Goal: Task Accomplishment & Management: Use online tool/utility

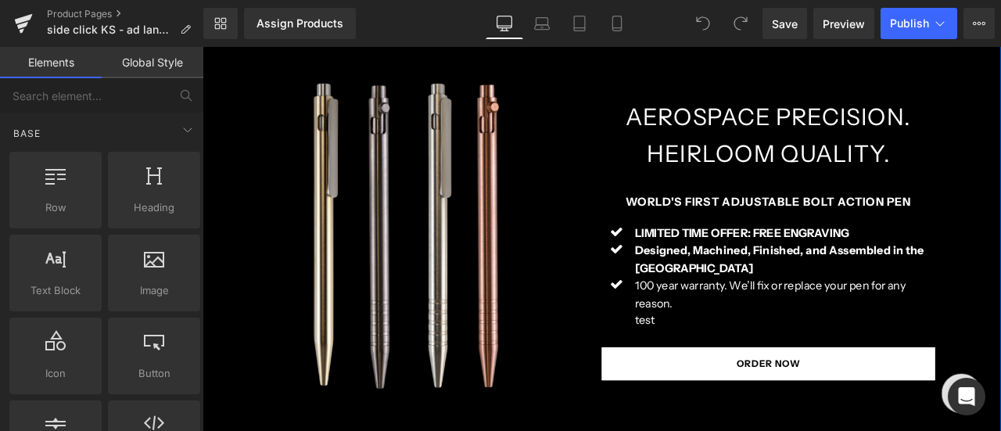
scroll to position [156, 0]
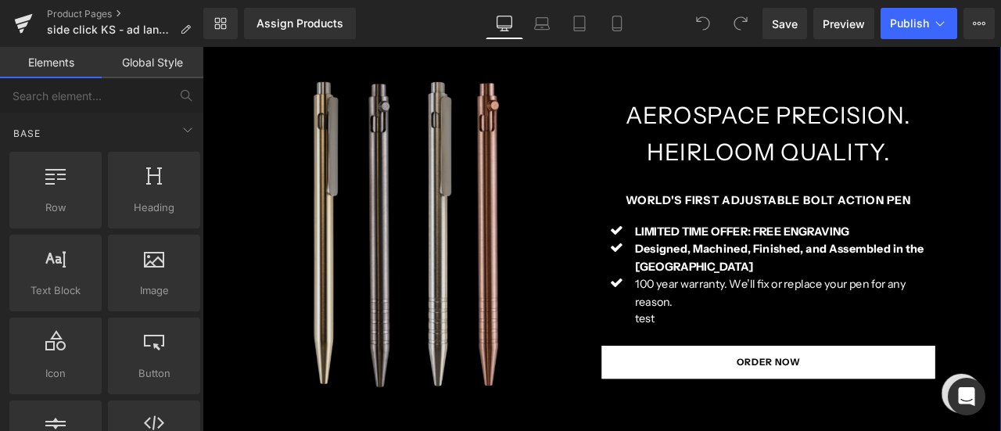
click at [542, 284] on img at bounding box center [439, 273] width 473 height 468
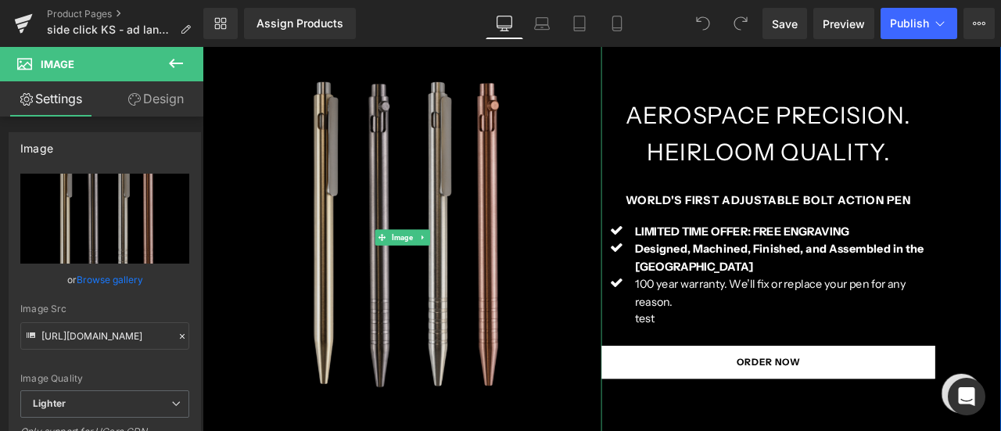
click at [493, 166] on img at bounding box center [439, 273] width 473 height 468
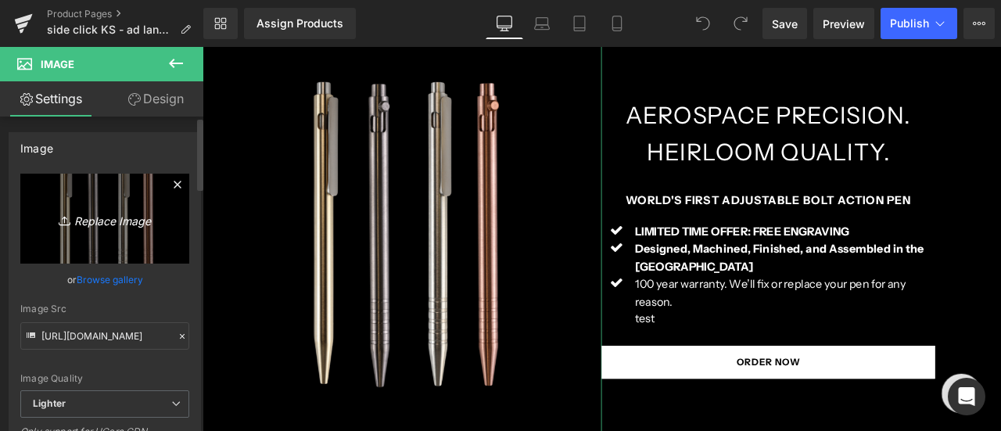
click at [121, 222] on icon "Replace Image" at bounding box center [104, 219] width 125 height 20
type input "C:\fakepath\4-hero-vert.jpg"
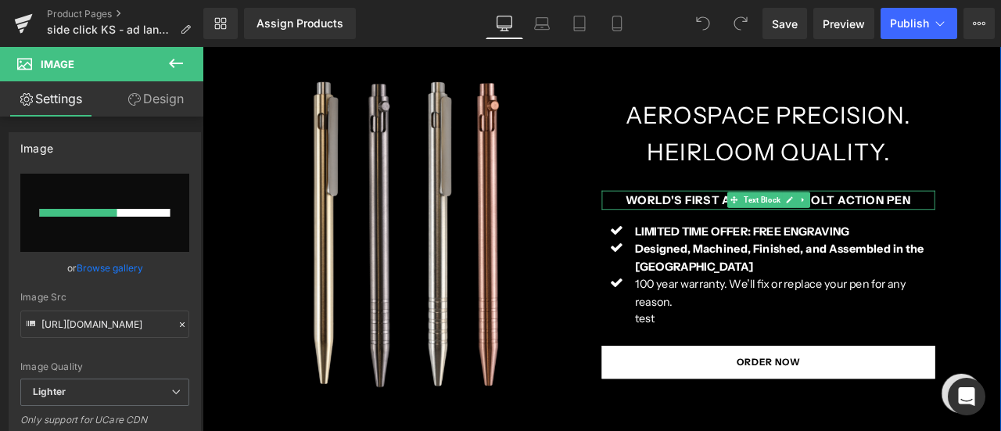
click at [802, 229] on strong "WORLD'S FIRST ADJUSTABLE BOLT ACTION PEN" at bounding box center [873, 229] width 339 height 16
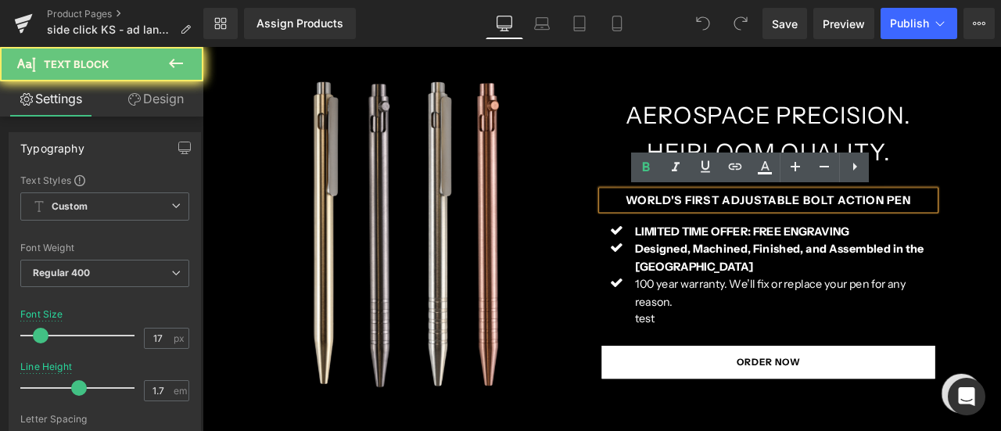
click at [802, 229] on strong "WORLD'S FIRST ADJUSTABLE BOLT ACTION PEN" at bounding box center [873, 229] width 339 height 16
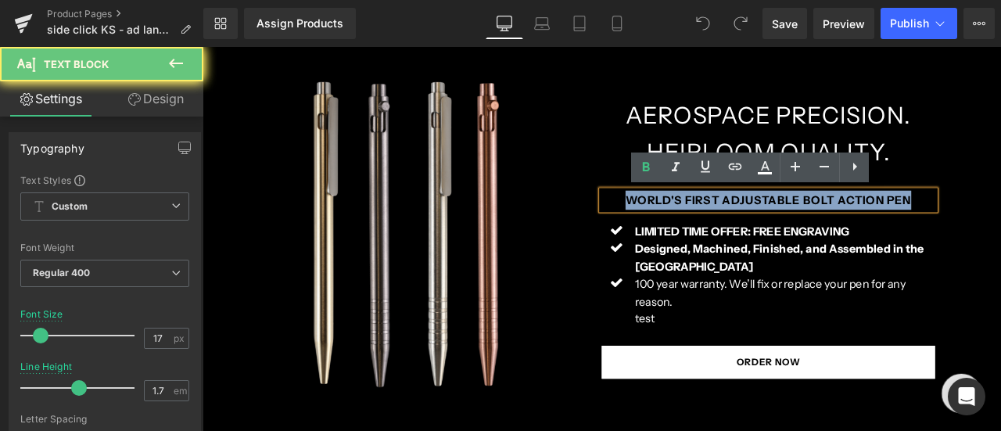
click at [802, 229] on strong "WORLD'S FIRST ADJUSTABLE BOLT ACTION PEN" at bounding box center [873, 229] width 339 height 16
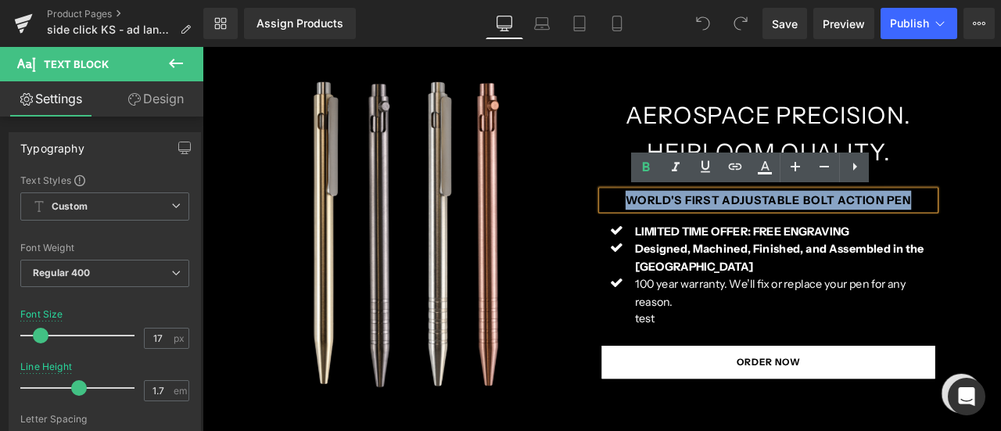
click at [831, 230] on strong "WORLD'S FIRST ADJUSTABLE BOLT ACTION PEN" at bounding box center [873, 229] width 339 height 16
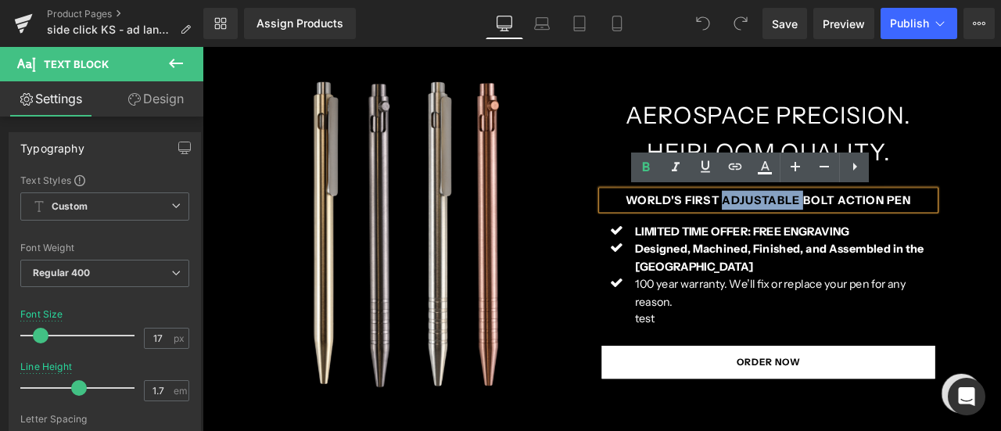
click at [831, 230] on strong "WORLD'S FIRST ADJUSTABLE BOLT ACTION PEN" at bounding box center [873, 229] width 339 height 16
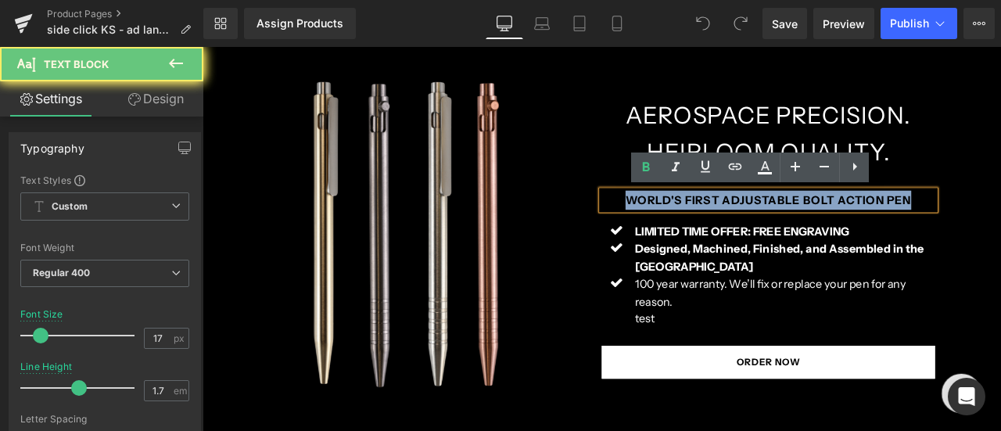
click at [831, 230] on strong "WORLD'S FIRST ADJUSTABLE BOLT ACTION PEN" at bounding box center [873, 229] width 339 height 16
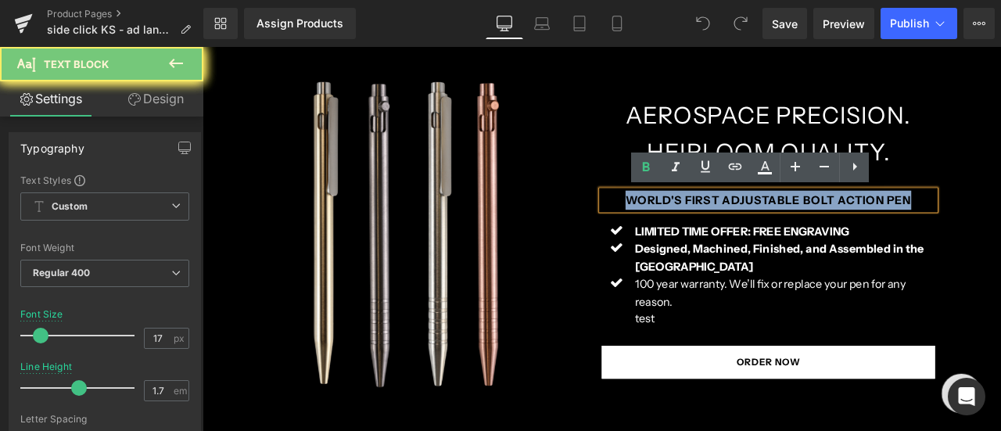
paste div
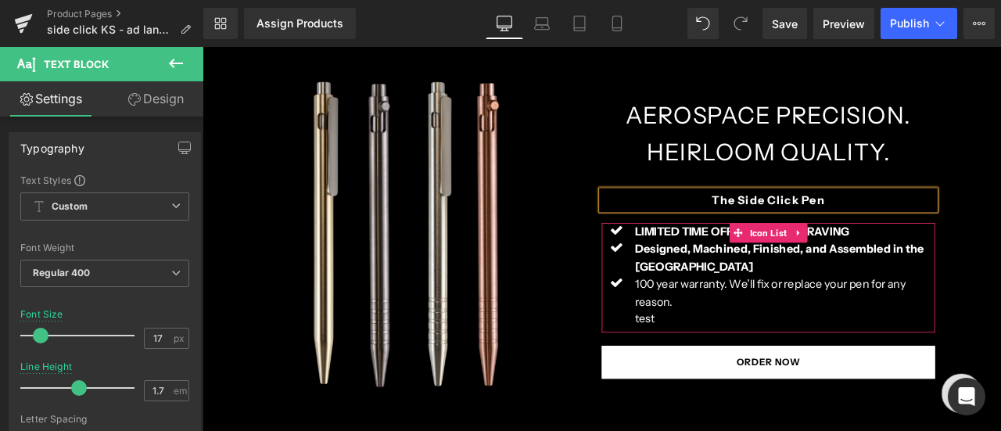
click at [827, 270] on span at bounding box center [837, 267] width 20 height 23
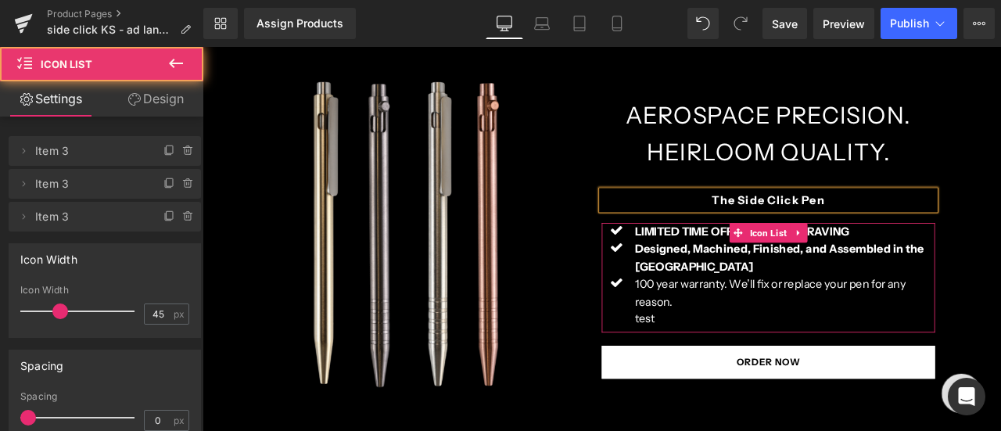
click at [203, 47] on div at bounding box center [203, 47] width 0 height 0
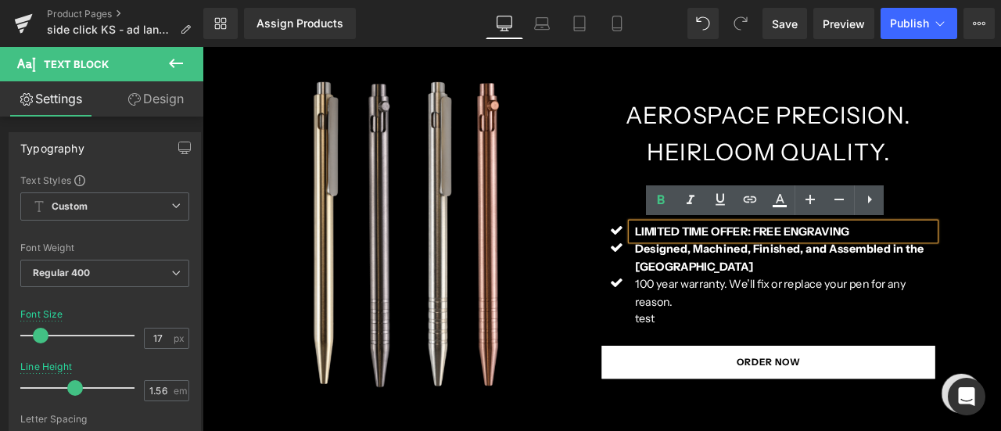
click at [772, 268] on b "LIMITED TIME OFFER: FREE ENGRAVING" at bounding box center [842, 266] width 254 height 16
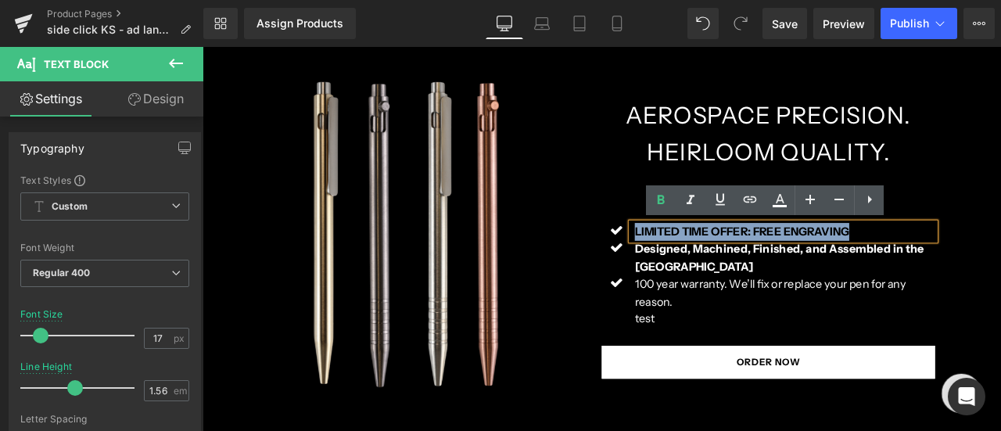
click at [772, 268] on b "LIMITED TIME OFFER: FREE ENGRAVING" at bounding box center [842, 266] width 254 height 16
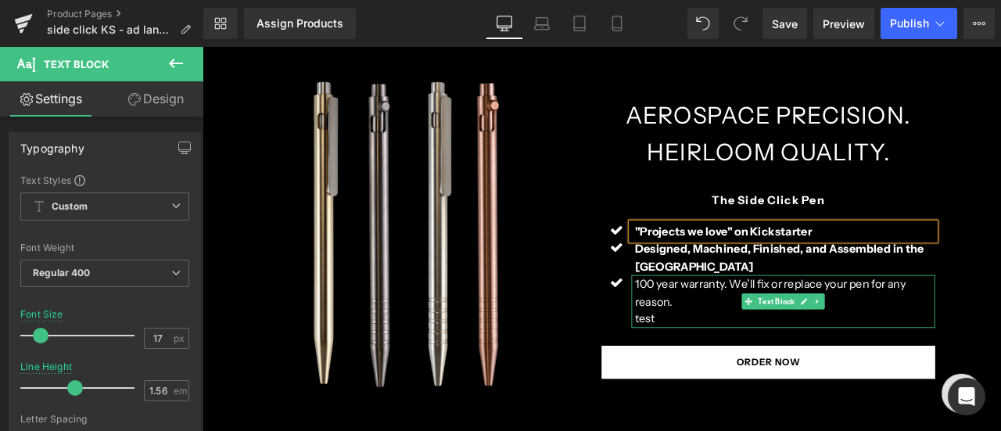
click at [740, 338] on p "100 year warranty. We’ll fix or replace your pen for any reason." at bounding box center [893, 338] width 356 height 41
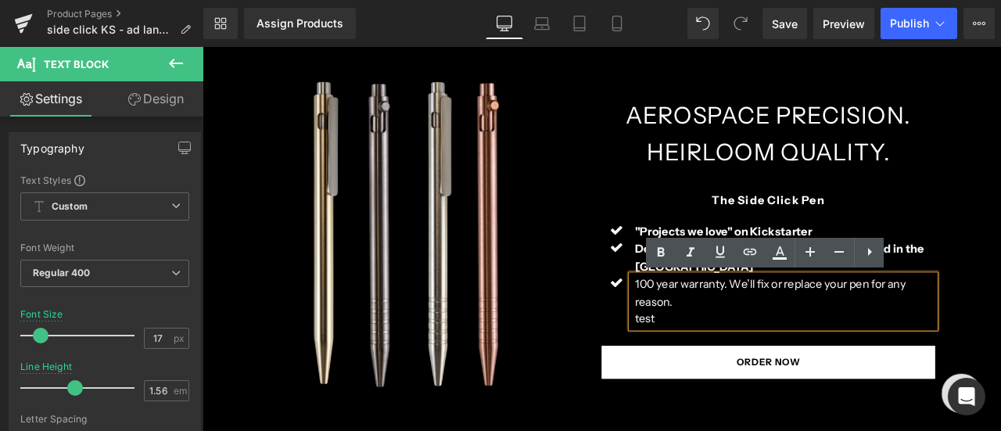
click at [737, 371] on p "test" at bounding box center [893, 369] width 356 height 21
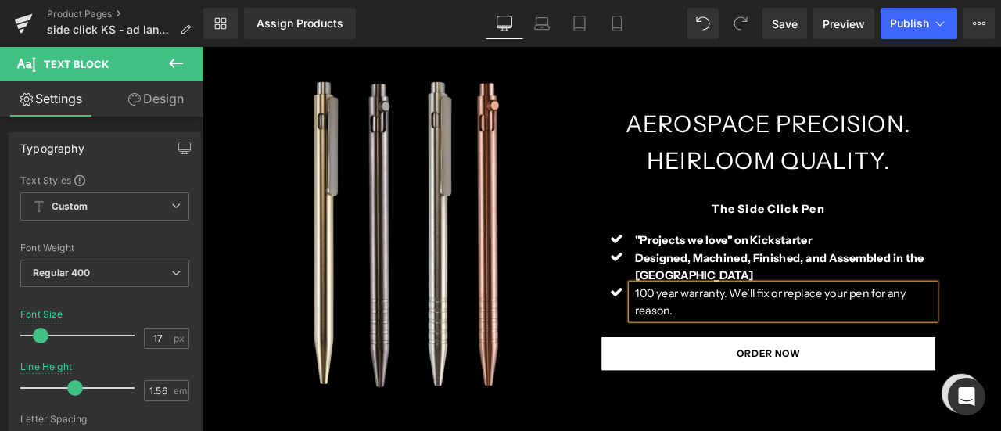
scroll to position [167, 0]
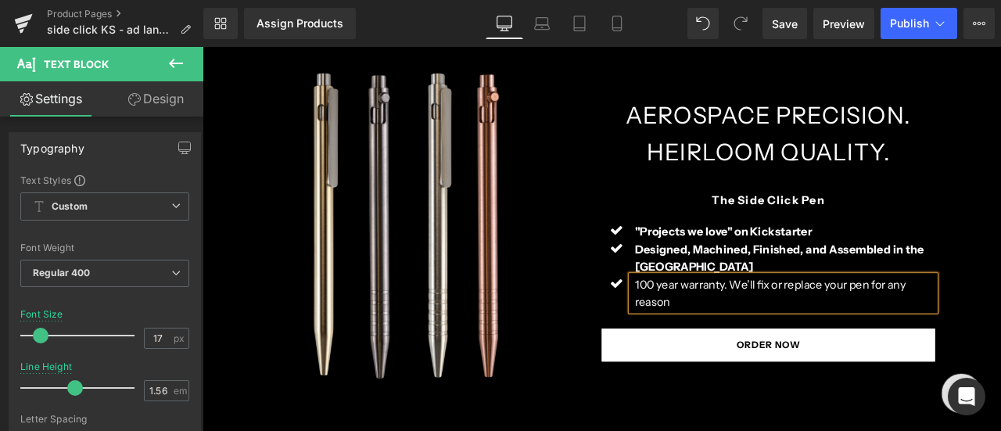
click at [784, 360] on div "100 year warranty. We’ll fix or replace your pen for any reason" at bounding box center [891, 338] width 360 height 41
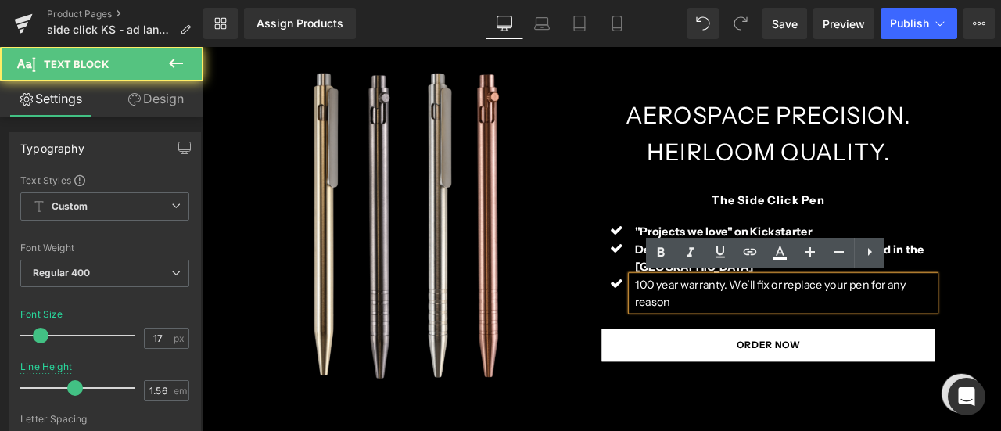
click at [784, 360] on div "100 year warranty. We’ll fix or replace your pen for any reason" at bounding box center [891, 338] width 360 height 41
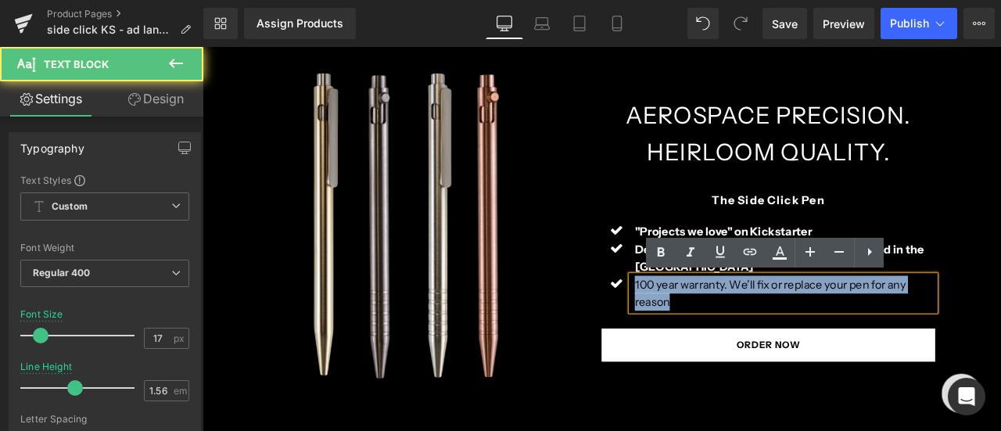
click at [784, 360] on div "100 year warranty. We’ll fix or replace your pen for any reason" at bounding box center [891, 338] width 360 height 41
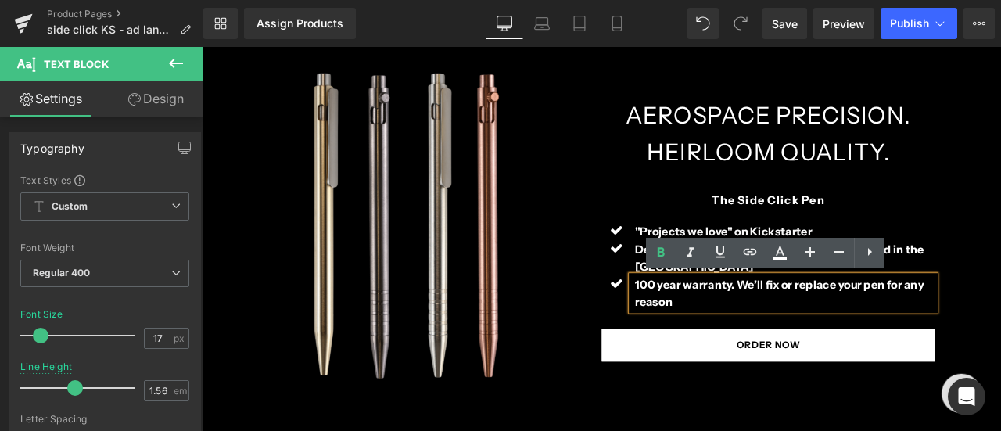
click at [798, 348] on p "100 year warranty. We’ll fix or replace your pen for any reason" at bounding box center [893, 338] width 356 height 41
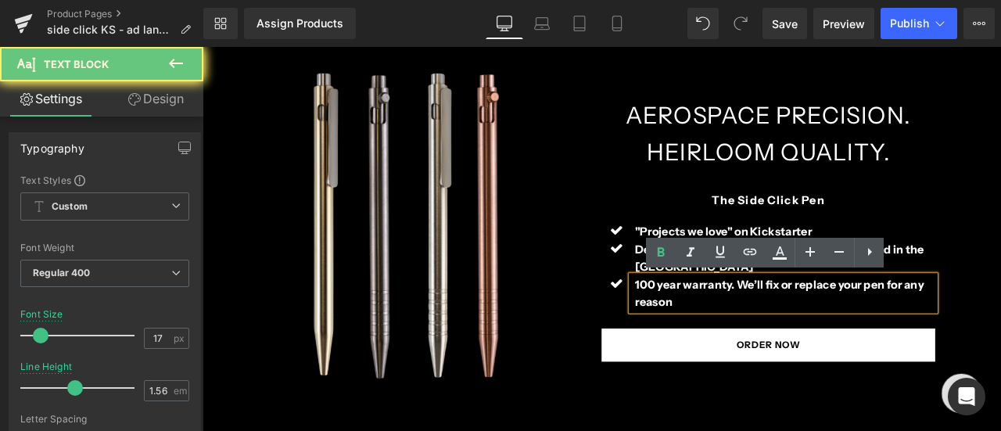
click at [902, 343] on p "100 year warranty. We’ll fix or replace your pen for any reason" at bounding box center [893, 338] width 356 height 41
click at [1000, 335] on div "AEROSPACE PRECISION. HEIRLOOM QUALITY. Heading The Side Click Pen Text Block Ic…" at bounding box center [912, 263] width 473 height 468
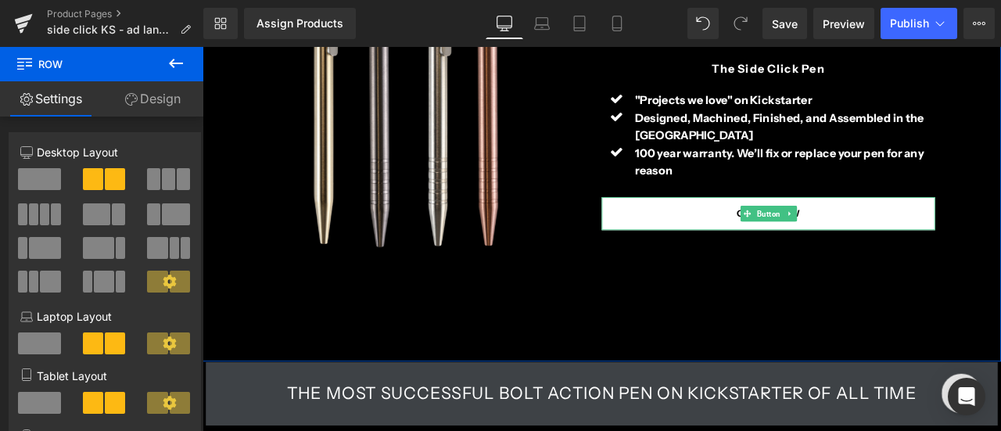
click at [969, 233] on link "ORDER NOW" at bounding box center [873, 243] width 395 height 39
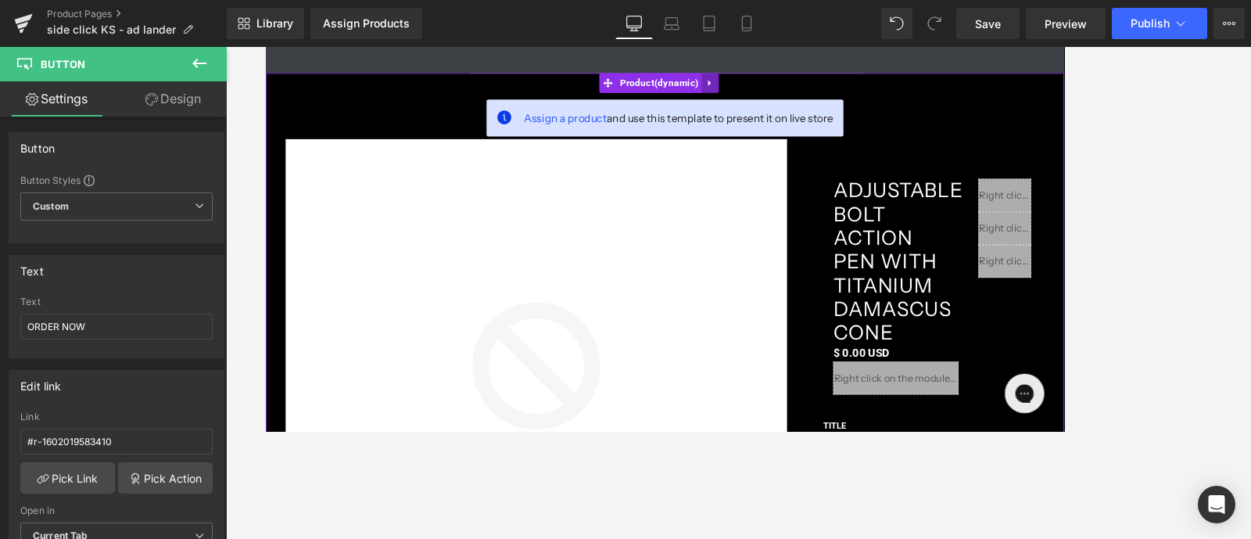
scroll to position [6295, 0]
click at [795, 84] on icon at bounding box center [791, 90] width 11 height 12
click at [798, 84] on icon at bounding box center [801, 89] width 11 height 11
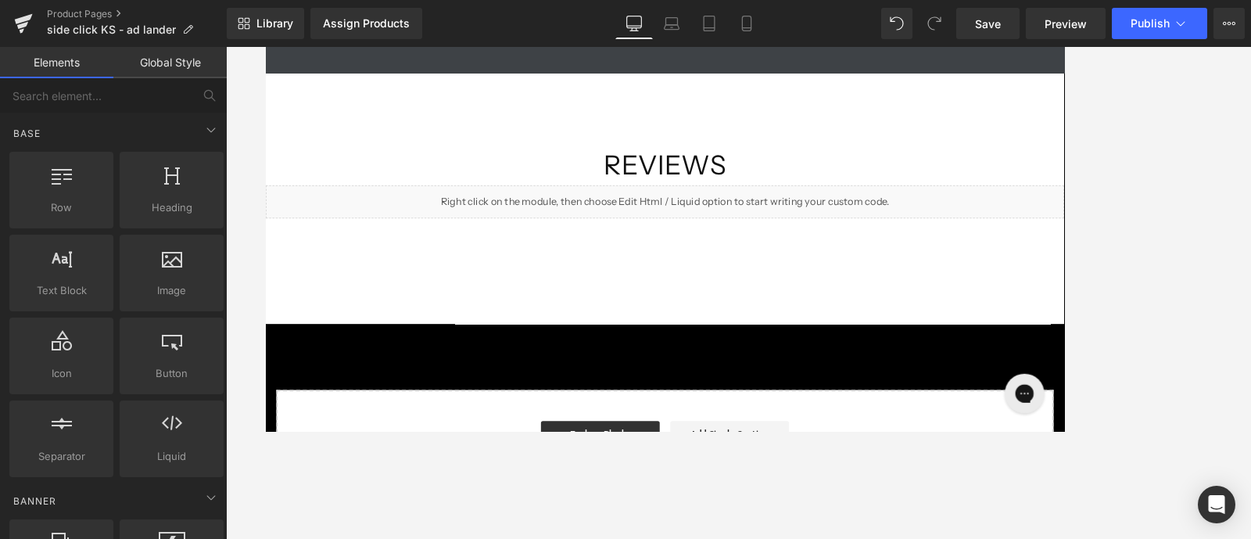
drag, startPoint x: 1228, startPoint y: 198, endPoint x: 1218, endPoint y: 240, distance: 43.3
click at [1000, 198] on div at bounding box center [738, 293] width 1025 height 492
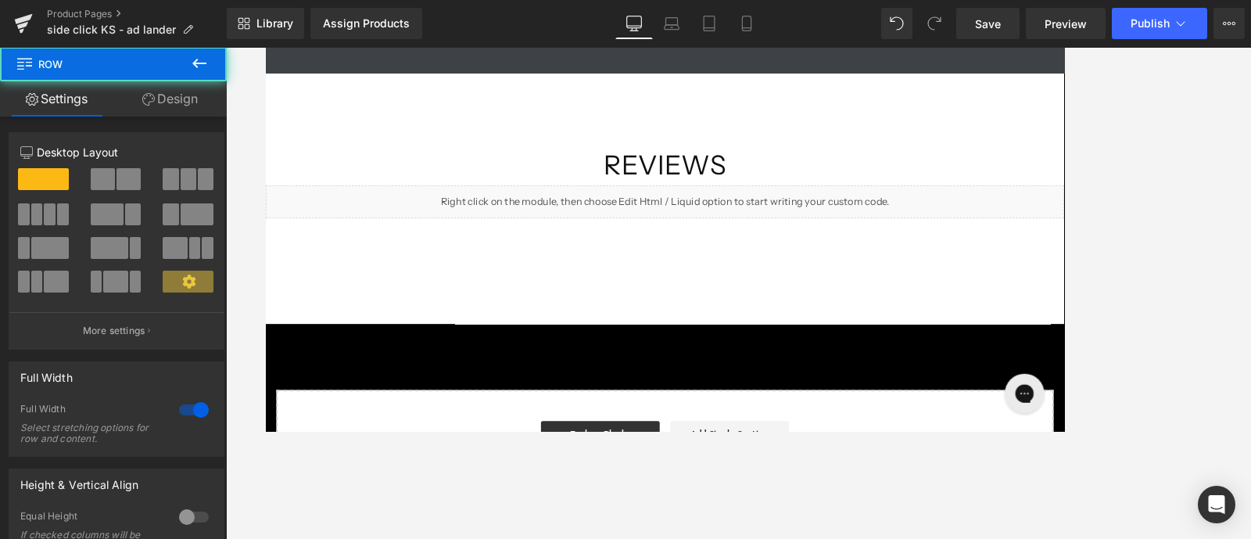
click at [278, 130] on div "REVIEWS Heading Liquid Row" at bounding box center [738, 226] width 946 height 297
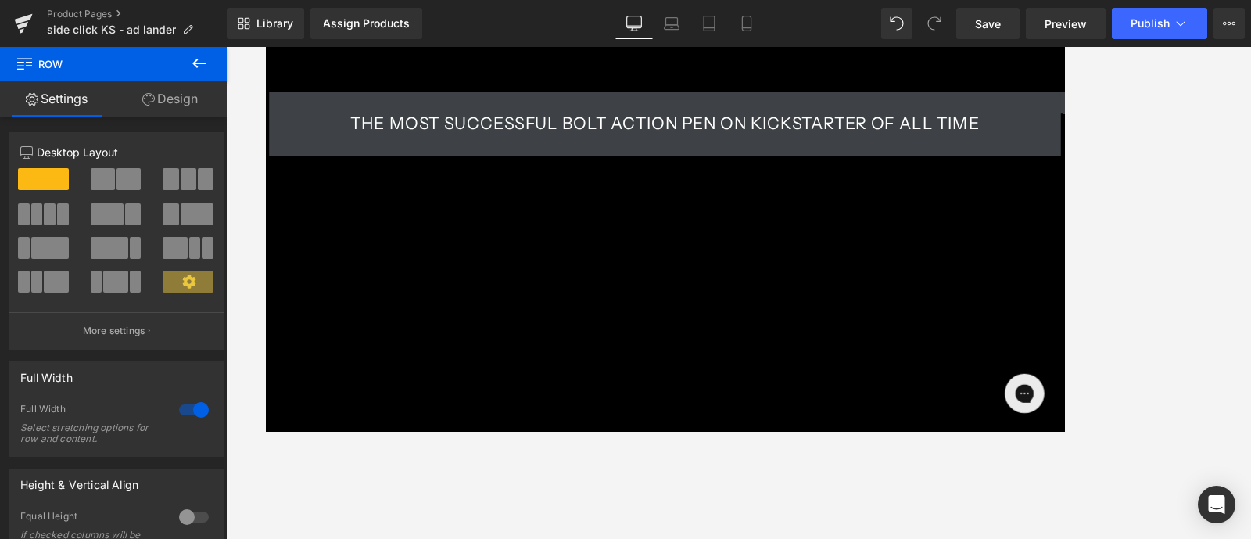
scroll to position [576, 0]
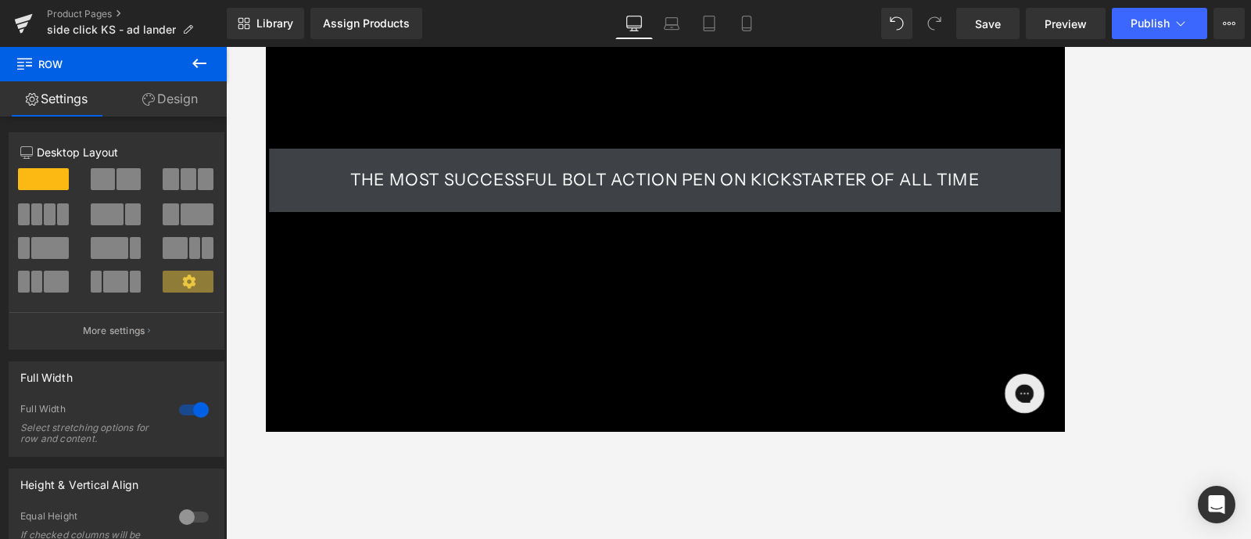
drag, startPoint x: 1204, startPoint y: 71, endPoint x: 1329, endPoint y: 145, distance: 145.5
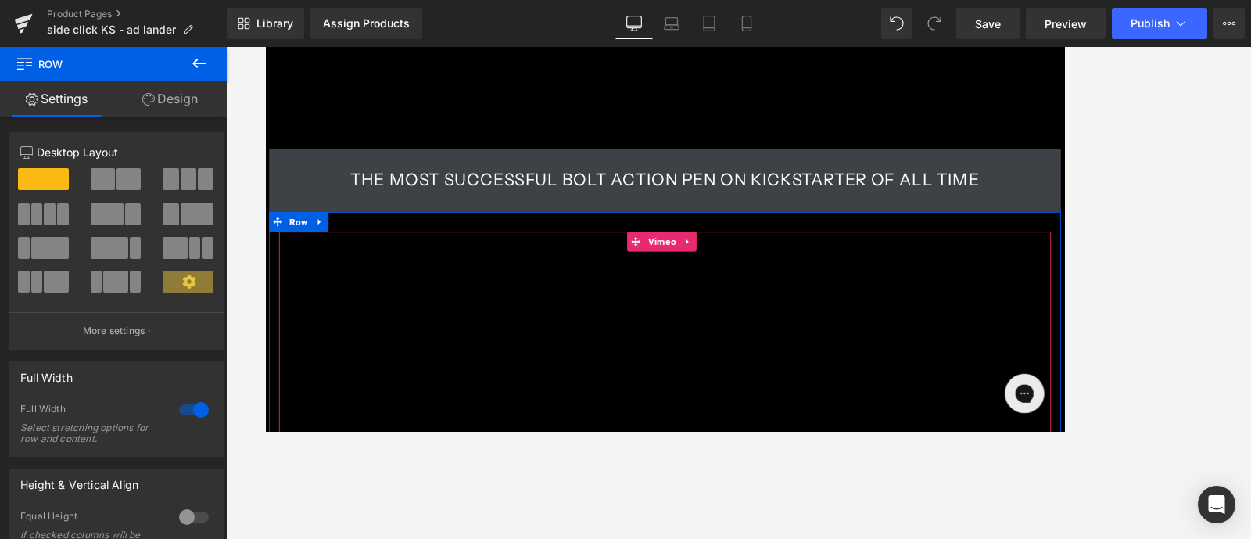
click at [1000, 267] on div at bounding box center [738, 533] width 915 height 535
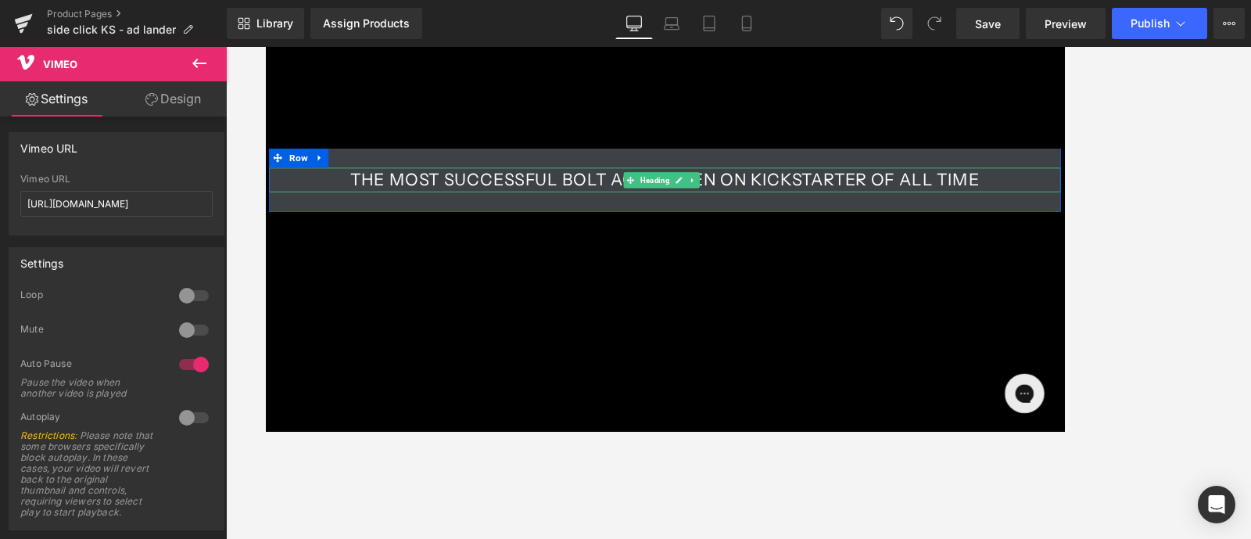
click at [982, 202] on h1 "The most successful Bolt Action Pen on Kickstarter of all time" at bounding box center [738, 205] width 938 height 30
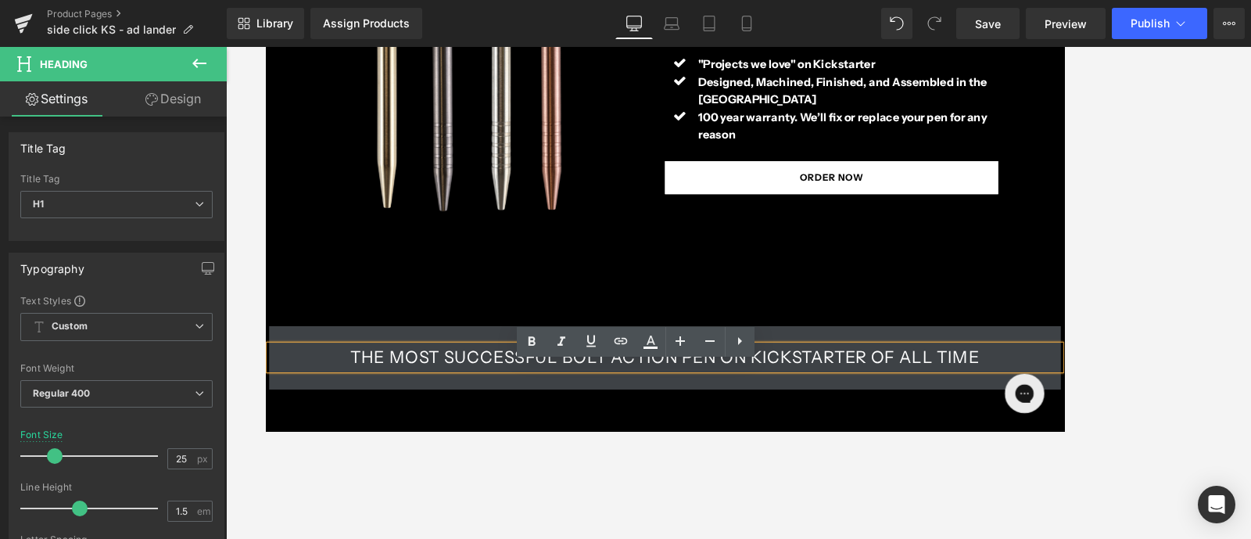
scroll to position [478, 0]
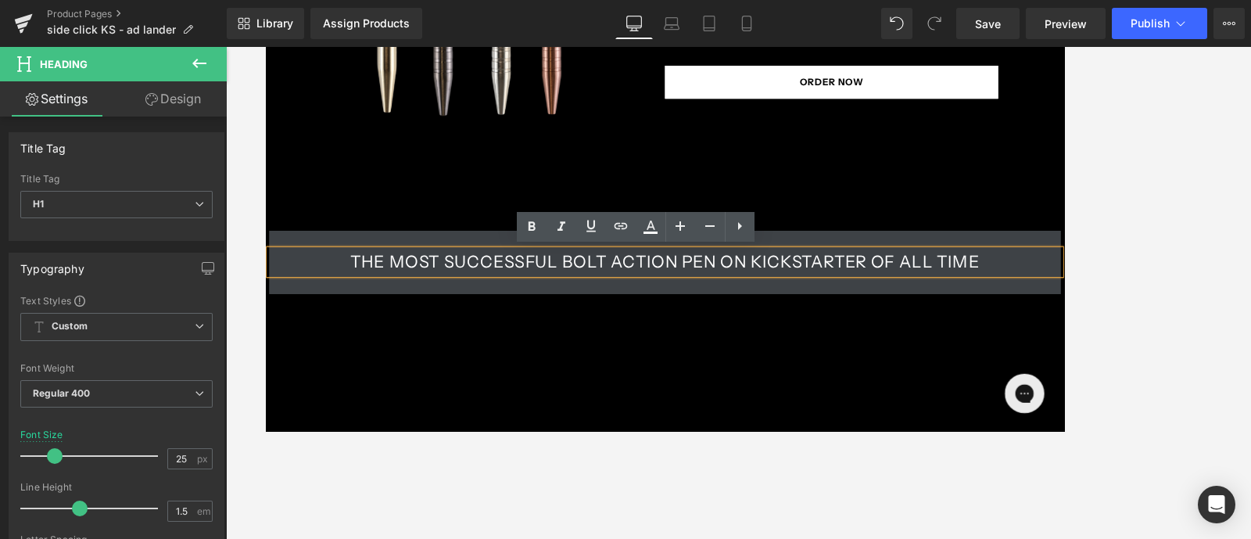
click at [707, 303] on h1 "The most successful Bolt Action Pen on Kickstarter of all time" at bounding box center [738, 303] width 938 height 30
click at [964, 302] on h1 "The most successful Bolt Action Pen on Kickstarter of all time" at bounding box center [738, 303] width 938 height 30
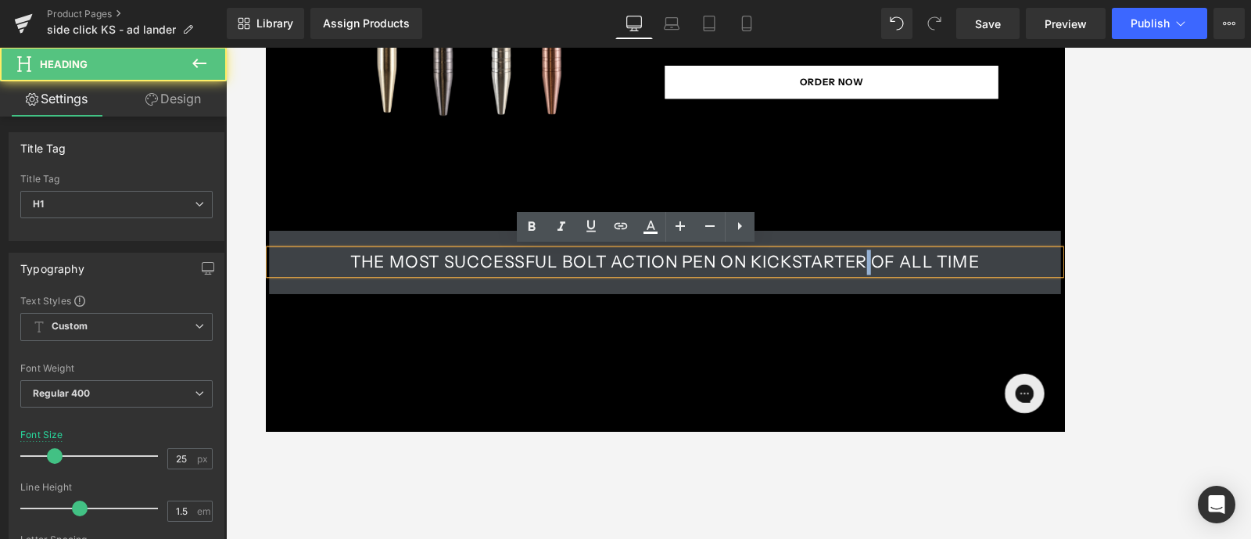
click at [964, 302] on h1 "The most successful Bolt Action Pen on Kickstarter of all time" at bounding box center [738, 303] width 938 height 30
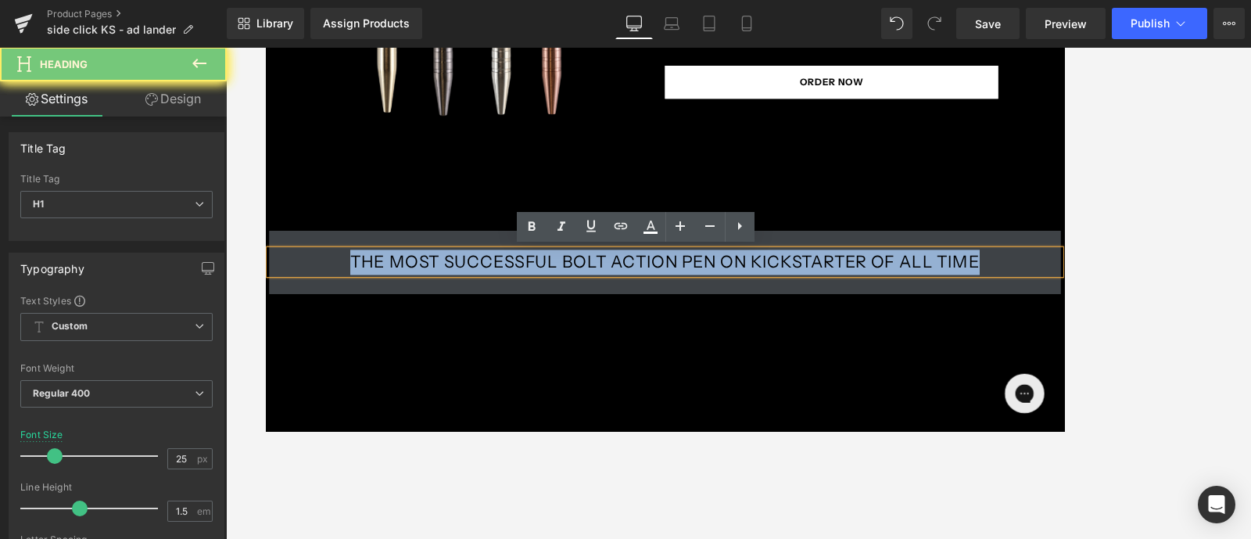
click at [964, 302] on h1 "The most successful Bolt Action Pen on Kickstarter of all time" at bounding box center [738, 303] width 938 height 30
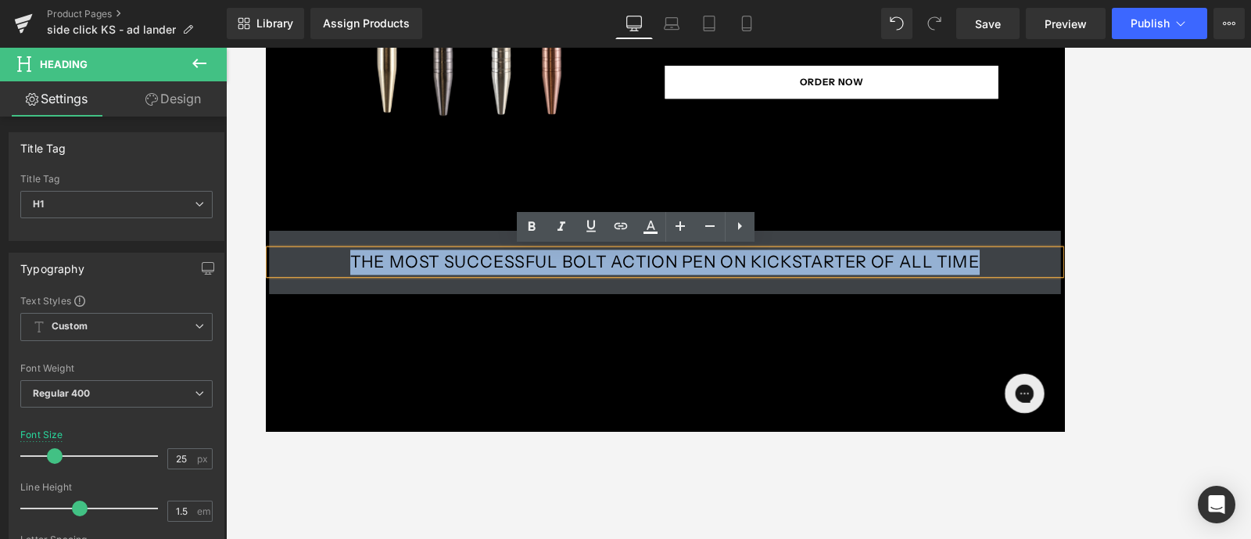
copy h1 "The most successful Bolt Action Pen on Kickstarter of all time"
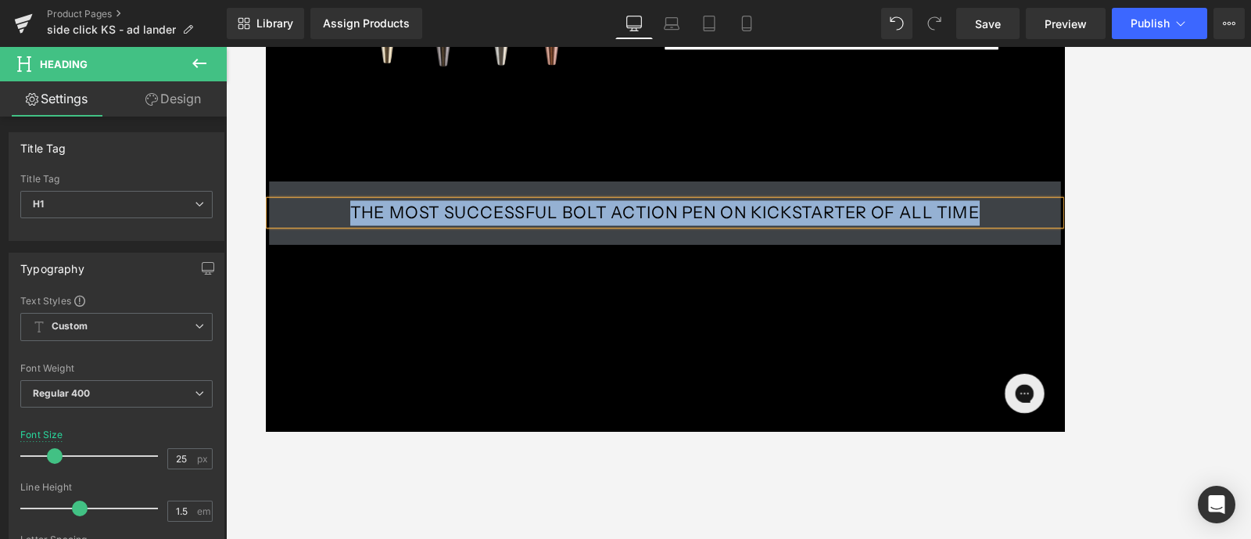
scroll to position [576, 0]
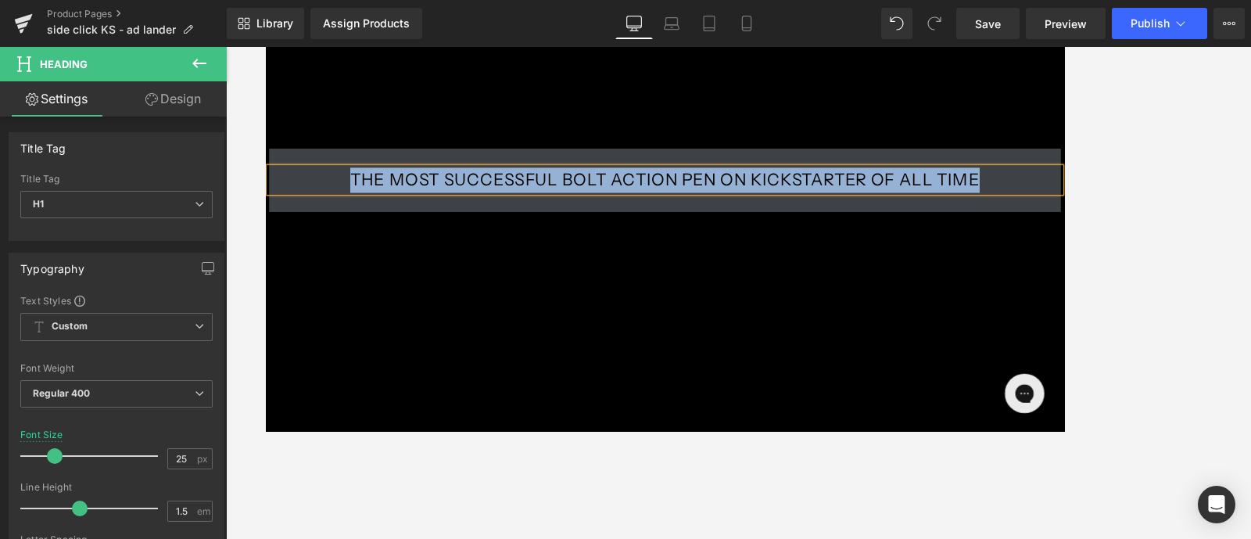
copy h1 "The most successful Bolt Action Pen on Kickstarter of all time"
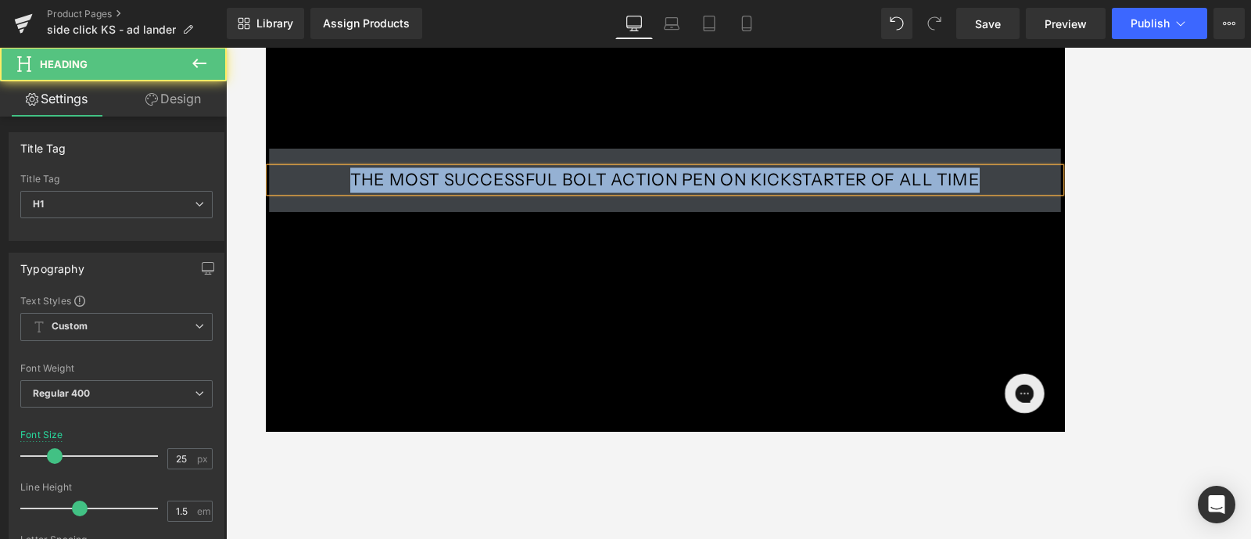
click at [723, 204] on h1 "The most successful Bolt Action Pen on Kickstarter of all time" at bounding box center [738, 205] width 938 height 30
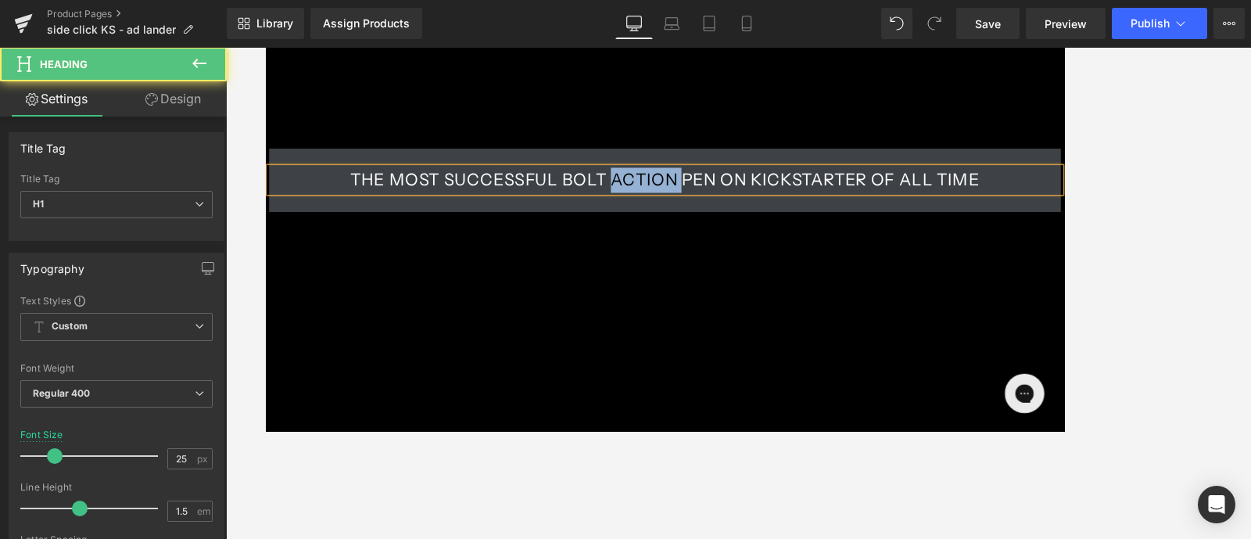
click at [723, 204] on h1 "The most successful Bolt Action Pen on Kickstarter of all time" at bounding box center [738, 205] width 938 height 30
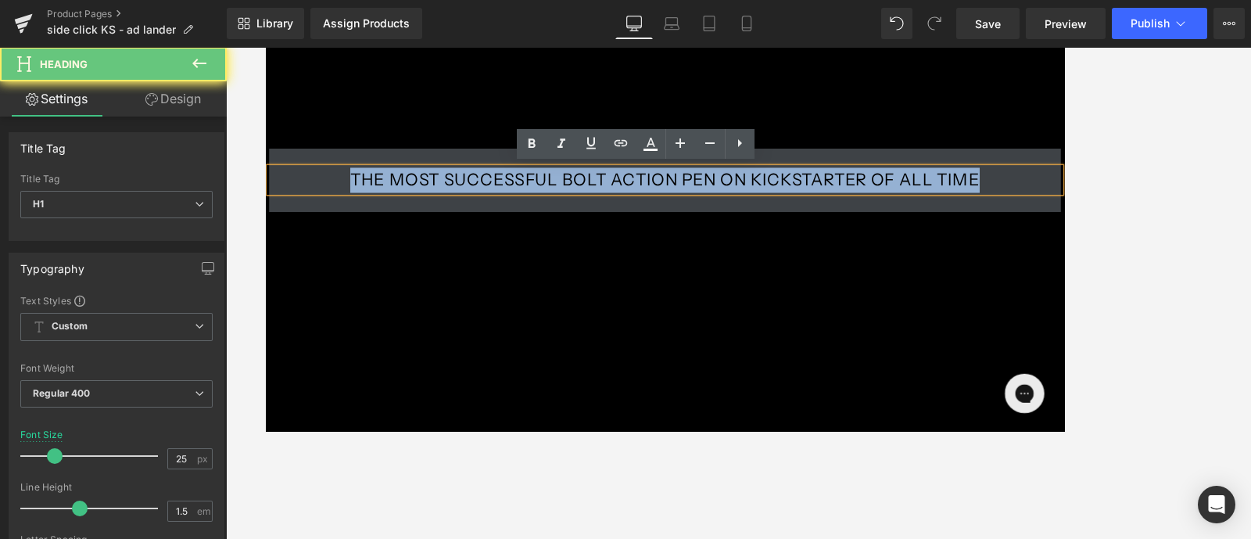
click at [723, 204] on h1 "The most successful Bolt Action Pen on Kickstarter of all time" at bounding box center [738, 205] width 938 height 30
paste div
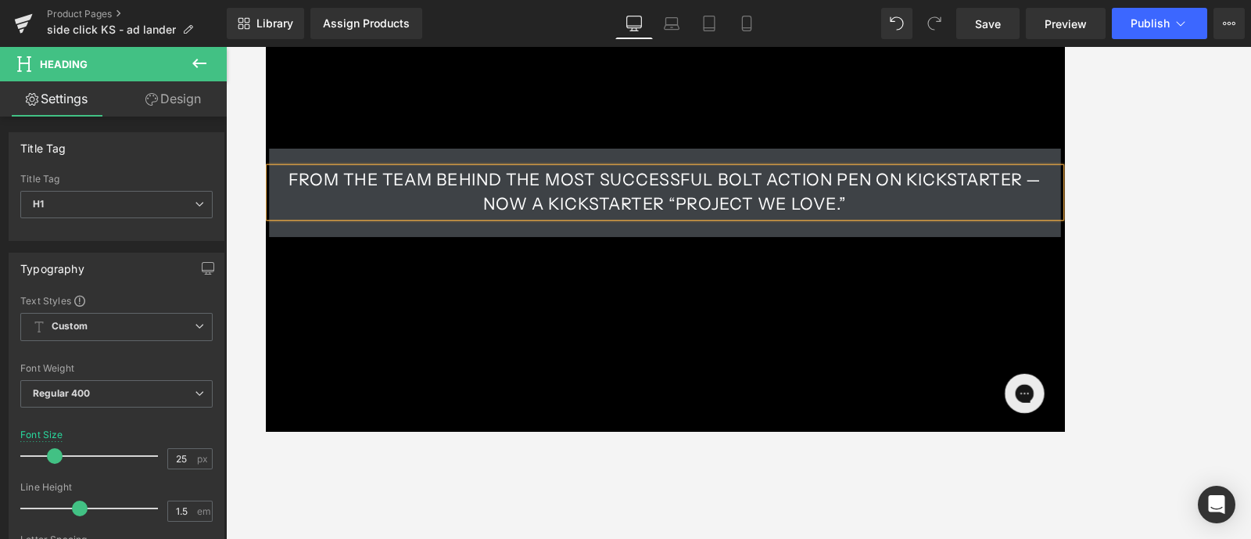
click at [1000, 183] on div at bounding box center [738, 293] width 1025 height 492
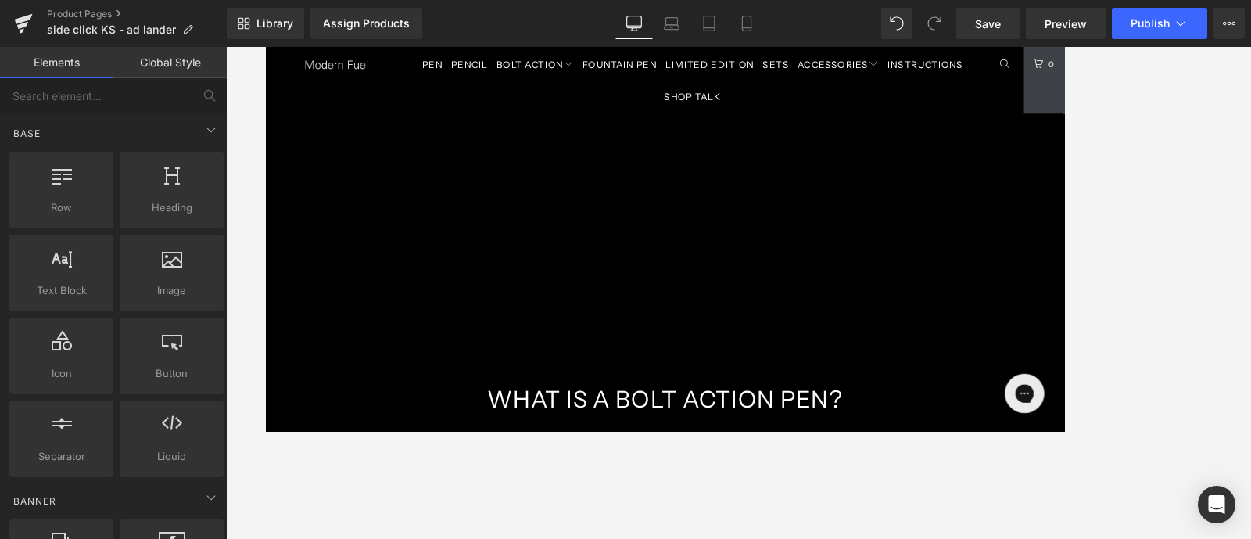
scroll to position [1260, 0]
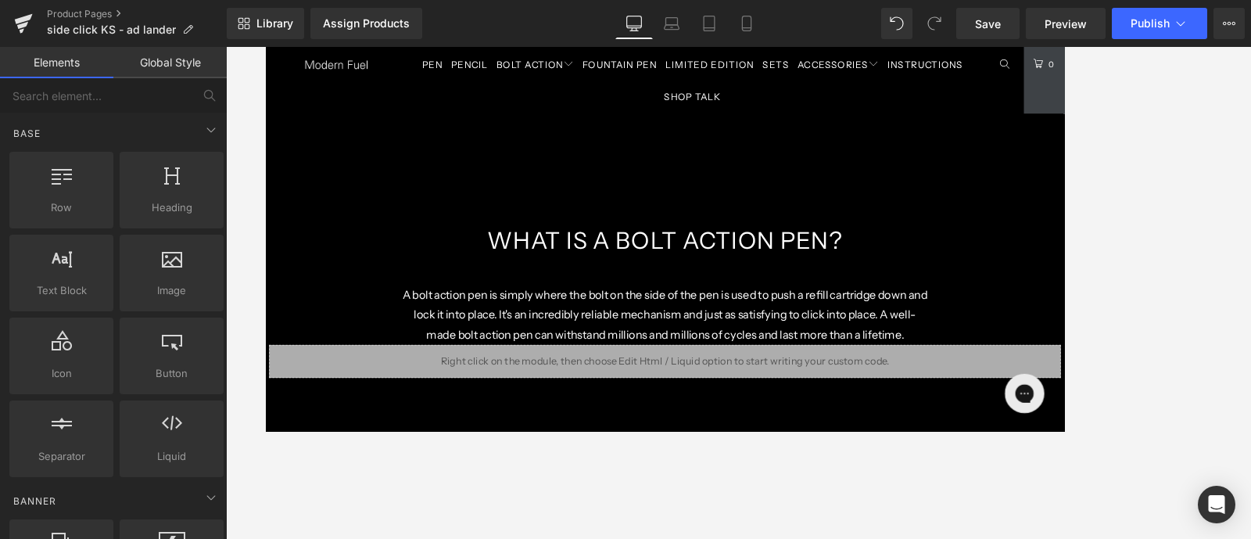
click at [783, 263] on h1 "WHAT IS A BOLT ACTION PEN?" at bounding box center [738, 276] width 860 height 41
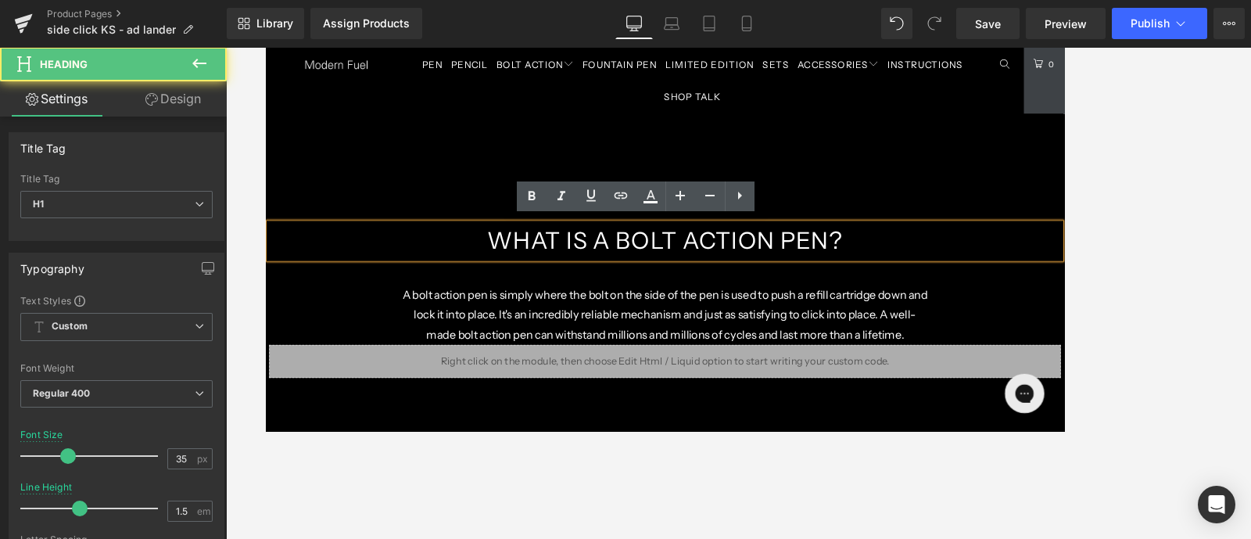
click at [783, 263] on h1 "WHAT IS A BOLT ACTION PEN?" at bounding box center [738, 276] width 860 height 41
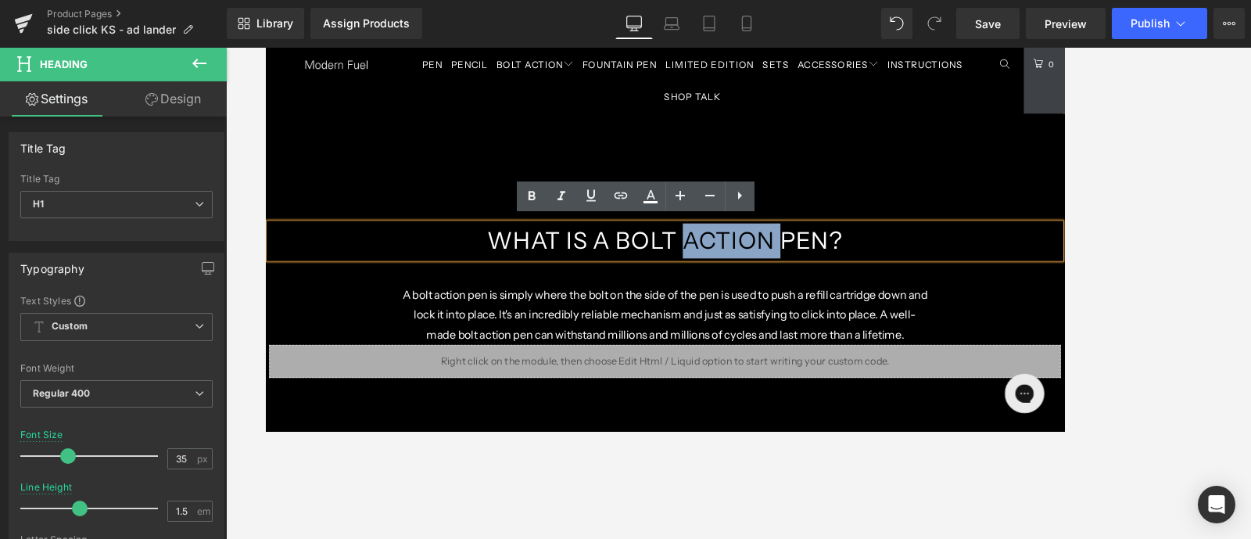
click at [800, 270] on h1 "WHAT IS A BOLT ACTION PEN?" at bounding box center [738, 276] width 860 height 41
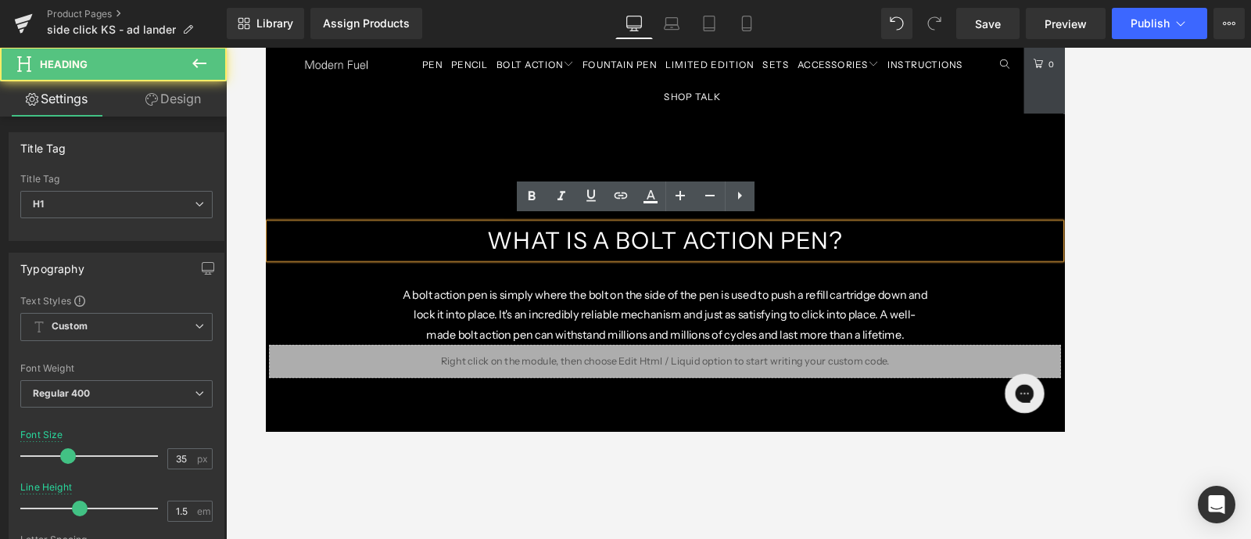
click at [710, 272] on h1 "WHAT IS A BOLT ACTION PEN?" at bounding box center [738, 276] width 860 height 41
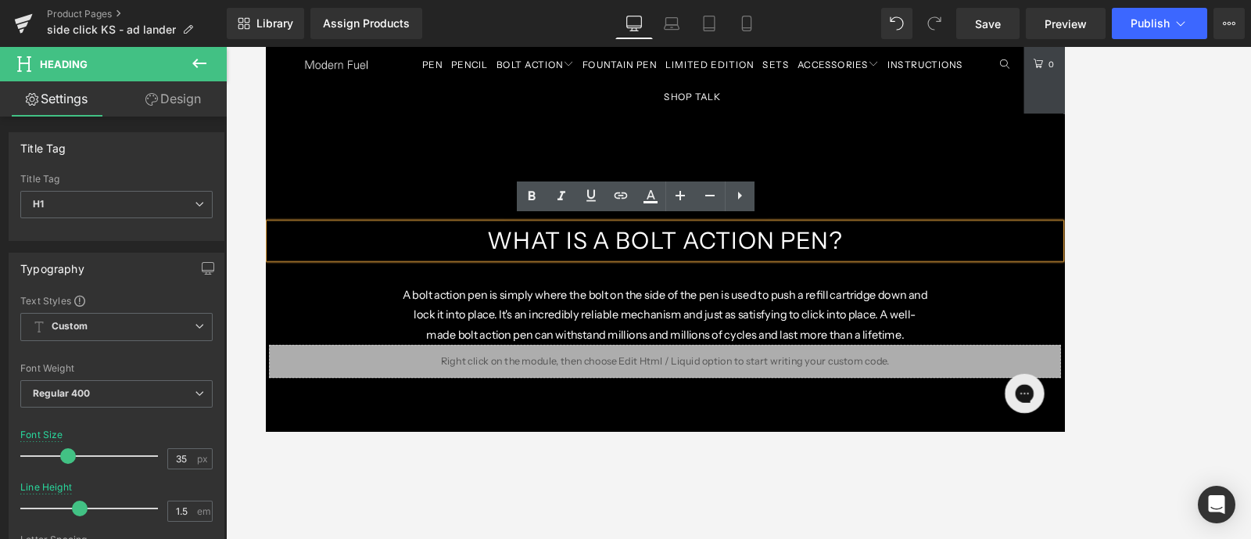
click at [862, 265] on h1 "WHAT IS A BOLT ACTION PEN?" at bounding box center [738, 276] width 860 height 41
drag, startPoint x: 862, startPoint y: 267, endPoint x: 679, endPoint y: 274, distance: 183.1
click at [679, 274] on h1 "WHAT IS A BOLT ACTION PEN?" at bounding box center [738, 276] width 860 height 41
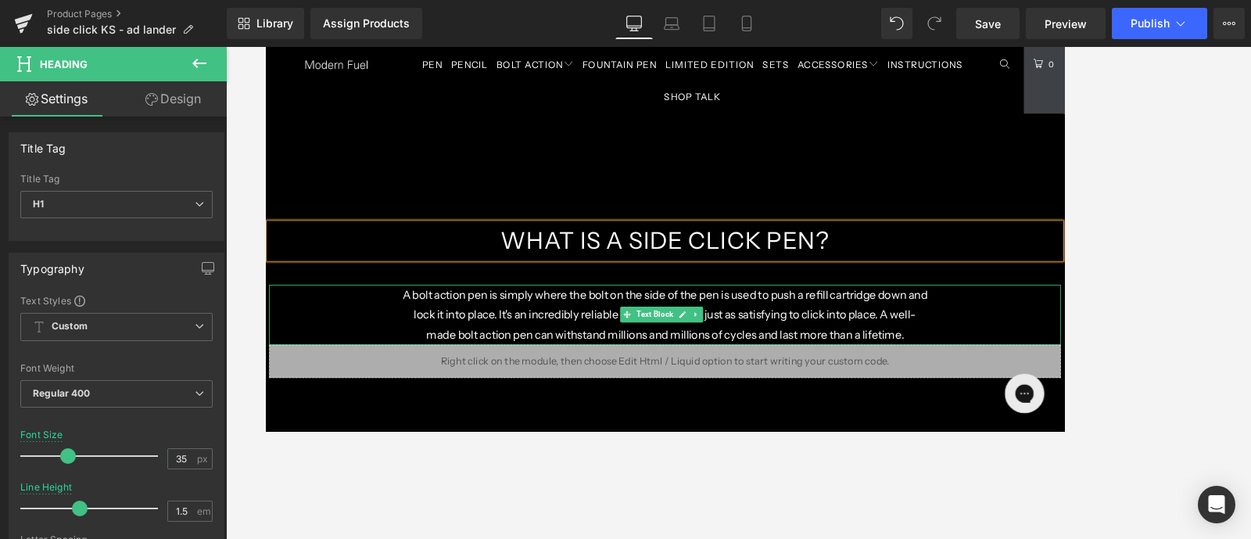
click at [671, 350] on p "A bolt action pen is simply where the bolt on the side of the pen is used to pu…" at bounding box center [738, 364] width 626 height 72
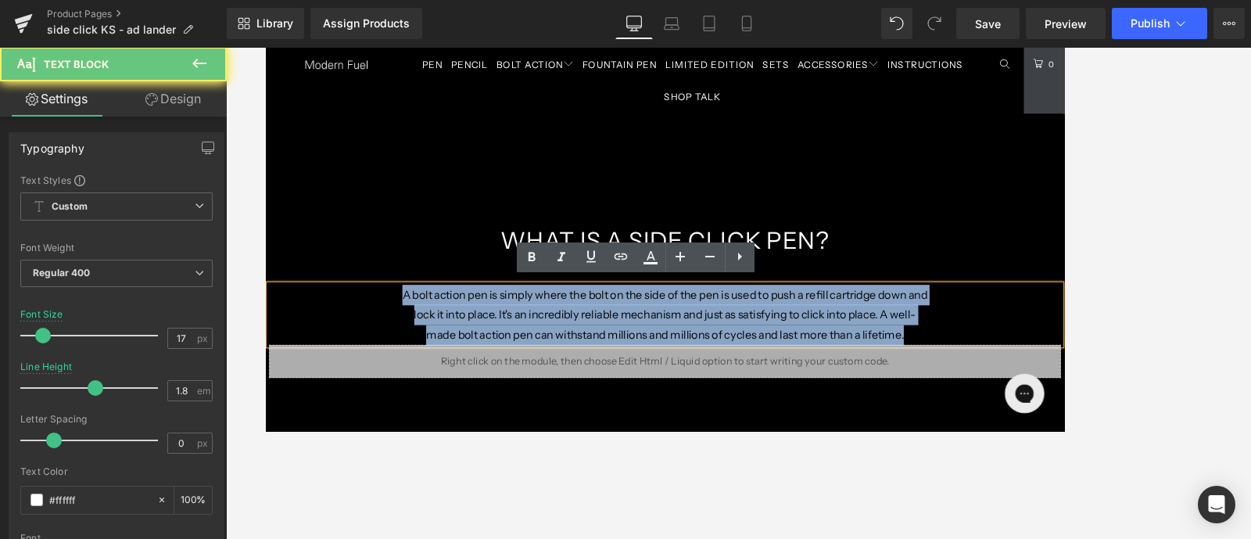
click at [671, 350] on p "A bolt action pen is simply where the bolt on the side of the pen is used to pu…" at bounding box center [738, 364] width 626 height 72
copy p "A bolt action pen is simply where the bolt on the side of the pen is used to pu…"
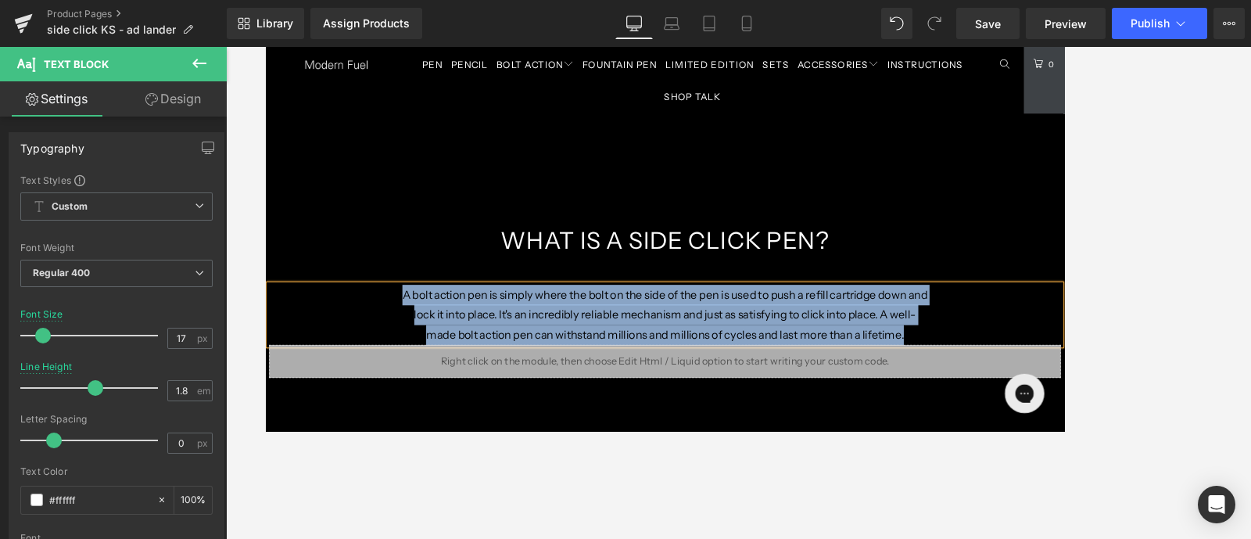
click at [727, 364] on p "A bolt action pen is simply where the bolt on the side of the pen is used to pu…" at bounding box center [738, 364] width 626 height 72
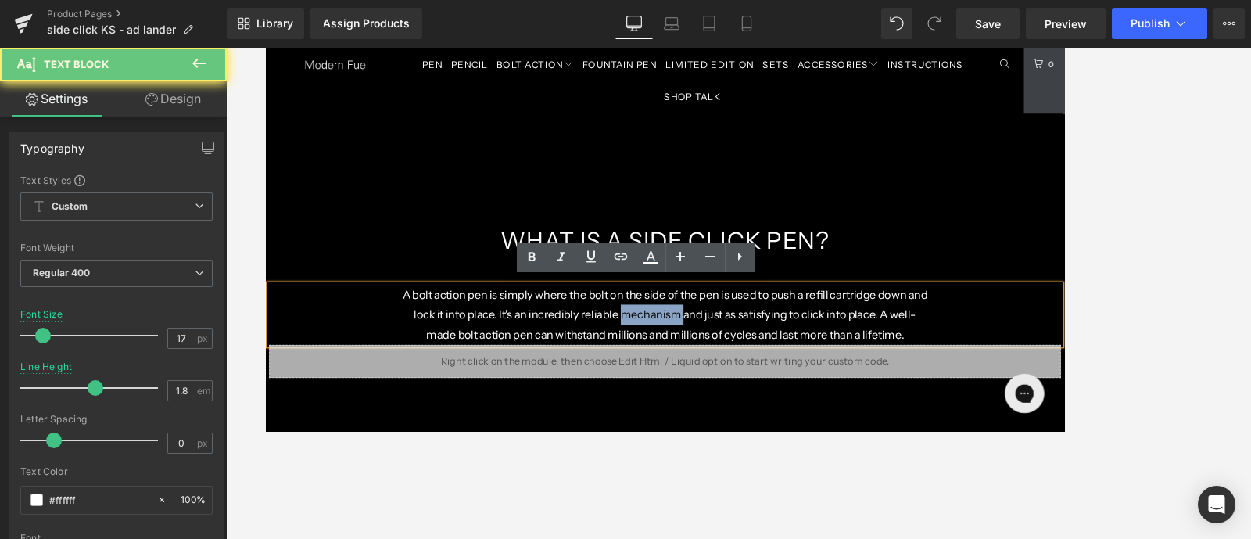
click at [727, 364] on p "A bolt action pen is simply where the bolt on the side of the pen is used to pu…" at bounding box center [738, 364] width 626 height 72
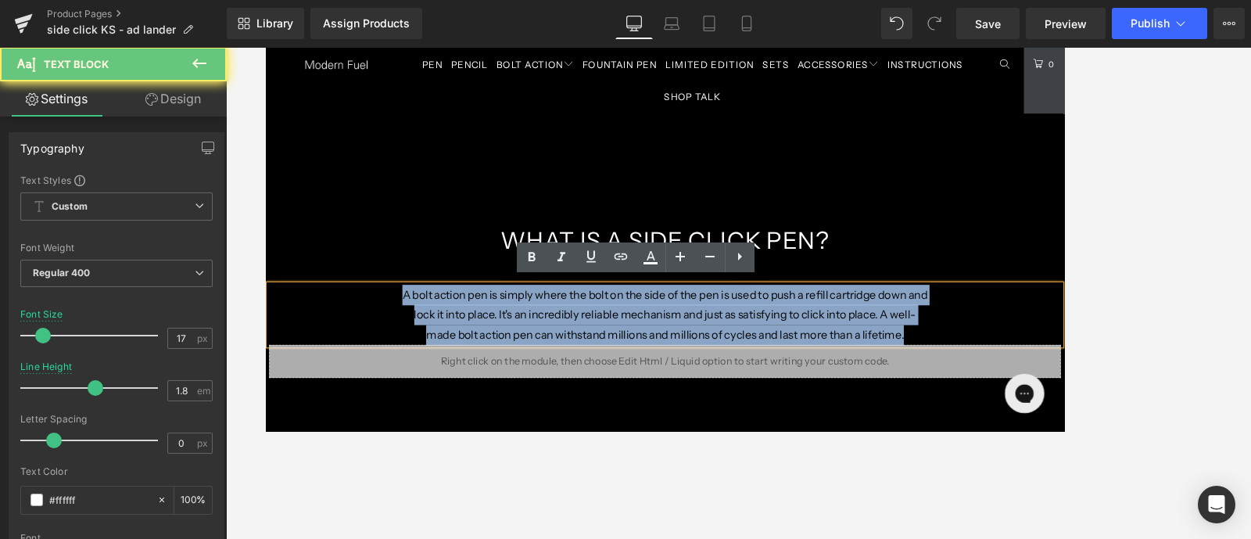
click at [727, 364] on p "A bolt action pen is simply where the bolt on the side of the pen is used to pu…" at bounding box center [738, 364] width 626 height 72
paste div
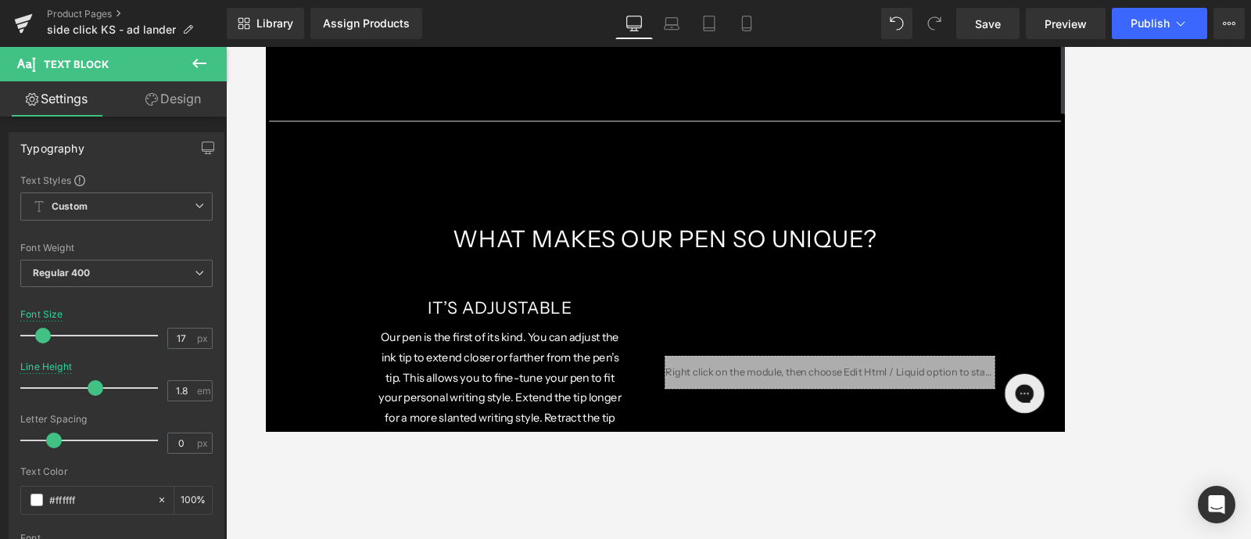
scroll to position [1749, 0]
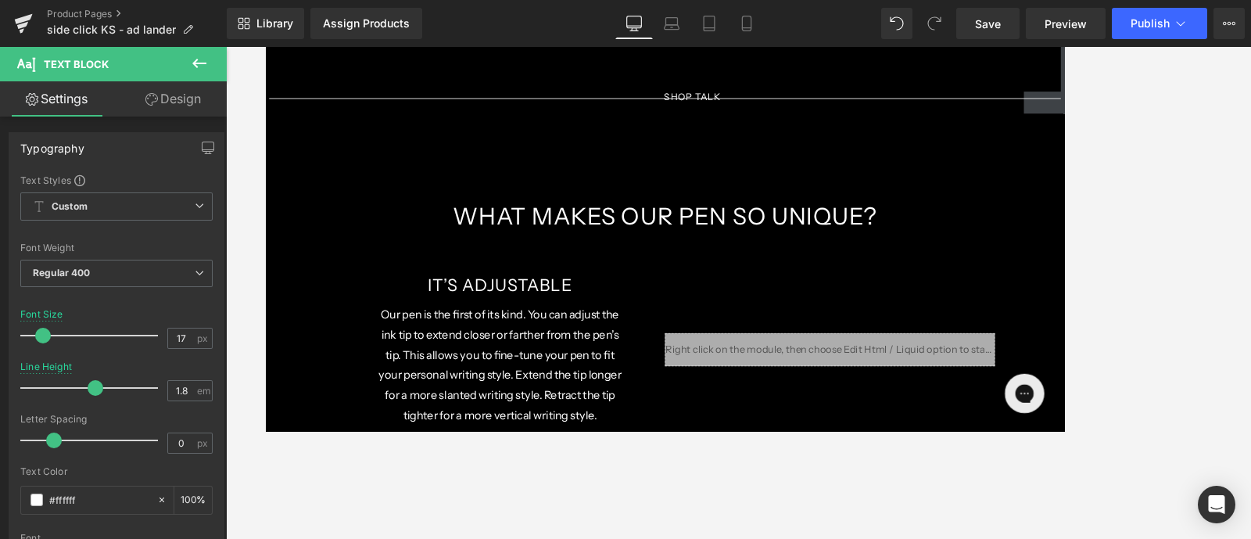
click at [799, 239] on h1 "WHAT MAKES OUR PEN SO UNIQUE?" at bounding box center [738, 248] width 782 height 41
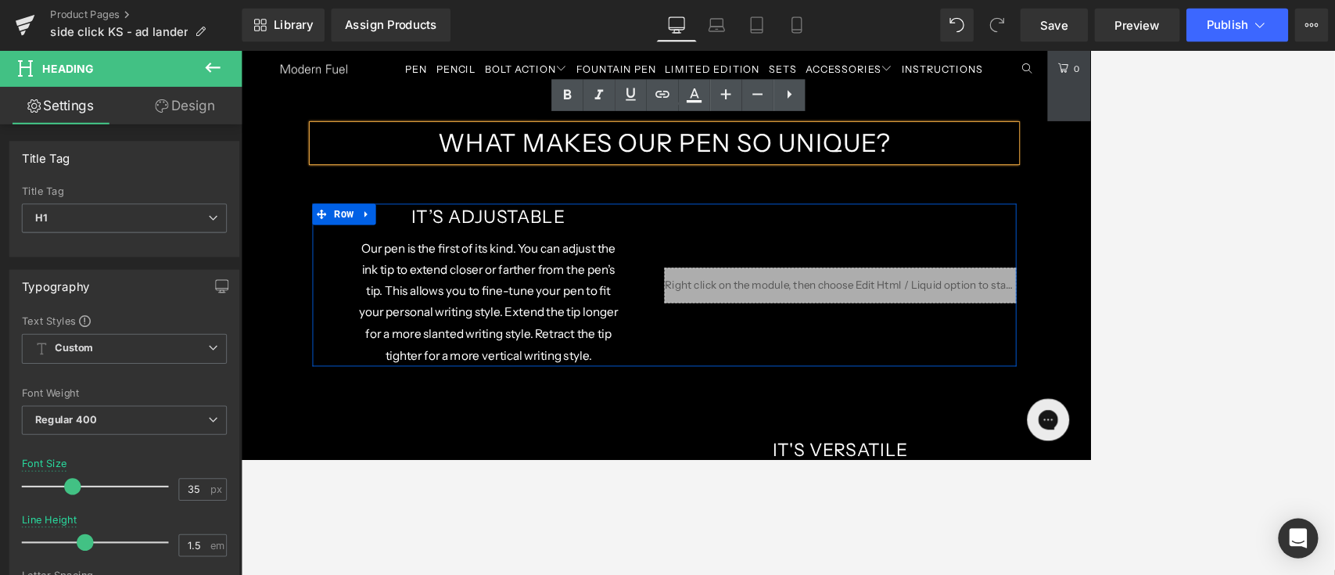
scroll to position [1846, 0]
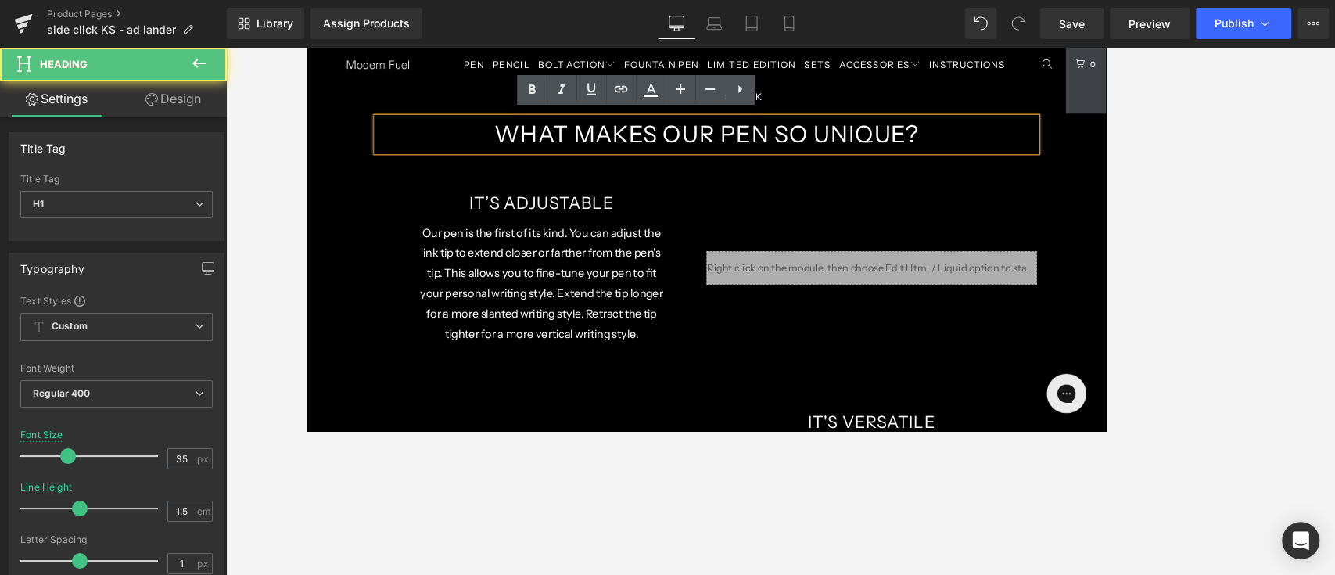
click at [950, 152] on h1 "WHAT MAKES OUR PEN SO UNIQUE?" at bounding box center [780, 151] width 782 height 41
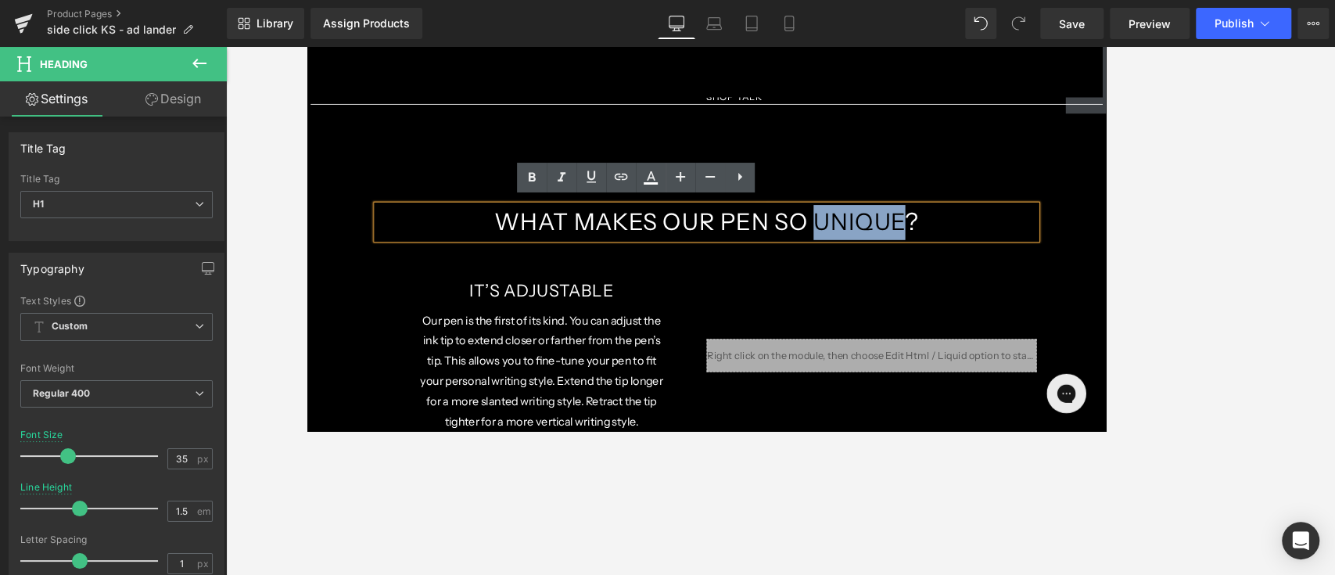
click at [1000, 198] on div "Separator" at bounding box center [780, 170] width 938 height 127
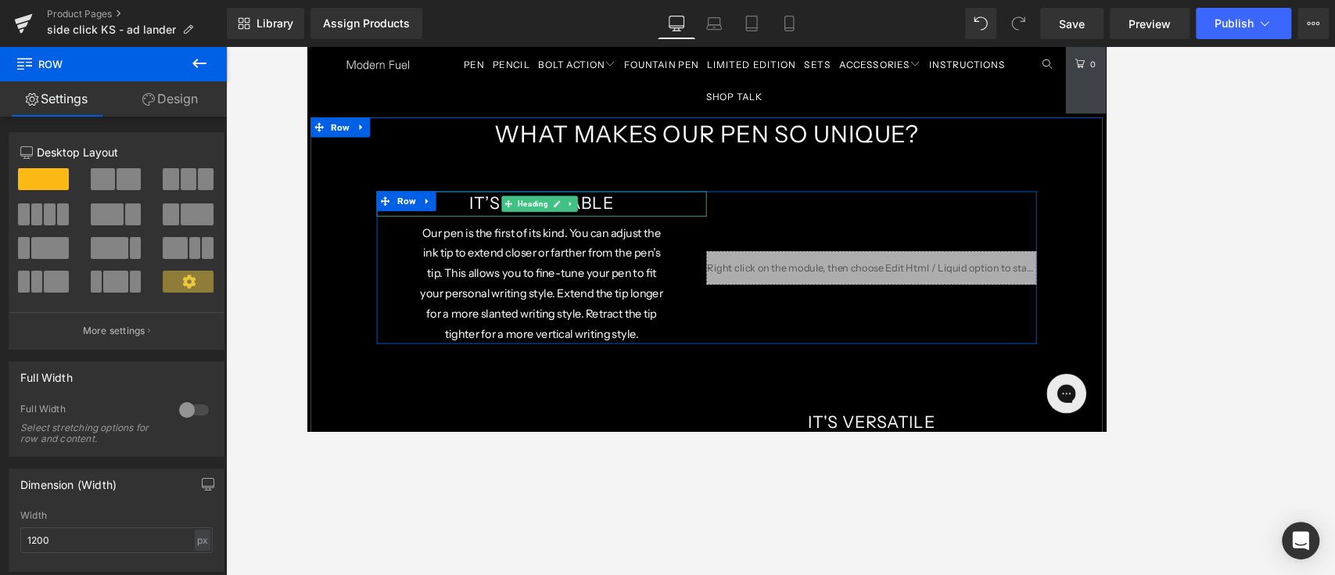
click at [651, 219] on h1 "It’s Adjustable" at bounding box center [585, 233] width 235 height 30
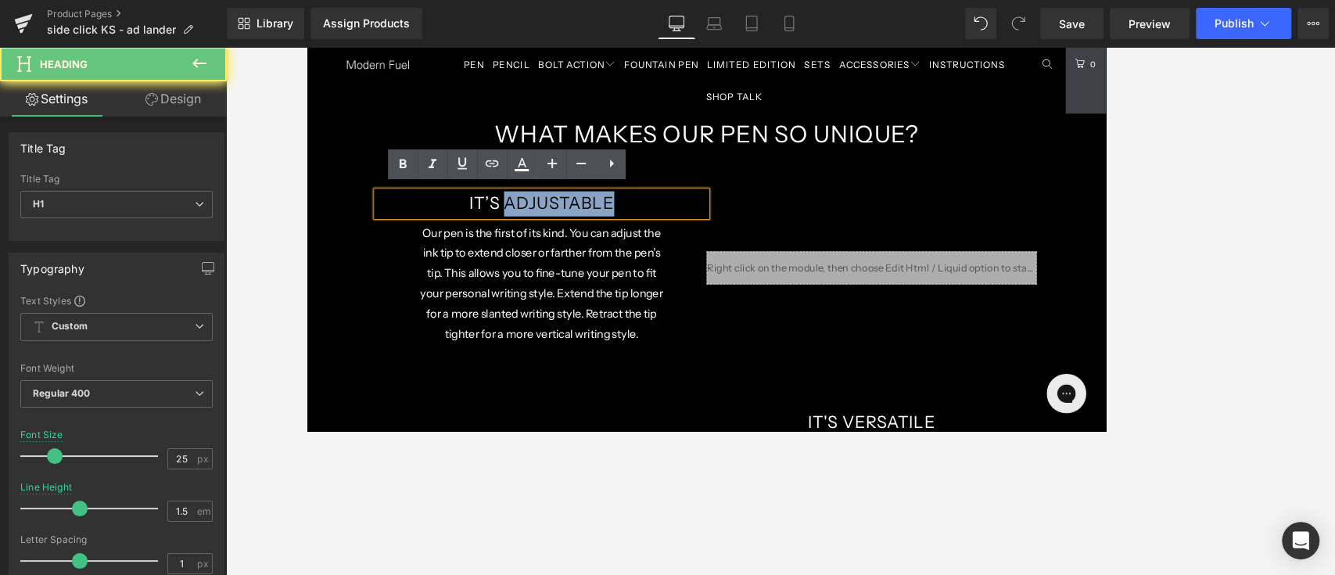
click at [651, 219] on h1 "It’s Adjustable" at bounding box center [585, 233] width 235 height 30
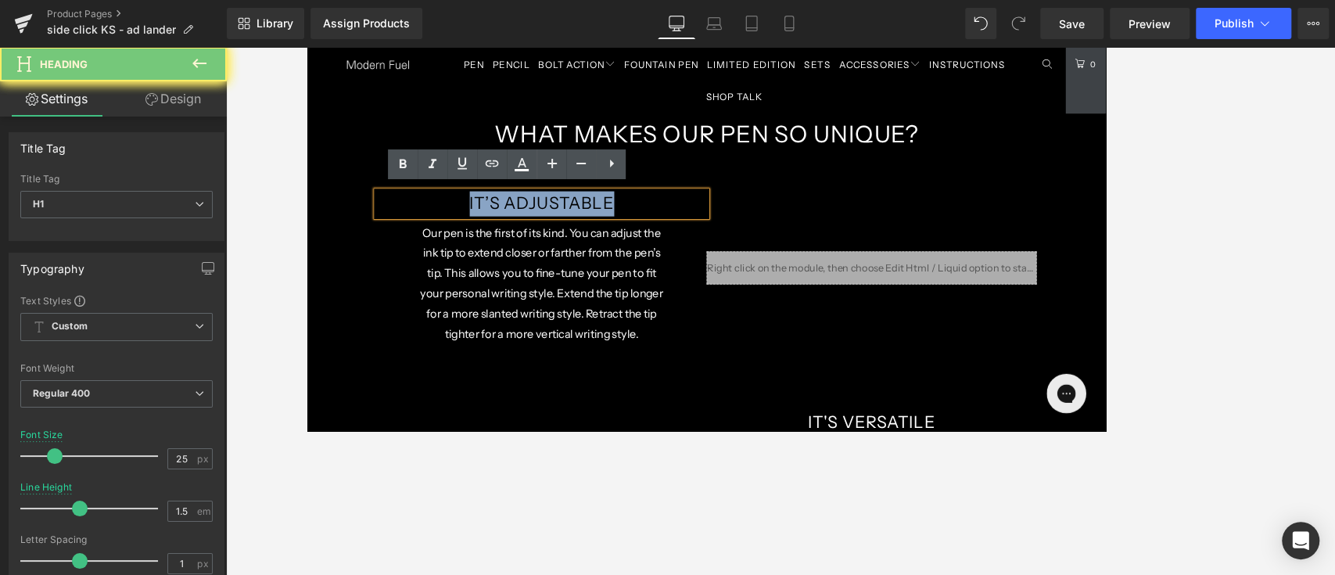
paste div
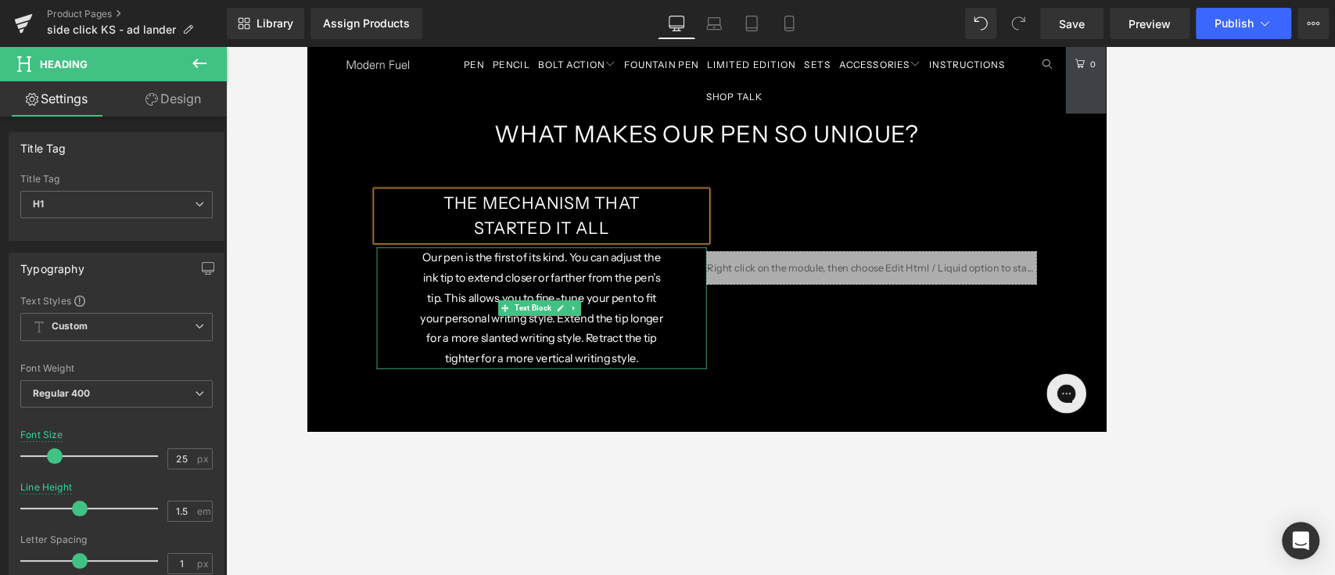
click at [571, 327] on p "Our pen is the first of its kind. You can adjust the ink tip to extend closer o…" at bounding box center [584, 357] width 297 height 144
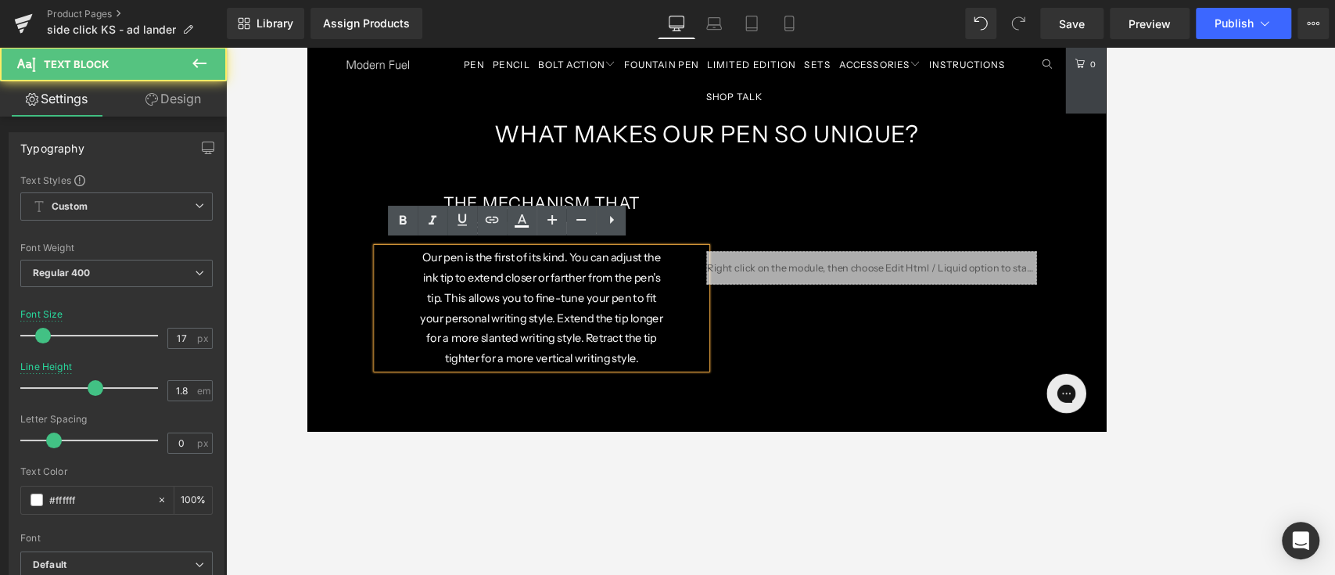
click at [630, 337] on p "Our pen is the first of its kind. You can adjust the ink tip to extend closer o…" at bounding box center [584, 357] width 297 height 144
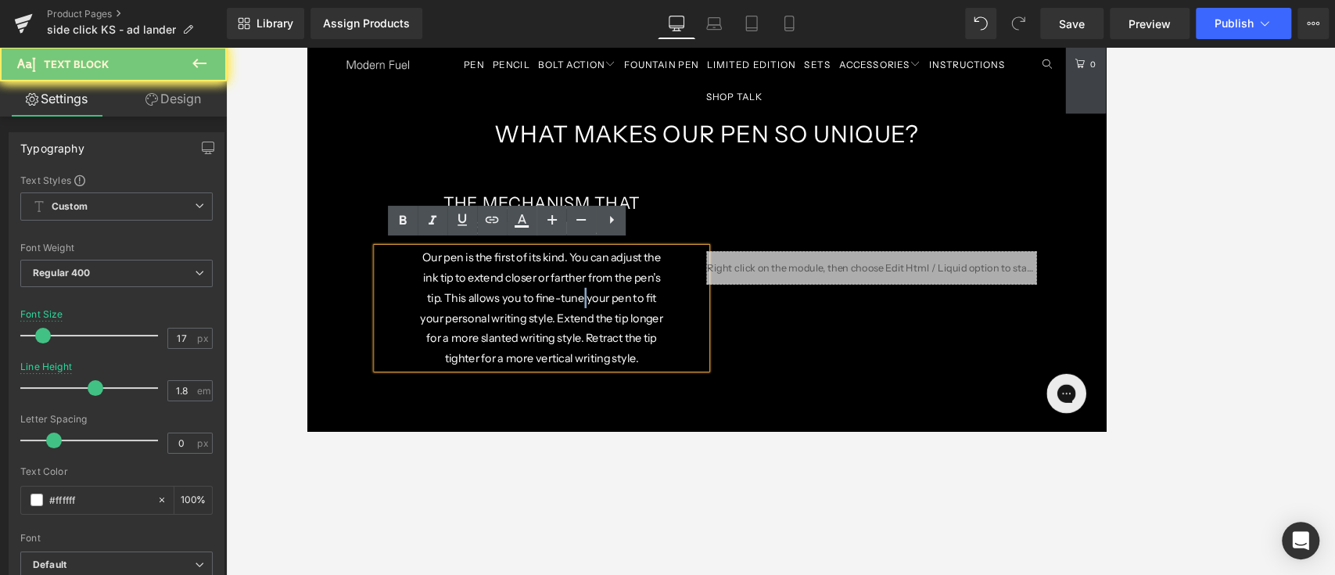
click at [630, 337] on p "Our pen is the first of its kind. You can adjust the ink tip to extend closer o…" at bounding box center [584, 357] width 297 height 144
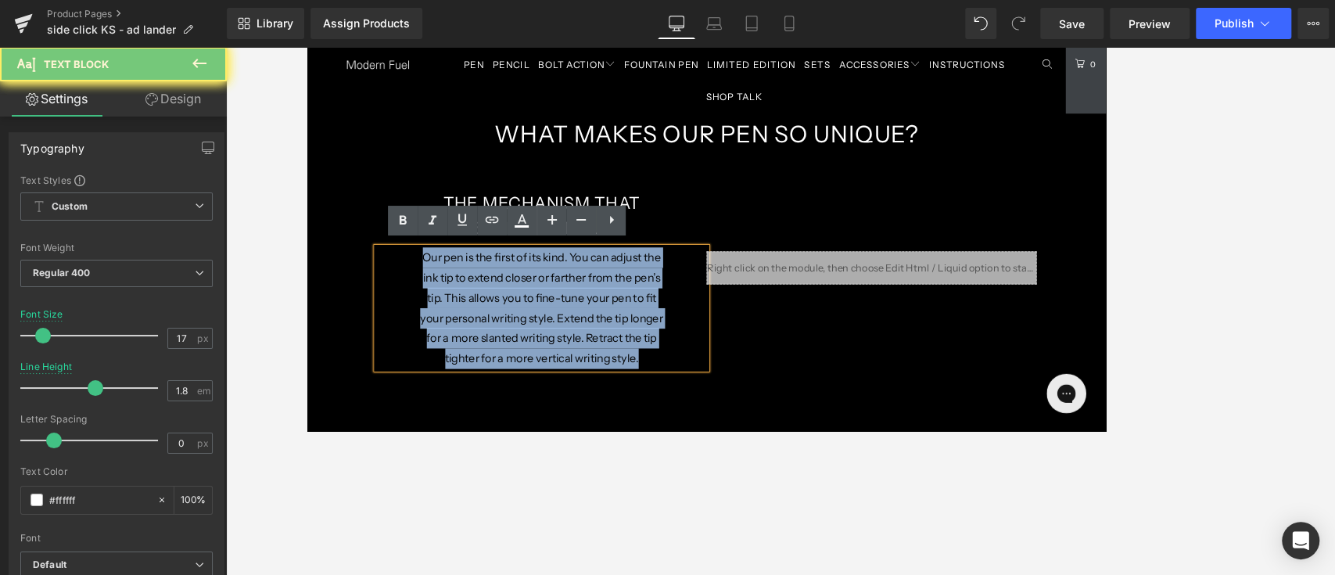
click at [630, 337] on p "Our pen is the first of its kind. You can adjust the ink tip to extend closer o…" at bounding box center [584, 357] width 297 height 144
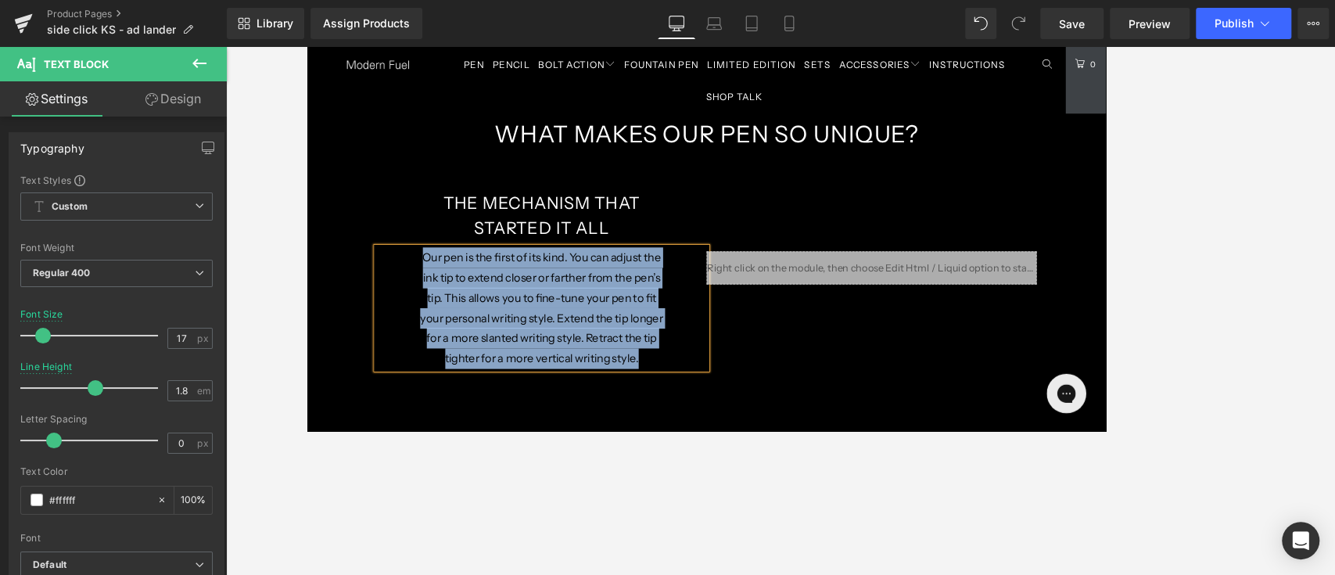
paste div
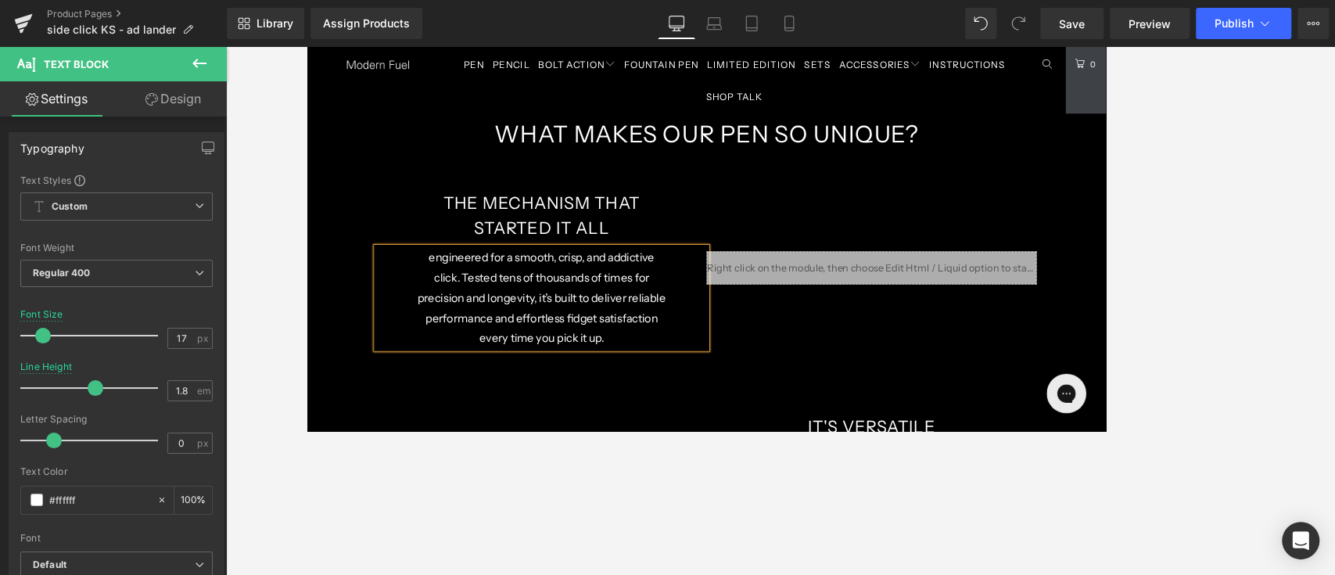
click at [448, 296] on p "engineered for a smooth, crisp, and addictive click. Tested tens of thousands o…" at bounding box center [584, 345] width 297 height 120
click at [977, 305] on div "Liquid" at bounding box center [975, 308] width 391 height 39
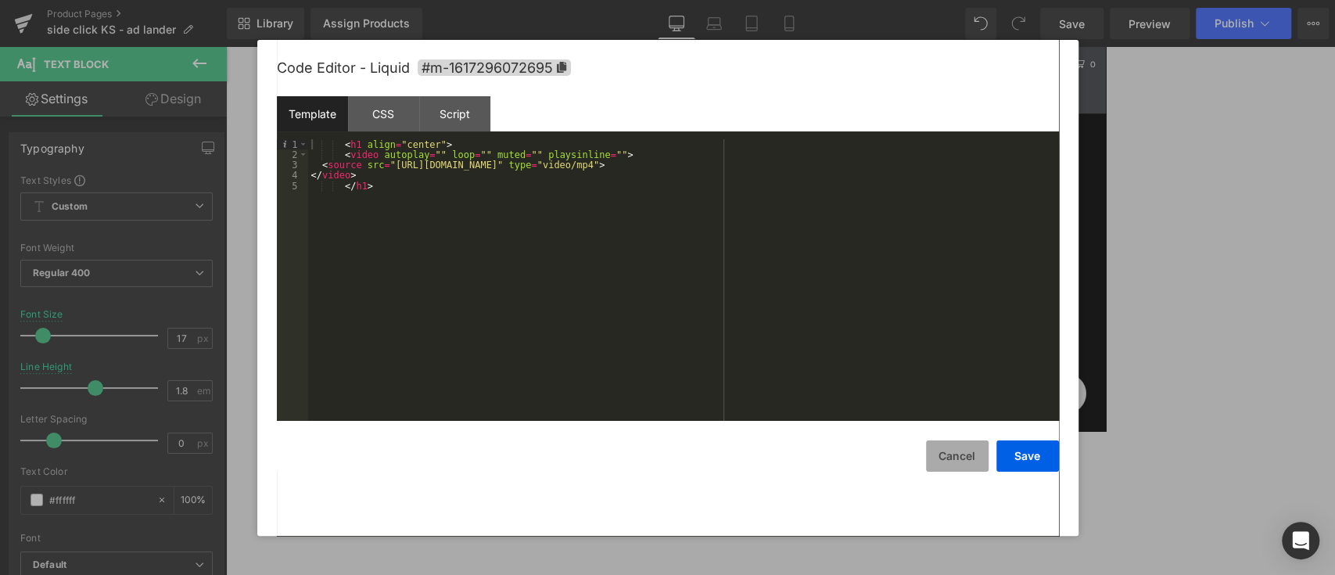
click at [969, 430] on button "Cancel" at bounding box center [957, 455] width 63 height 31
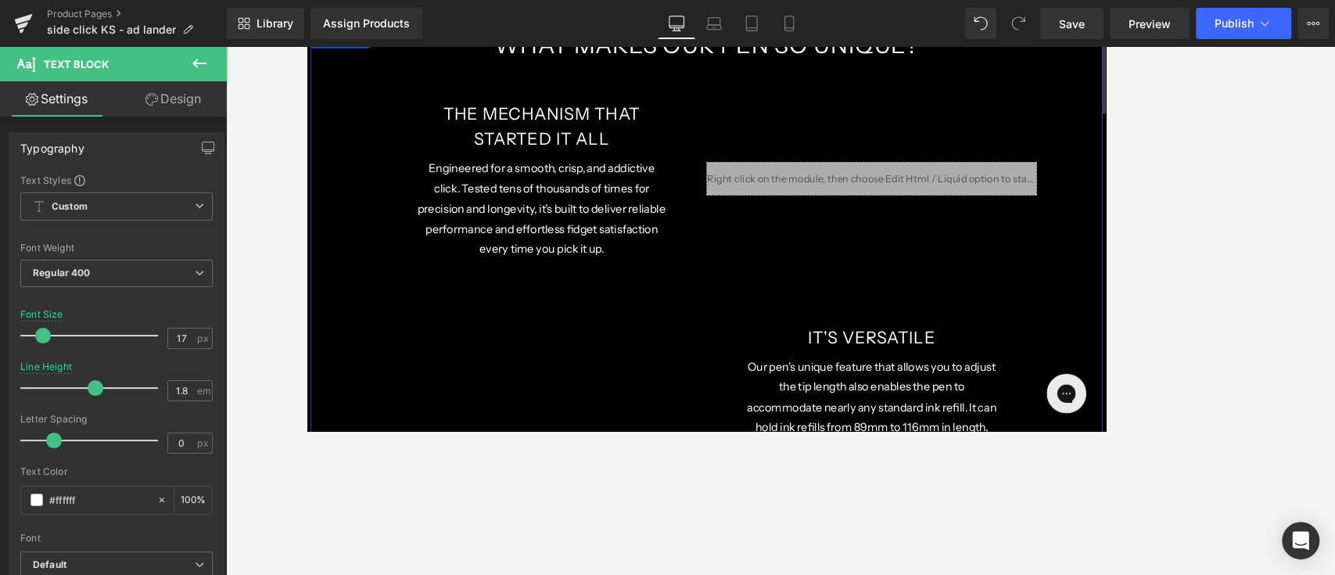
scroll to position [2054, 0]
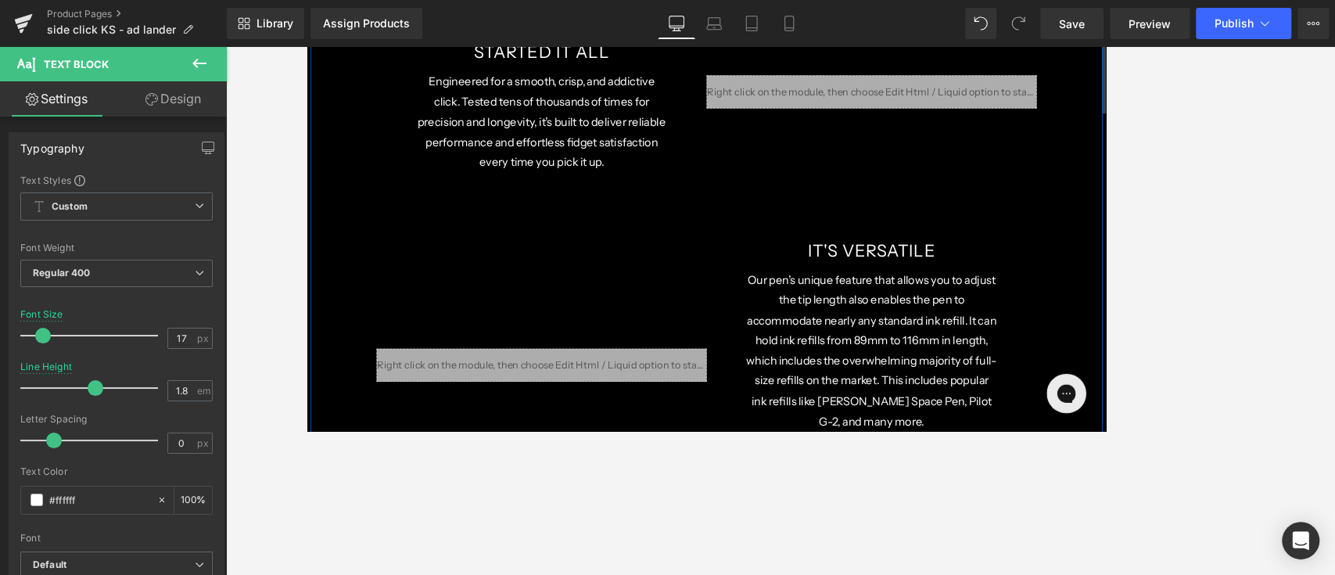
click at [994, 176] on div "Liquid" at bounding box center [975, 99] width 391 height 181
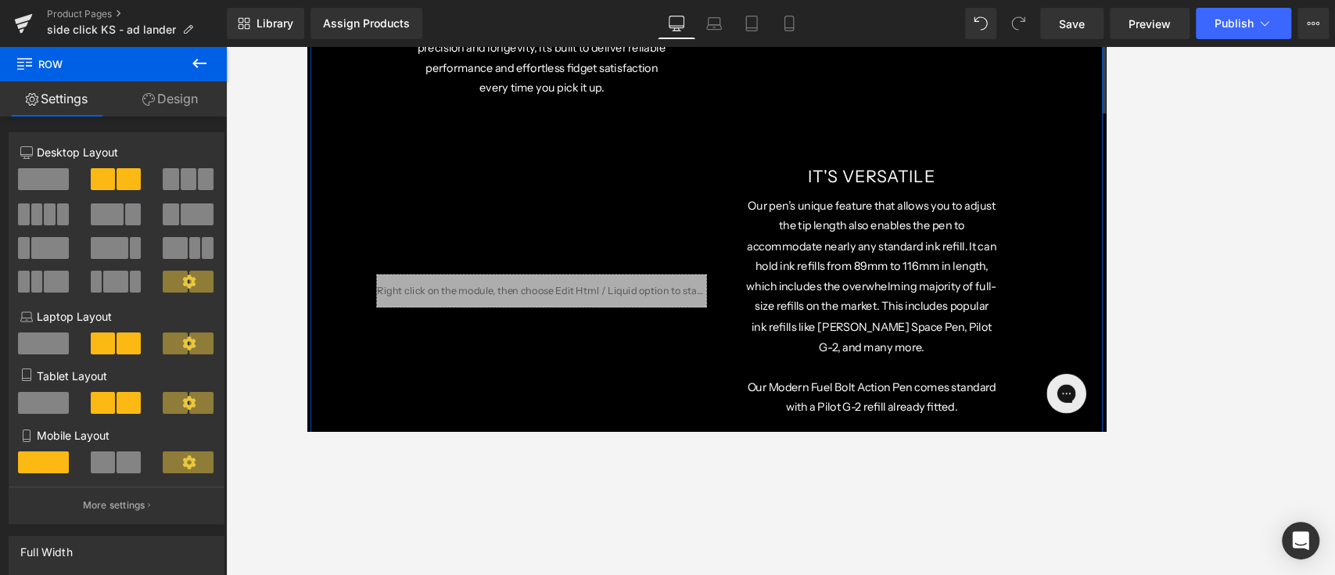
scroll to position [2263, 0]
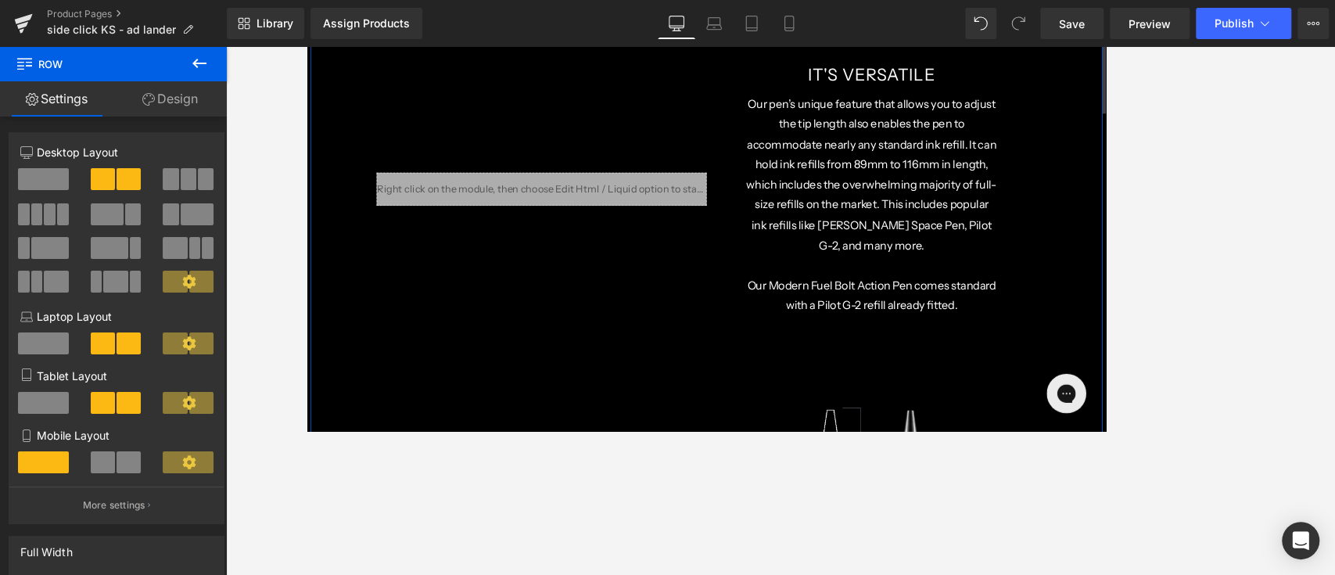
click at [985, 233] on div "Our pen’s unique feature that allows you to adjust the tip length also enables …" at bounding box center [975, 234] width 391 height 264
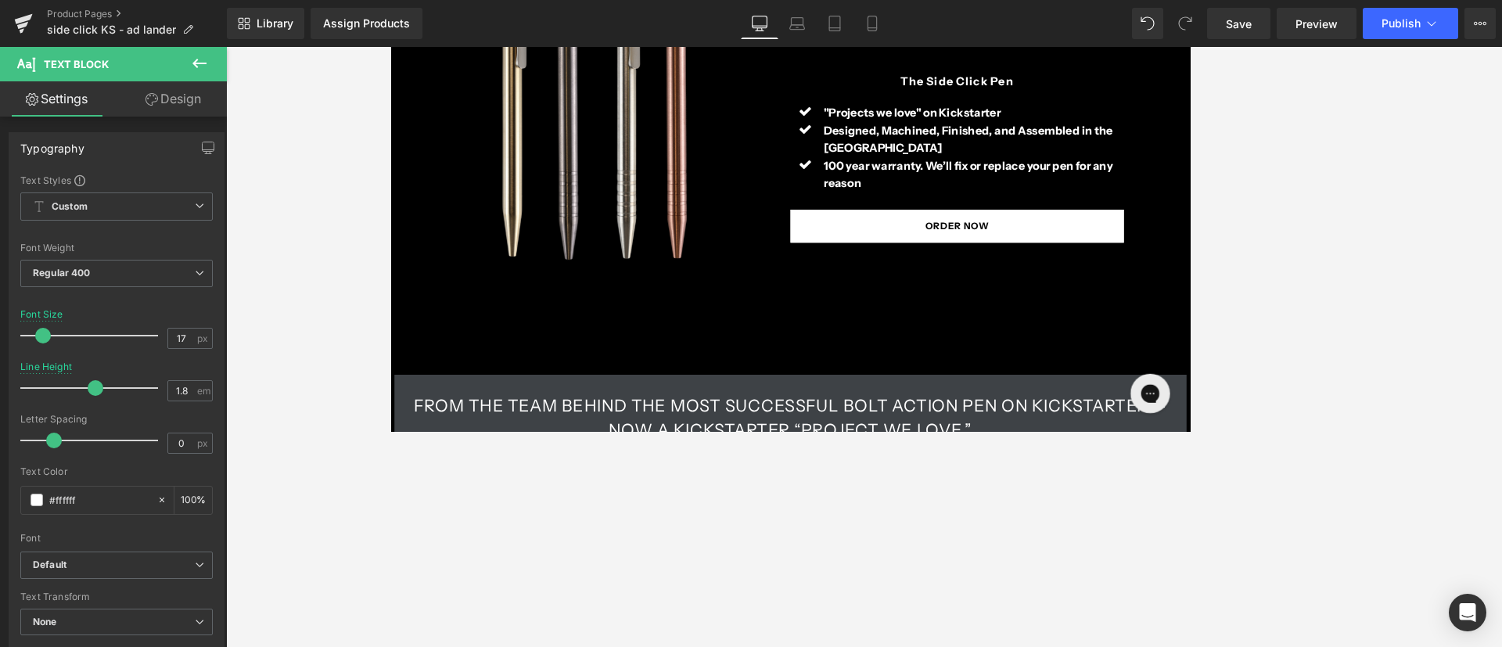
scroll to position [282, 0]
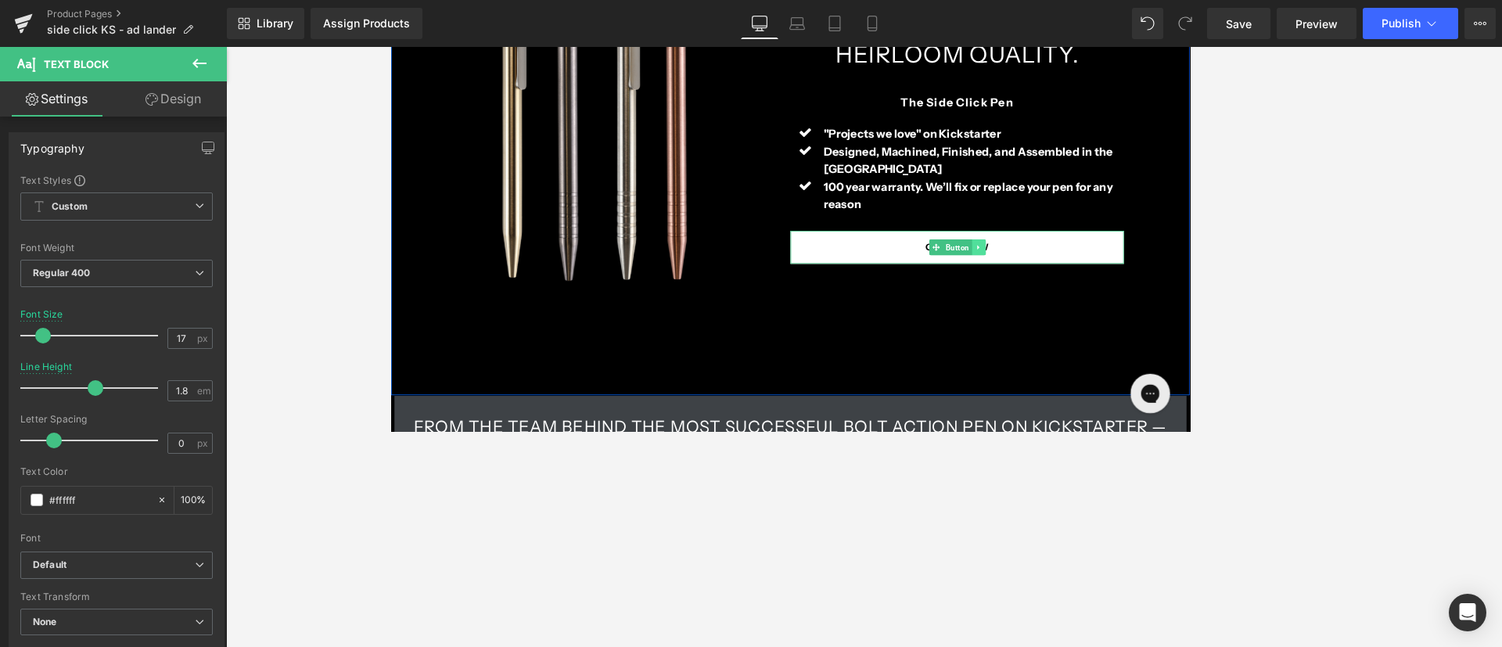
click at [1000, 282] on icon at bounding box center [1086, 284] width 9 height 9
click at [1000, 280] on link "Button" at bounding box center [1028, 284] width 51 height 19
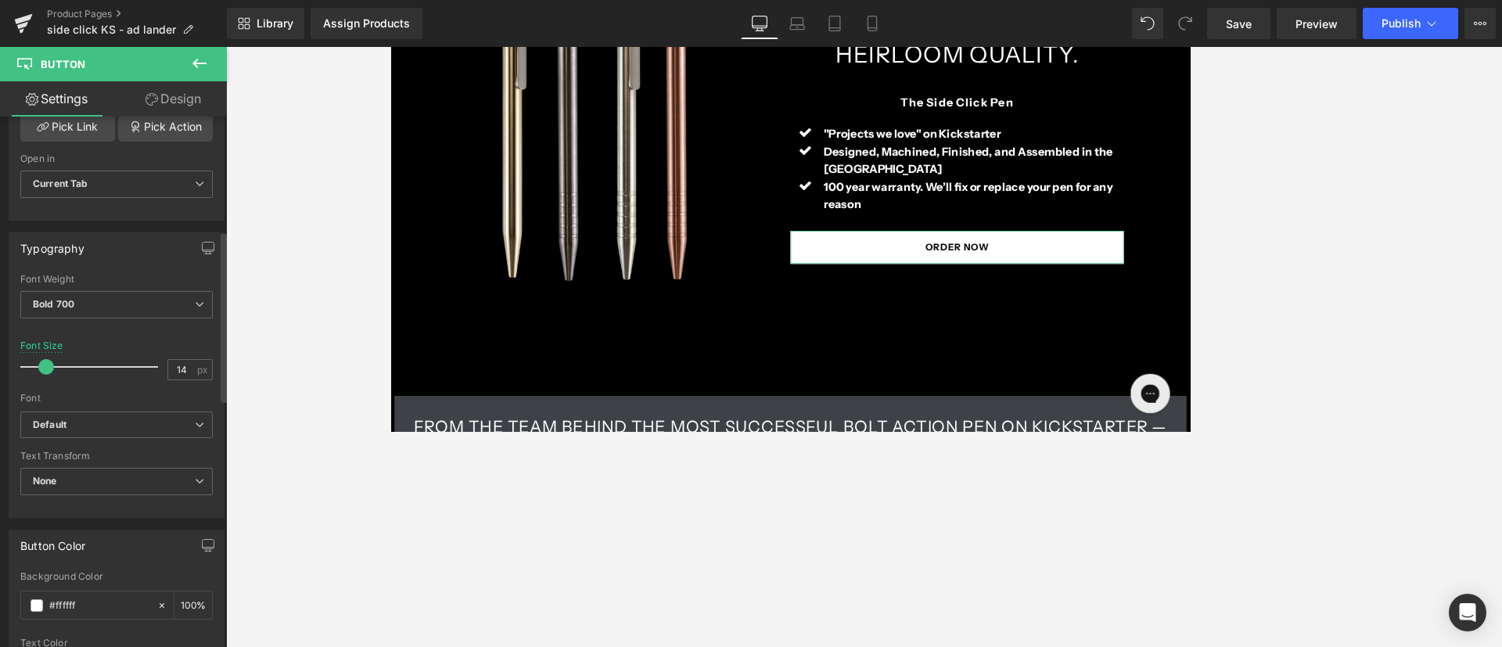
scroll to position [235, 0]
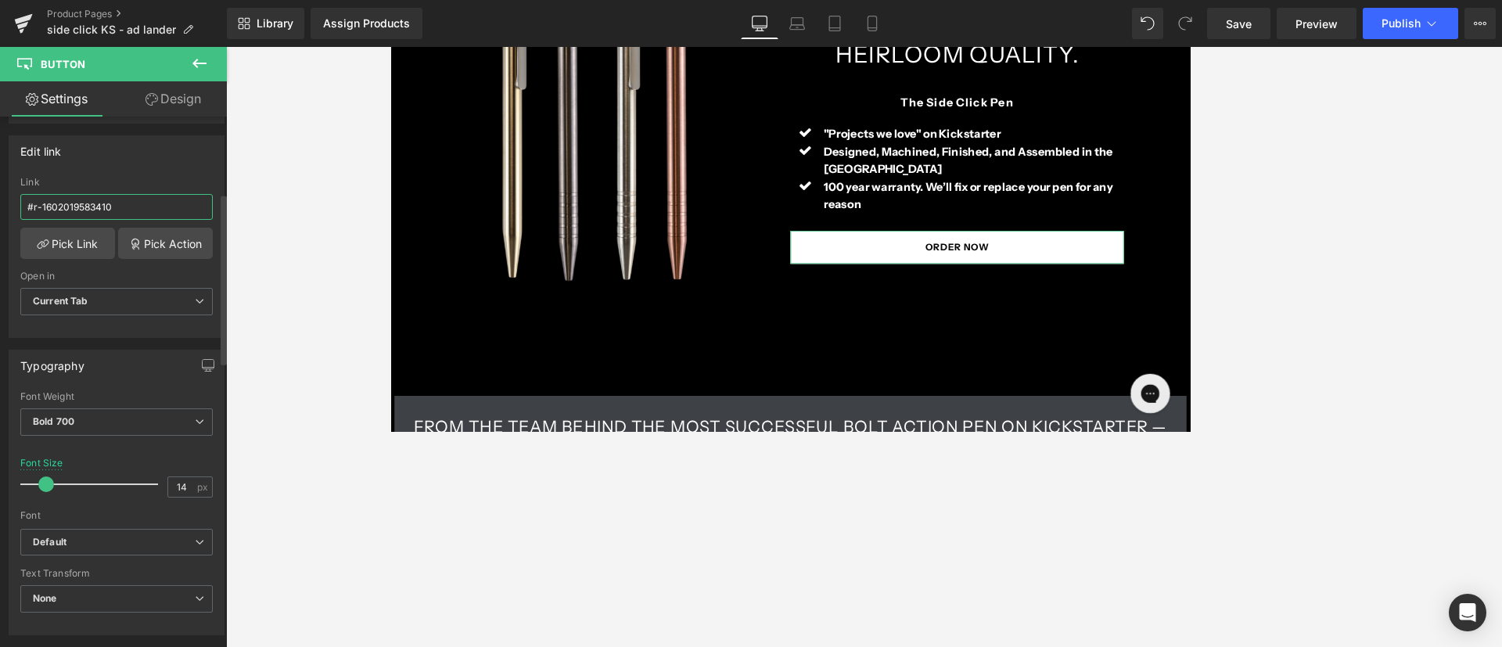
click at [145, 213] on input "#r-1602019583410" at bounding box center [116, 207] width 192 height 26
click at [125, 199] on input "#r-1602019583410" at bounding box center [116, 207] width 192 height 26
paste input "[URL][DOMAIN_NAME]"
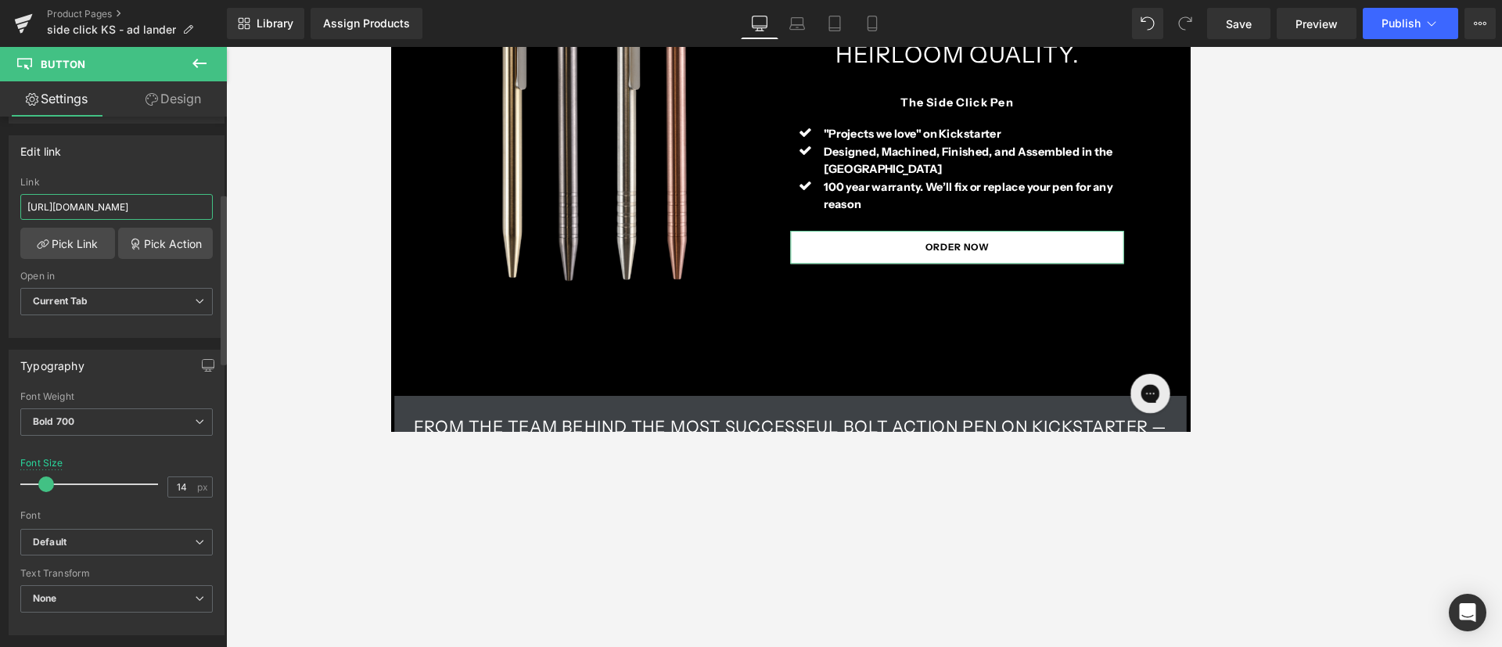
scroll to position [0, 301]
type input "[URL][DOMAIN_NAME]"
click at [169, 98] on link "Design" at bounding box center [173, 98] width 113 height 35
click at [51, 96] on link "Settings" at bounding box center [56, 98] width 113 height 35
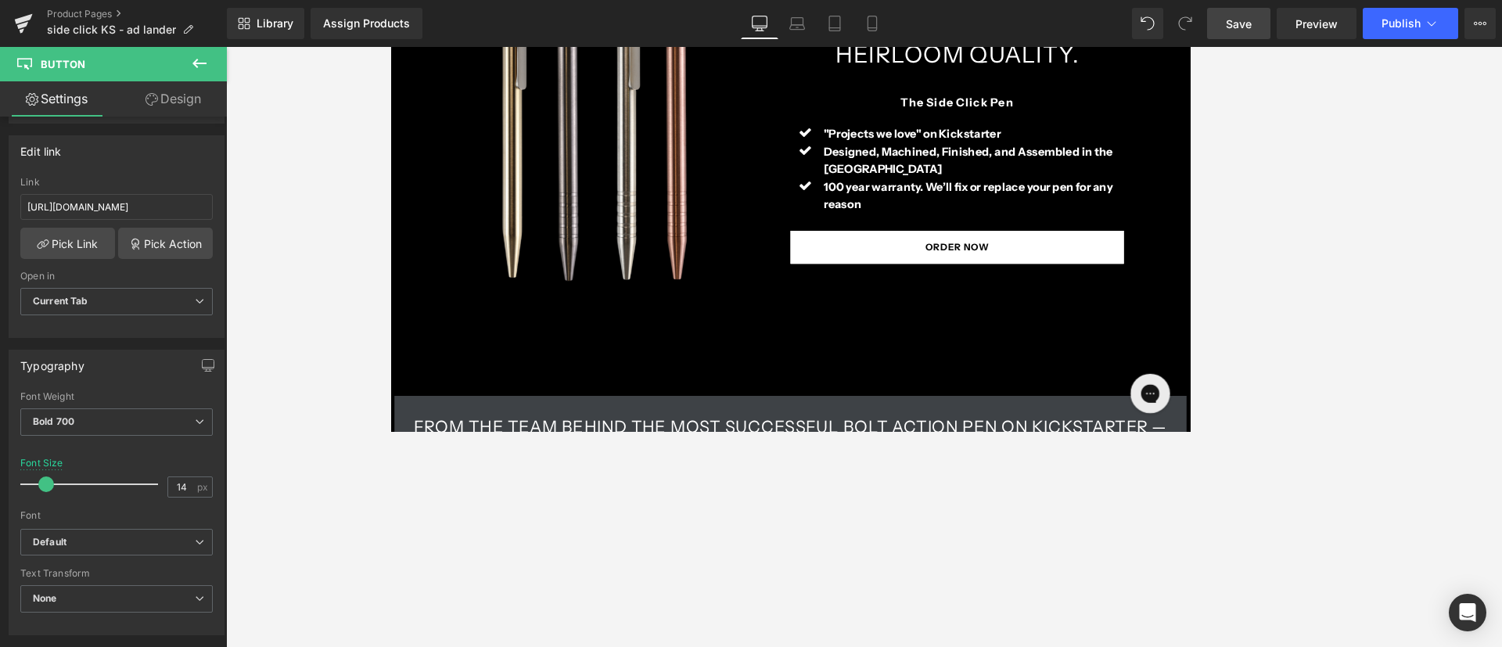
click at [1000, 25] on link "Save" at bounding box center [1238, 23] width 63 height 31
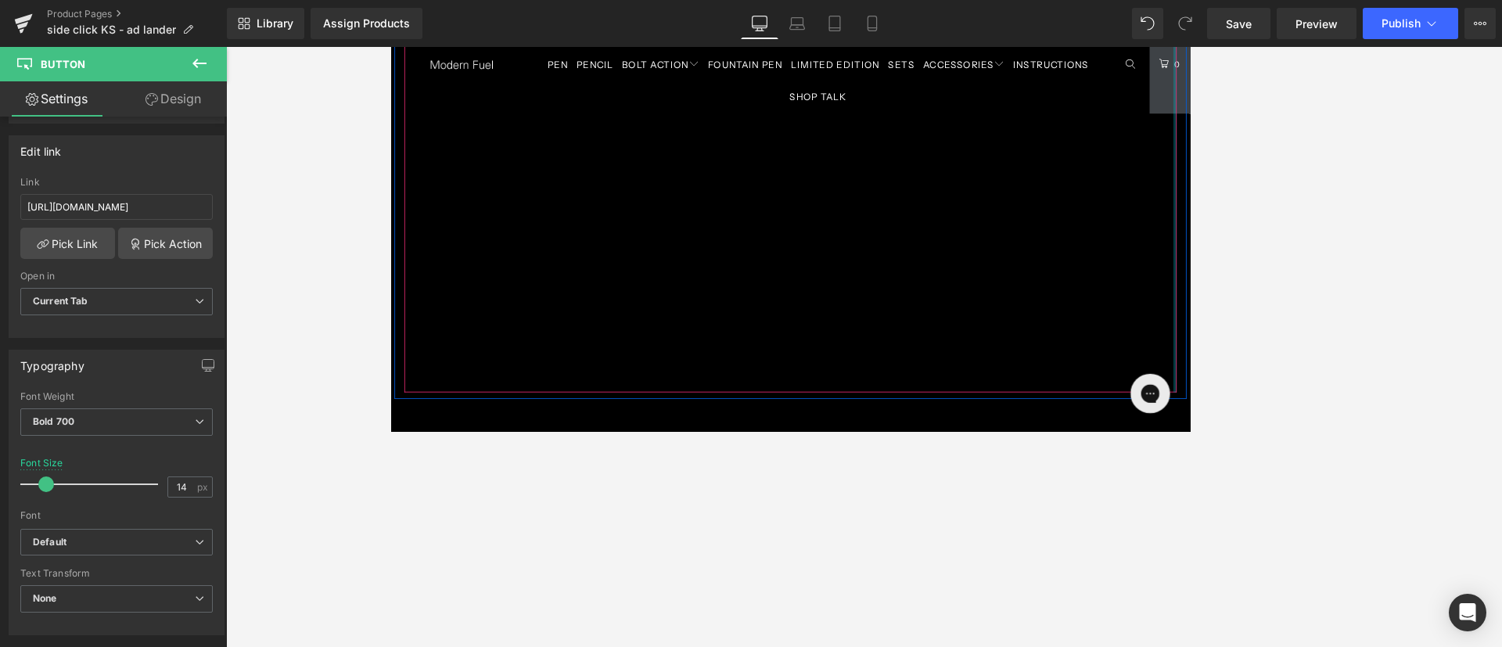
scroll to position [986, 0]
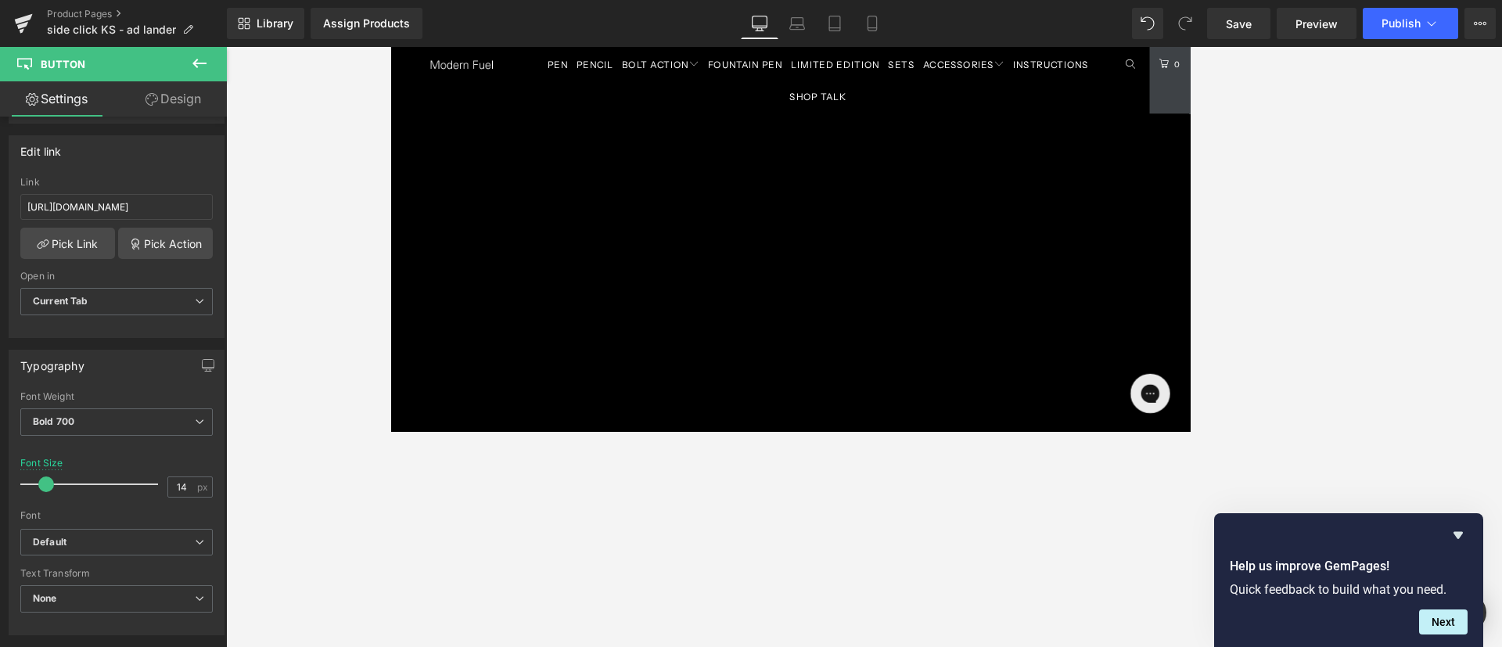
click at [1000, 401] on div at bounding box center [863, 347] width 1275 height 600
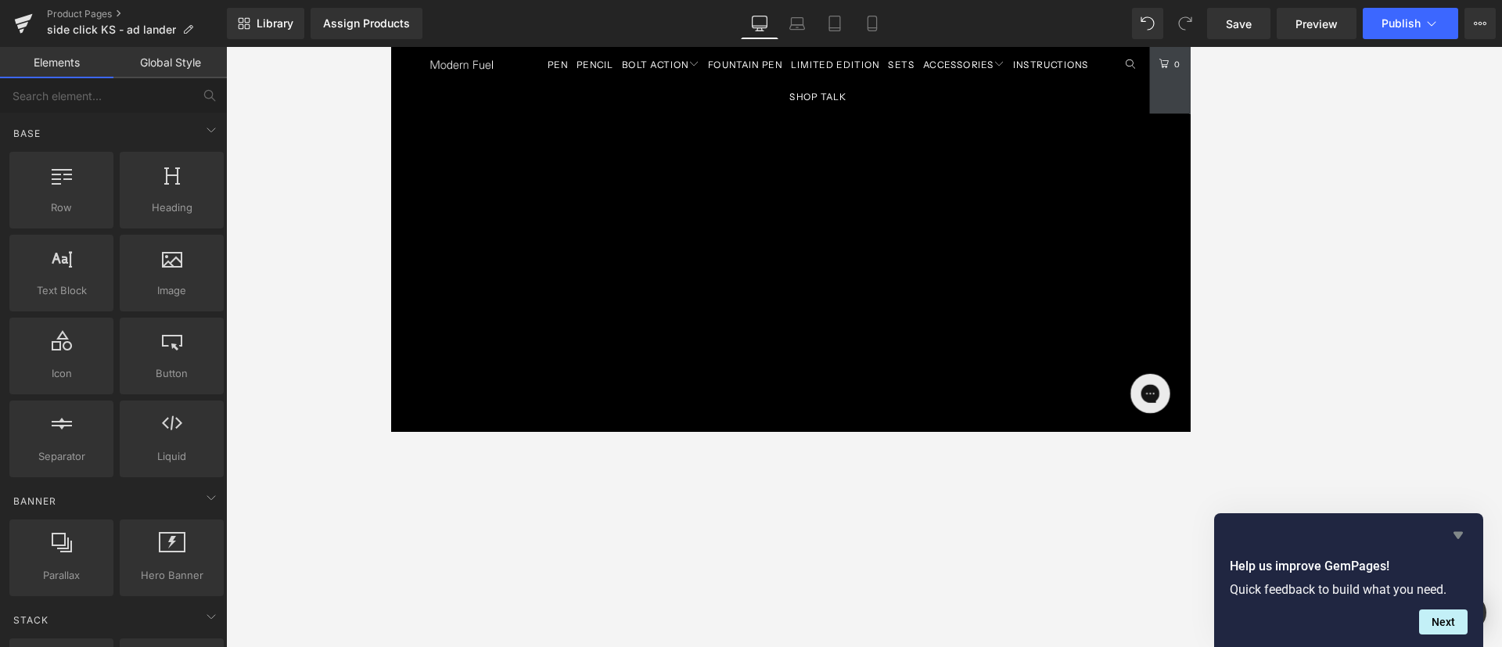
click at [1000, 430] on icon "Hide survey" at bounding box center [1457, 535] width 19 height 19
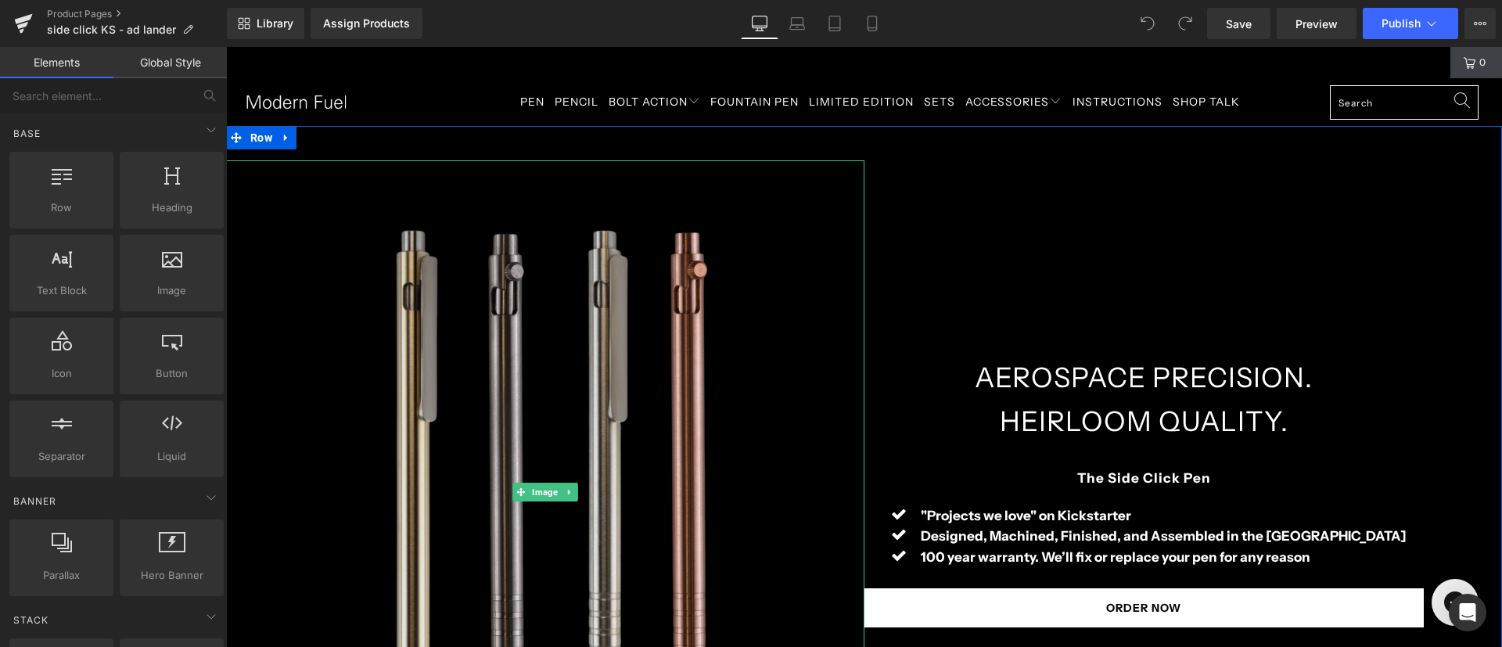
click at [563, 322] on img at bounding box center [544, 491] width 637 height 663
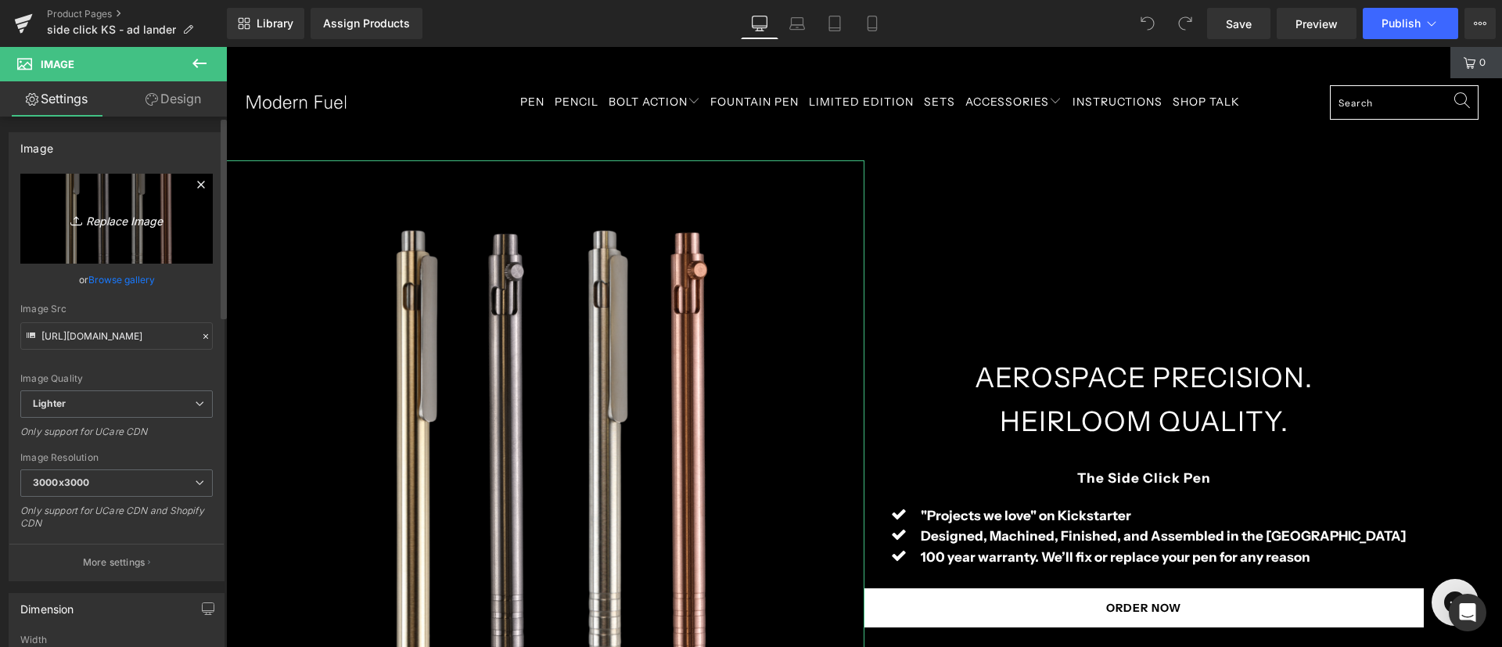
click at [88, 231] on link "Replace Image" at bounding box center [116, 219] width 192 height 90
type input "C:\fakepath\4-hero-vert.jpg"
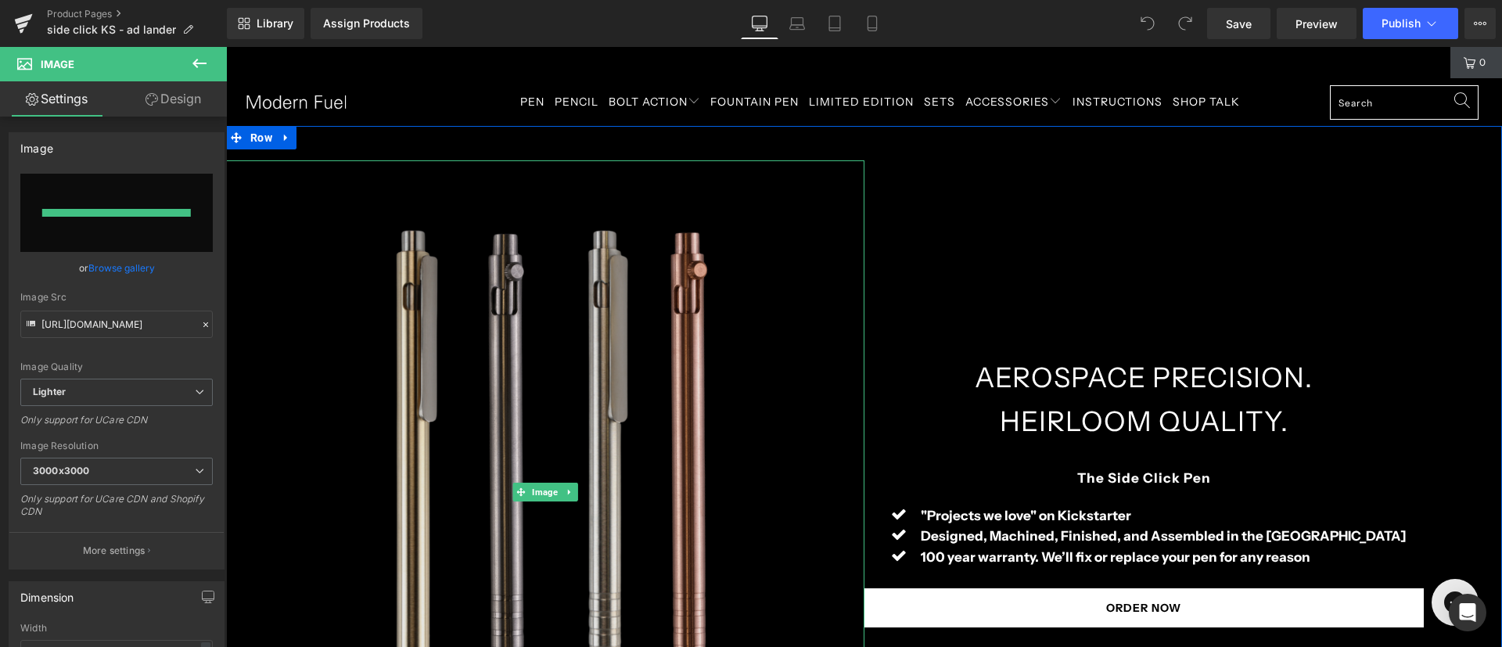
type input "https://ucarecdn.com/9cec1033-e41d-4555-84db-7aa1128f243f/-/format/auto/-/previ…"
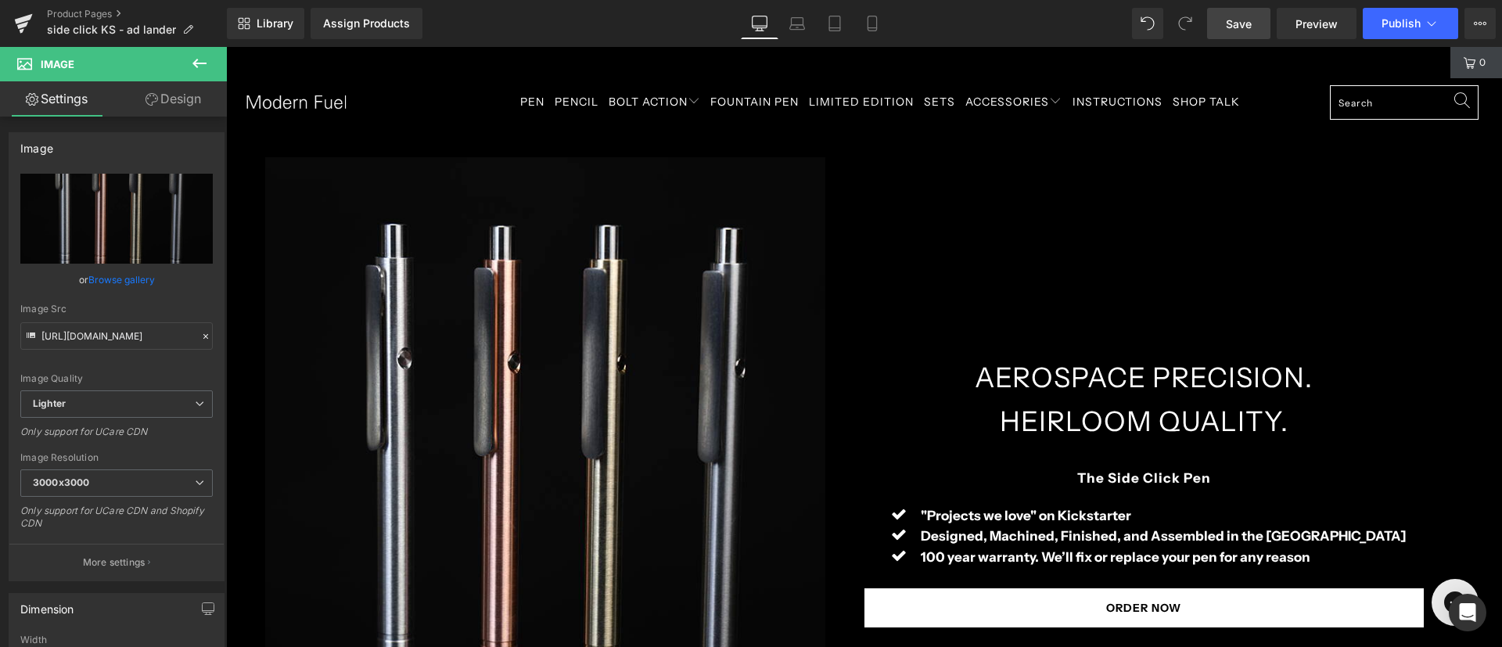
click at [1222, 23] on link "Save" at bounding box center [1238, 23] width 63 height 31
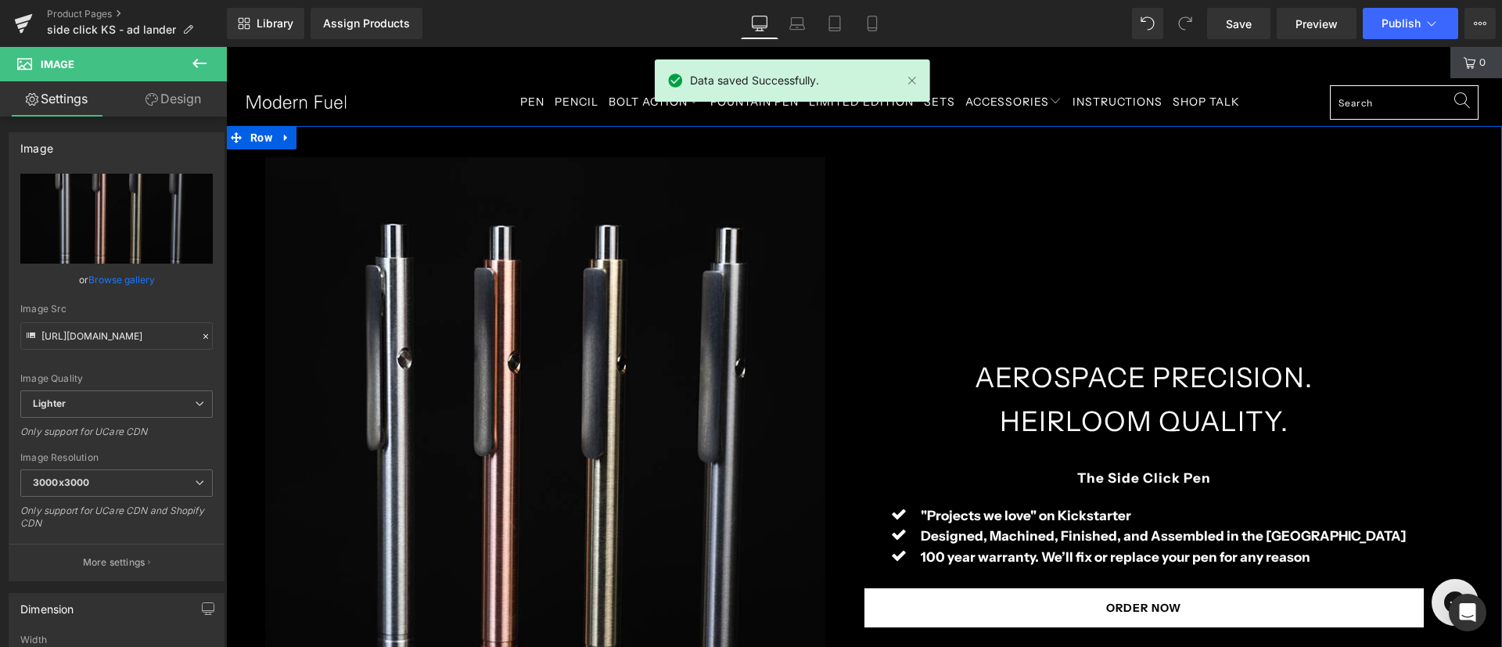
scroll to position [352, 0]
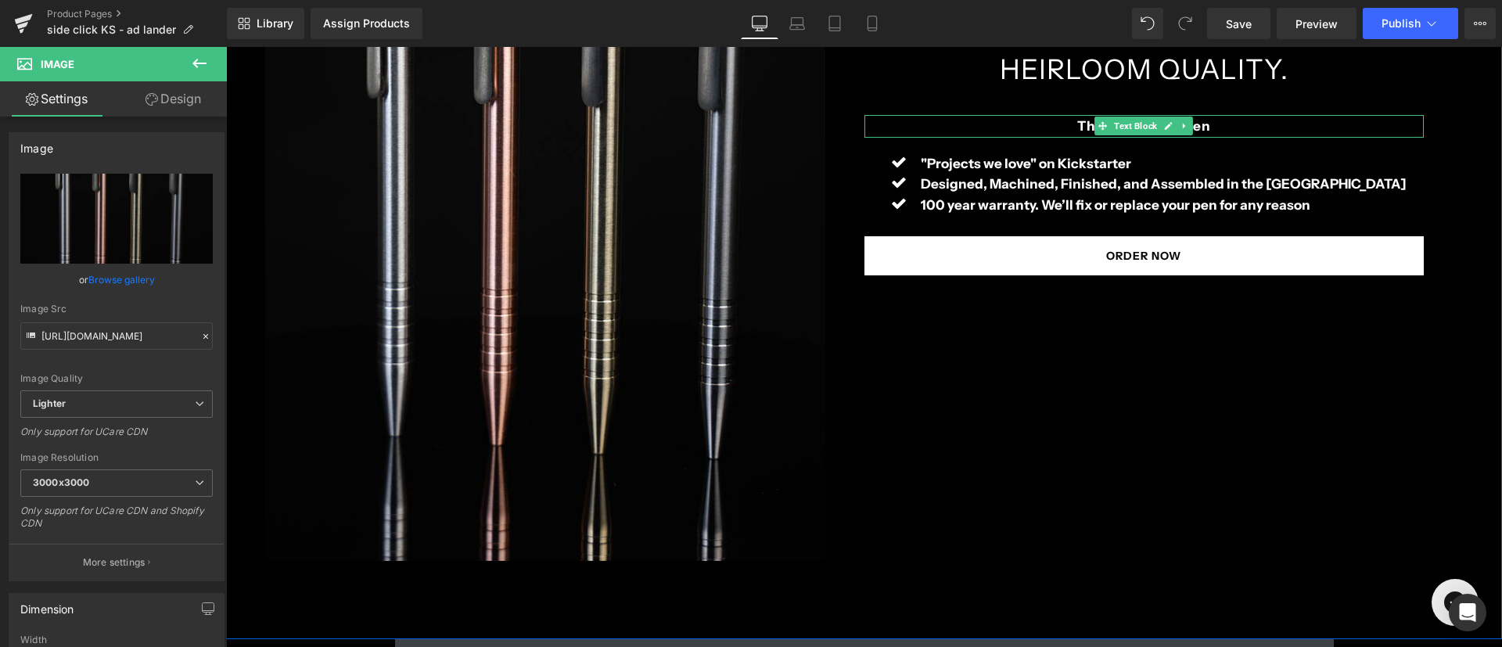
click at [1204, 124] on p "The Side Click Pen" at bounding box center [1144, 126] width 560 height 23
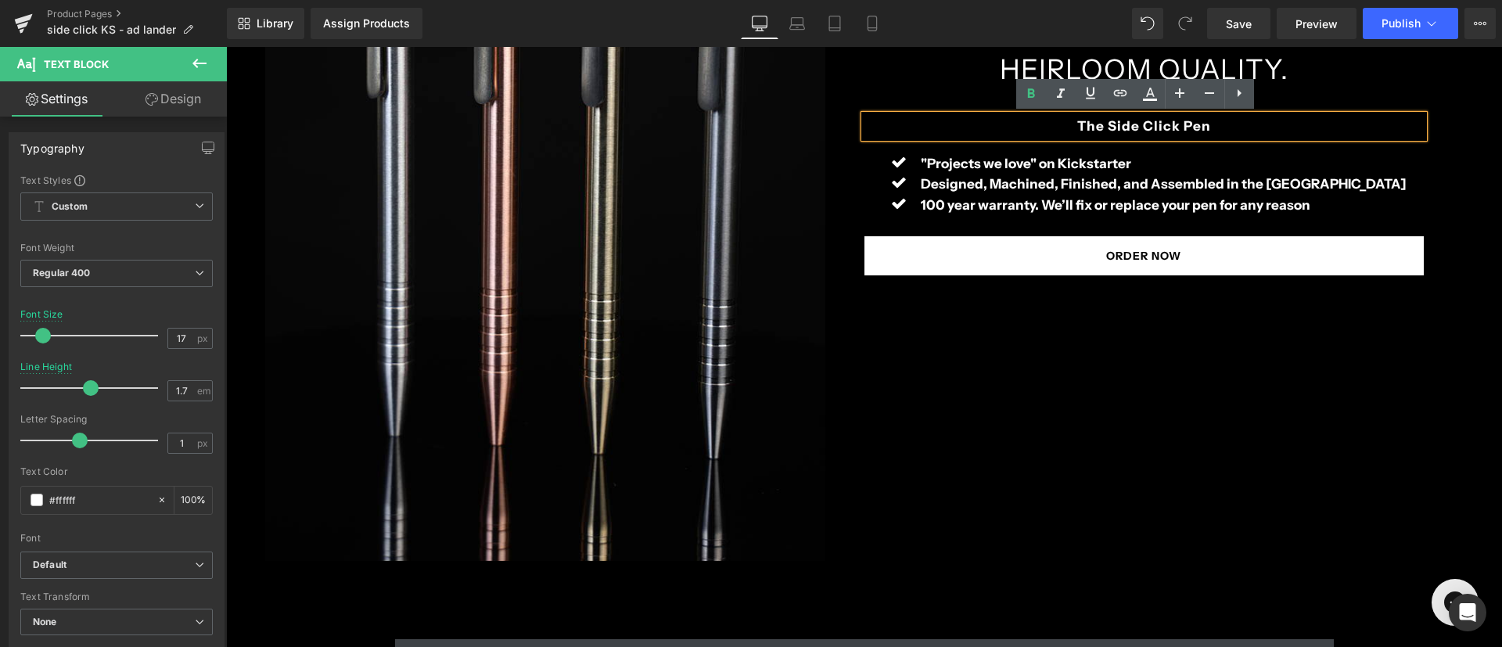
click at [1170, 127] on b "The Side Click Pen" at bounding box center [1144, 126] width 134 height 16
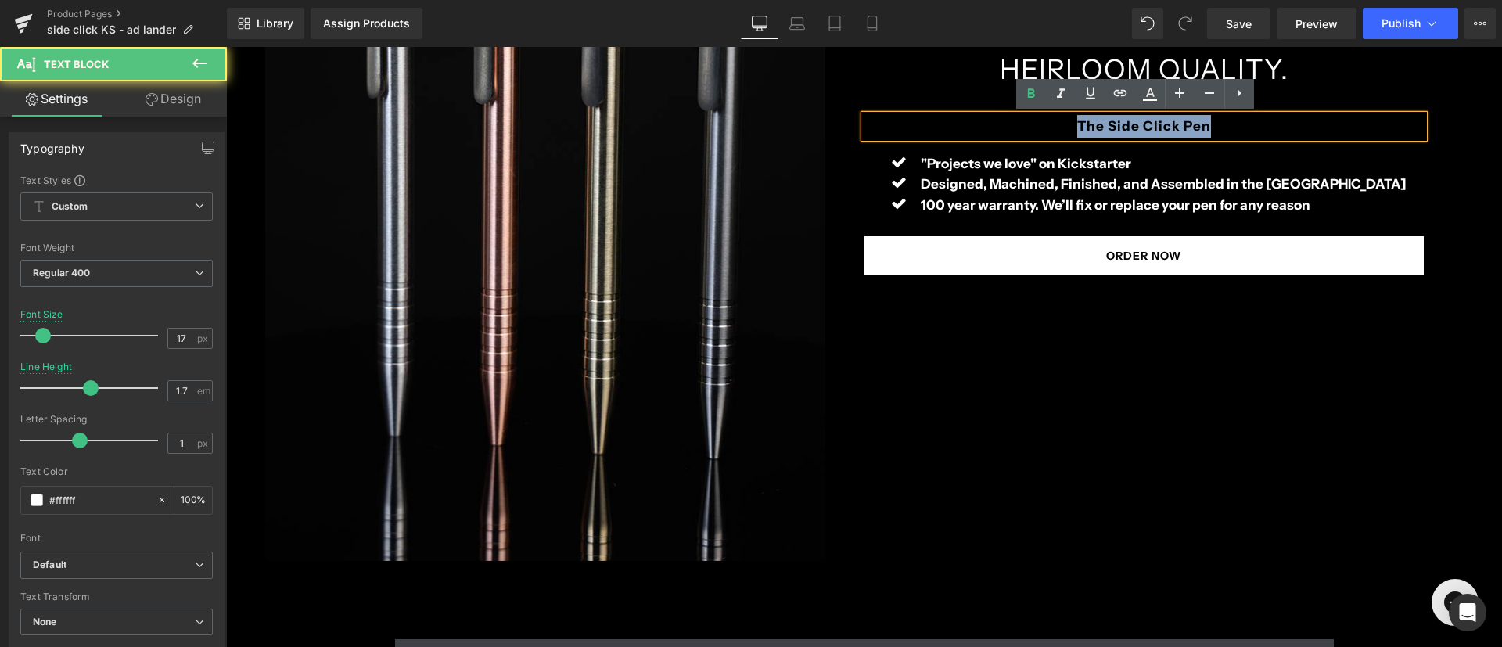
click at [1170, 127] on b "The Side Click Pen" at bounding box center [1144, 126] width 134 height 16
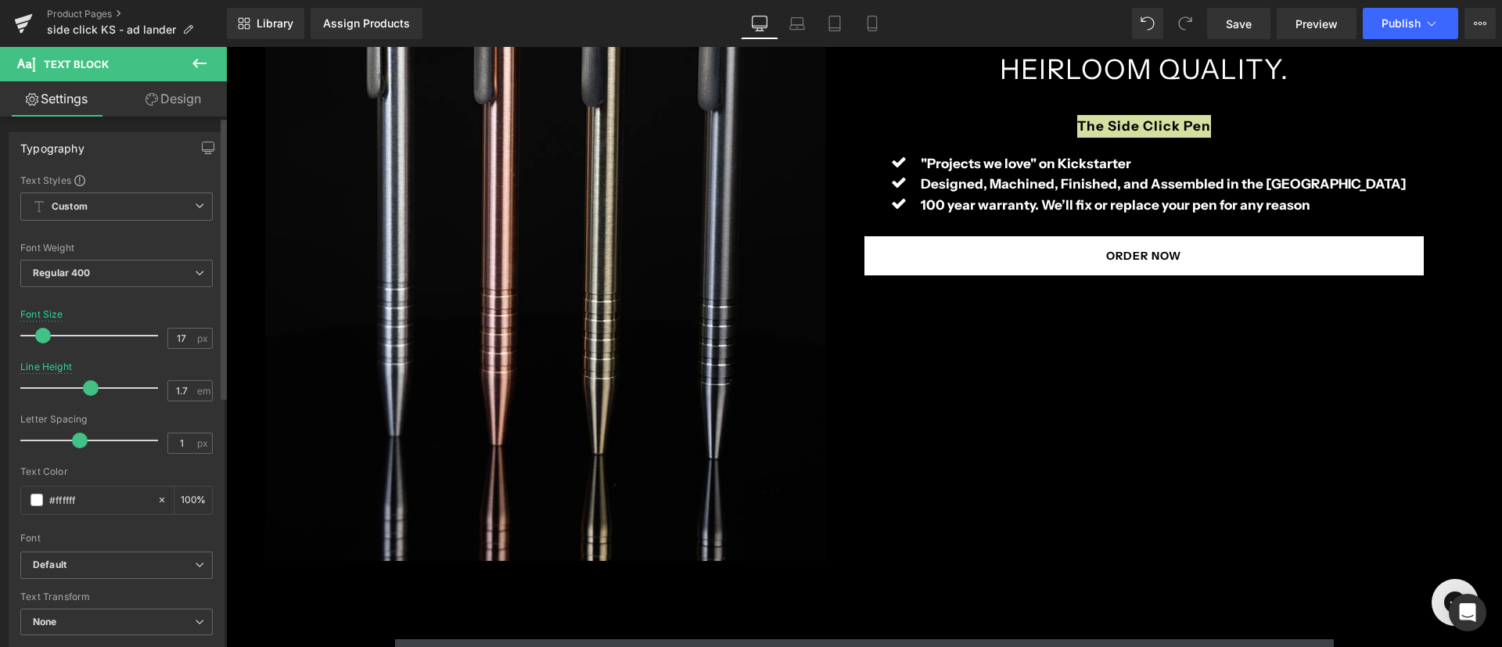
type input "28"
click at [57, 333] on div at bounding box center [93, 335] width 130 height 31
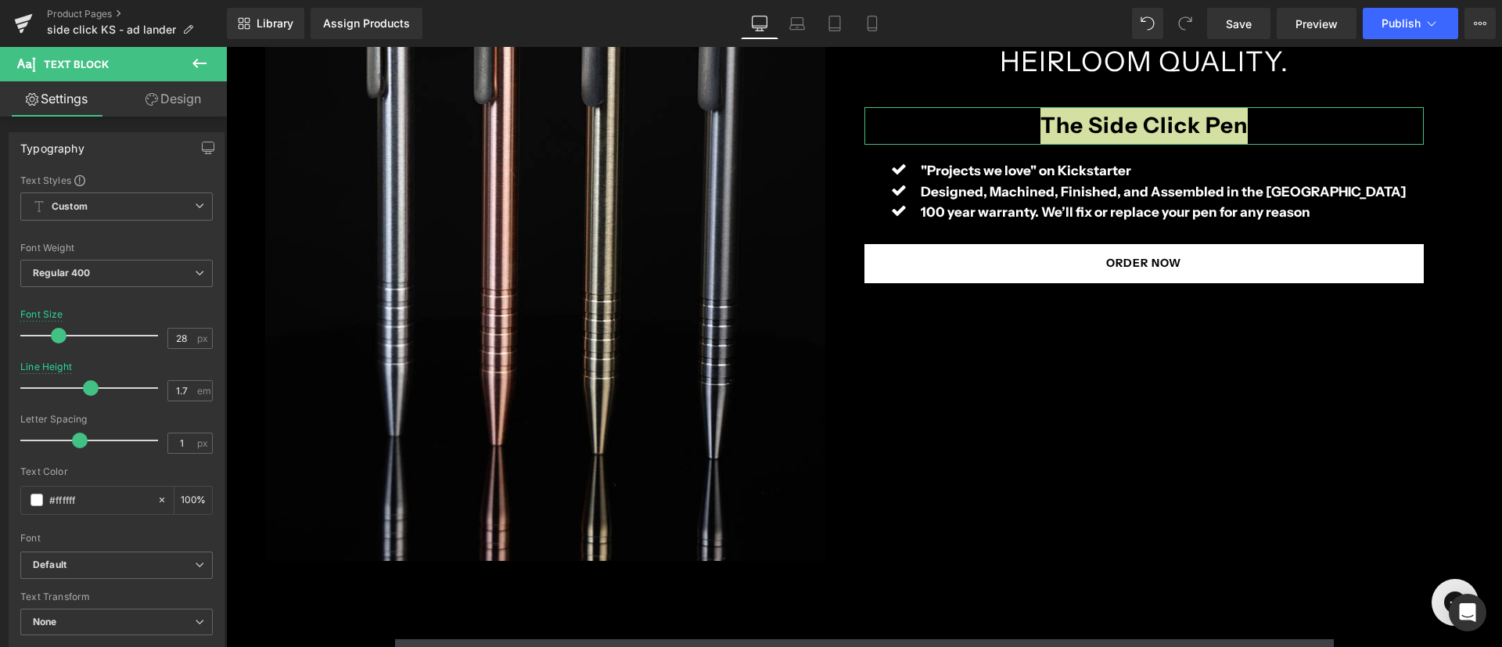
click at [199, 94] on link "Design" at bounding box center [173, 98] width 113 height 35
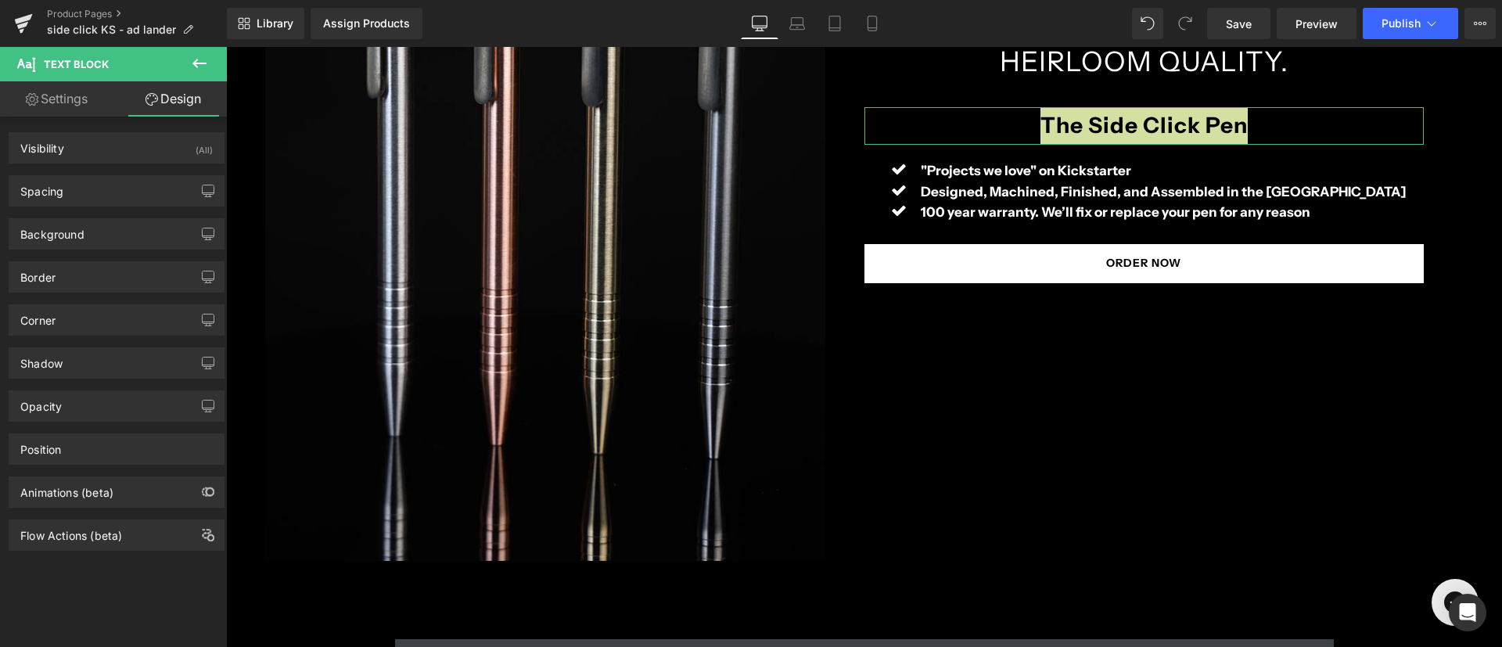
type input "0"
type input "100"
type input "20"
type input "0"
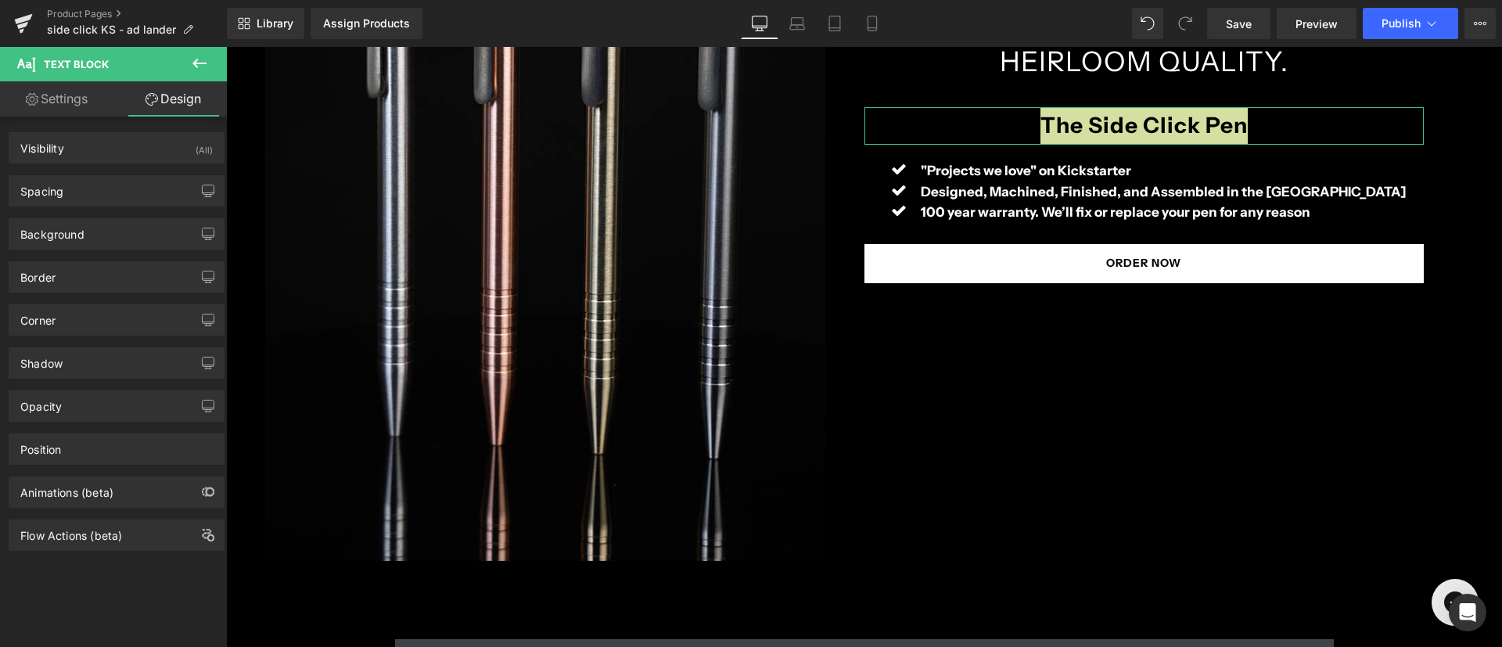
type input "0"
click at [142, 190] on div "Spacing" at bounding box center [116, 191] width 214 height 30
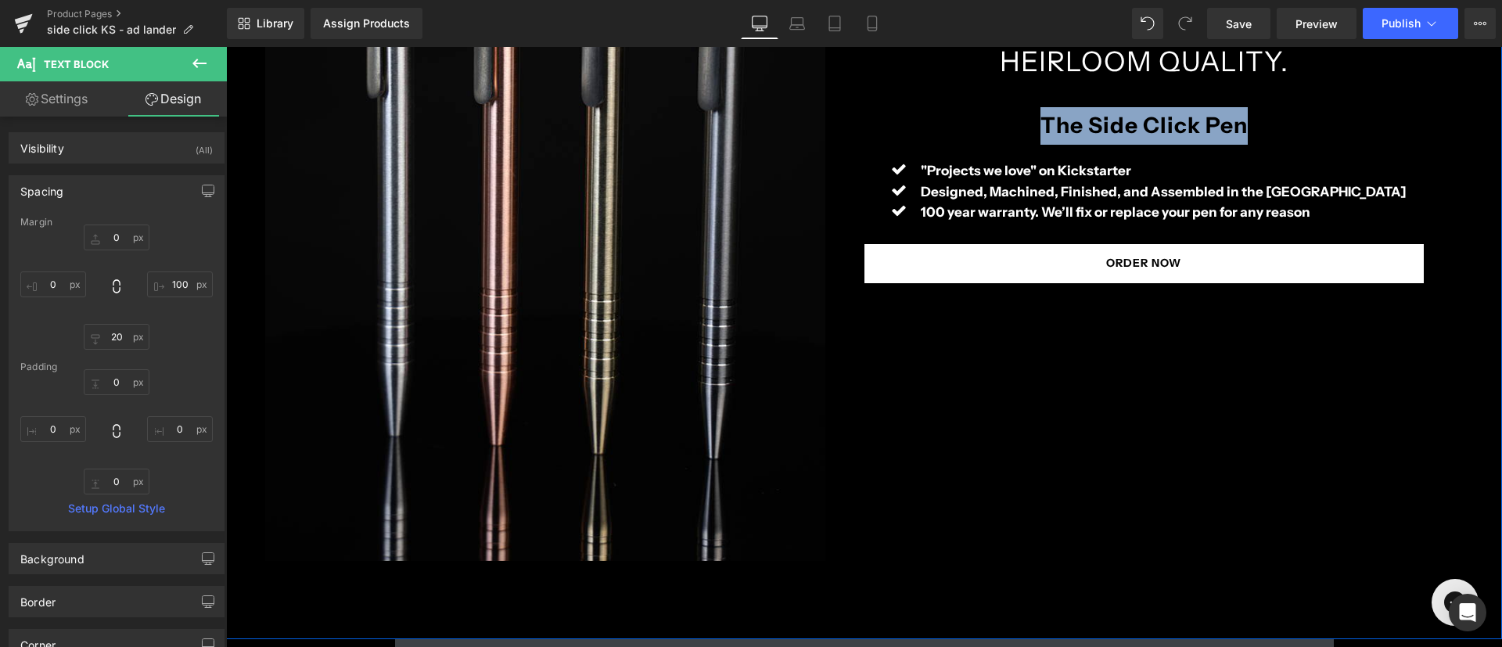
click at [1087, 396] on div "AEROSPACE PRECISION. HEIRLOOM QUALITY. Heading The Side Click Pen Text Block Ic…" at bounding box center [1183, 139] width 638 height 669
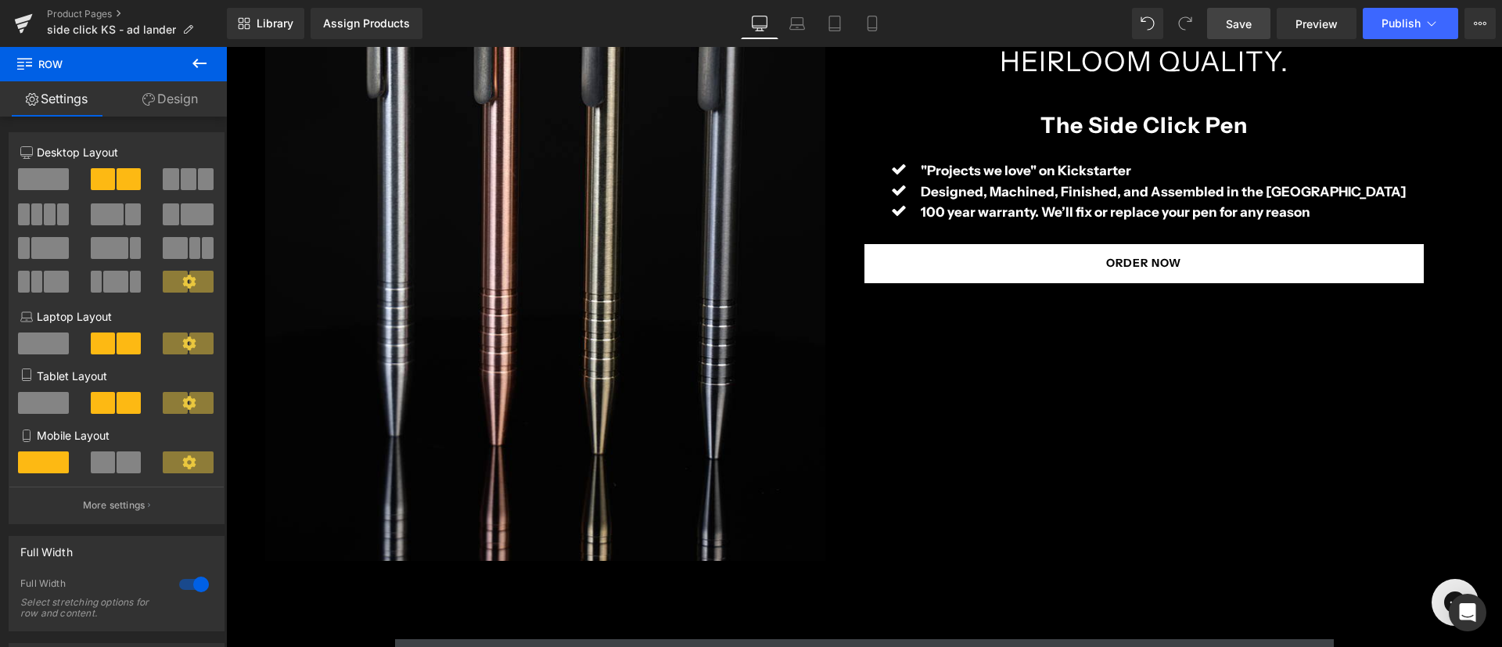
click at [1261, 30] on link "Save" at bounding box center [1238, 23] width 63 height 31
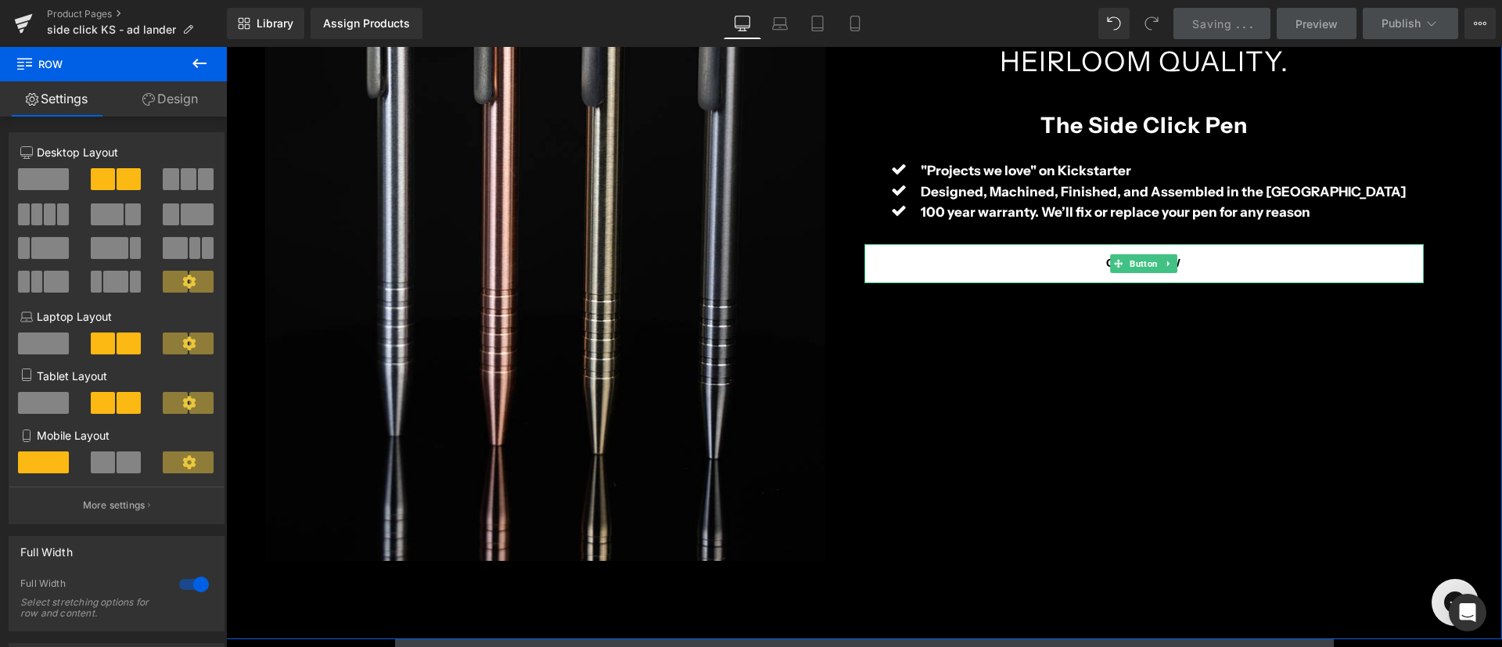
scroll to position [247, 0]
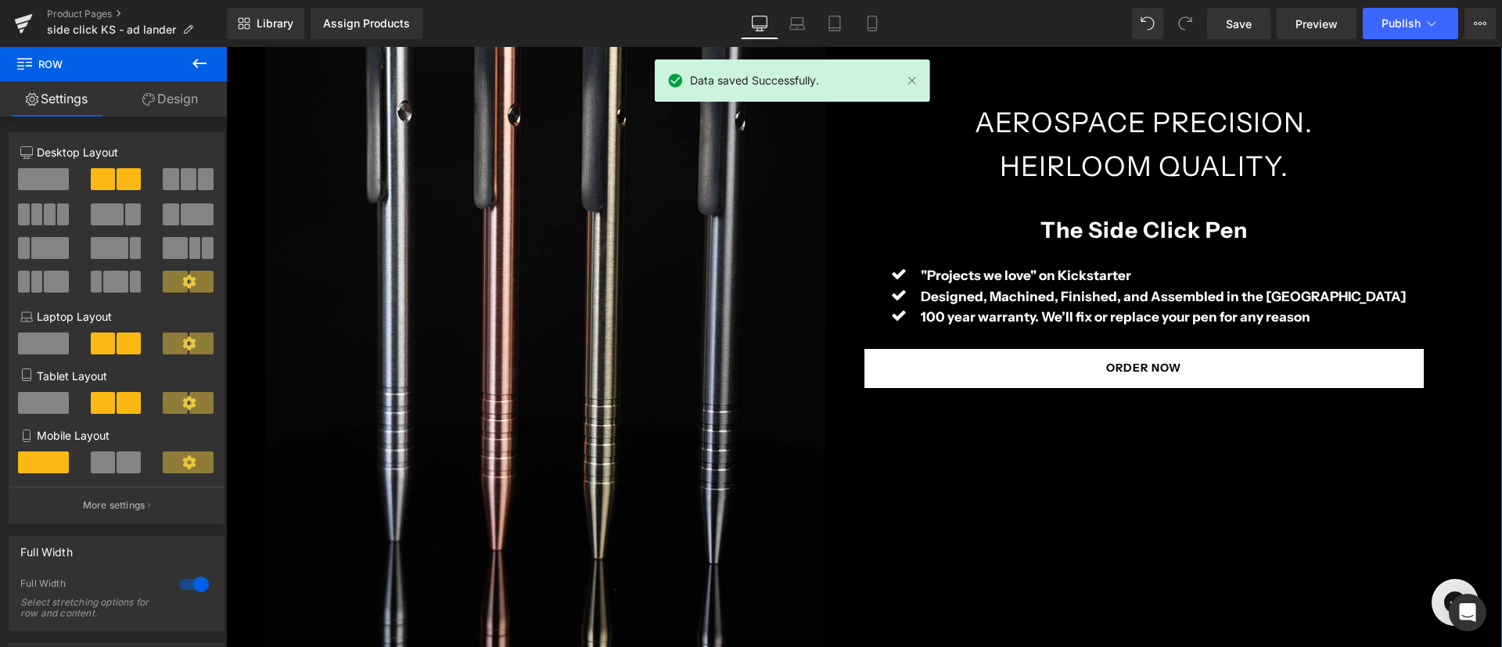
click at [1190, 362] on div "AEROSPACE PRECISION. HEIRLOOM QUALITY. Heading The Side Click Pen Text Block Ic…" at bounding box center [1183, 244] width 638 height 669
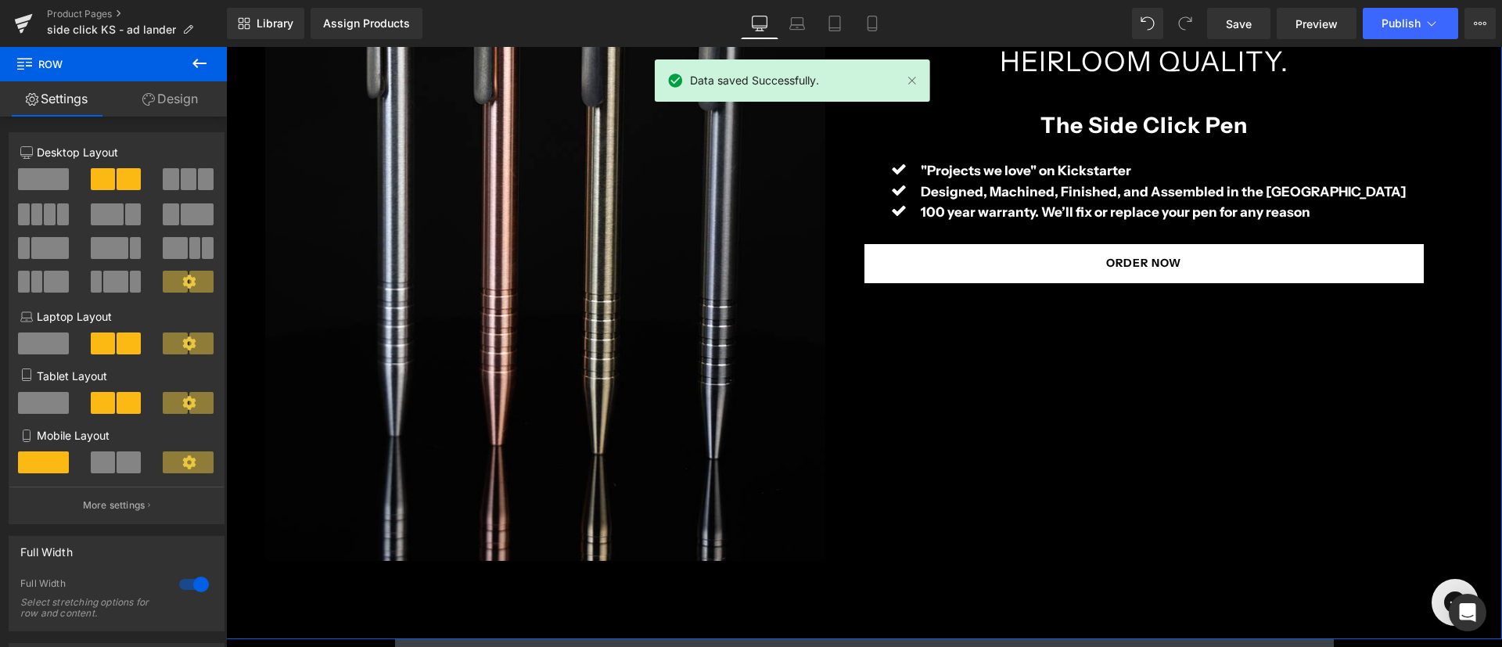
click at [1093, 363] on div "AEROSPACE PRECISION. HEIRLOOM QUALITY. Heading The Side Click Pen Text Block Ic…" at bounding box center [1183, 139] width 638 height 669
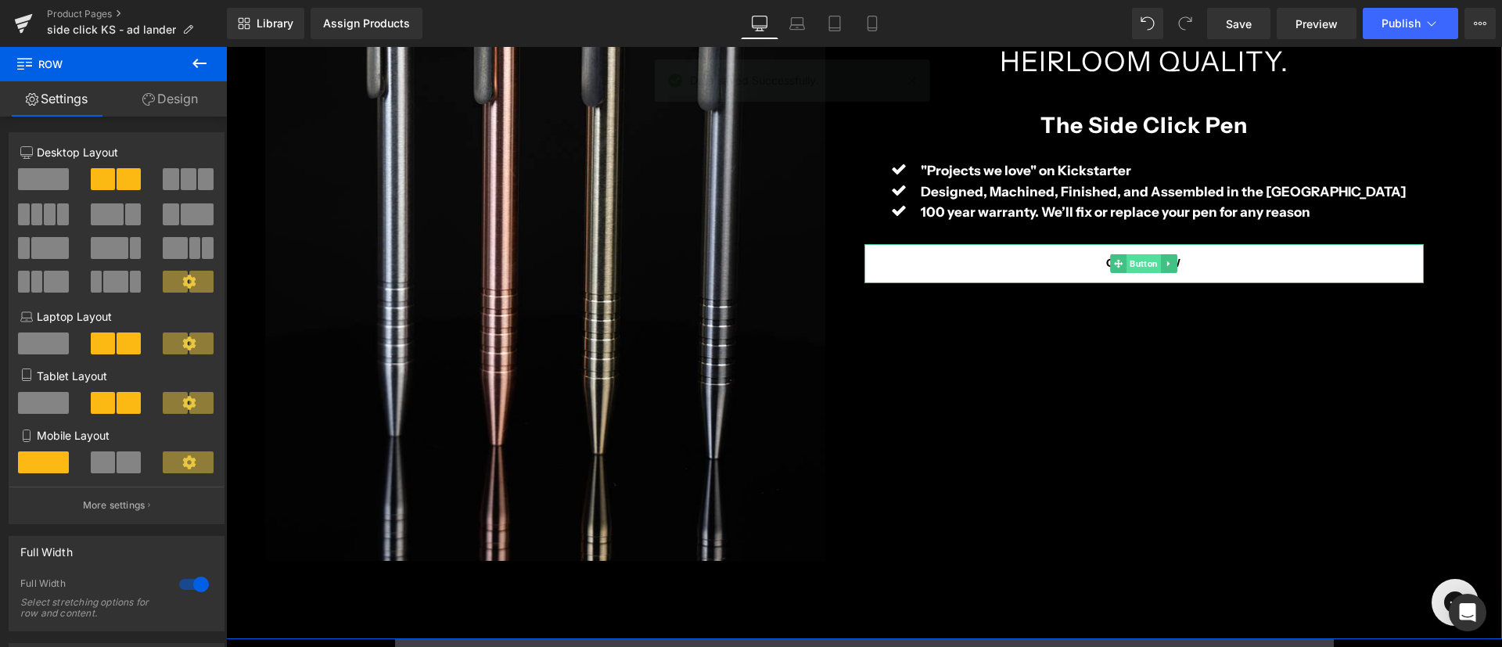
click at [1137, 261] on span "Button" at bounding box center [1143, 263] width 34 height 19
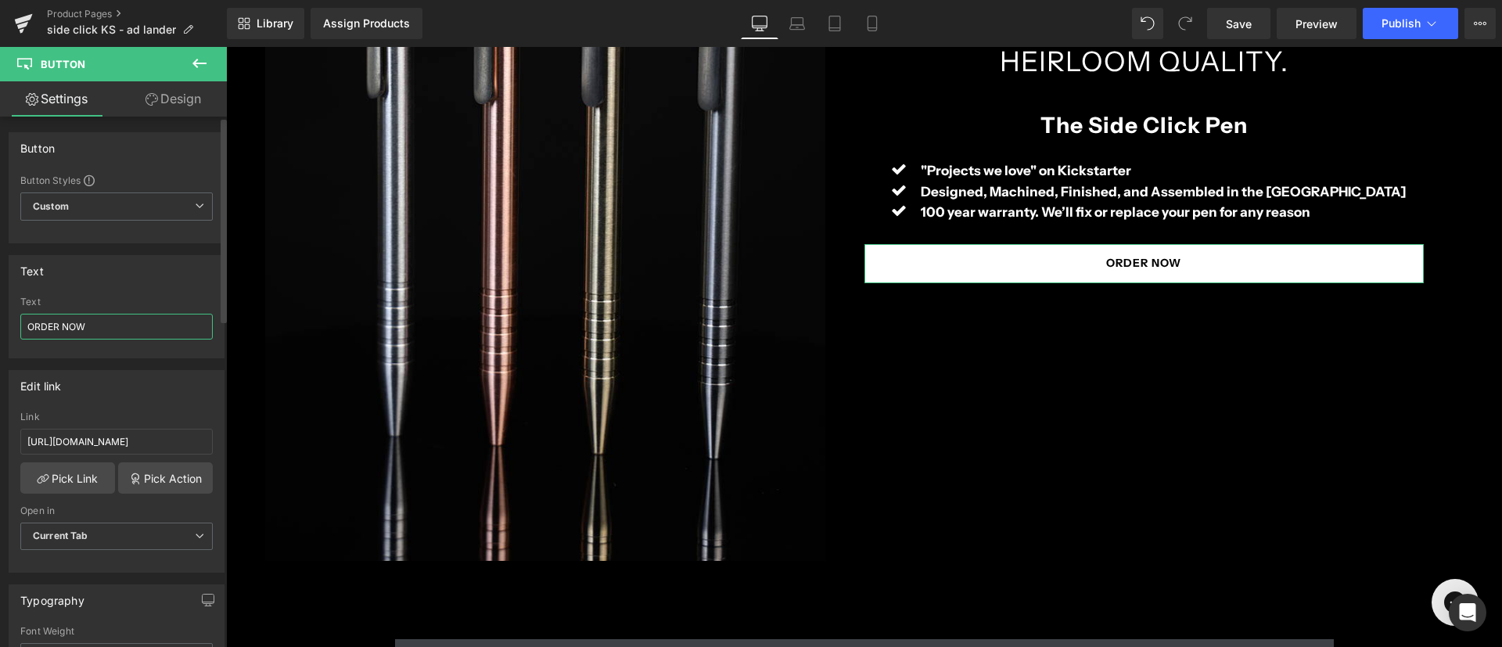
click at [70, 325] on input "ORDER NOW" at bounding box center [116, 327] width 192 height 26
type input "JOIN US ON KICKSTARTER"
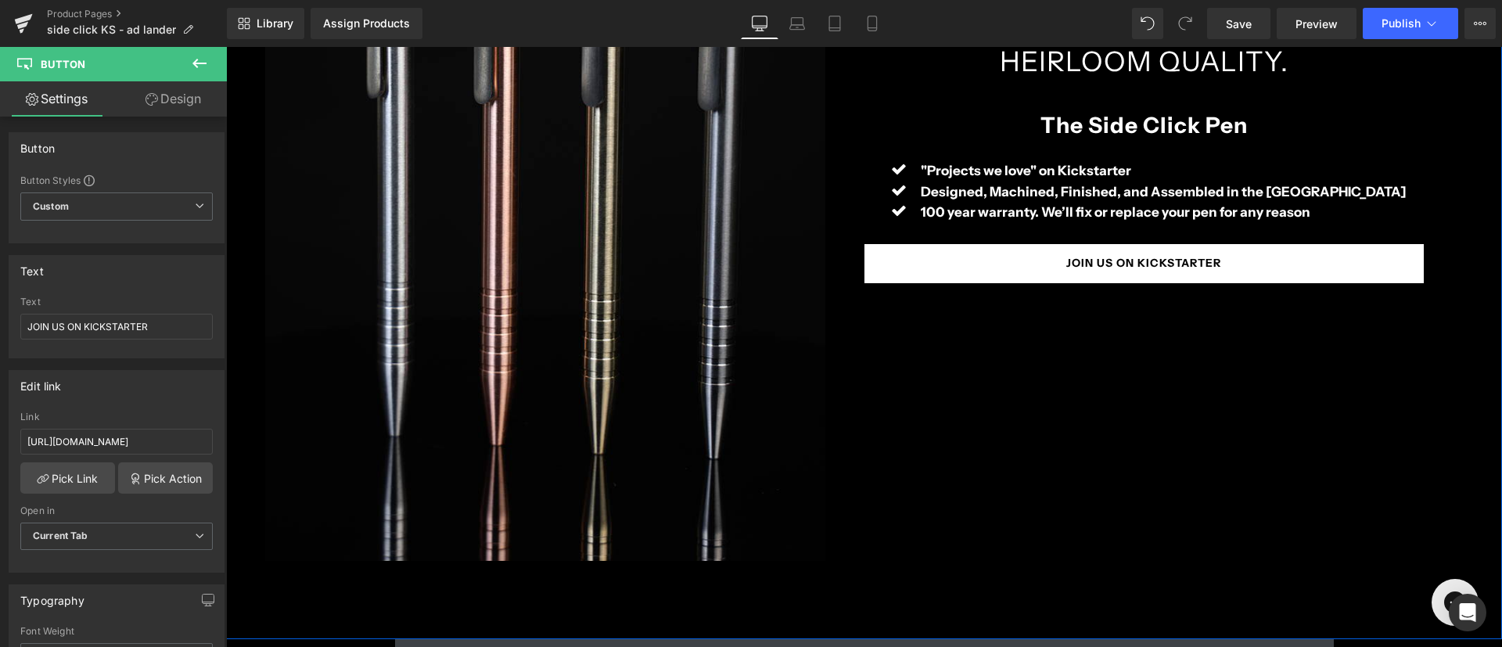
click at [1116, 388] on div "AEROSPACE PRECISION. HEIRLOOM QUALITY. Heading The Side Click Pen Text Block Ic…" at bounding box center [1183, 139] width 638 height 669
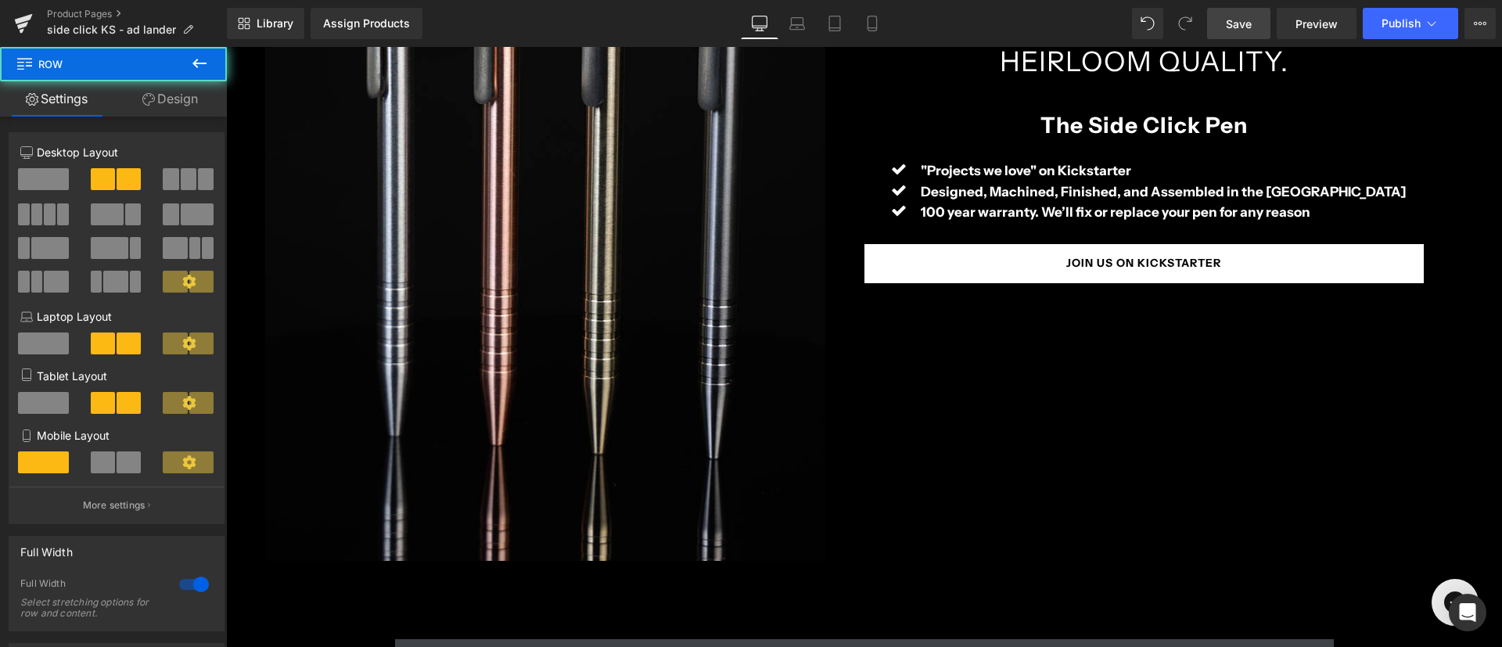
click at [1222, 23] on link "Save" at bounding box center [1238, 23] width 63 height 31
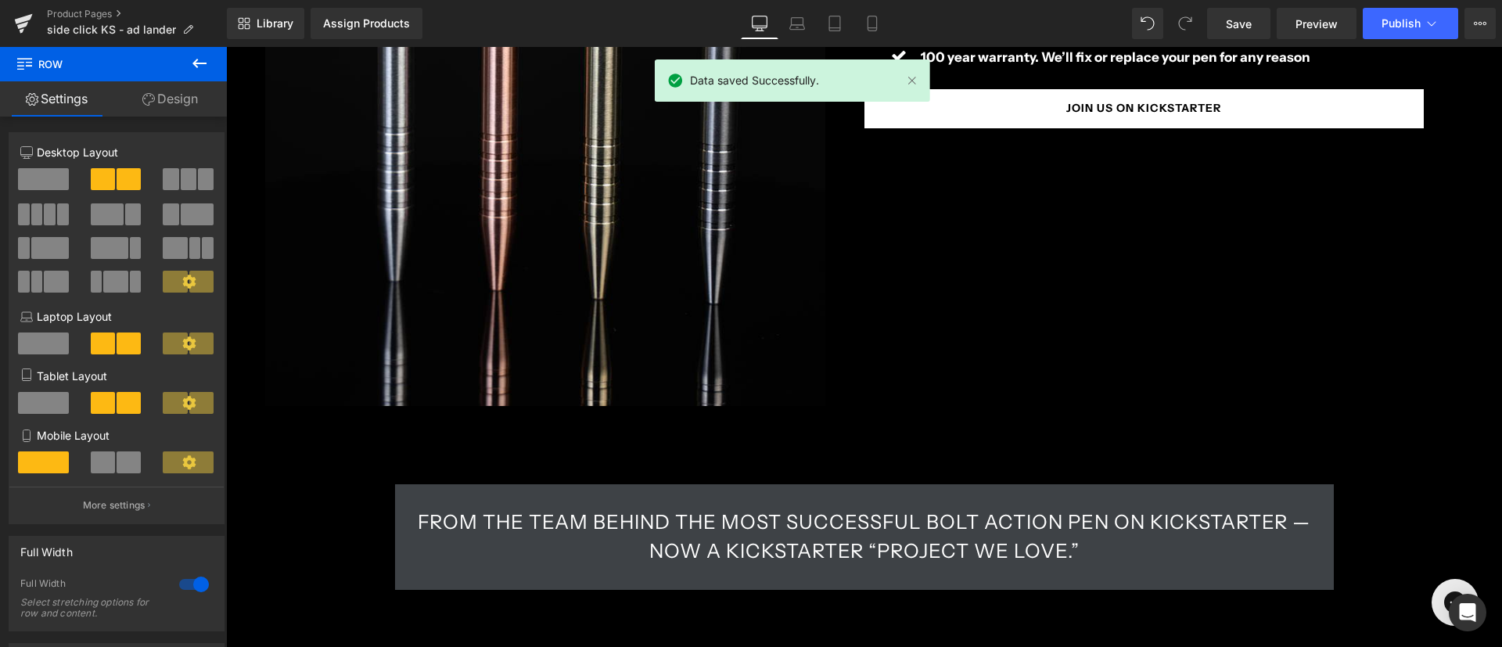
scroll to position [821, 0]
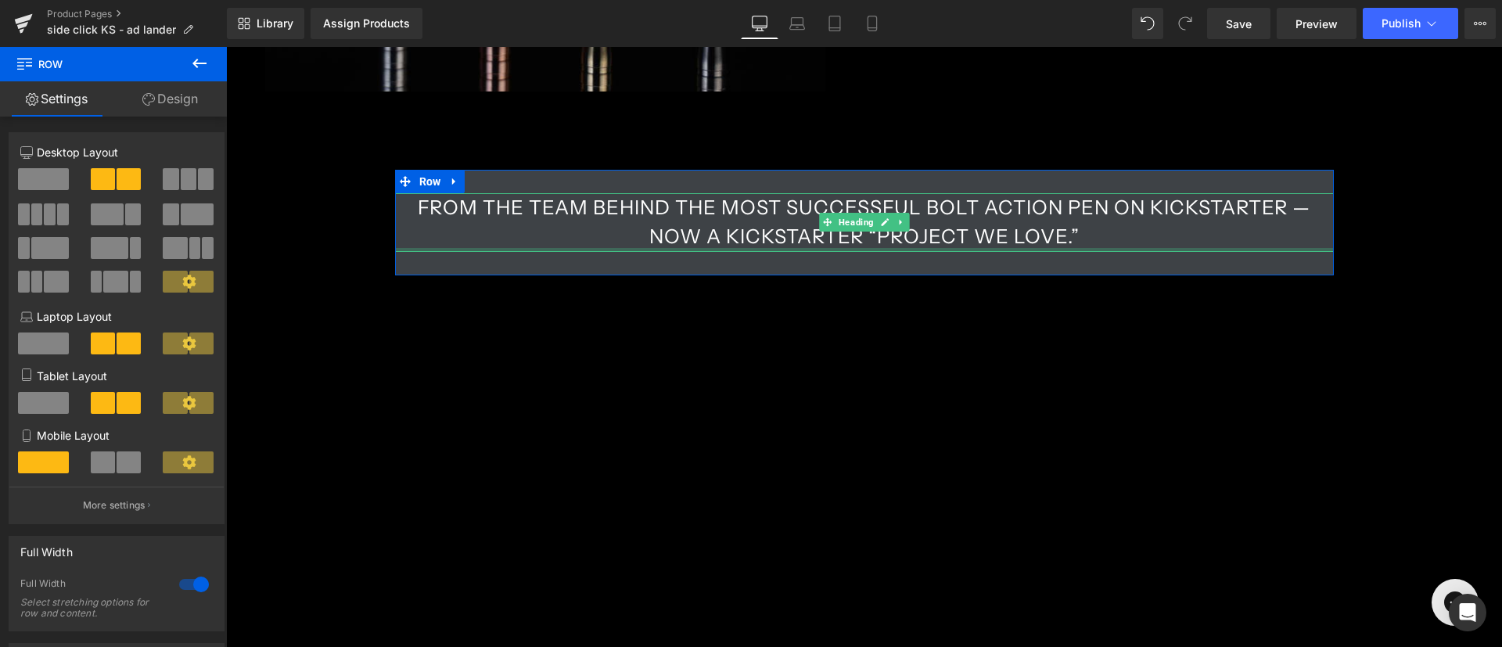
click at [947, 246] on h1 "From the team behind the most successful Bolt Action Pen on Kickstarter — now a…" at bounding box center [864, 222] width 938 height 59
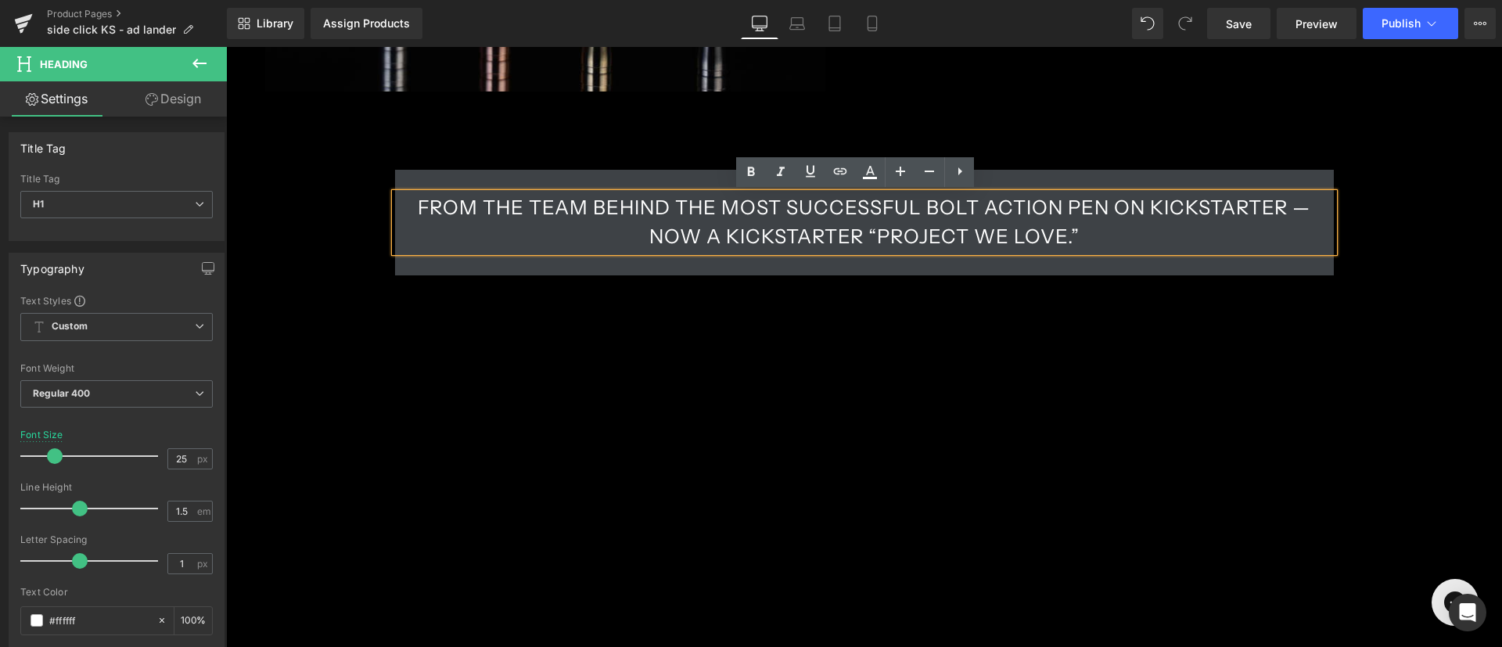
click at [717, 236] on h1 "From the team behind the most successful Bolt Action Pen on Kickstarter — now a…" at bounding box center [864, 222] width 938 height 59
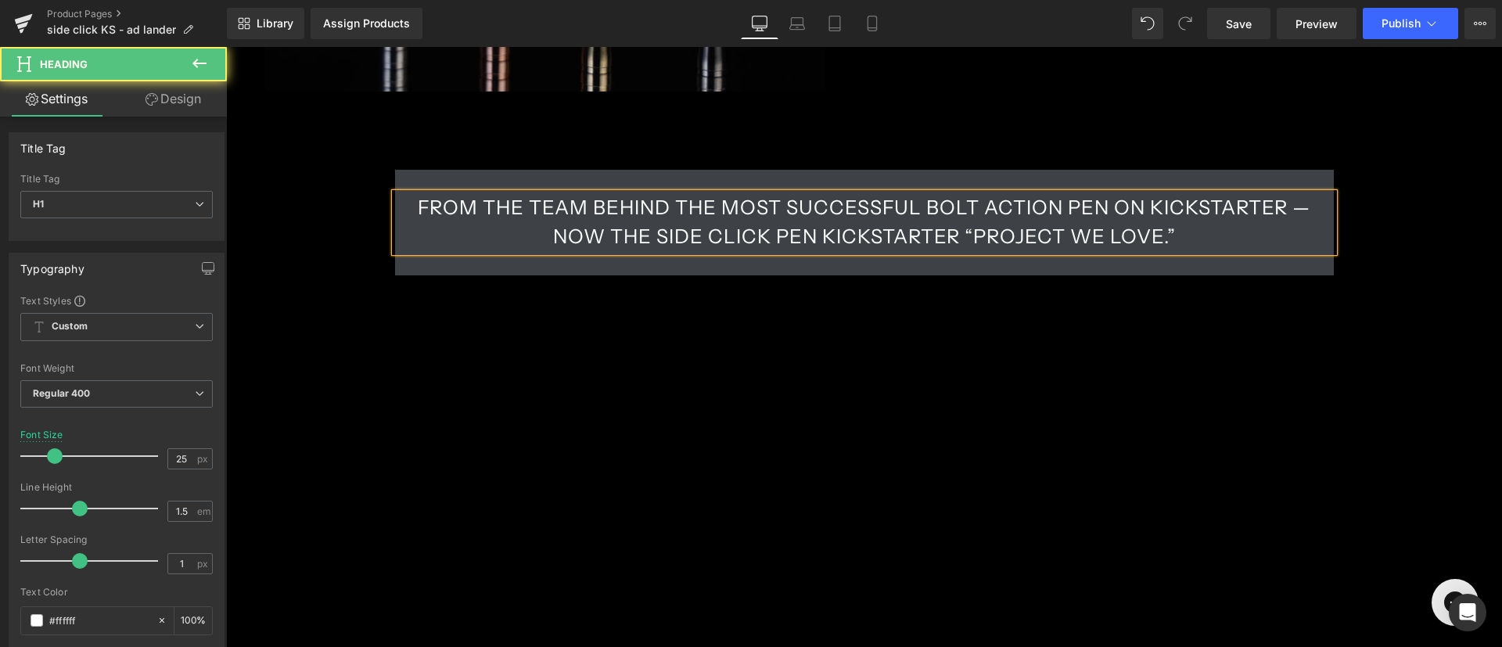
click at [953, 236] on h1 "From the team behind the most successful Bolt Action Pen on Kickstarter — now t…" at bounding box center [864, 222] width 938 height 59
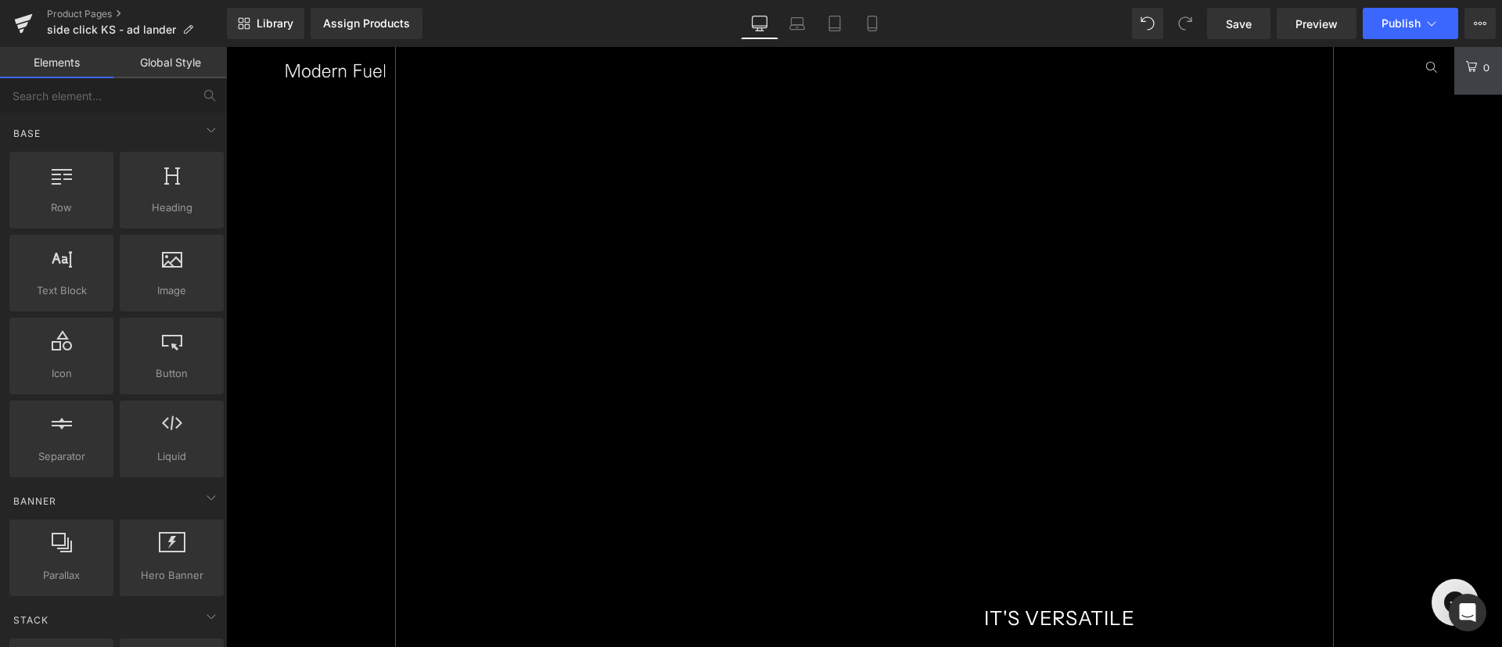
scroll to position [2698, 0]
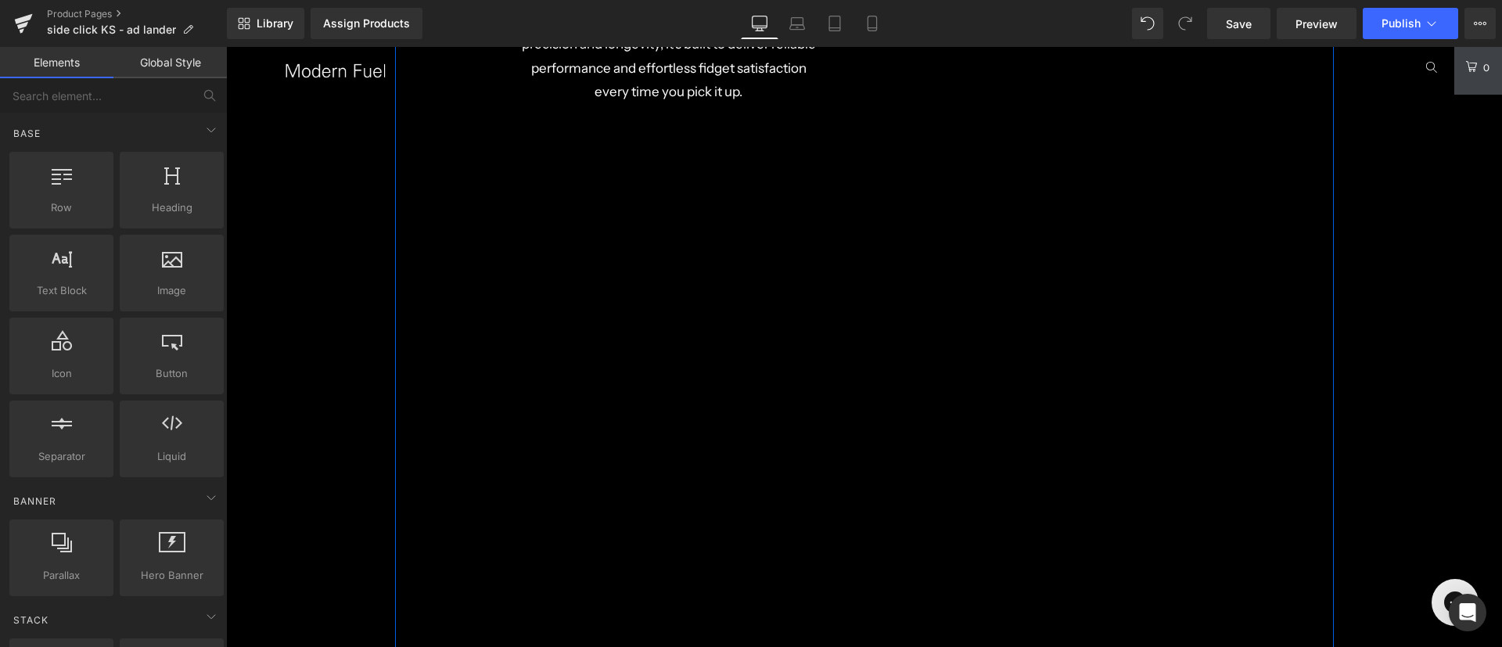
click at [1034, 393] on div "Liquid" at bounding box center [1059, 10] width 391 height 793
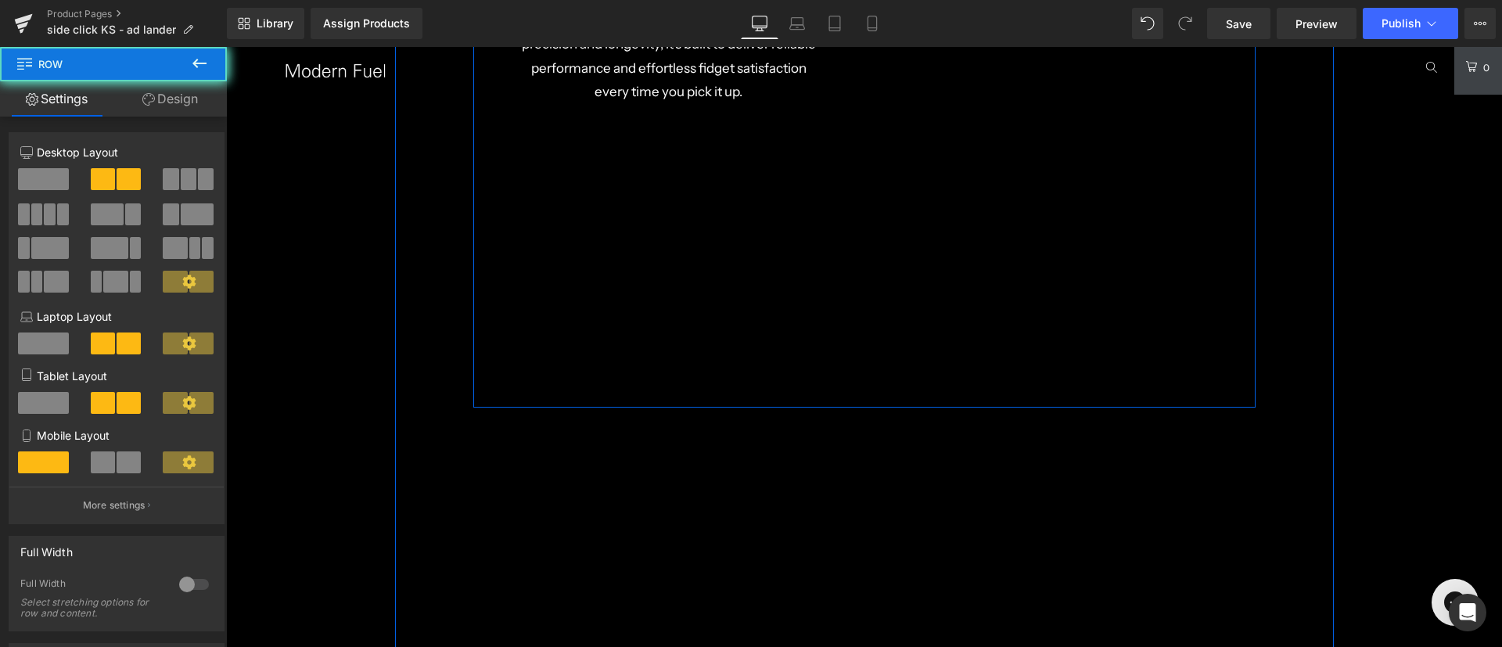
click at [912, 351] on div "Liquid" at bounding box center [1059, 10] width 391 height 793
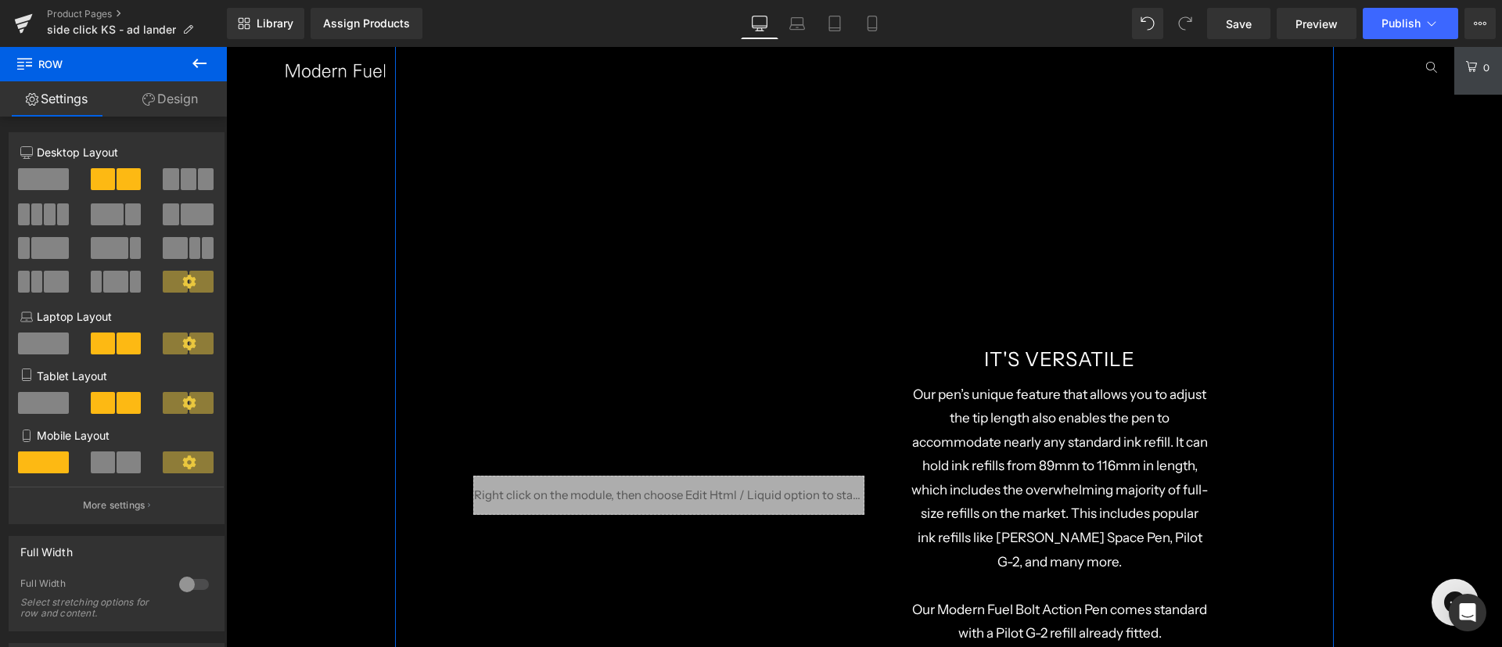
scroll to position [3285, 0]
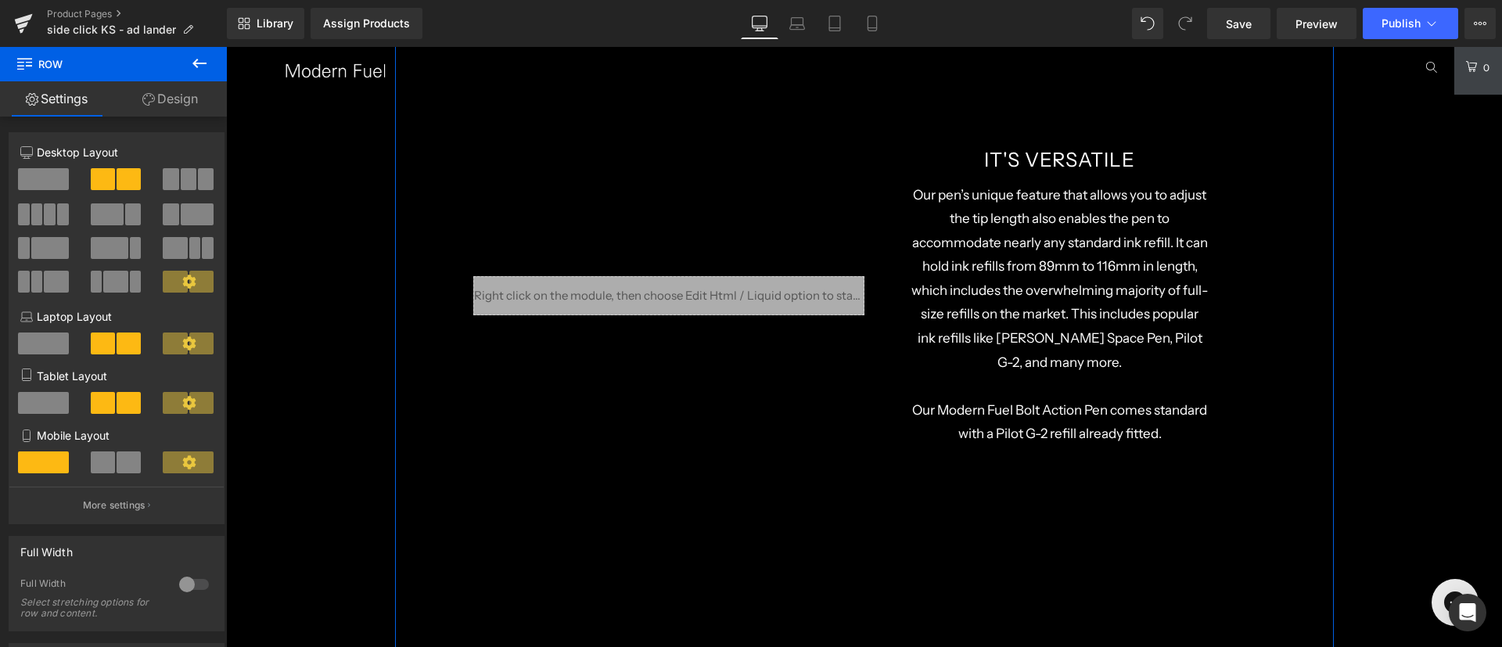
click at [1026, 327] on p "Our pen’s unique feature that allows you to adjust the tip length also enables …" at bounding box center [1059, 279] width 297 height 192
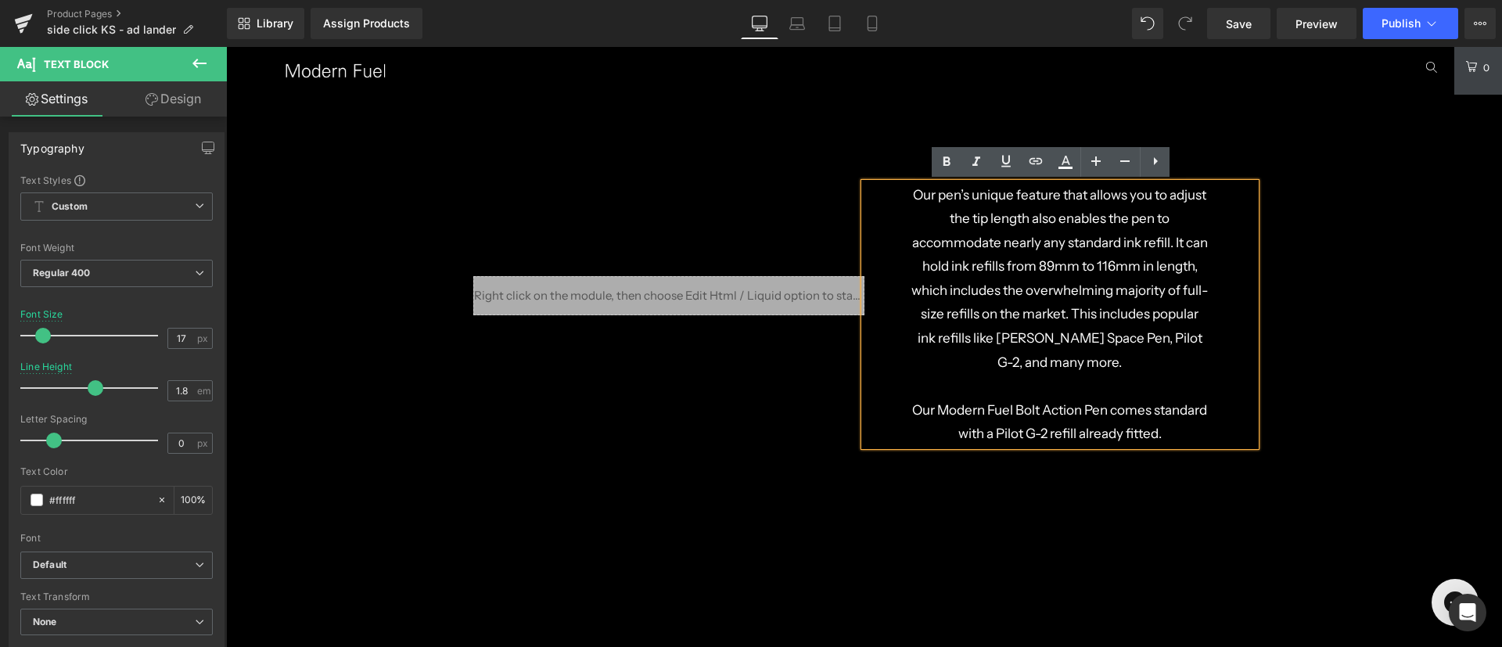
click at [1054, 262] on p "Our pen’s unique feature that allows you to adjust the tip length also enables …" at bounding box center [1059, 279] width 297 height 192
click at [1208, 146] on div "IT'S VERSATILE Heading" at bounding box center [1059, 160] width 391 height 30
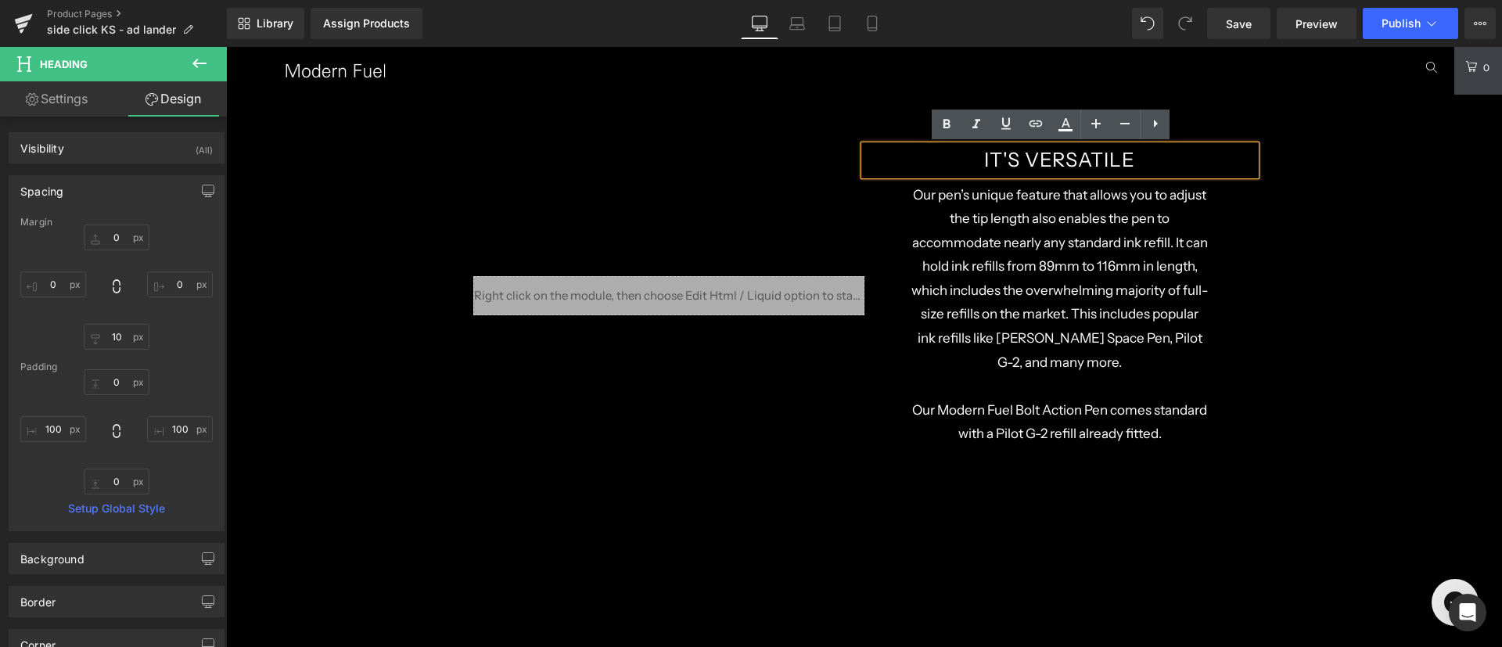
click at [1067, 155] on h1 "IT'S VERSATILE" at bounding box center [1059, 160] width 235 height 30
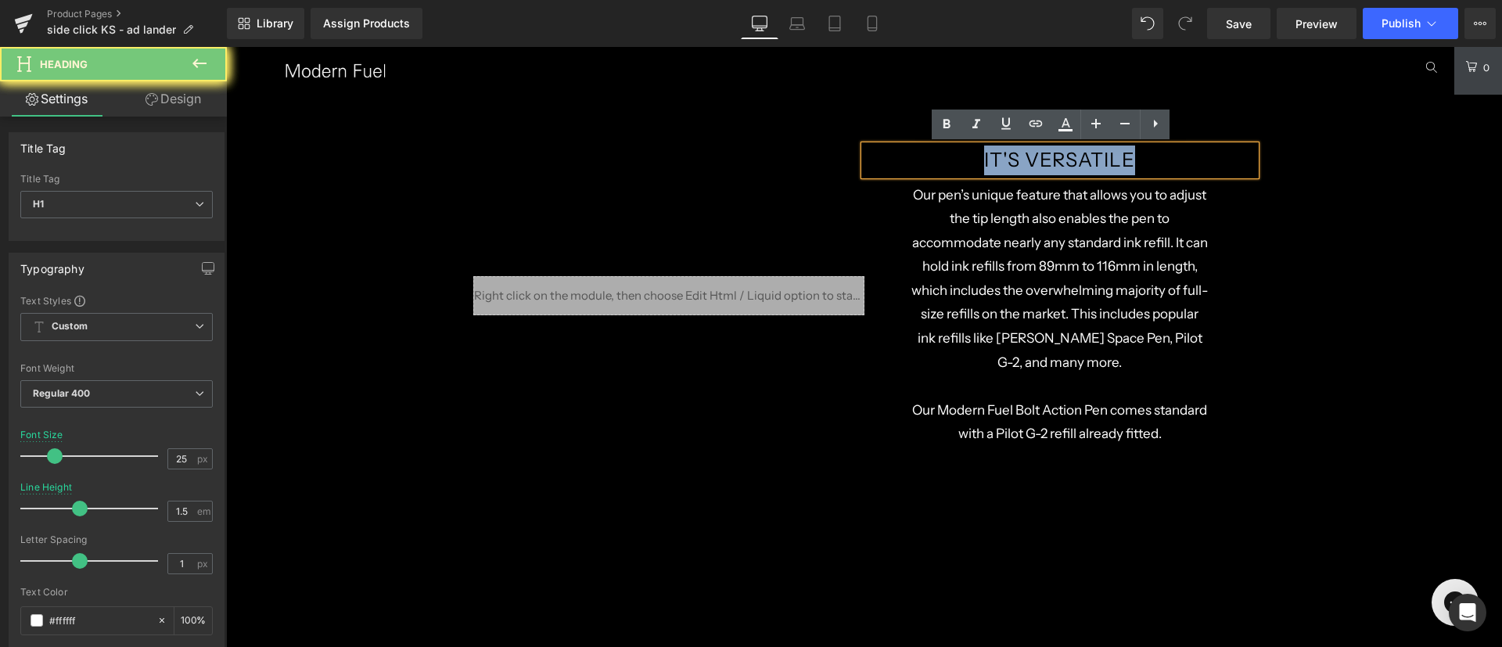
paste div
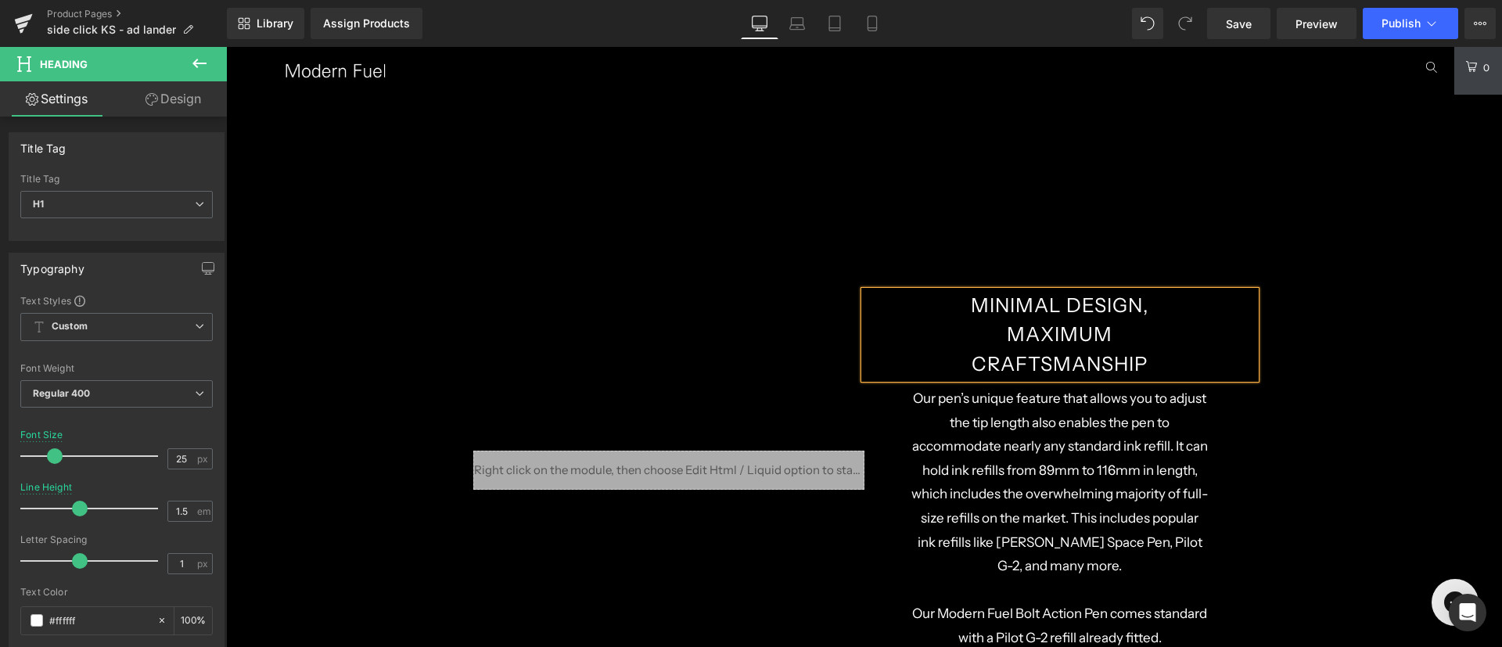
scroll to position [3256, 0]
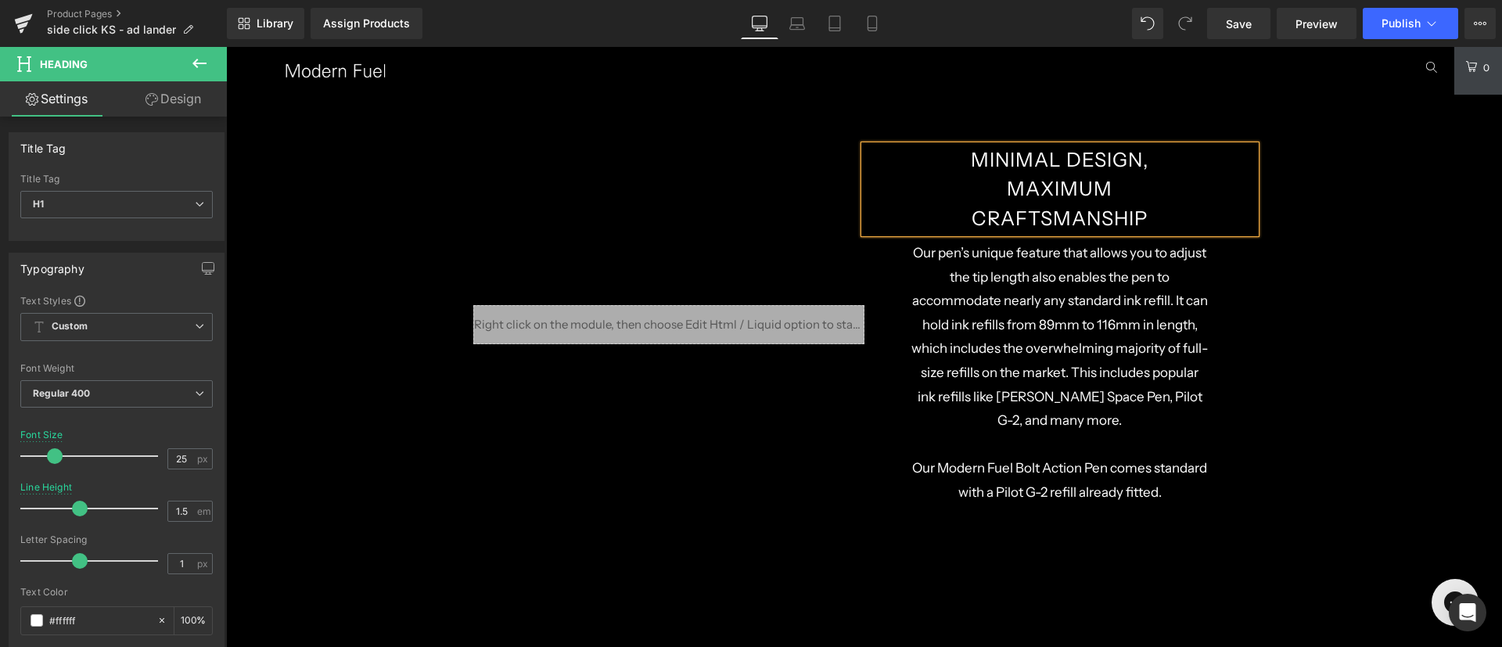
click at [1029, 312] on p "Our pen’s unique feature that allows you to adjust the tip length also enables …" at bounding box center [1059, 337] width 297 height 192
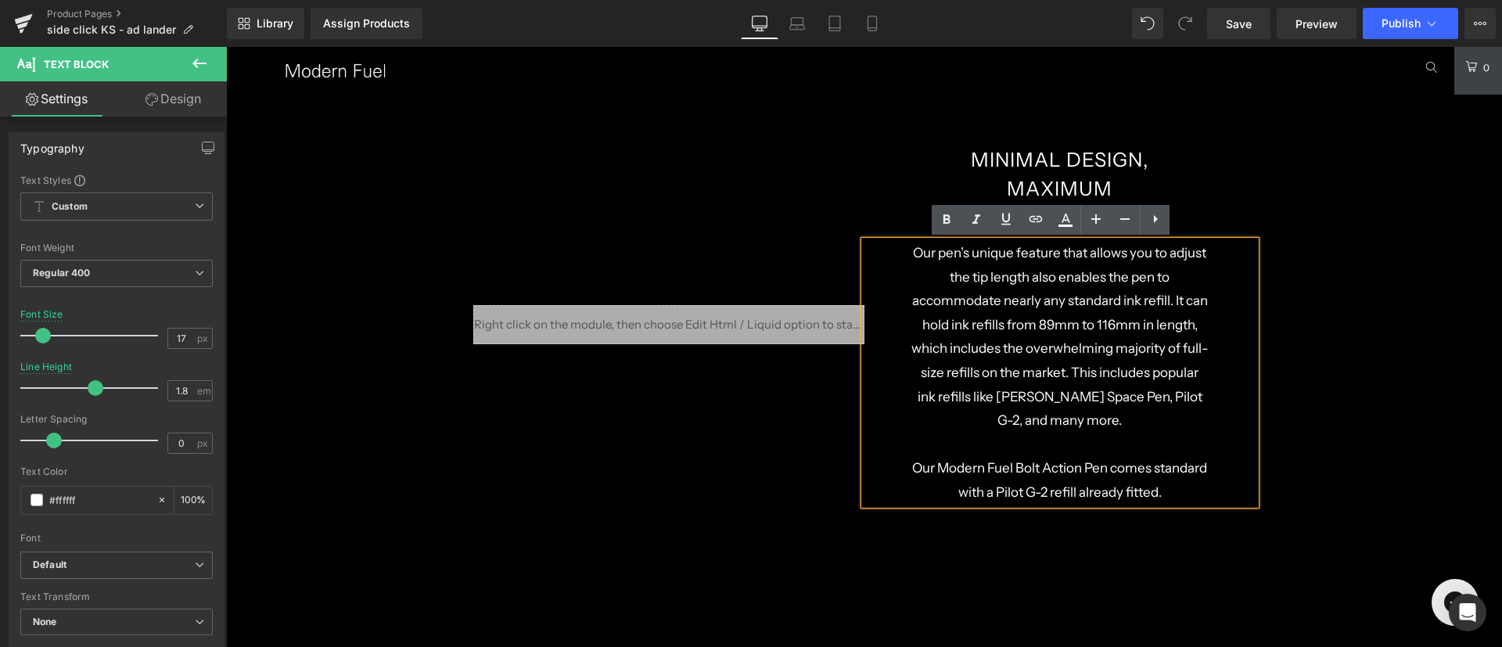
click at [1025, 452] on p at bounding box center [1059, 444] width 297 height 24
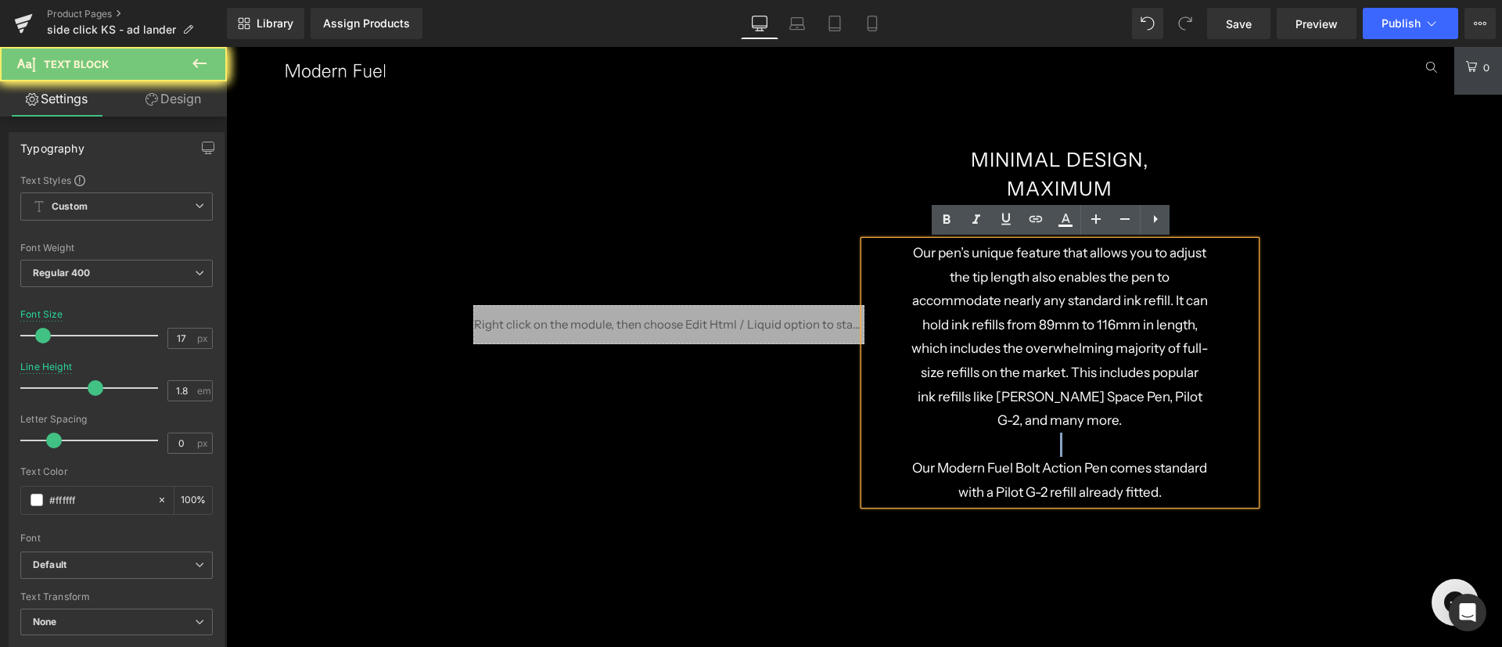
click at [1025, 452] on p at bounding box center [1059, 444] width 297 height 24
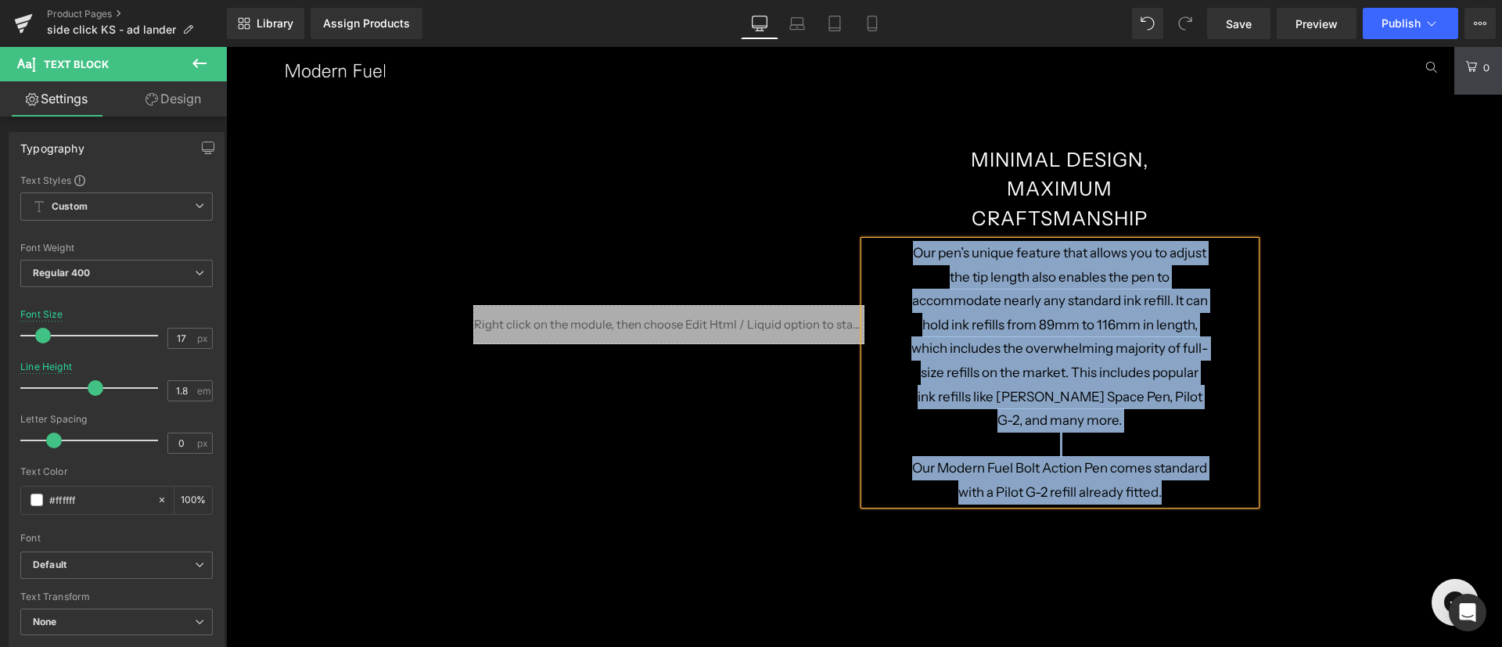
paste div
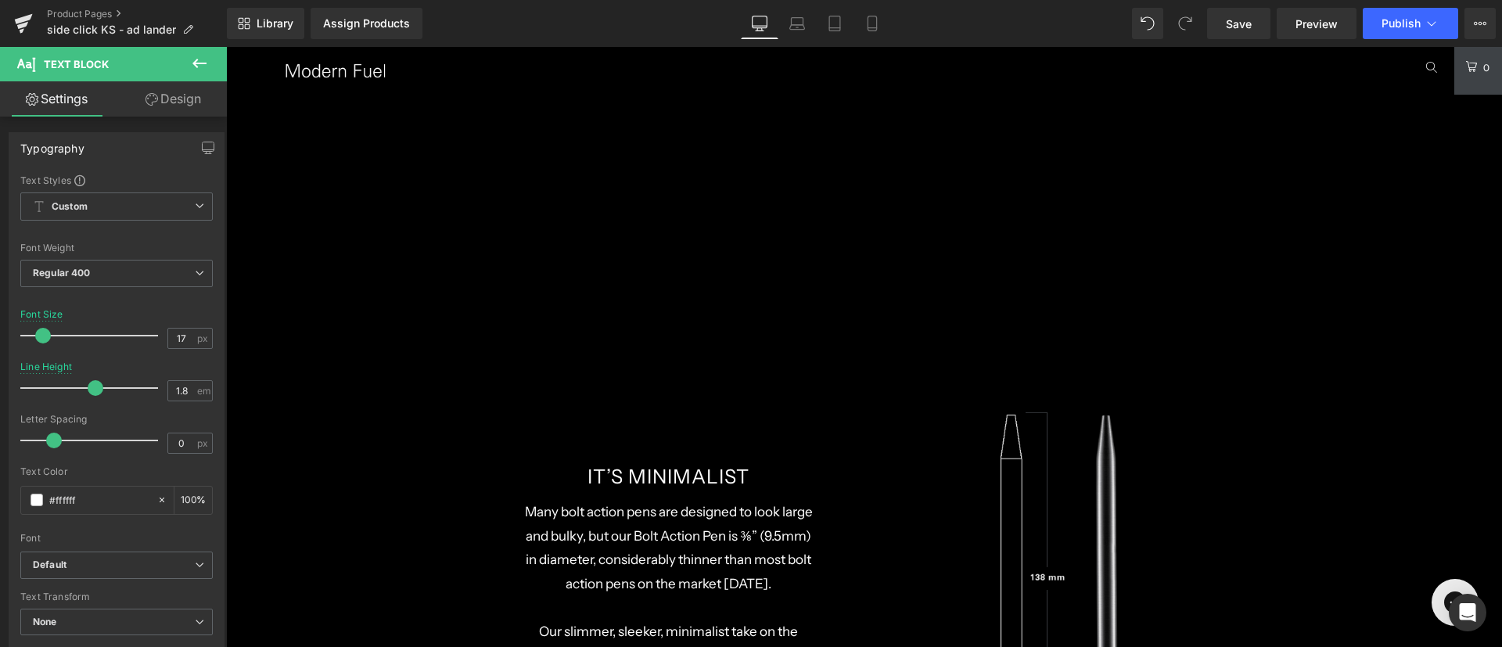
scroll to position [3878, 0]
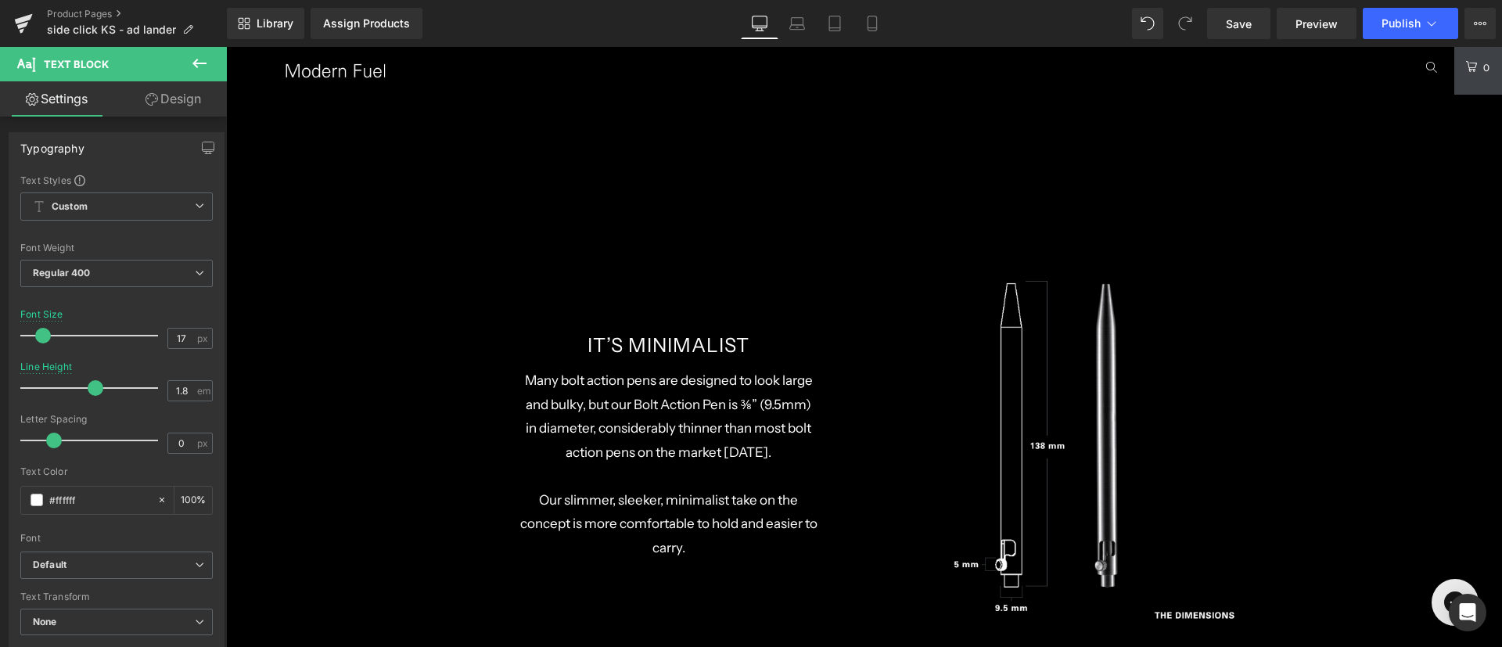
click at [730, 349] on h1 "It’s Minimalist" at bounding box center [668, 346] width 235 height 30
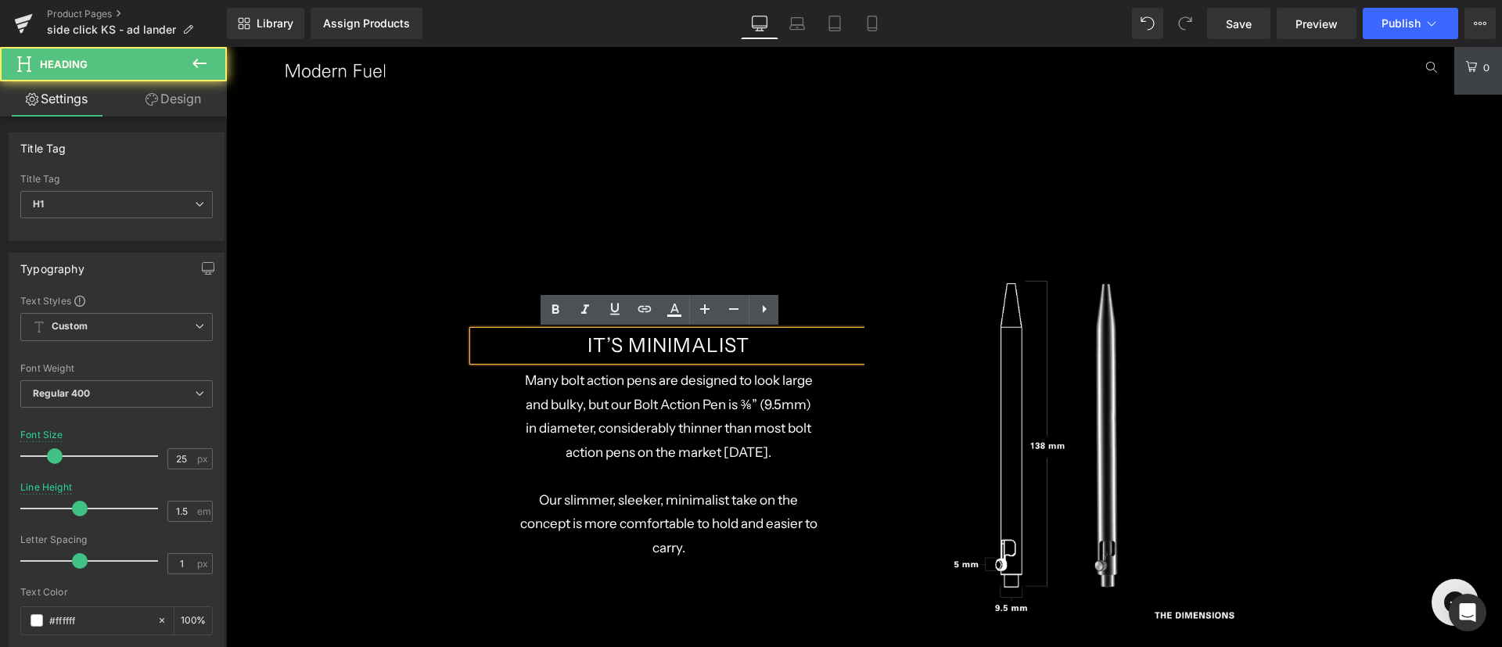
scroll to position [3995, 0]
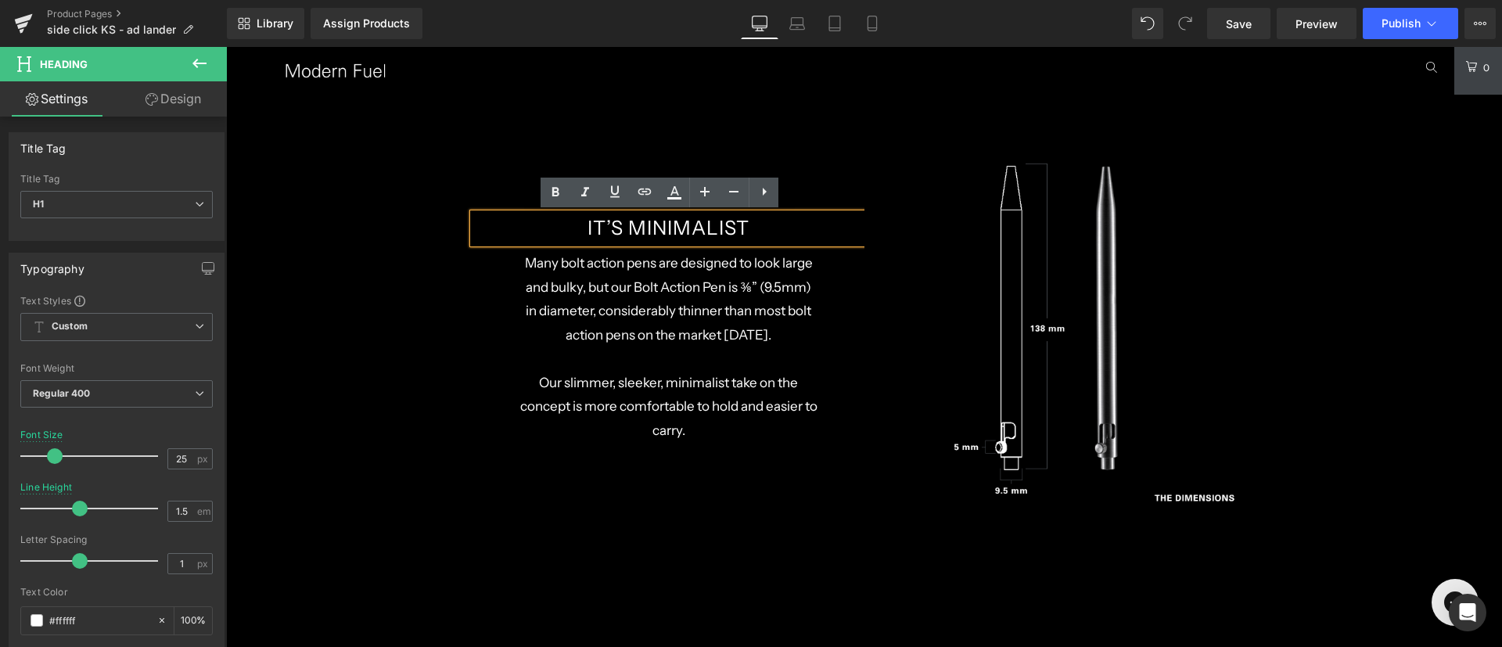
drag, startPoint x: 935, startPoint y: 244, endPoint x: 709, endPoint y: 224, distance: 226.9
click at [709, 224] on h1 "It’s Minimalist" at bounding box center [668, 228] width 235 height 30
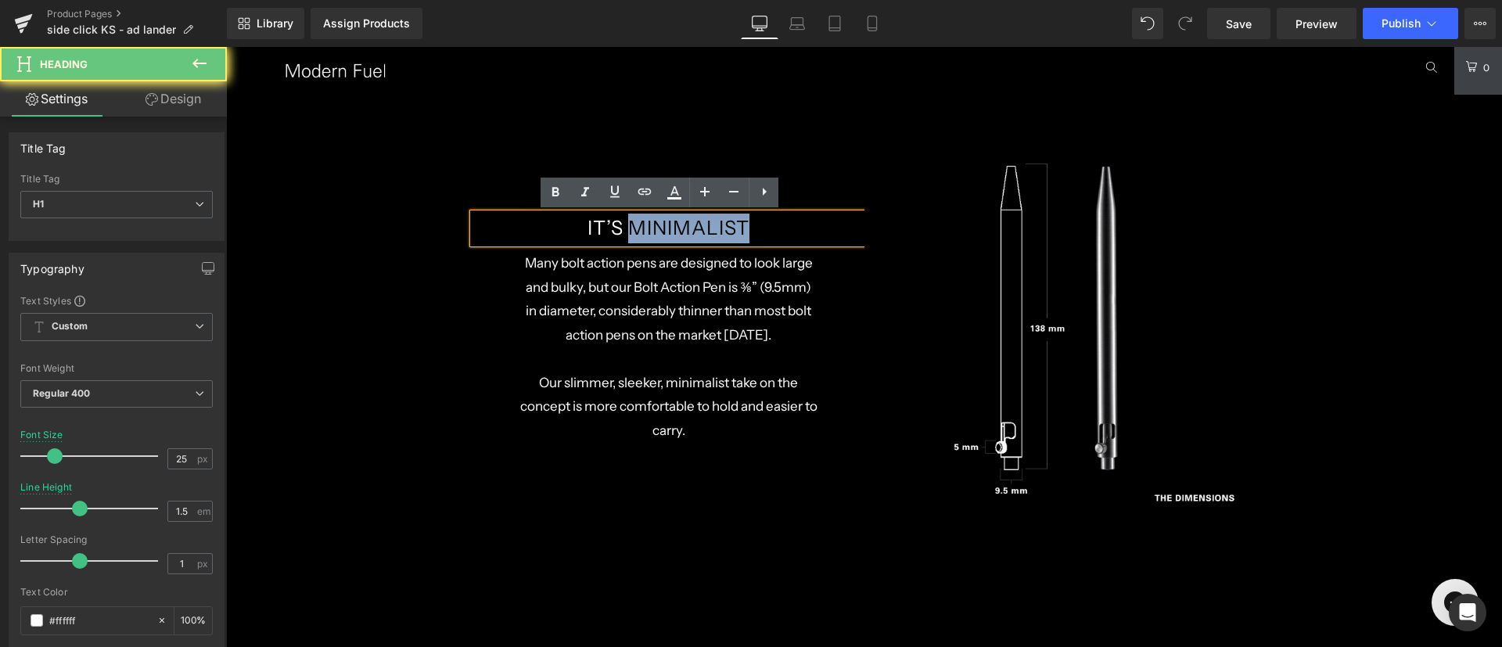
click at [709, 224] on h1 "It’s Minimalist" at bounding box center [668, 228] width 235 height 30
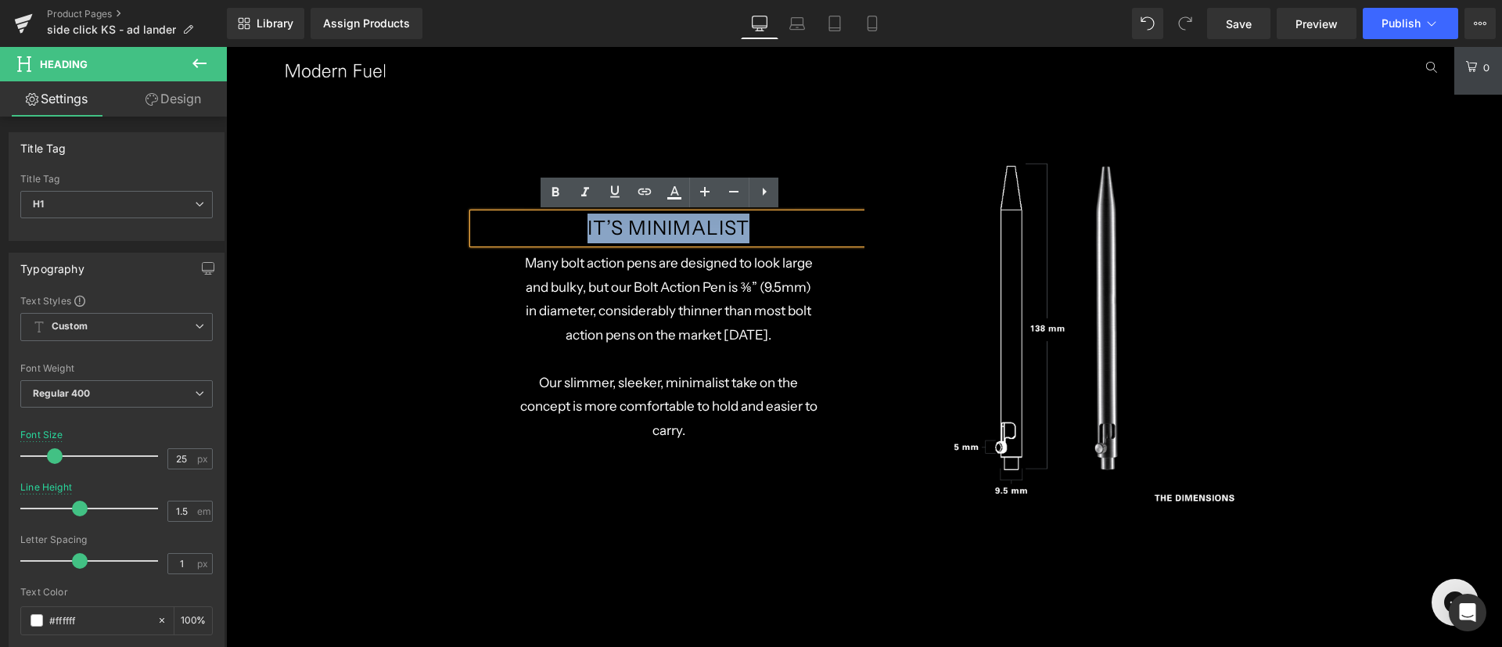
paste div
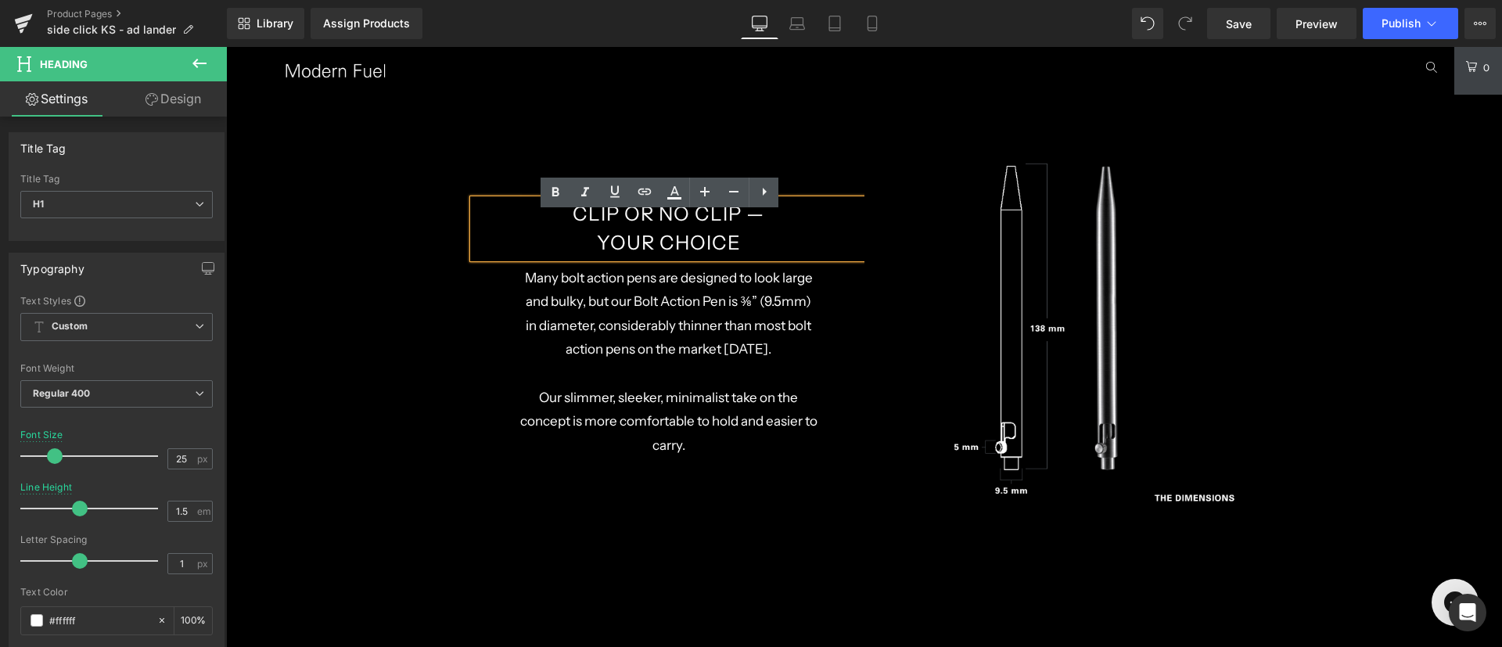
scroll to position [3981, 0]
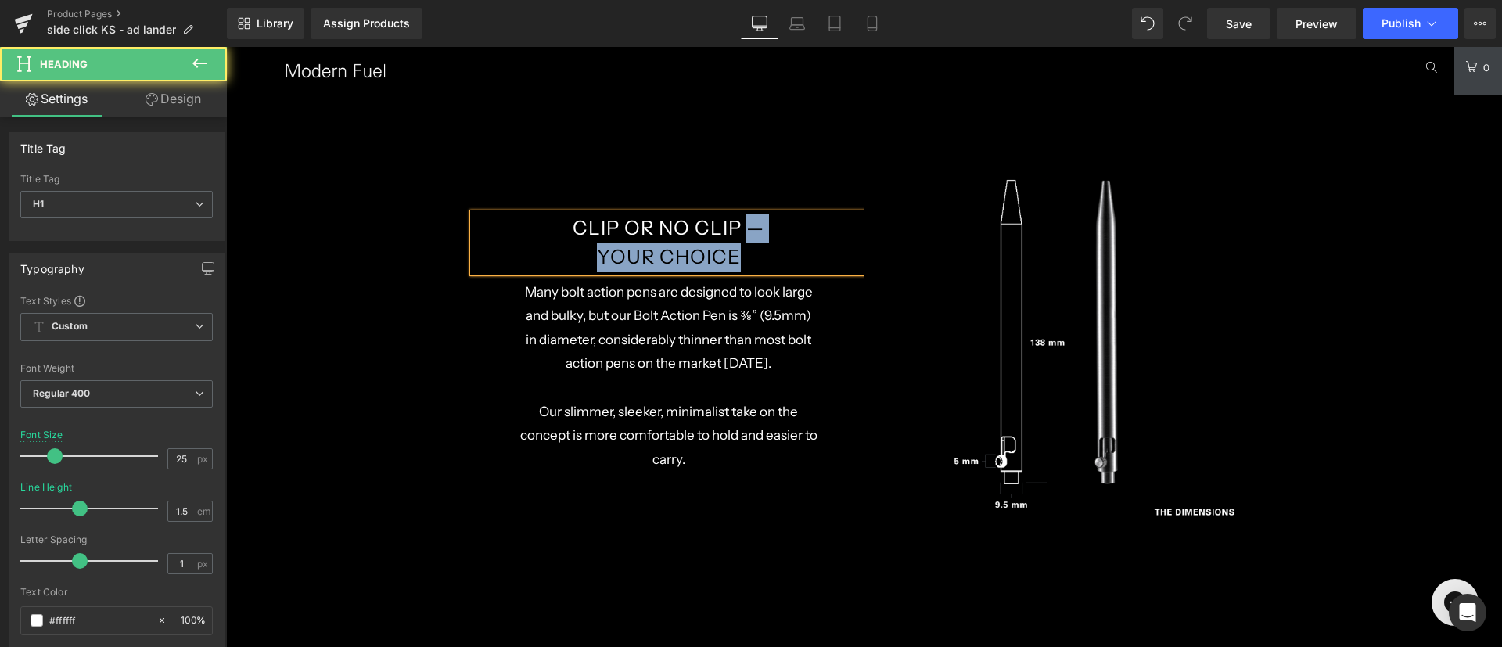
drag, startPoint x: 749, startPoint y: 253, endPoint x: 748, endPoint y: 223, distance: 29.8
click at [742, 223] on h1 "Clip or No Clip — Your Choice" at bounding box center [668, 242] width 235 height 59
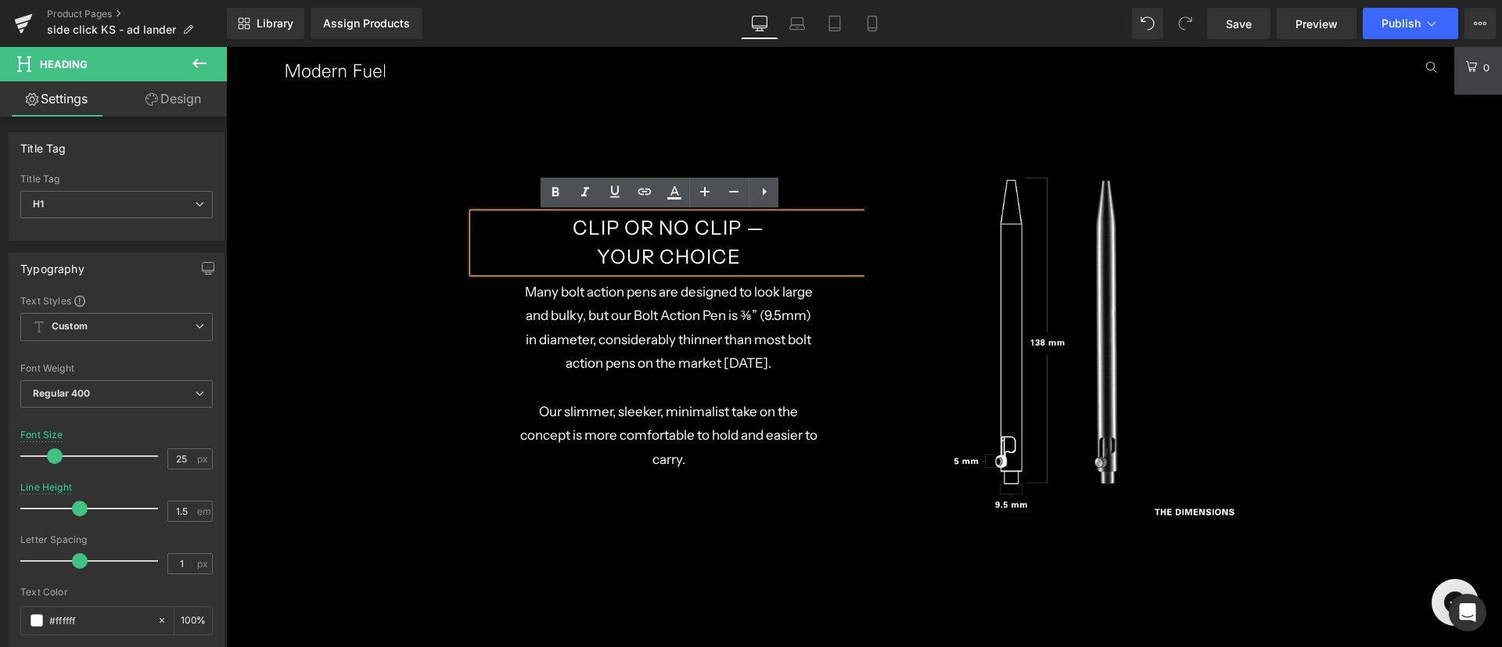
scroll to position [3995, 0]
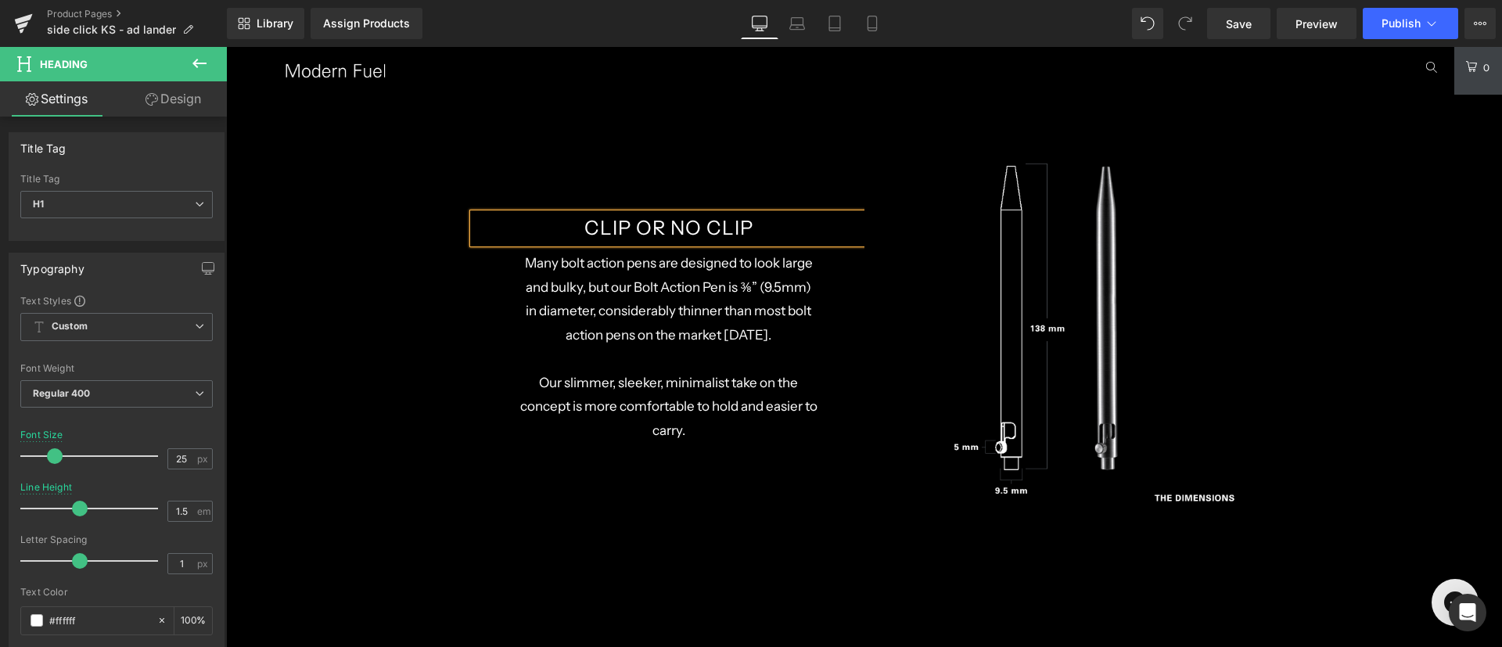
click at [644, 360] on p at bounding box center [668, 358] width 297 height 24
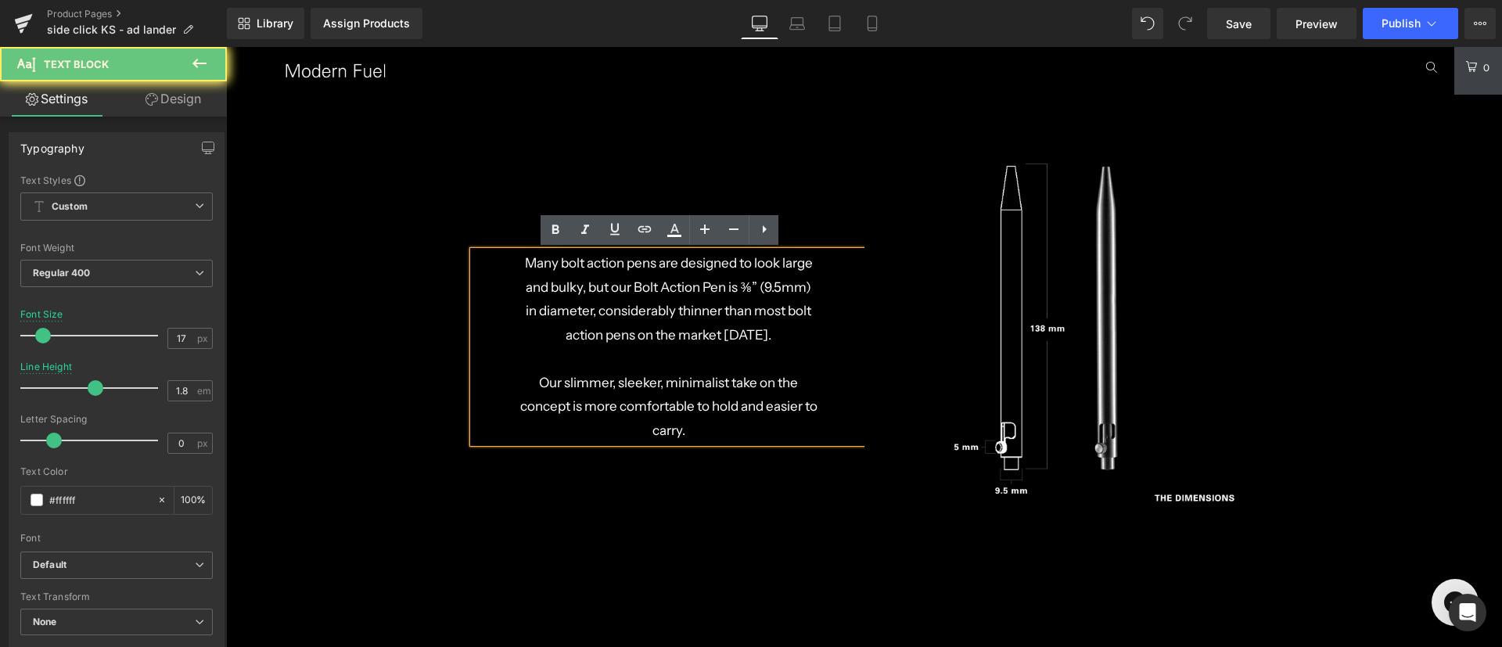
click at [659, 394] on p "Our slimmer, sleeker, minimalist take on the concept is more comfortable to hol…" at bounding box center [668, 407] width 297 height 72
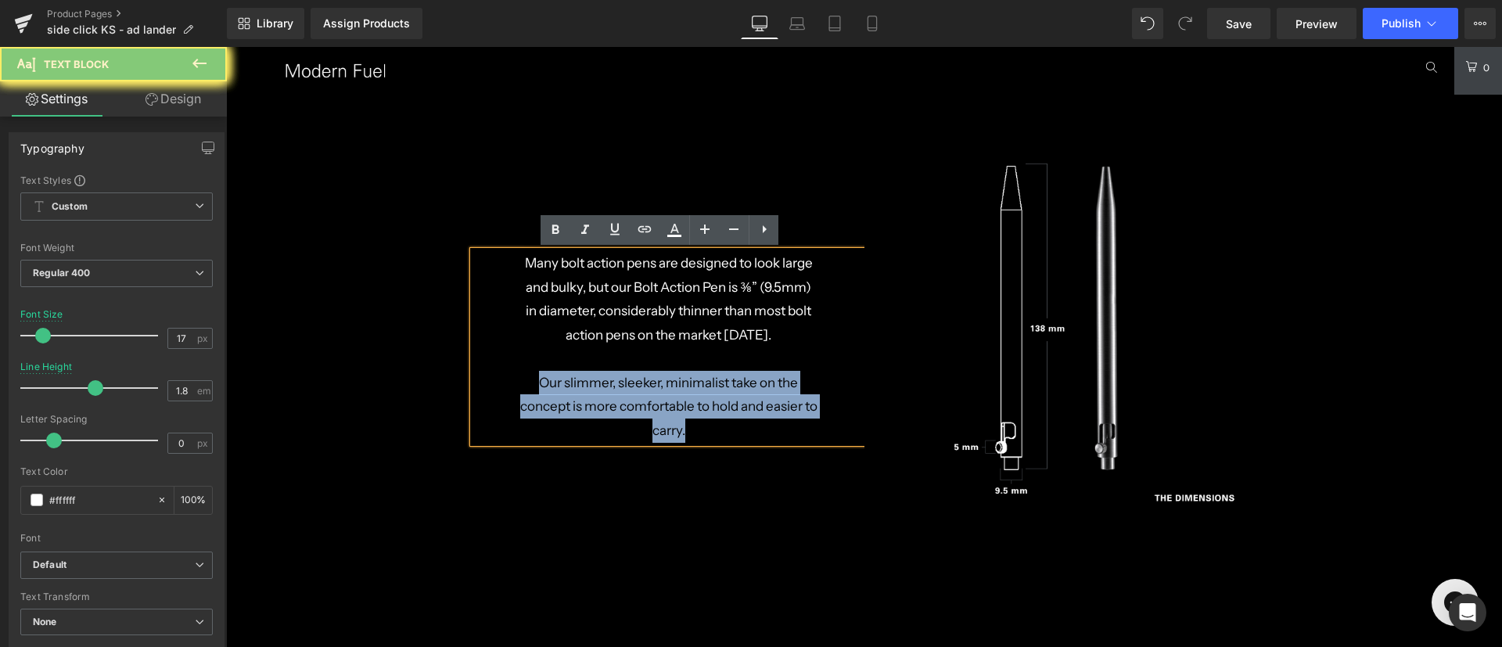
click at [659, 394] on p "Our slimmer, sleeker, minimalist take on the concept is more comfortable to hol…" at bounding box center [668, 407] width 297 height 72
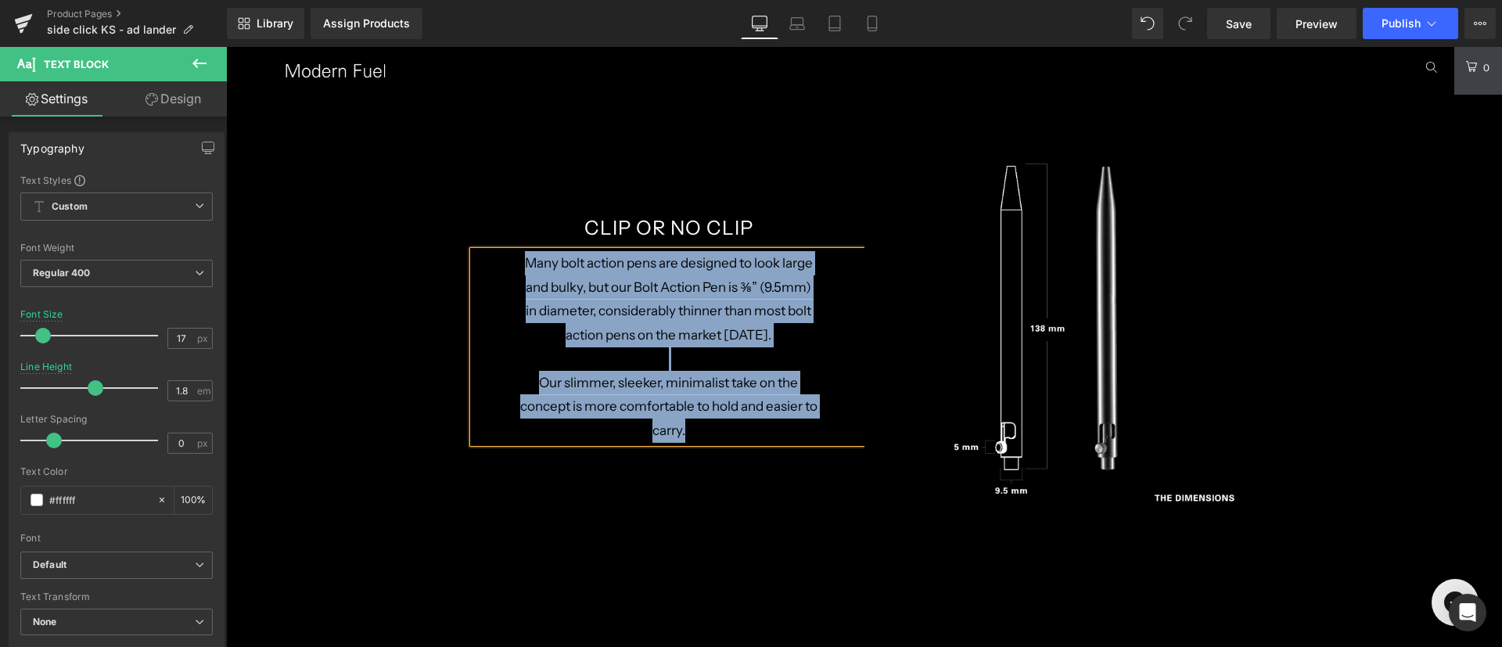
paste div
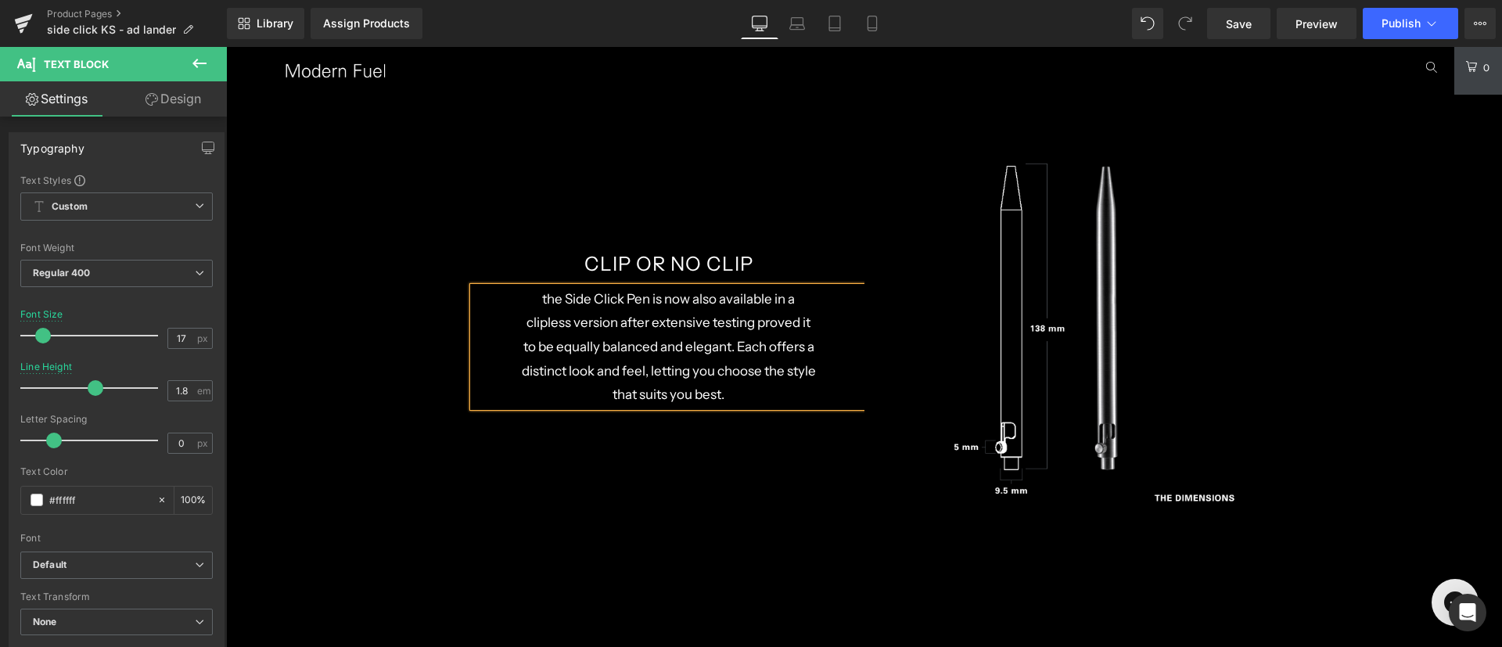
scroll to position [4031, 0]
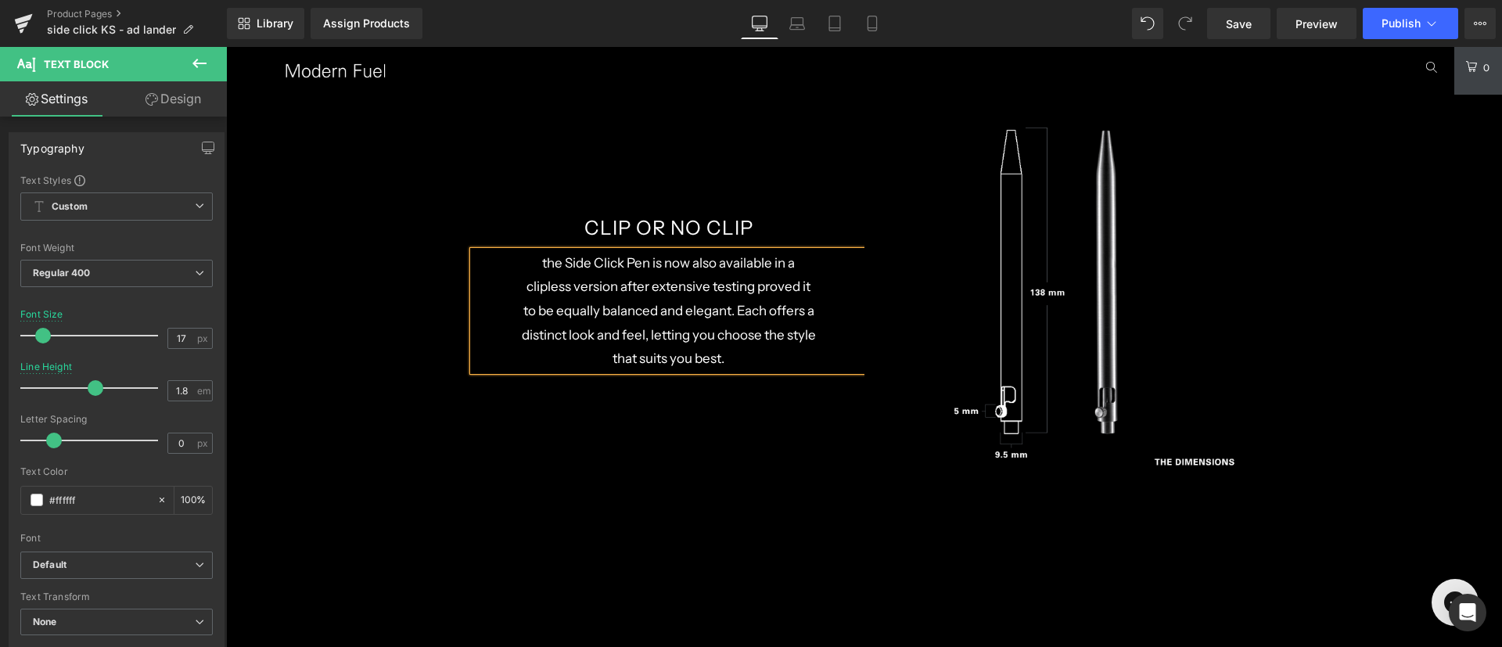
click at [539, 260] on p "the Side Click Pen is now also available in a clipless version after extensive …" at bounding box center [668, 311] width 297 height 120
click at [788, 348] on p "The Side Click Pen is now also available in a clipless version after extensive …" at bounding box center [668, 311] width 297 height 120
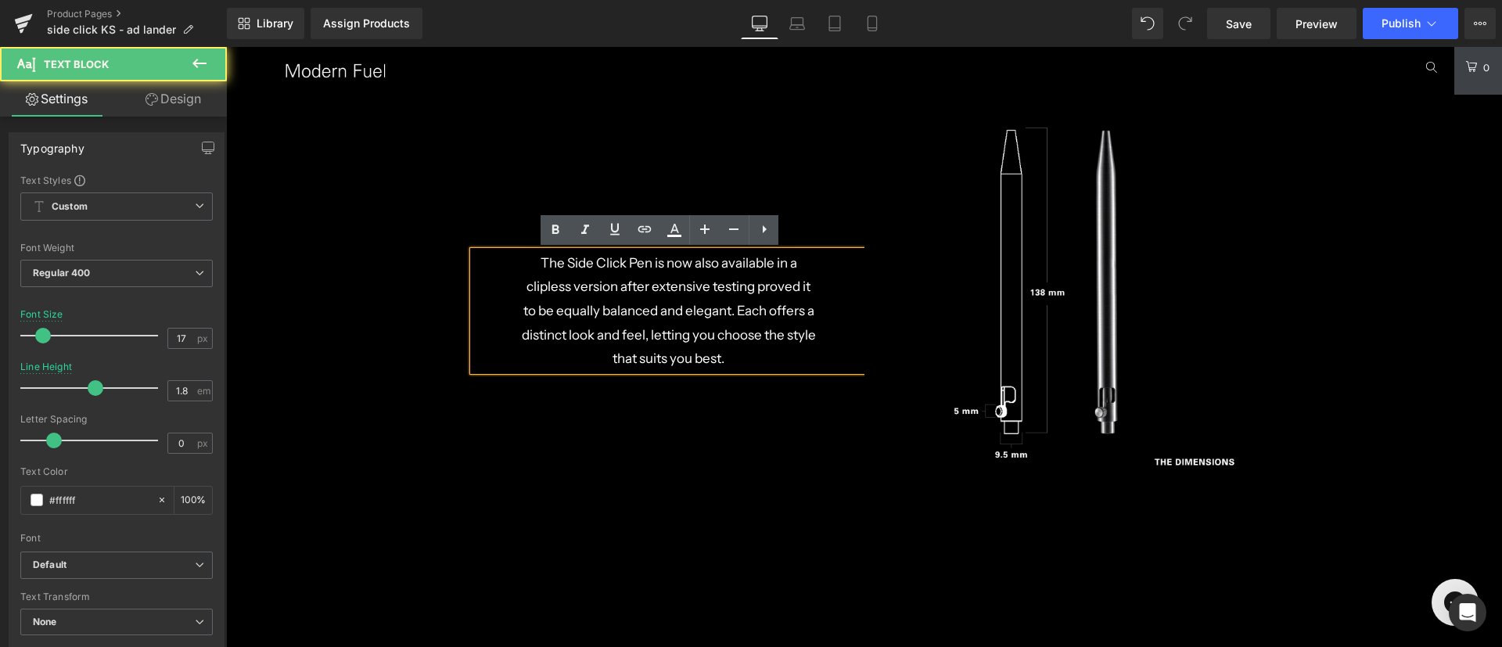
click at [784, 432] on div "Clip or No Clip Heading The Side Click Pen is now also available in a clipless …" at bounding box center [668, 291] width 391 height 537
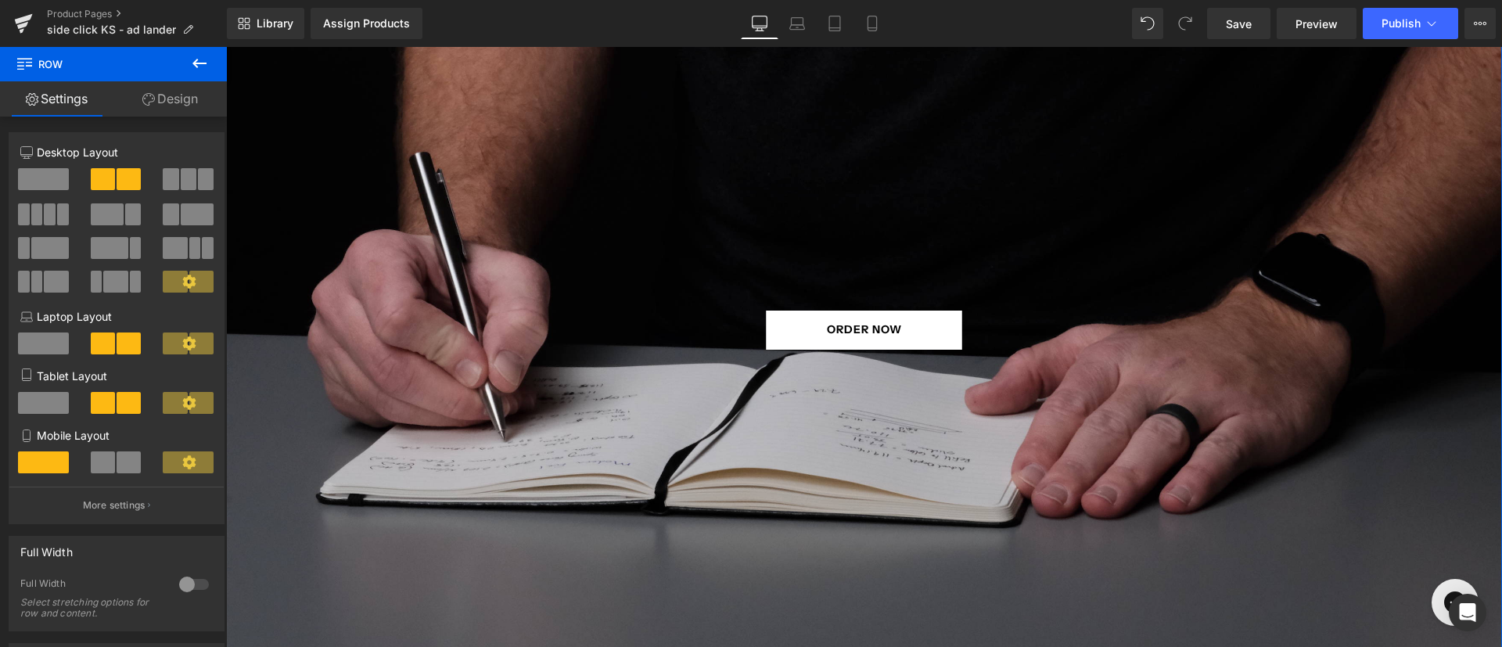
scroll to position [5556, 0]
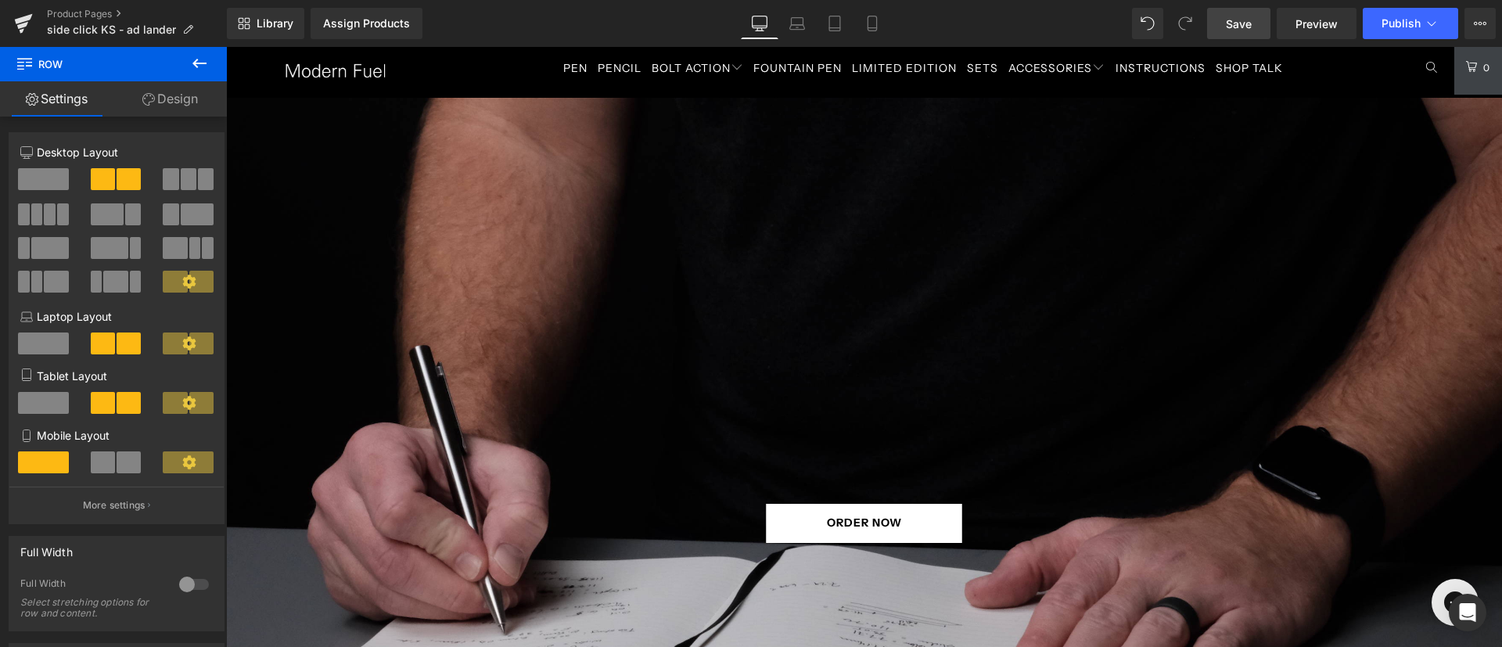
click at [1250, 20] on span "Save" at bounding box center [1238, 24] width 26 height 16
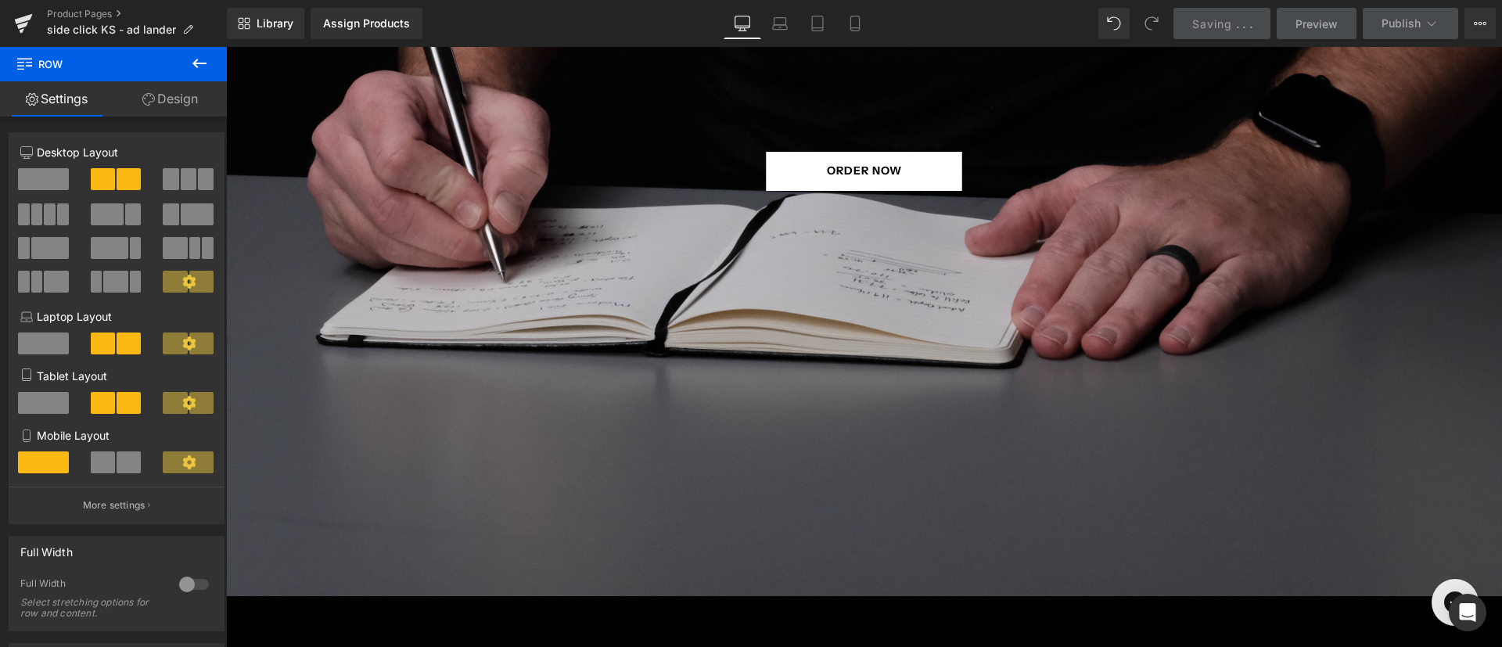
click at [846, 292] on div at bounding box center [863, 171] width 1275 height 850
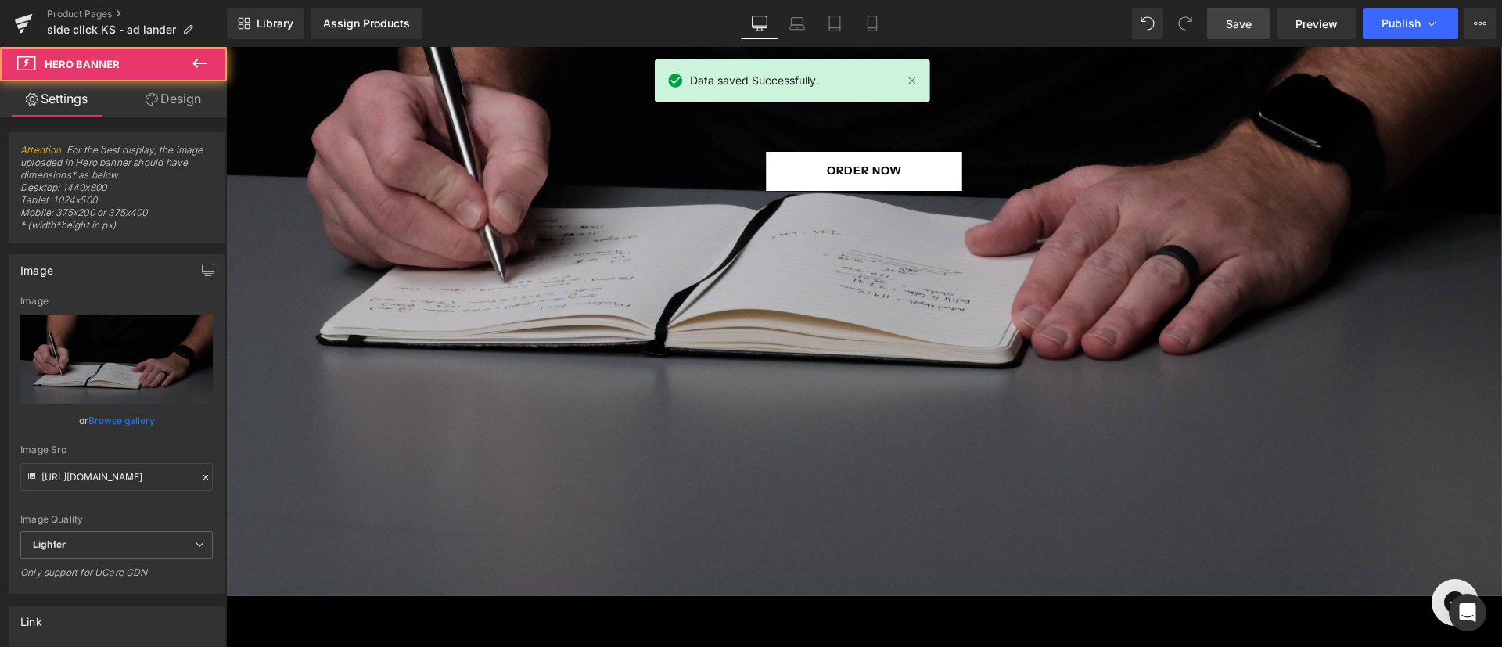
click at [701, 353] on div at bounding box center [863, 171] width 1275 height 850
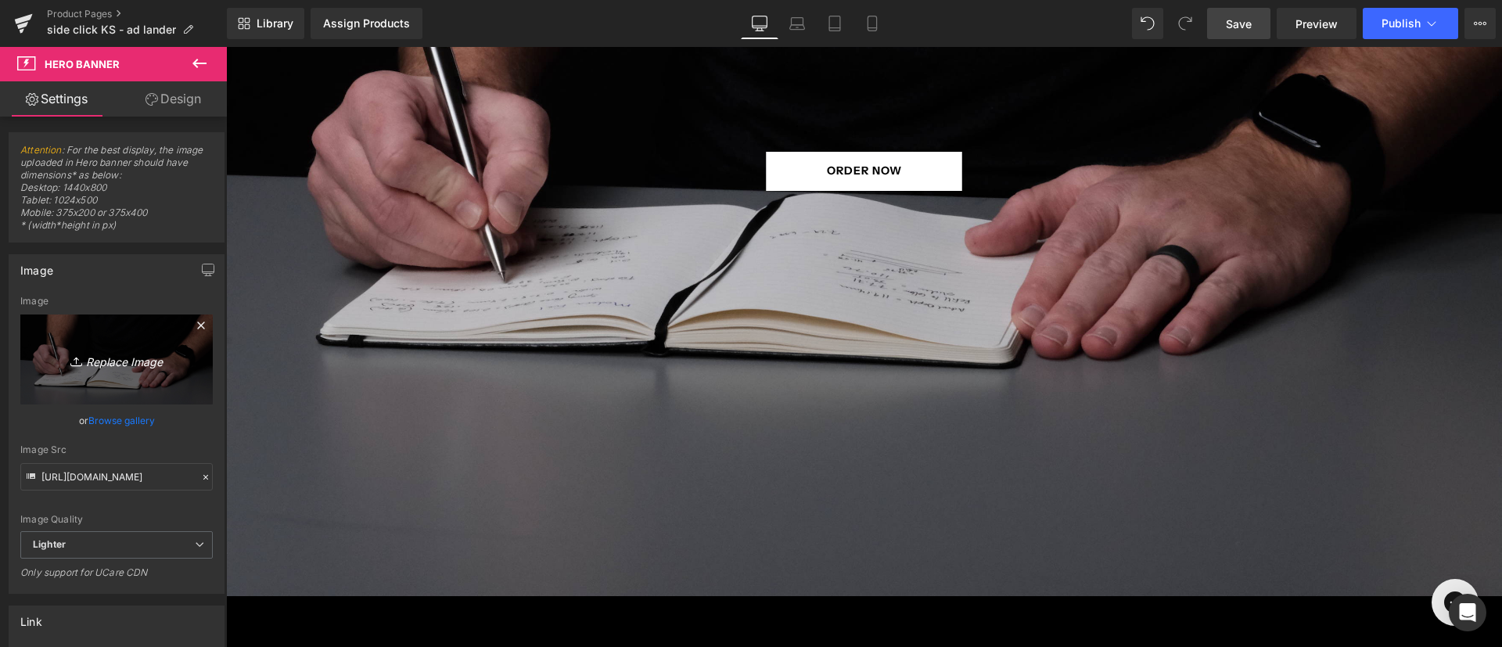
click at [74, 351] on icon "Replace Image" at bounding box center [116, 360] width 125 height 20
type input "C:\fakepath\awesome-mechs.jpg"
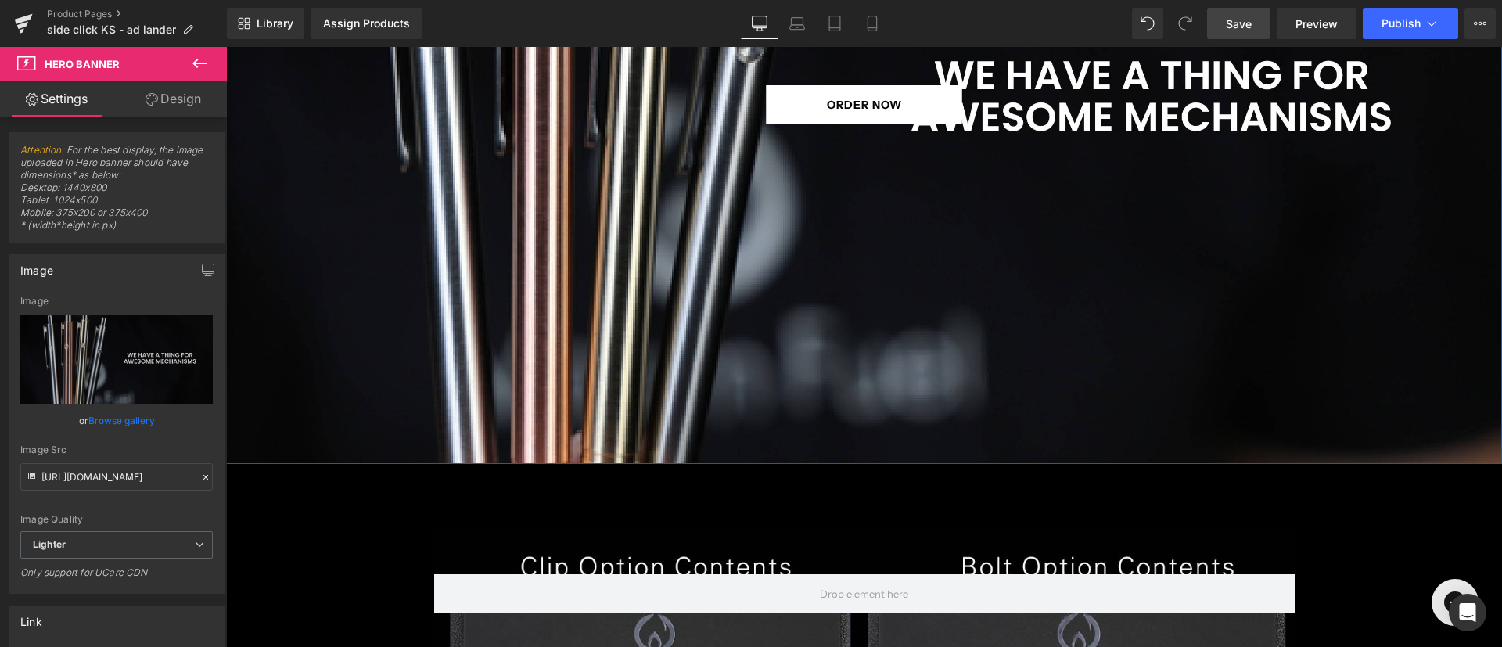
scroll to position [5556, 0]
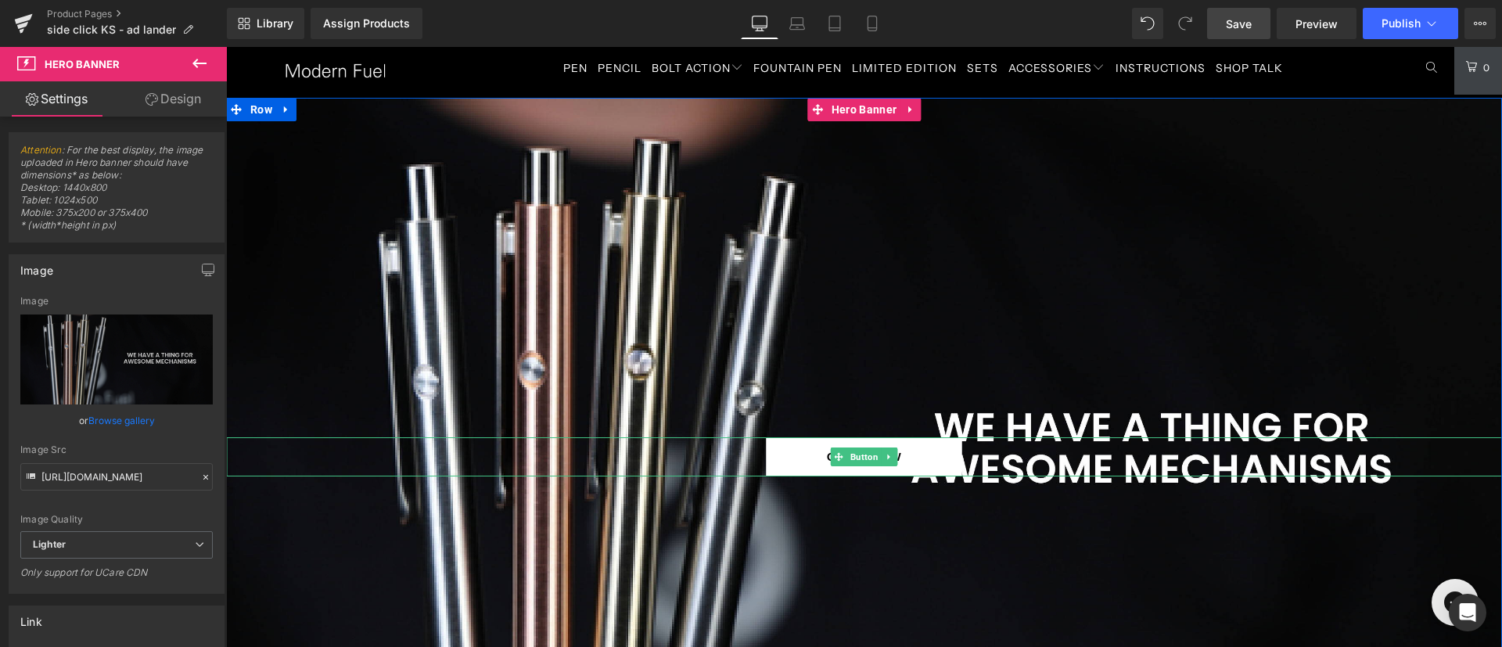
click at [911, 459] on link "ORDER NOW" at bounding box center [864, 456] width 196 height 39
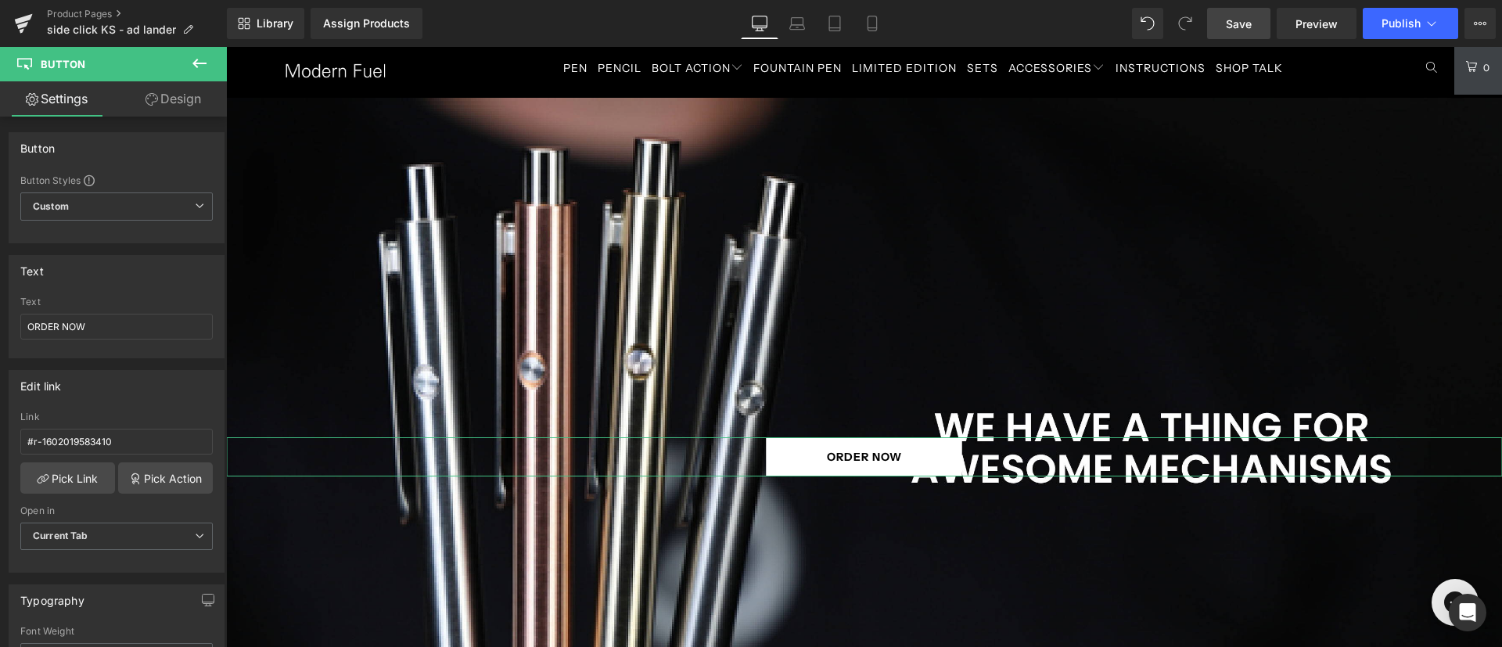
click at [165, 91] on link "Design" at bounding box center [173, 98] width 113 height 35
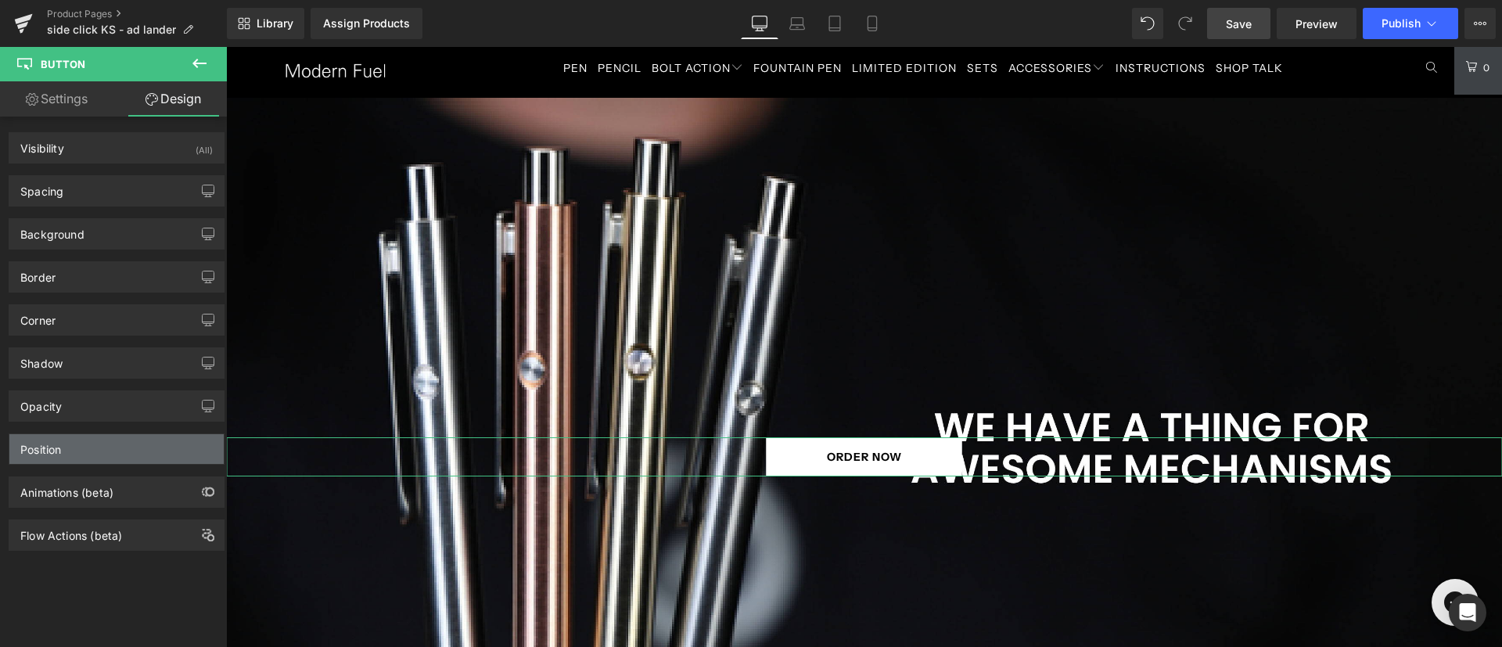
click at [70, 446] on div "Position" at bounding box center [116, 449] width 214 height 30
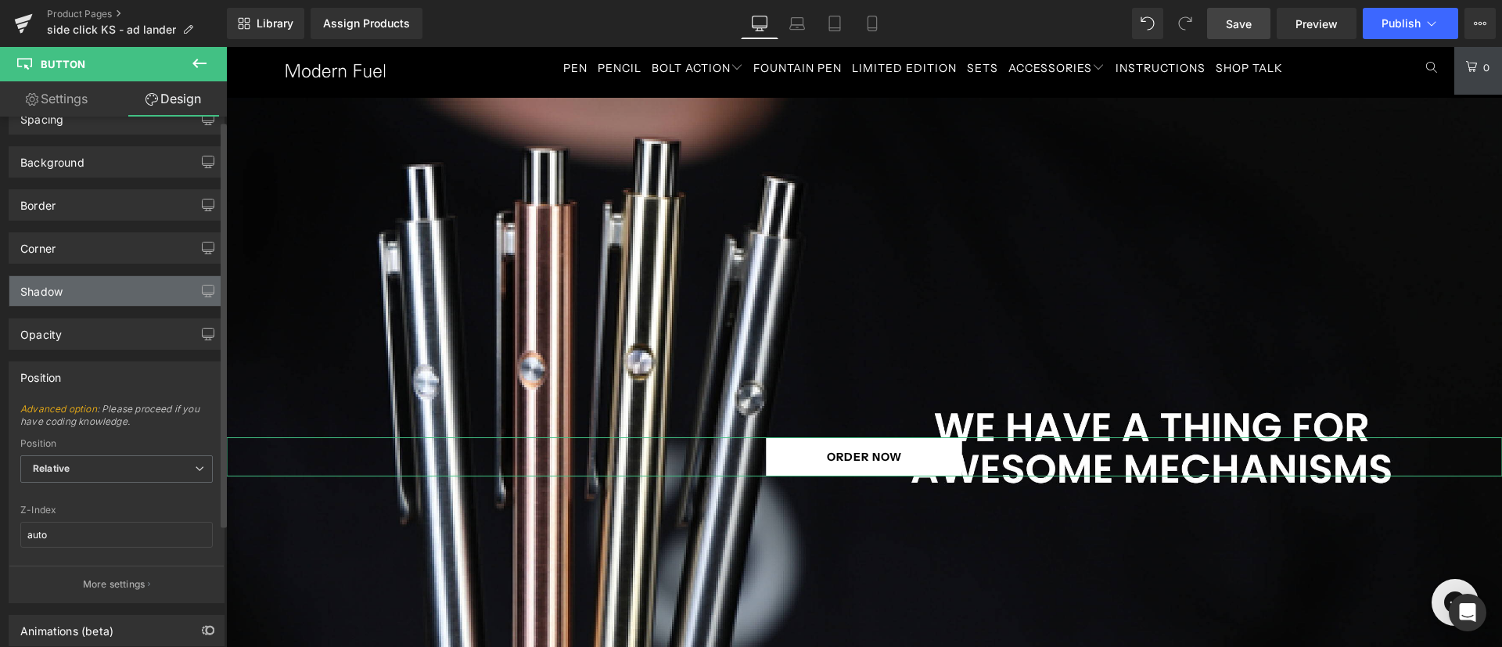
scroll to position [0, 0]
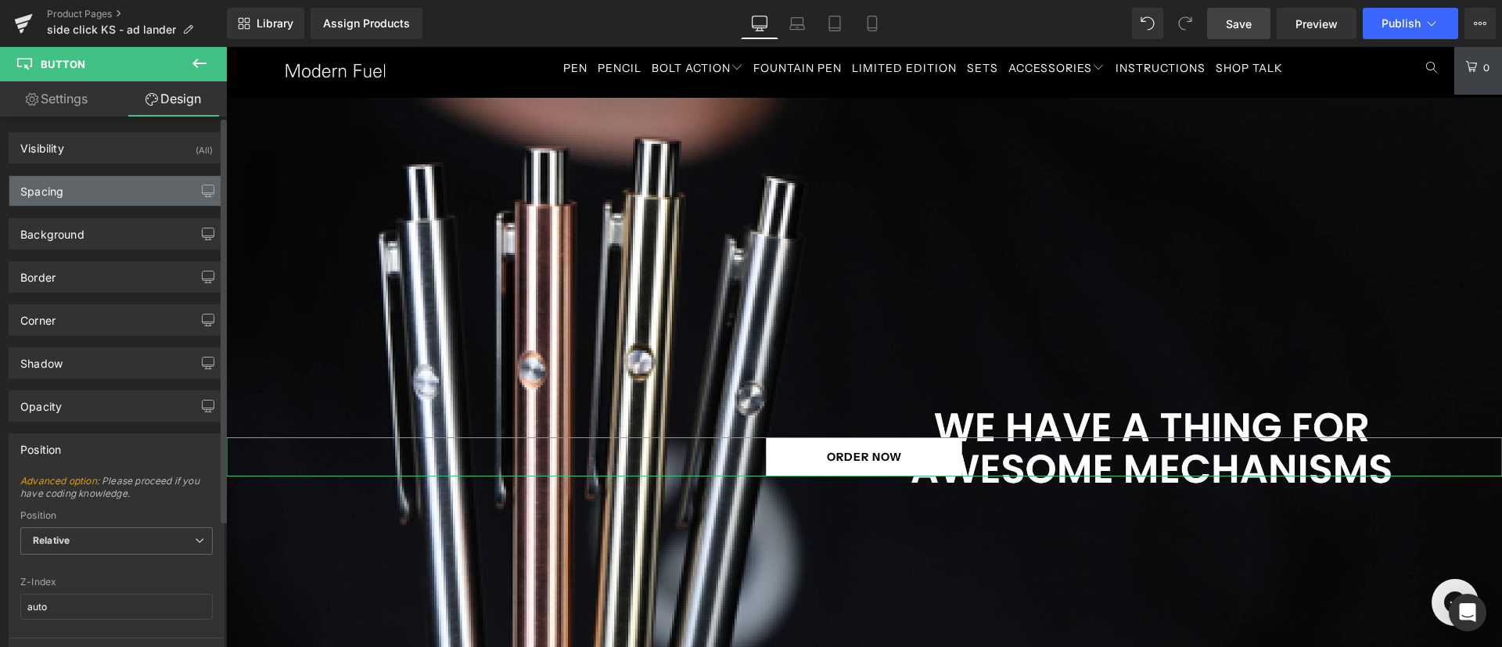
click at [126, 184] on div "Spacing" at bounding box center [116, 191] width 214 height 30
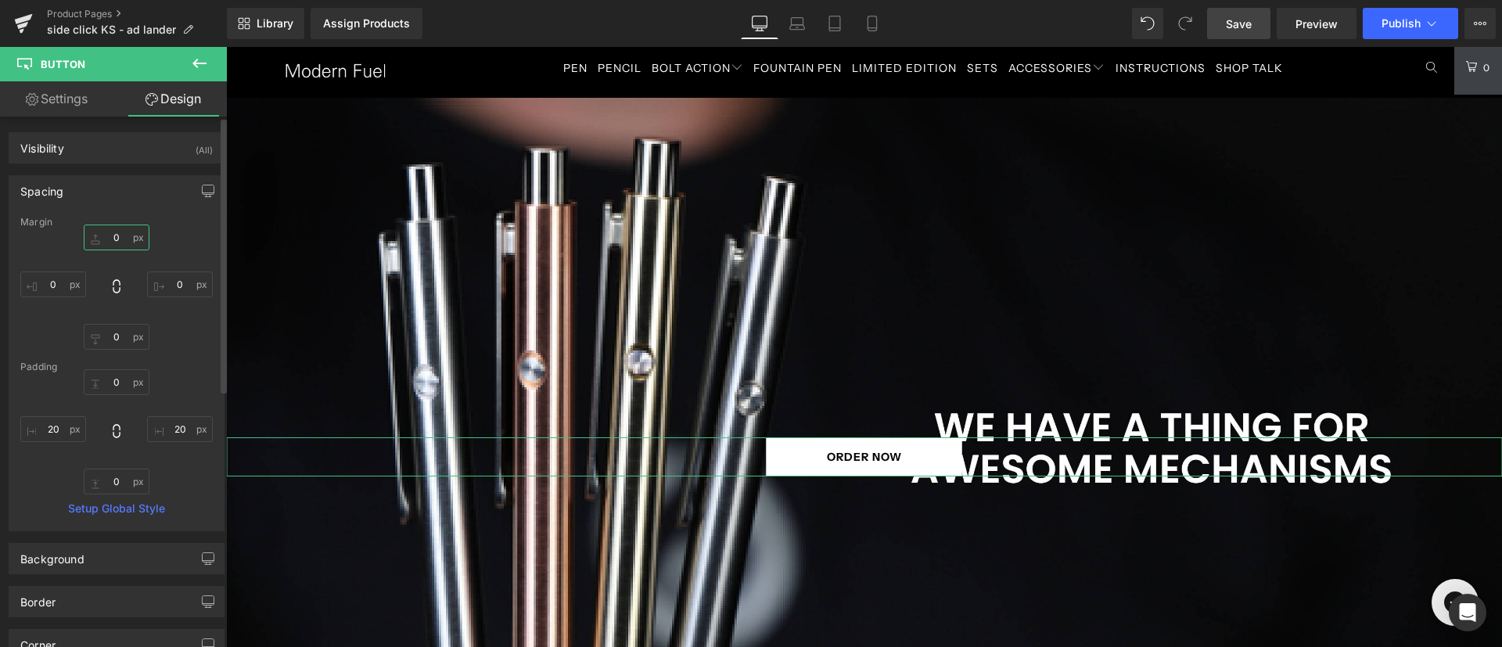
click at [114, 241] on input "0" at bounding box center [117, 237] width 66 height 26
click at [110, 388] on input "0" at bounding box center [117, 382] width 66 height 26
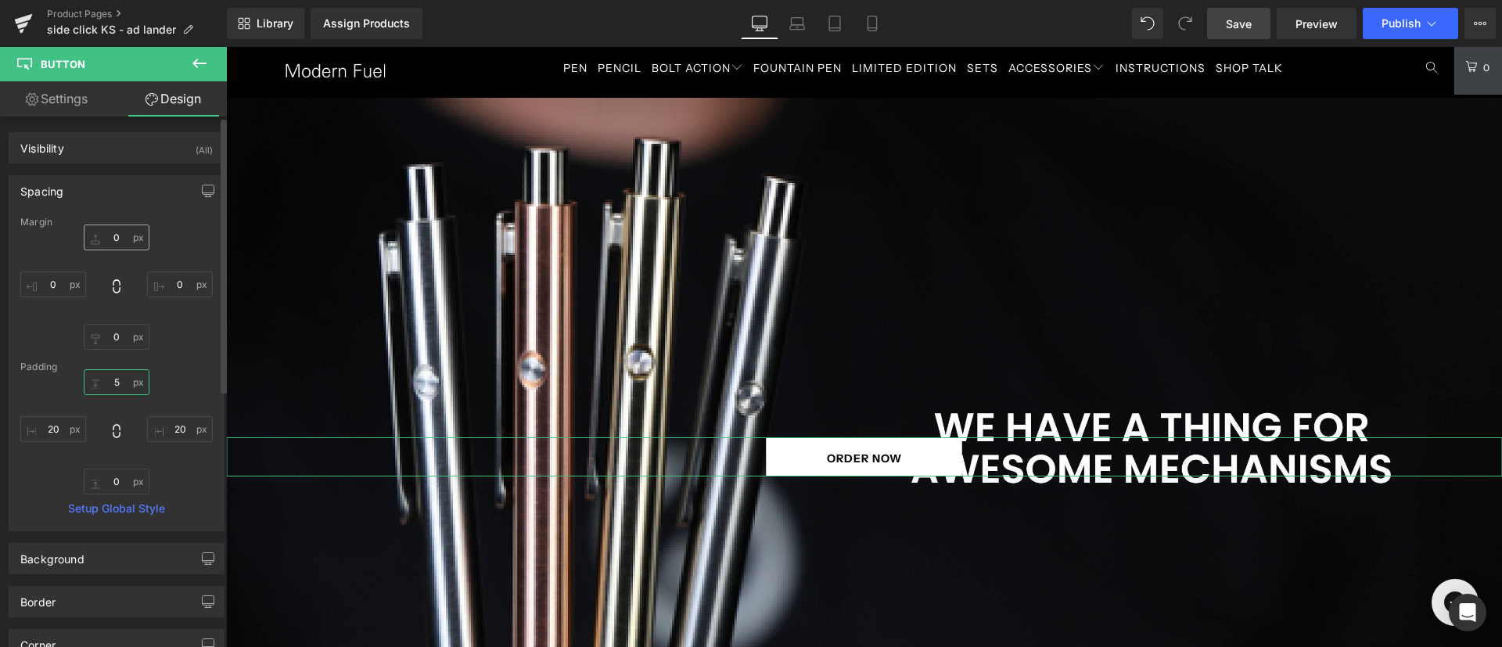
type input "5"
click at [121, 237] on input "0" at bounding box center [117, 237] width 66 height 26
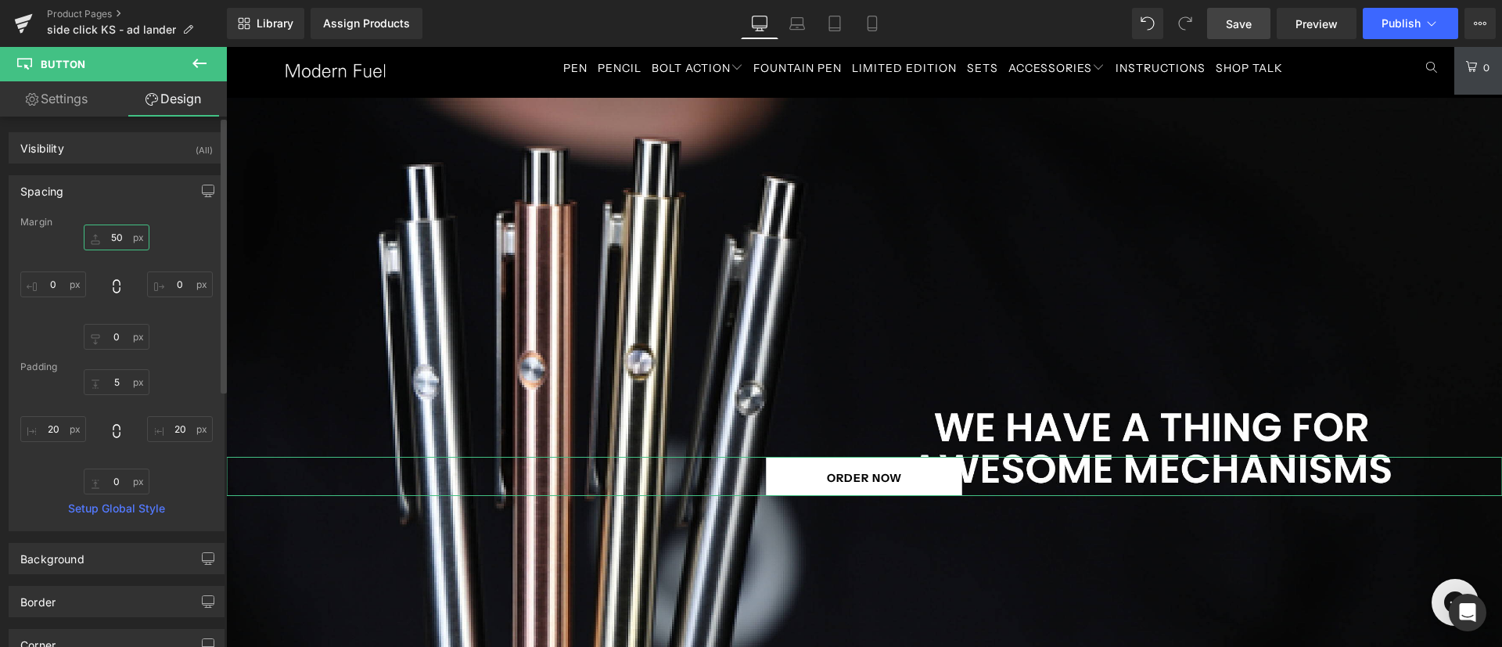
click at [123, 238] on input "50" at bounding box center [117, 237] width 66 height 26
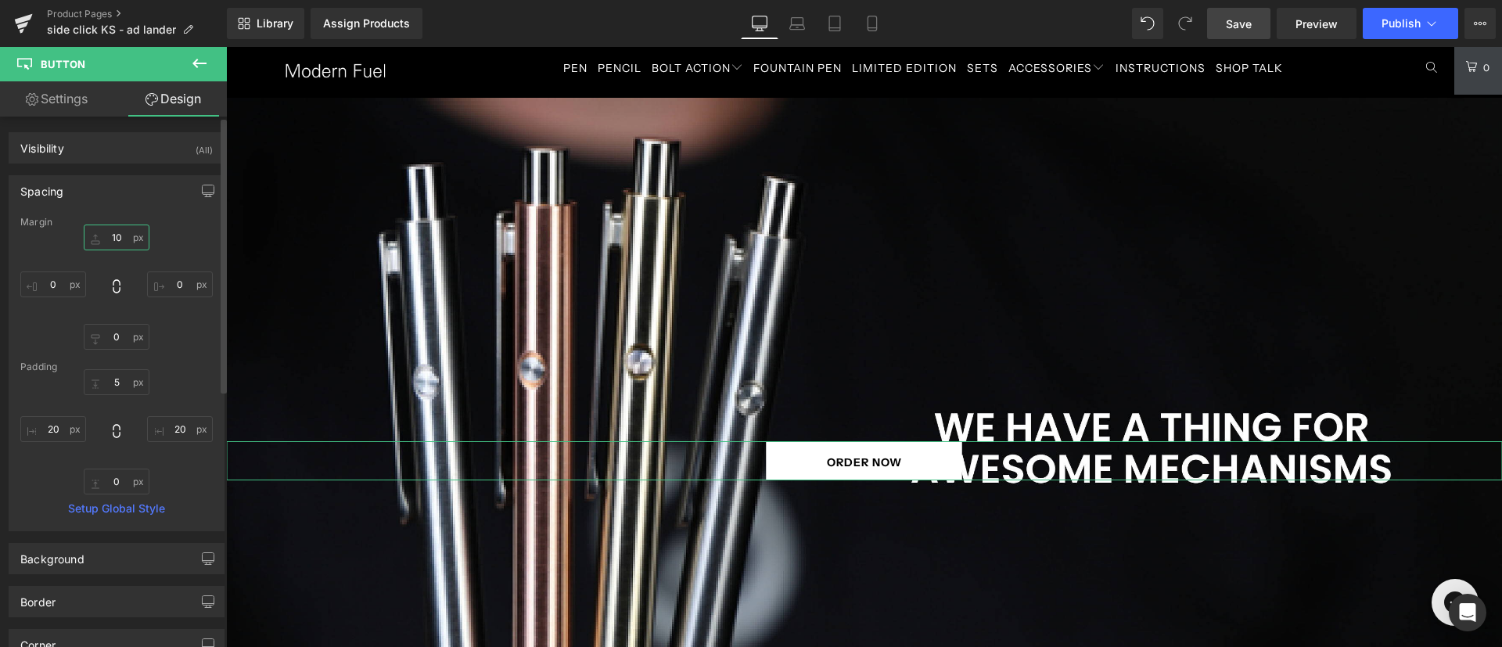
type input "1"
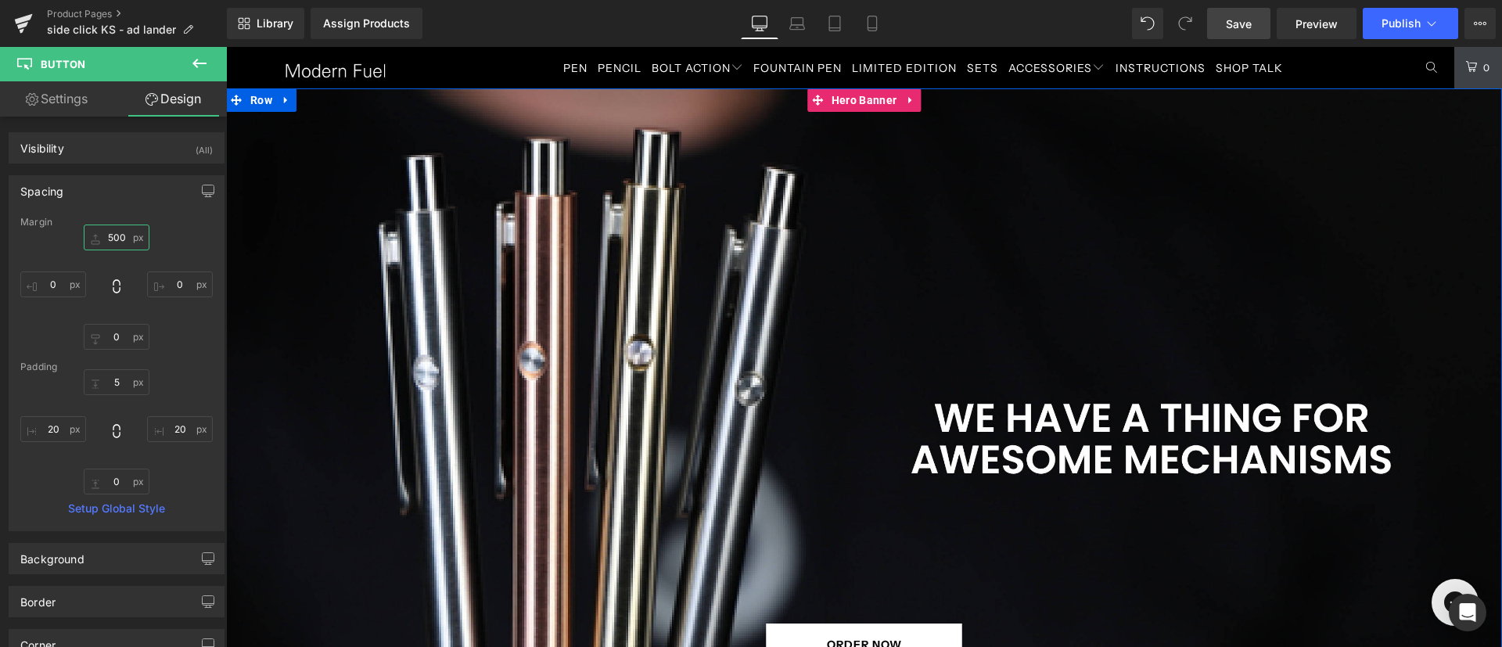
scroll to position [5556, 0]
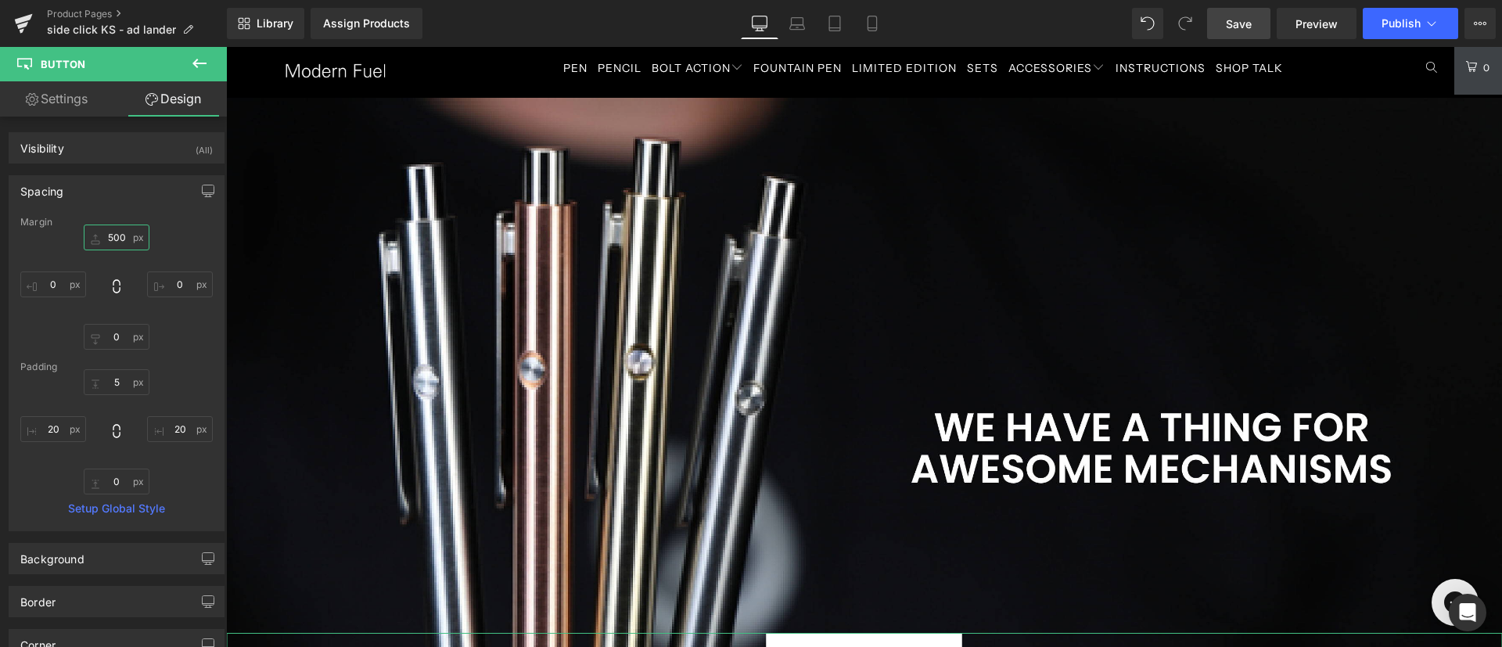
type input "500"
click at [149, 98] on icon at bounding box center [151, 99] width 13 height 13
click at [61, 92] on link "Settings" at bounding box center [56, 98] width 113 height 35
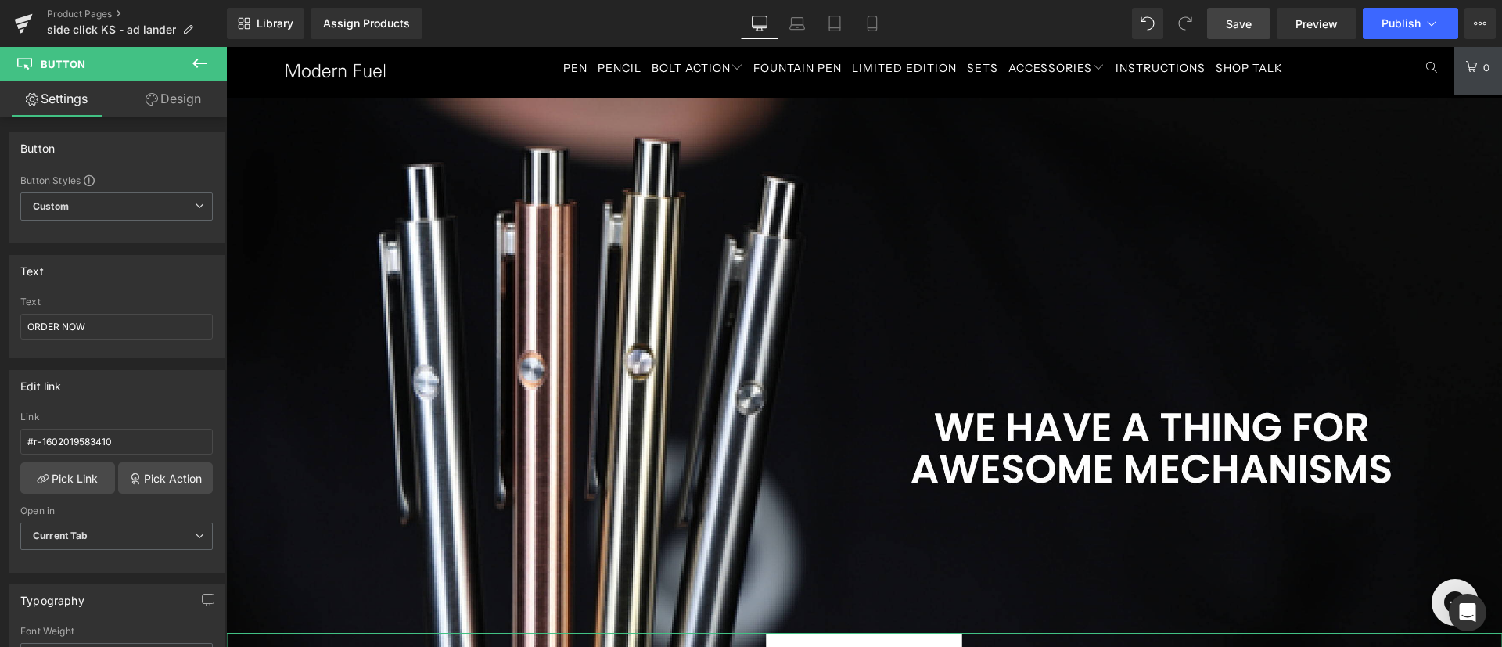
click at [139, 95] on link "Design" at bounding box center [173, 98] width 113 height 35
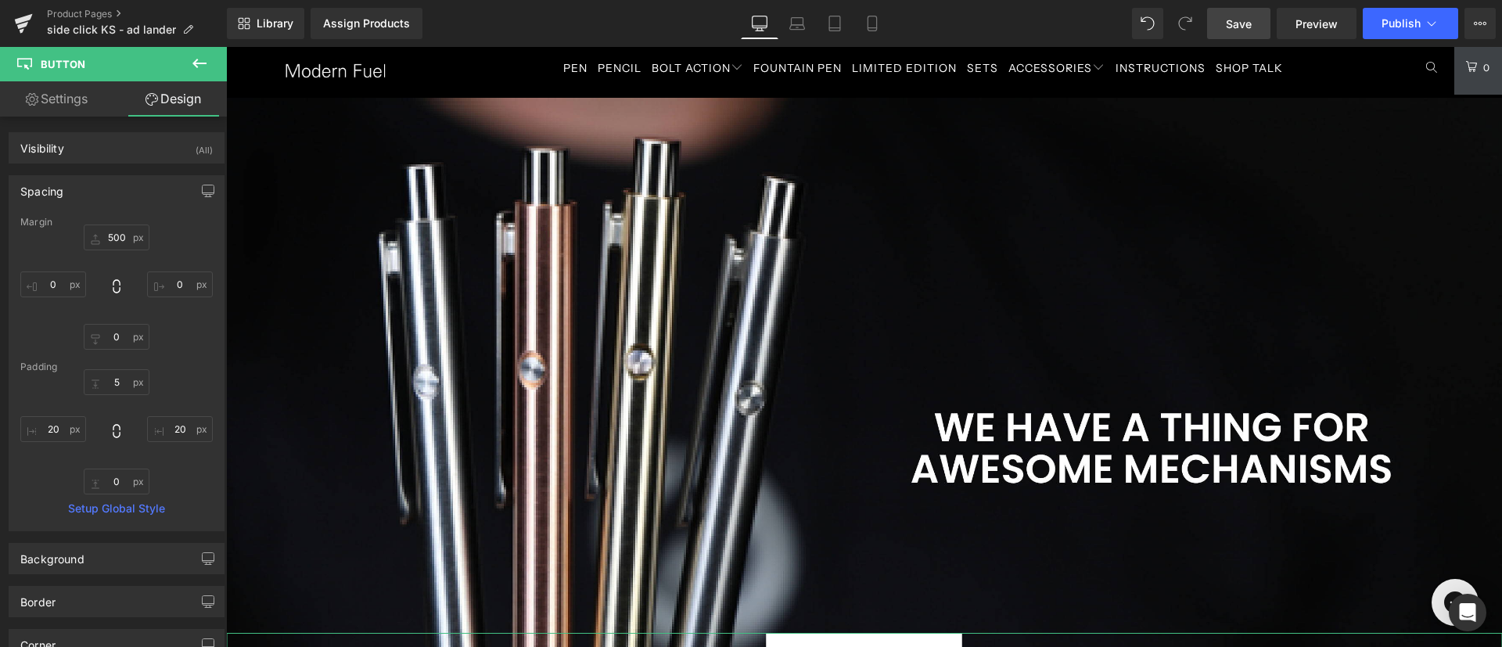
click at [56, 97] on link "Settings" at bounding box center [56, 98] width 113 height 35
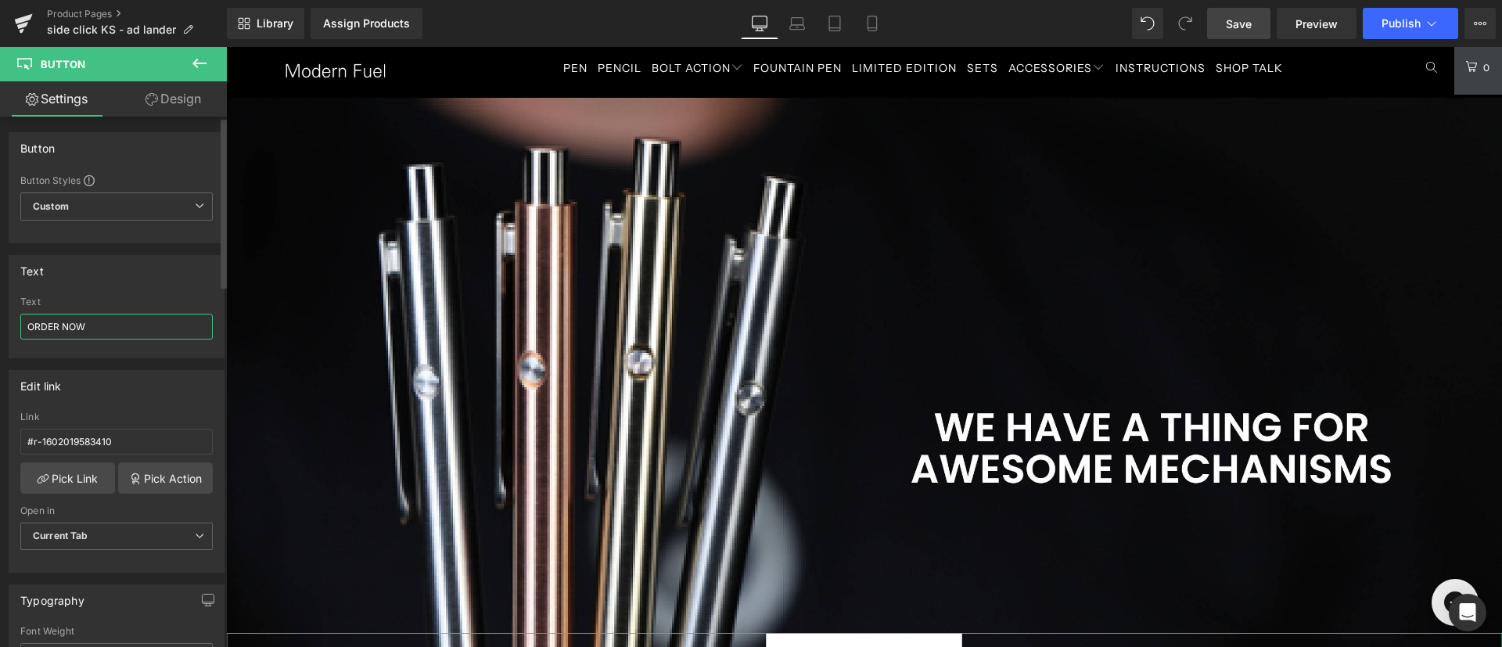
click at [121, 333] on input "ORDER NOW" at bounding box center [116, 327] width 192 height 26
type input "ORDER NOW ON KICKSTARTER"
click at [1239, 21] on span "Save" at bounding box center [1238, 24] width 26 height 16
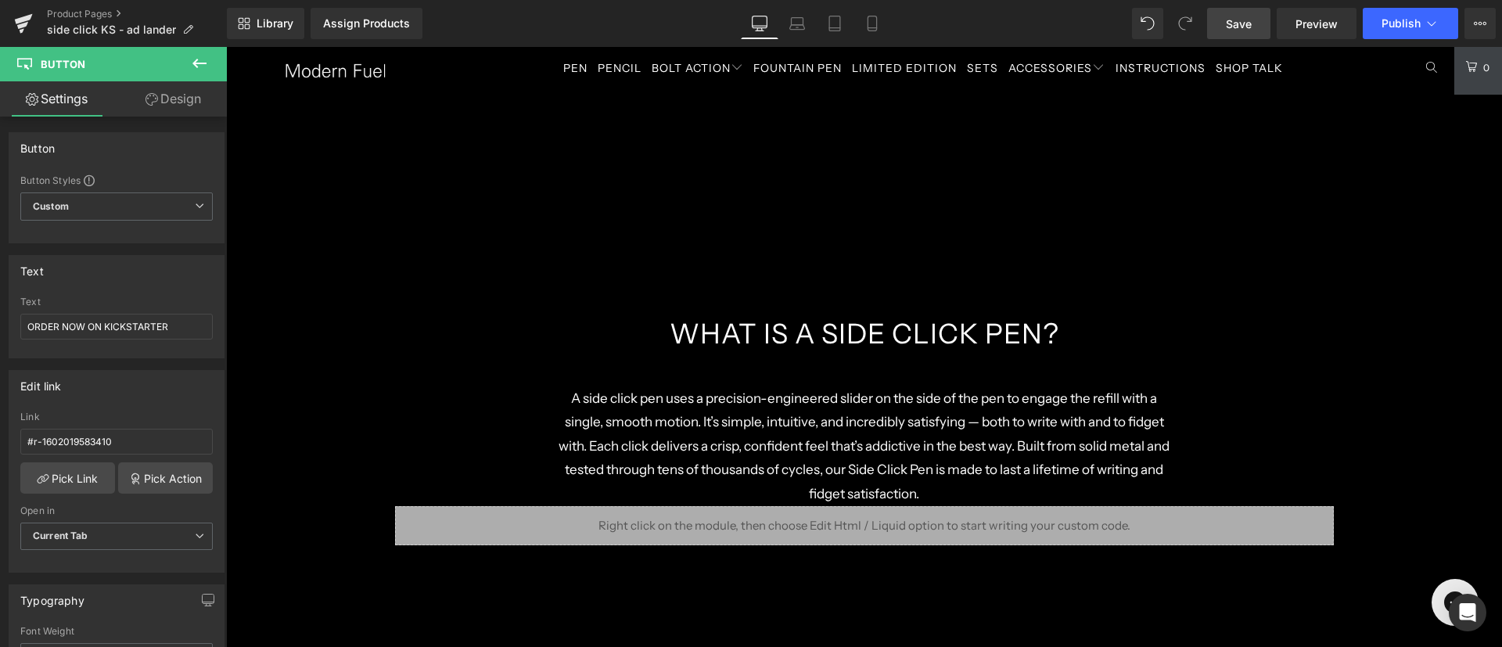
scroll to position [981, 0]
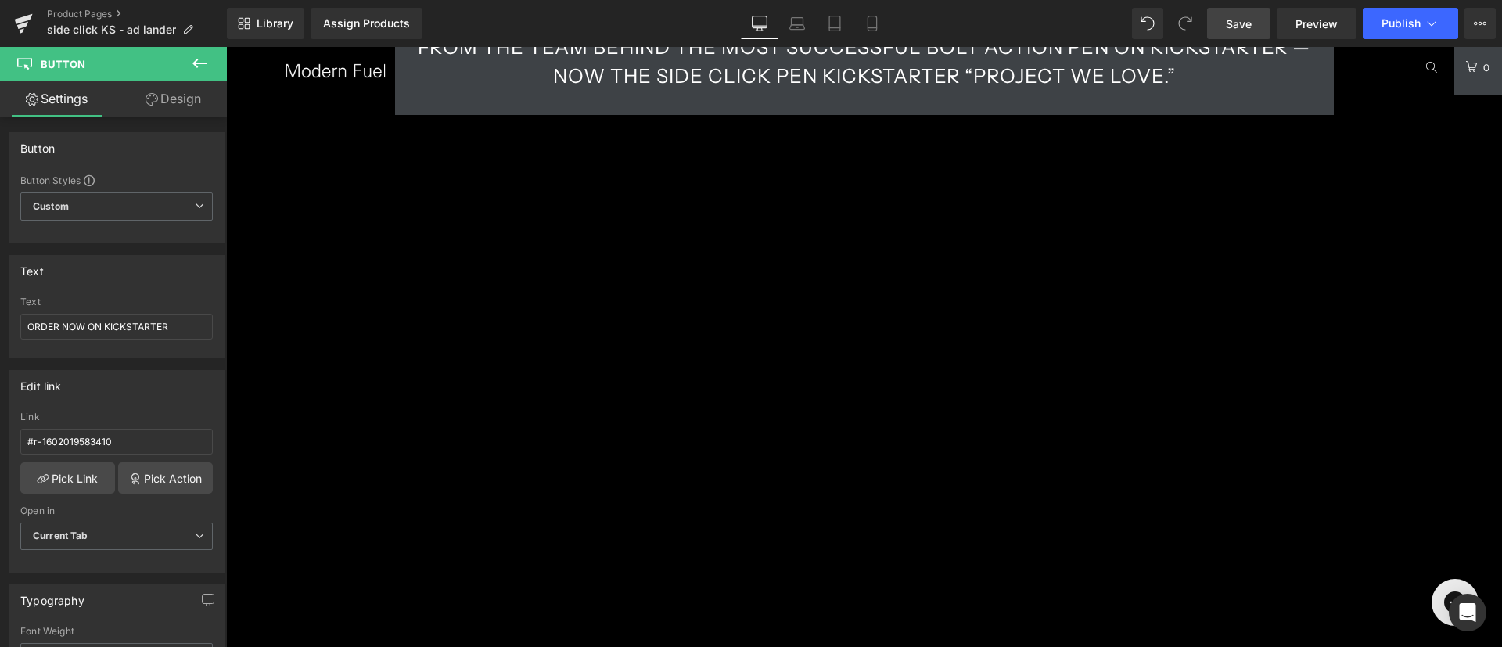
click at [1220, 28] on link "Save" at bounding box center [1238, 23] width 63 height 31
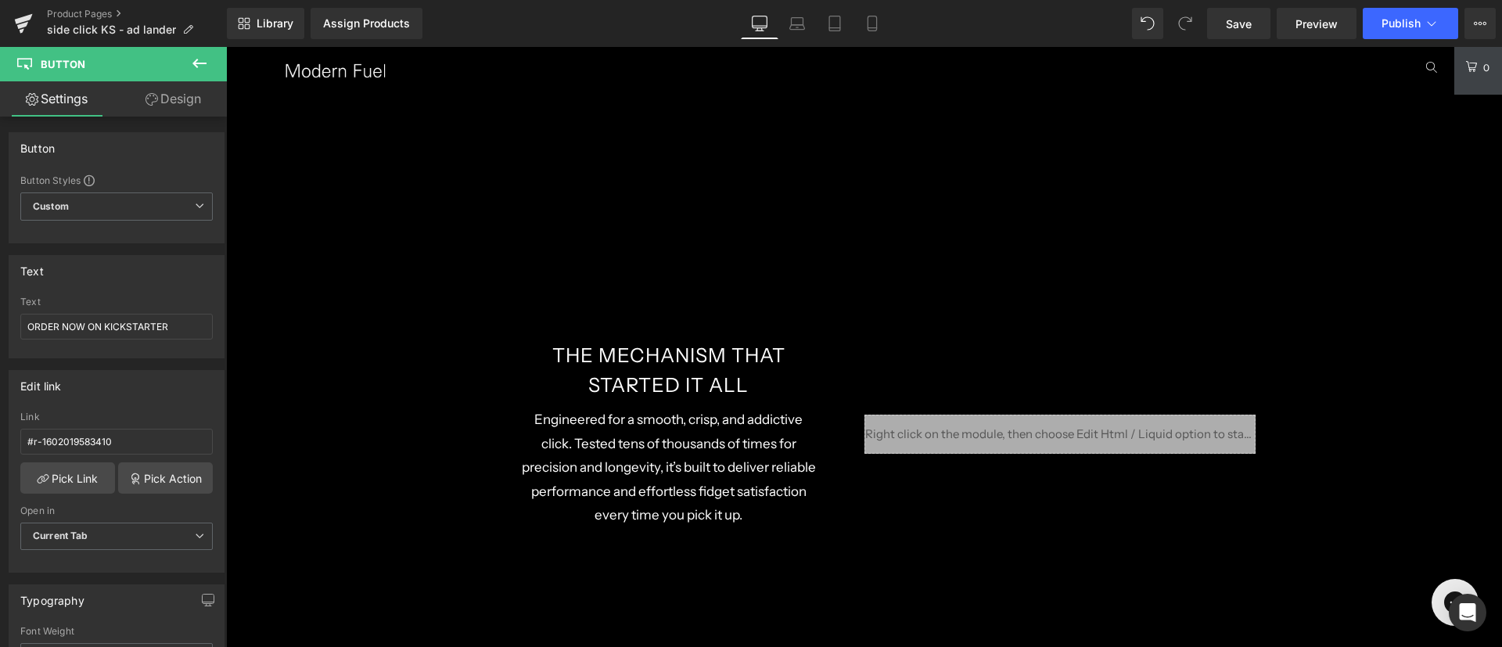
scroll to position [2463, 0]
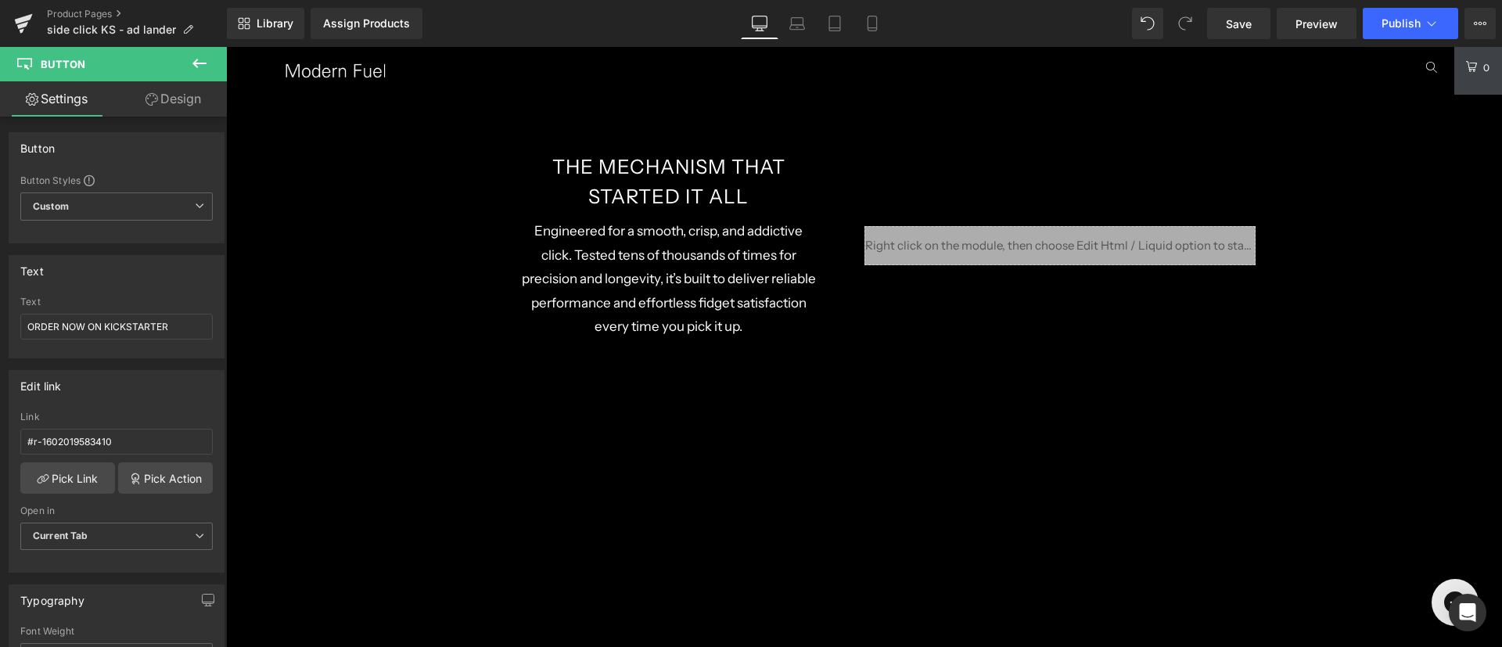
click at [1143, 325] on div "Liquid" at bounding box center [1059, 245] width 391 height 793
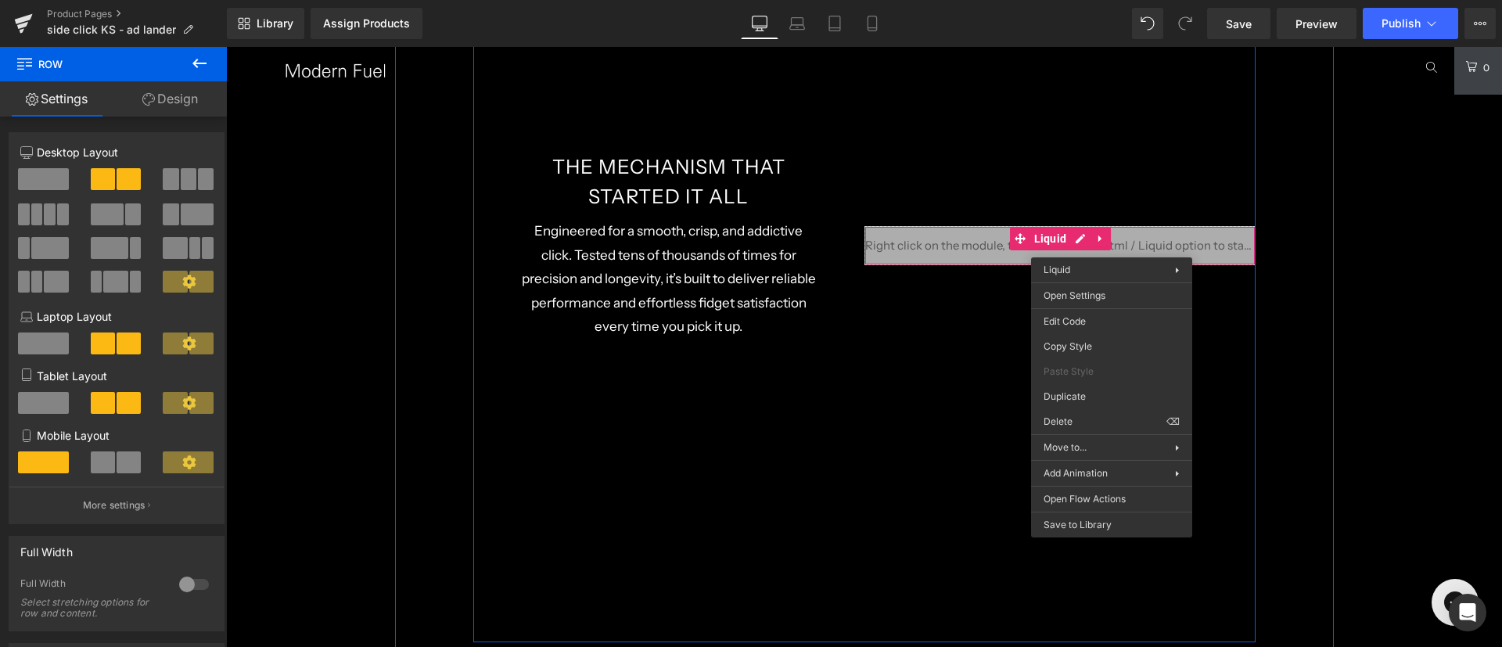
click at [1128, 210] on div "Liquid" at bounding box center [1059, 245] width 391 height 793
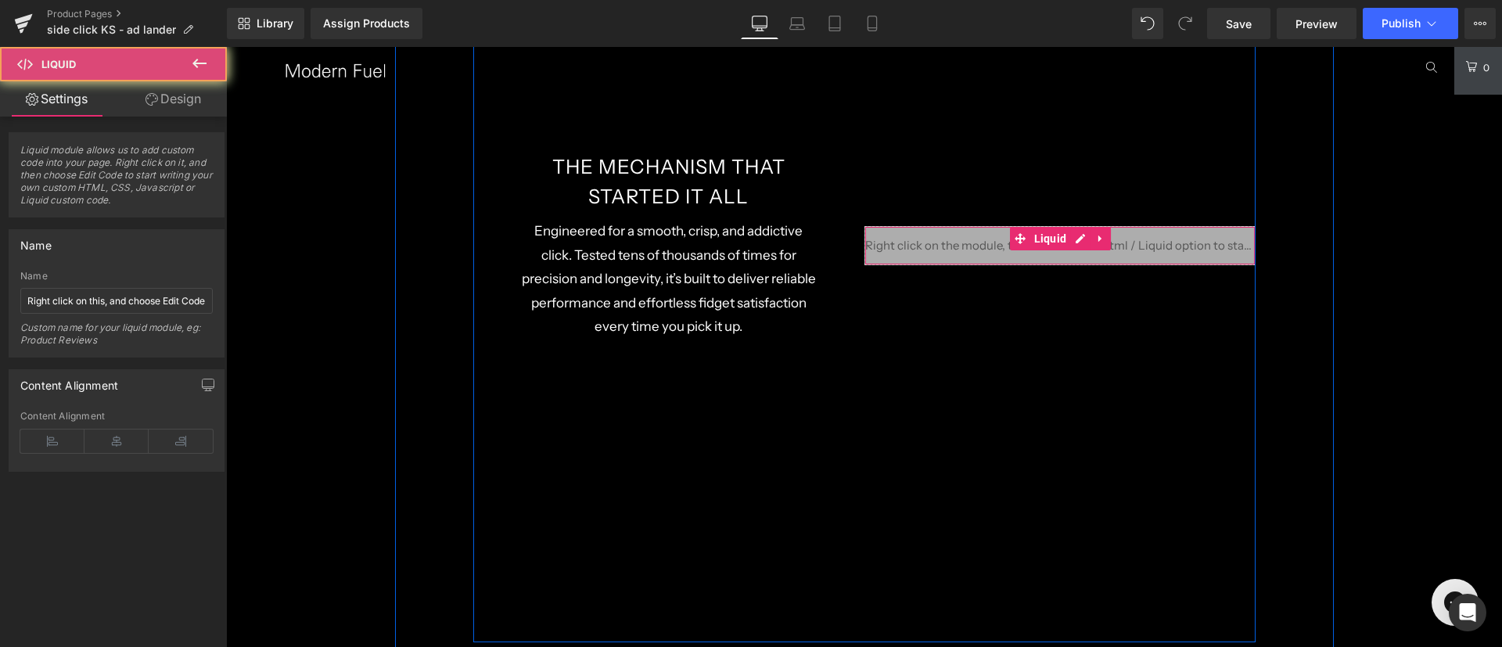
click at [1118, 245] on div "Liquid" at bounding box center [1059, 245] width 391 height 39
click at [1075, 231] on div "Liquid" at bounding box center [1059, 245] width 391 height 39
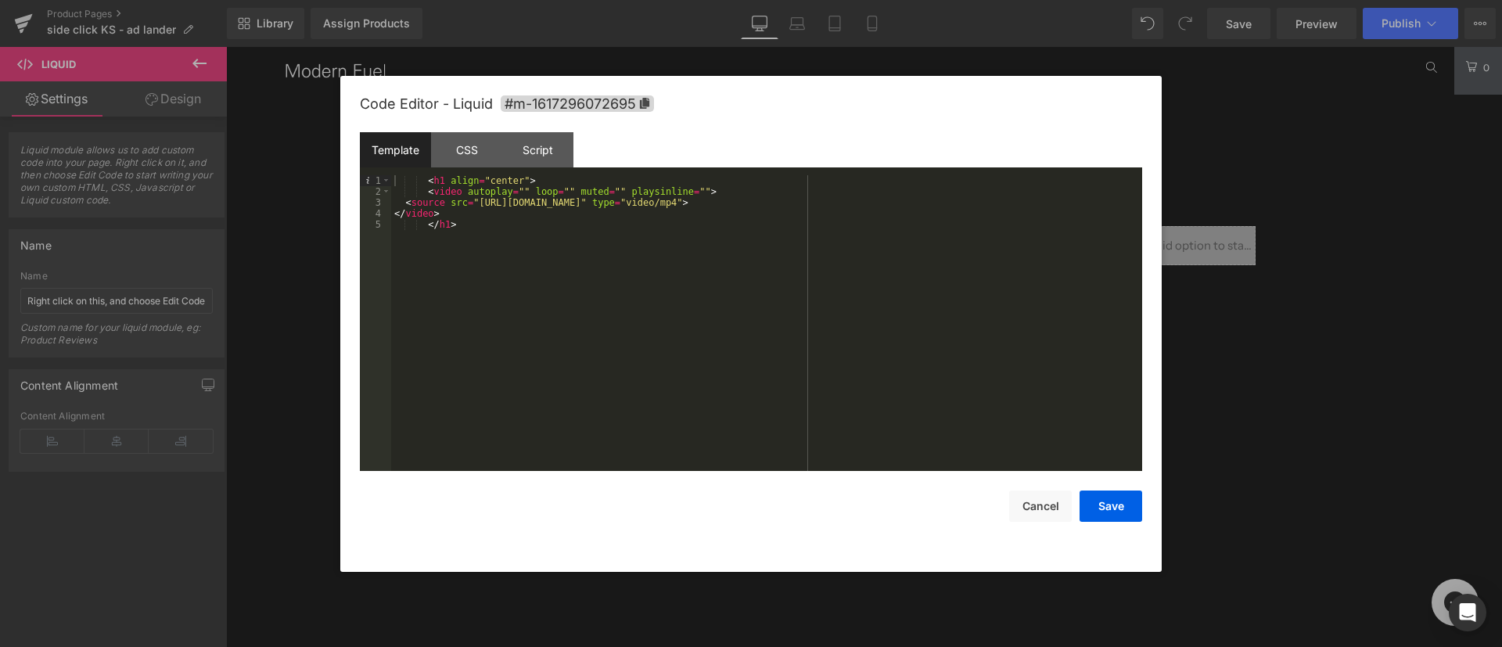
click at [1394, 300] on div at bounding box center [751, 323] width 1502 height 647
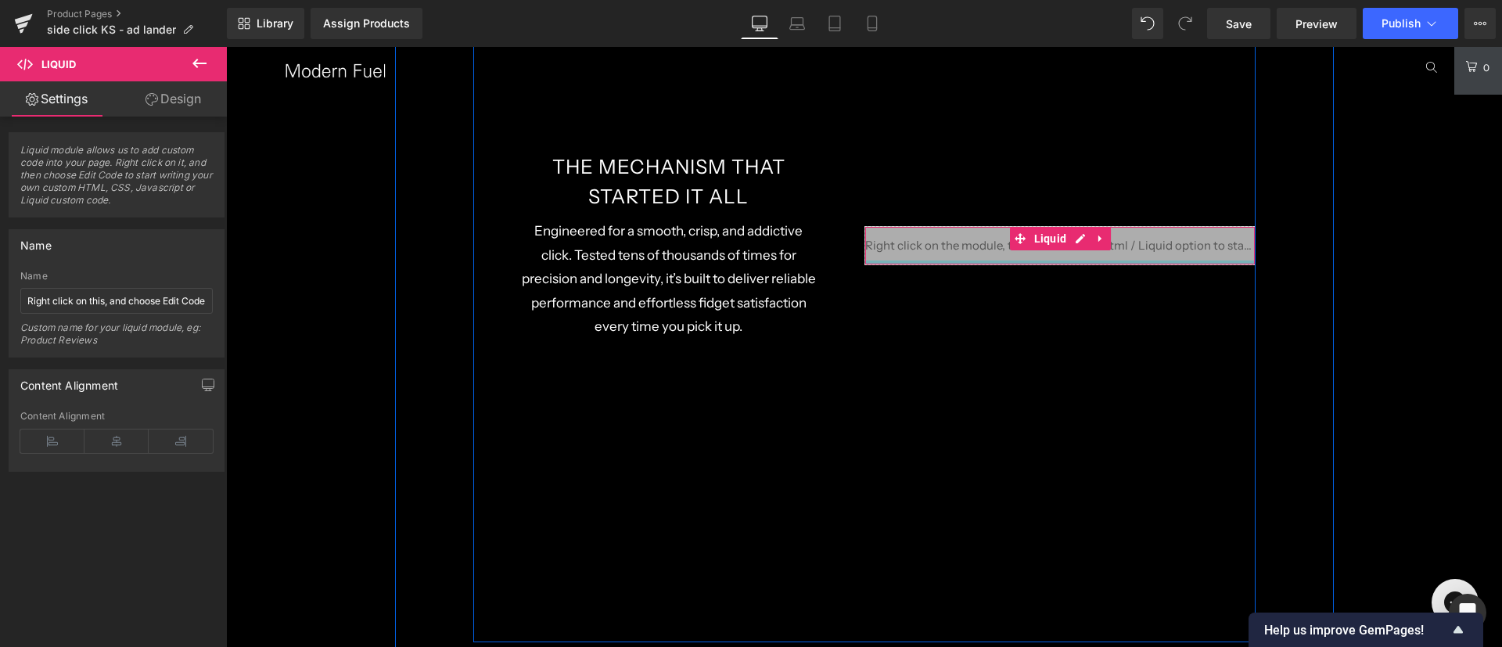
click at [1103, 261] on div at bounding box center [1059, 262] width 389 height 4
click at [1041, 240] on span "Liquid" at bounding box center [1050, 239] width 41 height 23
click at [1068, 241] on div "Liquid" at bounding box center [1059, 245] width 391 height 39
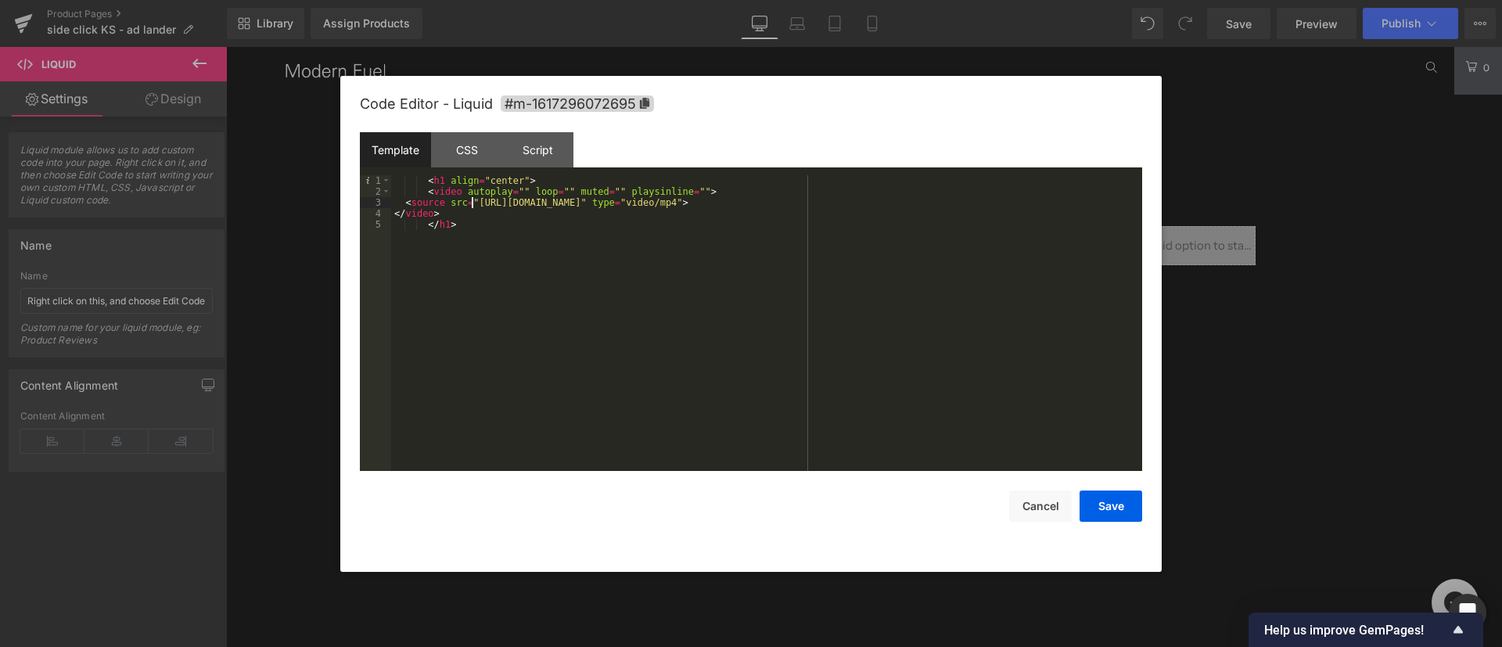
click at [473, 203] on div "< h1 align = "center" > < video autoplay = "" loop = "" muted = "" playsinline …" at bounding box center [766, 334] width 751 height 318
drag, startPoint x: 473, startPoint y: 203, endPoint x: 895, endPoint y: 200, distance: 421.5
click at [895, 200] on div "< h1 align = "center" > < video autoplay = "" loop = "" muted = "" playsinline …" at bounding box center [766, 334] width 751 height 318
drag, startPoint x: 916, startPoint y: 201, endPoint x: 961, endPoint y: 203, distance: 45.4
click at [961, 203] on div "< h1 align = "center" > < video autoplay = "" loop = "" muted = "" playsinline …" at bounding box center [766, 334] width 751 height 318
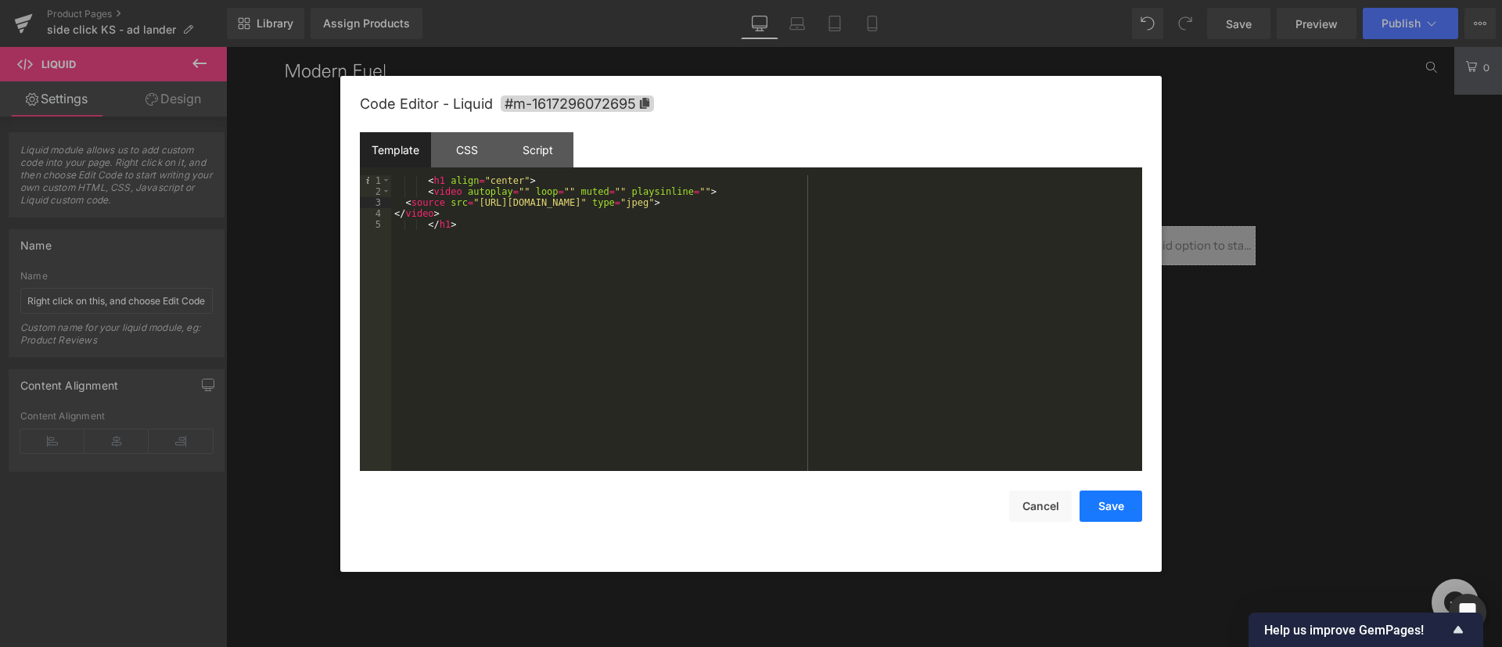
click at [1117, 498] on button "Save" at bounding box center [1110, 505] width 63 height 31
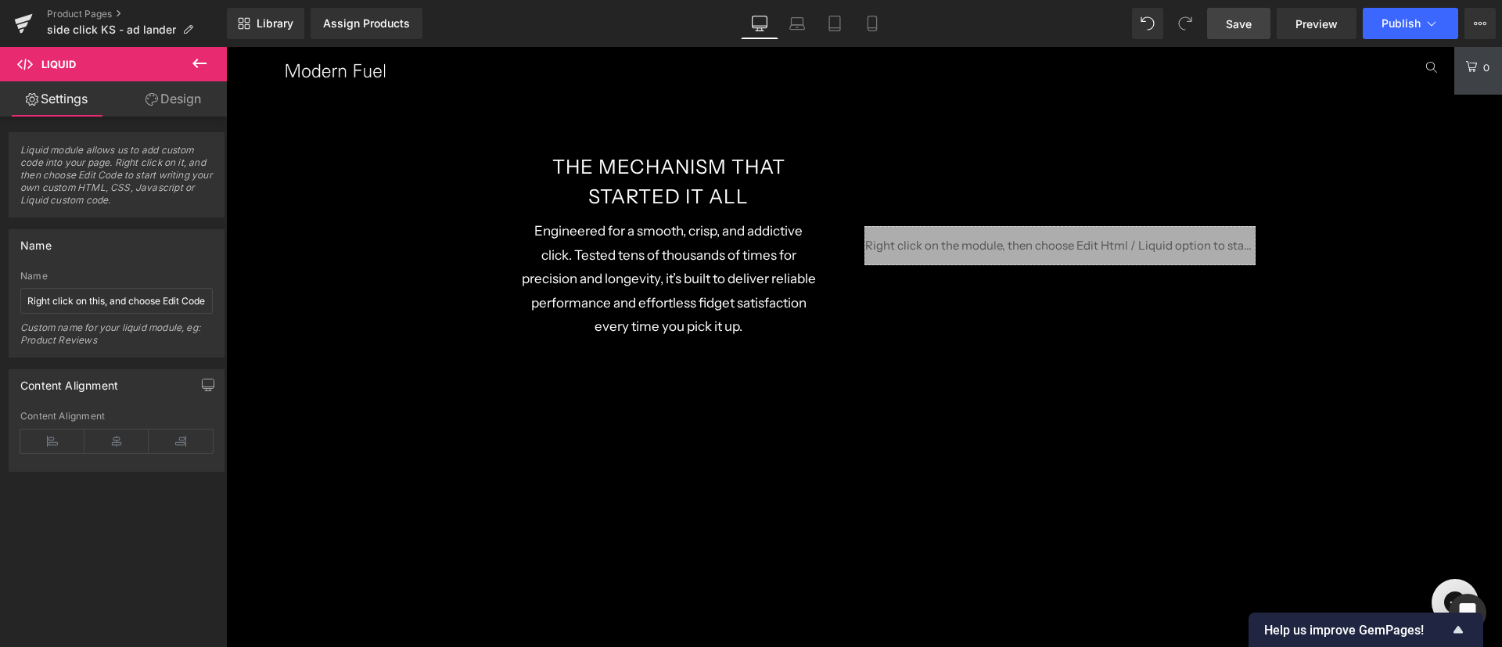
click at [1247, 28] on span "Save" at bounding box center [1238, 24] width 26 height 16
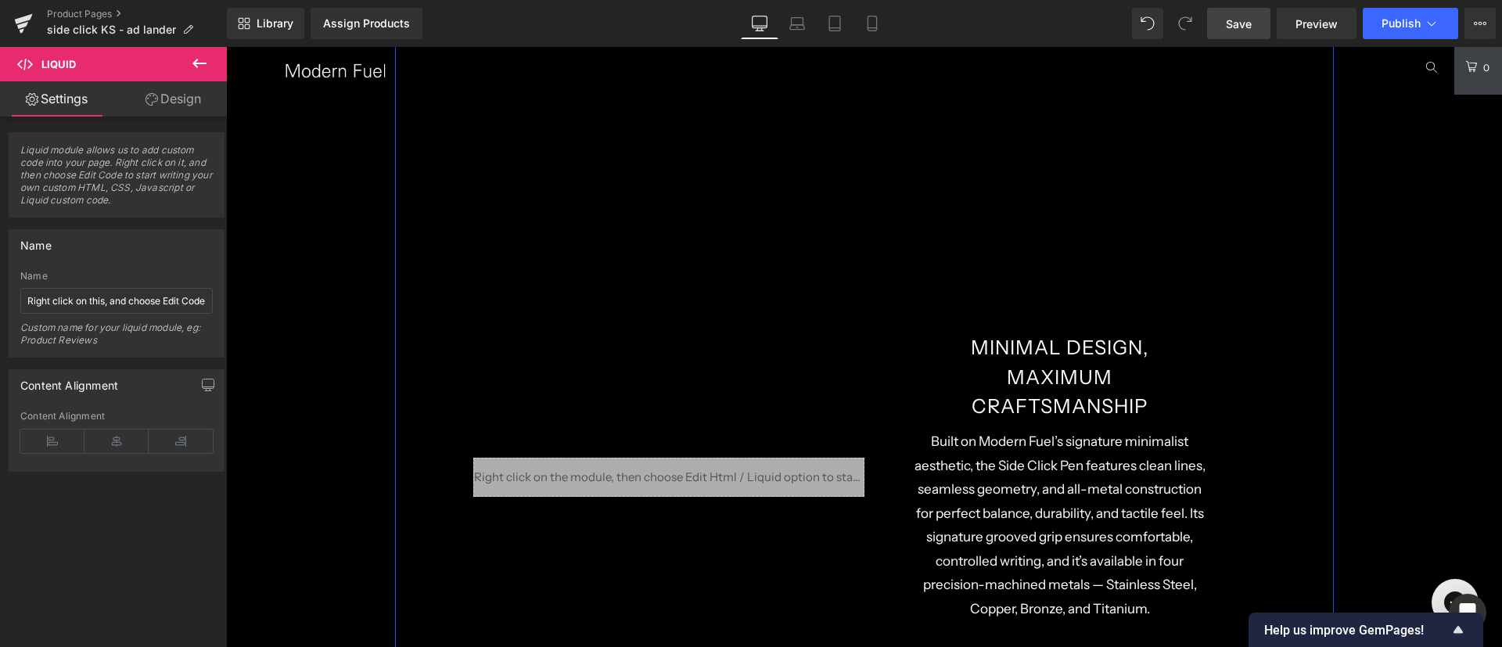
scroll to position [3402, 0]
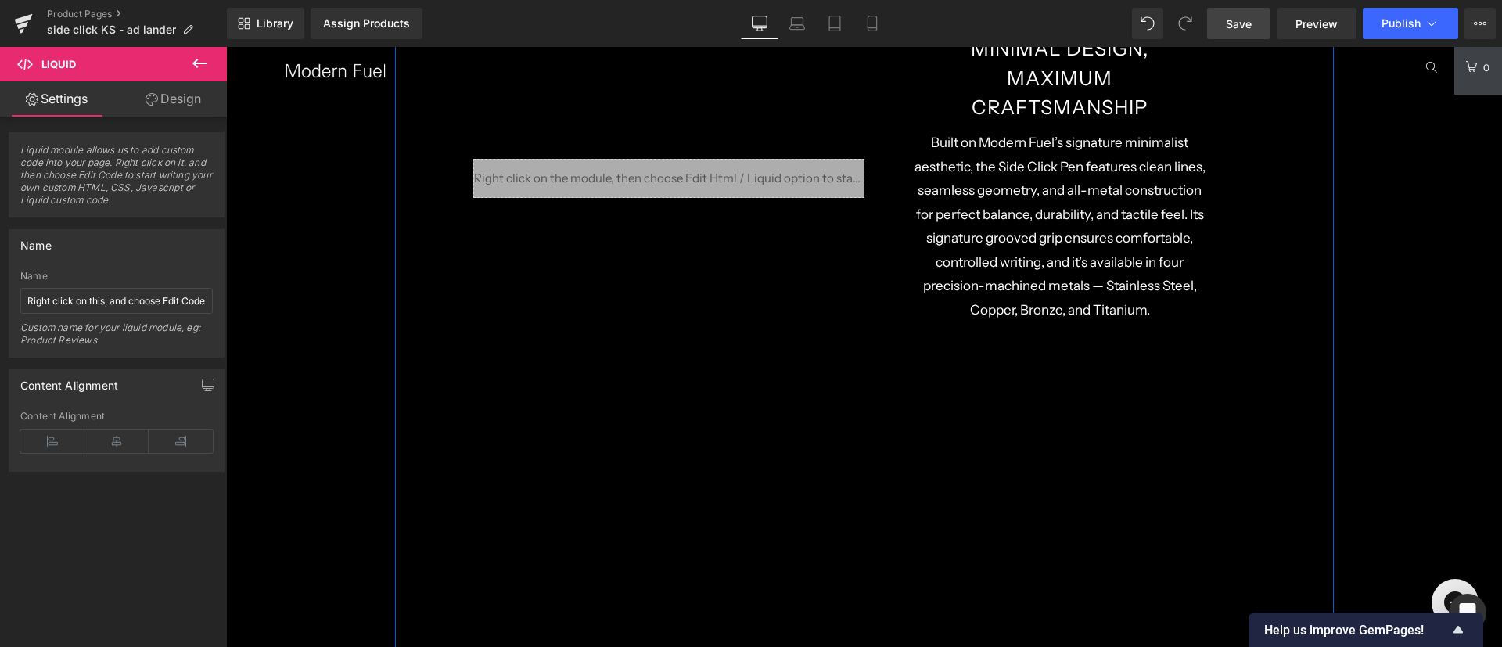
click at [683, 170] on div "Liquid" at bounding box center [668, 178] width 391 height 39
